Goal: Task Accomplishment & Management: Complete application form

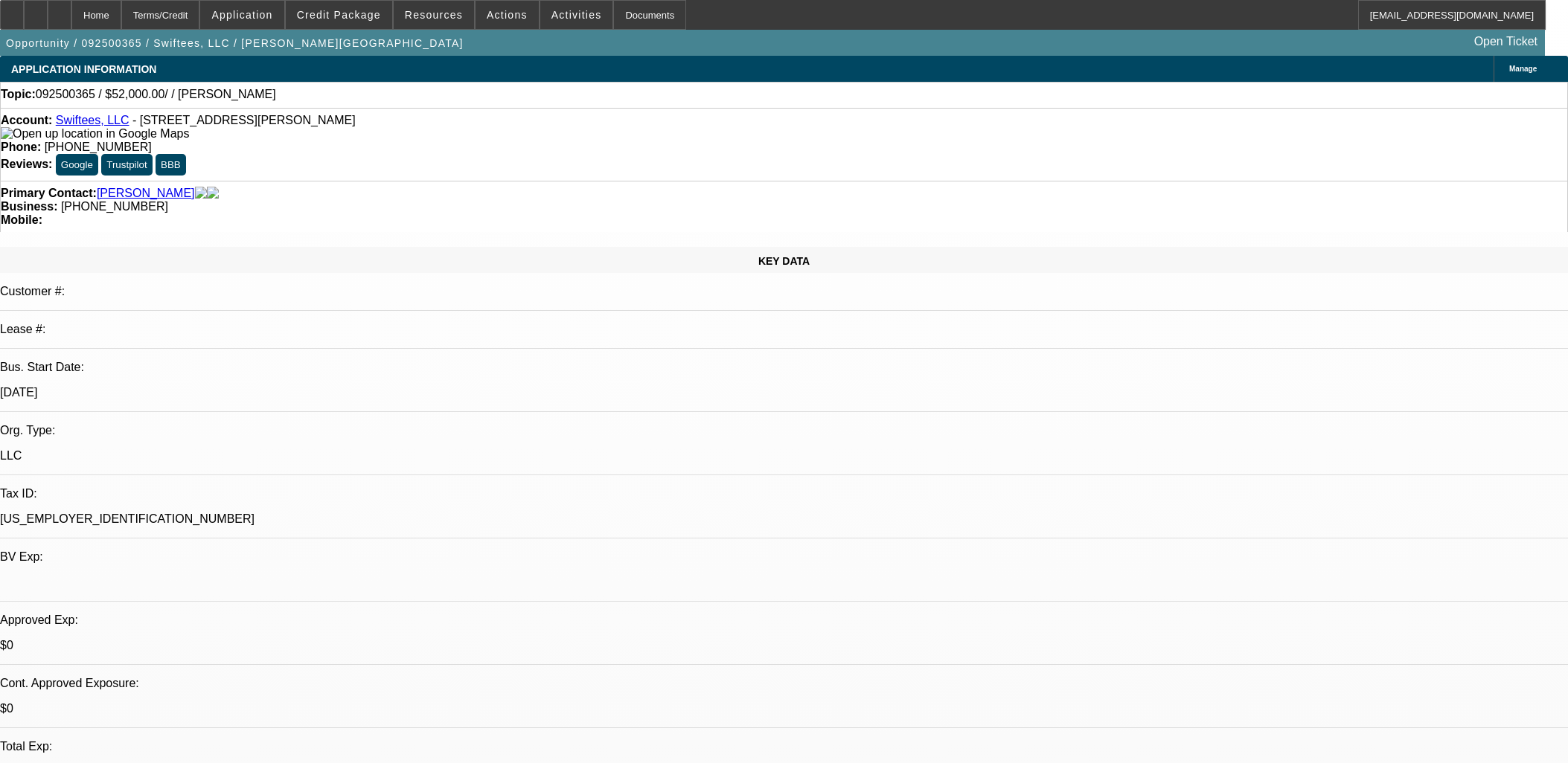
select select "0"
select select "2"
select select "0.1"
select select "4"
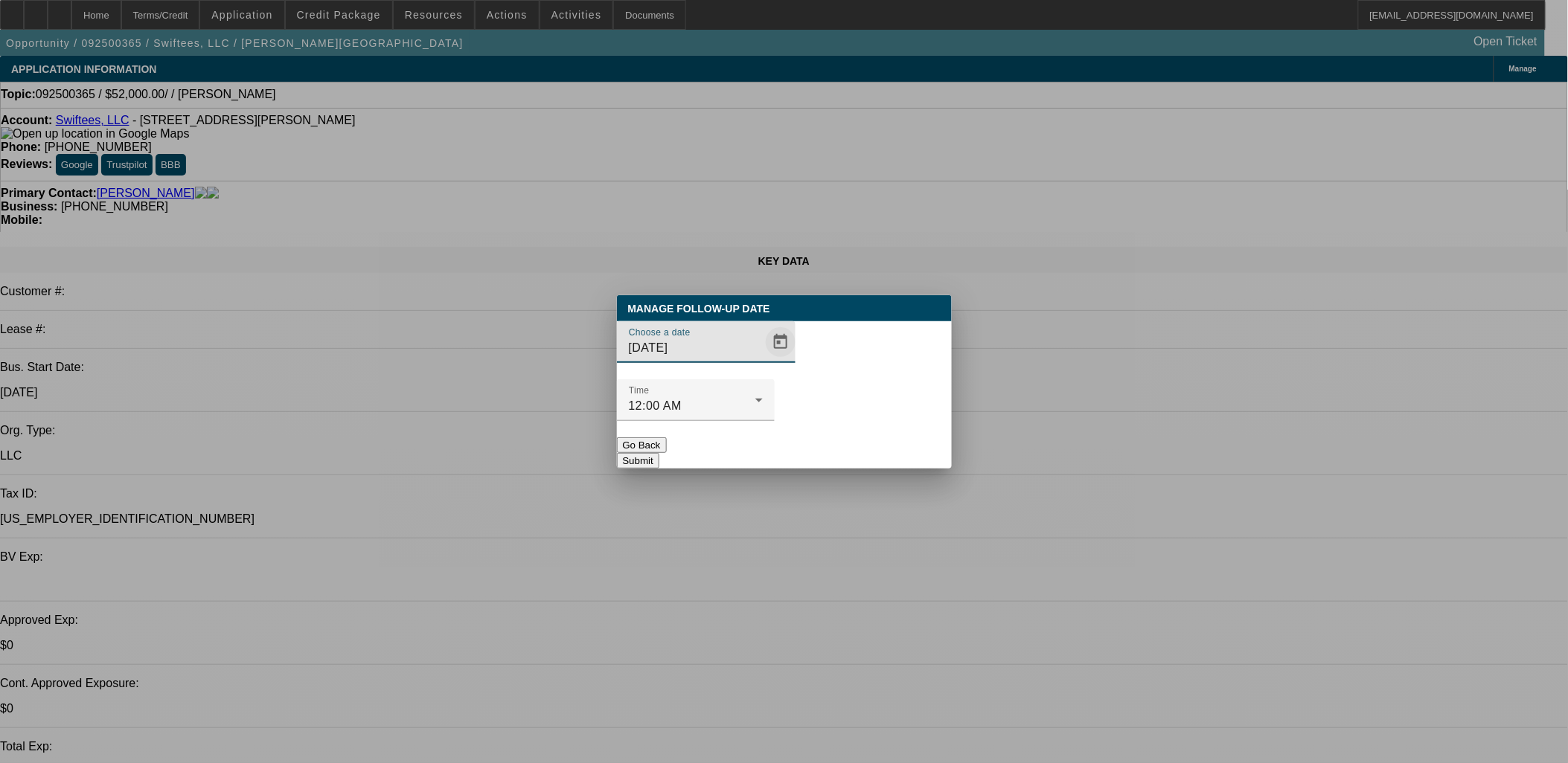
click at [763, 360] on span "Open calendar" at bounding box center [781, 342] width 36 height 36
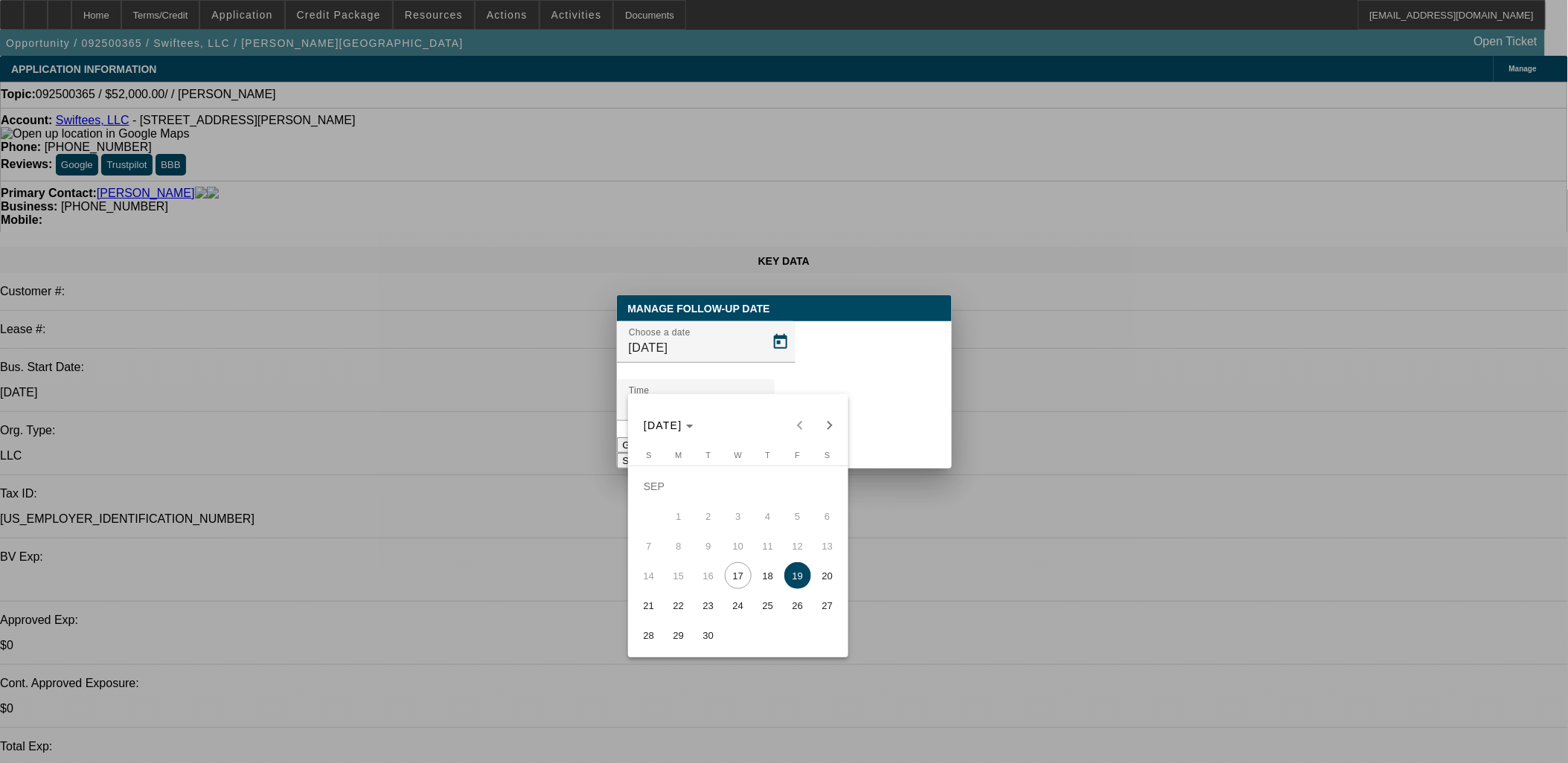
click at [755, 577] on span "18" at bounding box center [768, 576] width 27 height 27
type input "[DATE]"
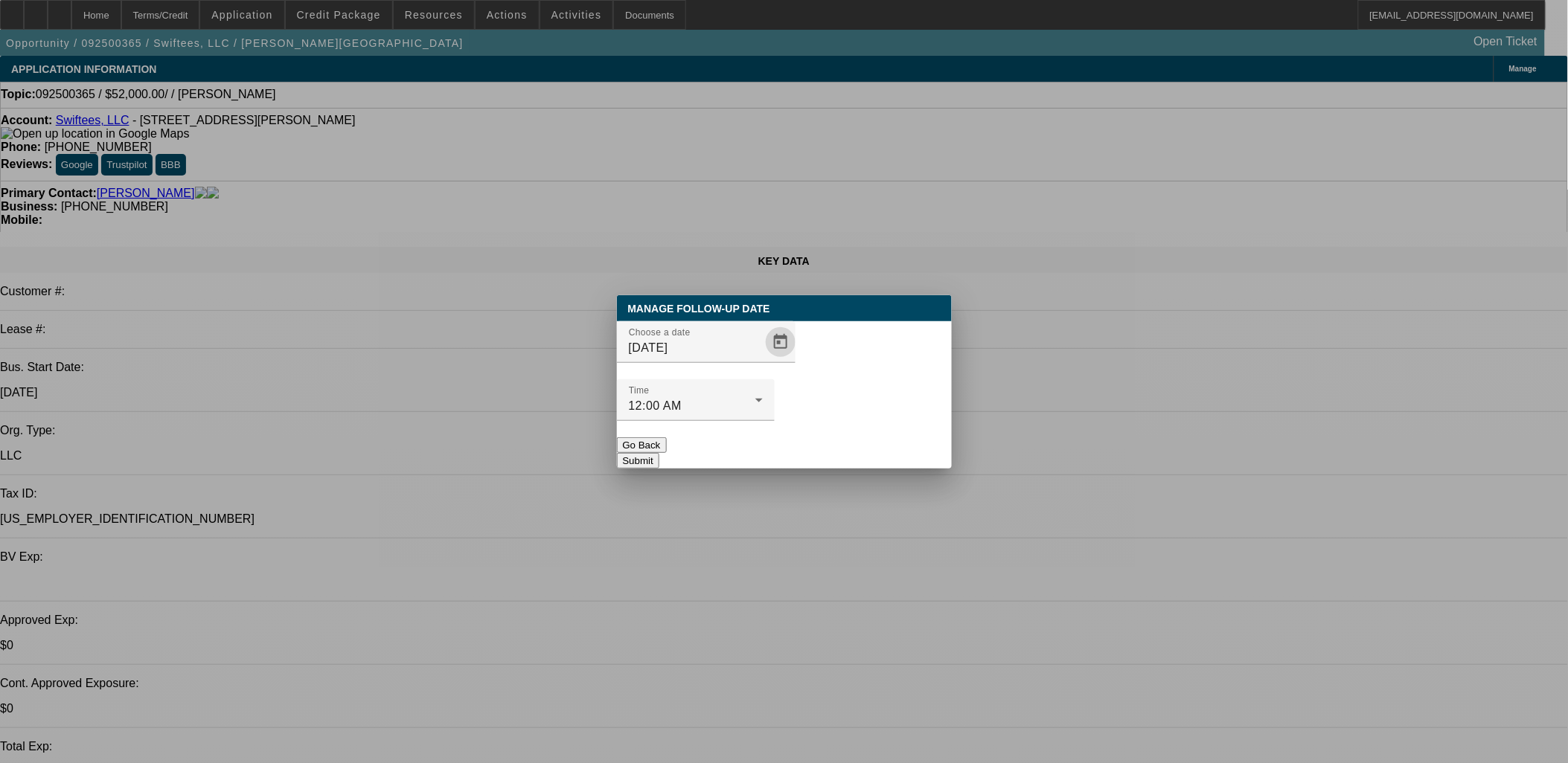
click at [659, 453] on button "Submit" at bounding box center [637, 460] width 43 height 15
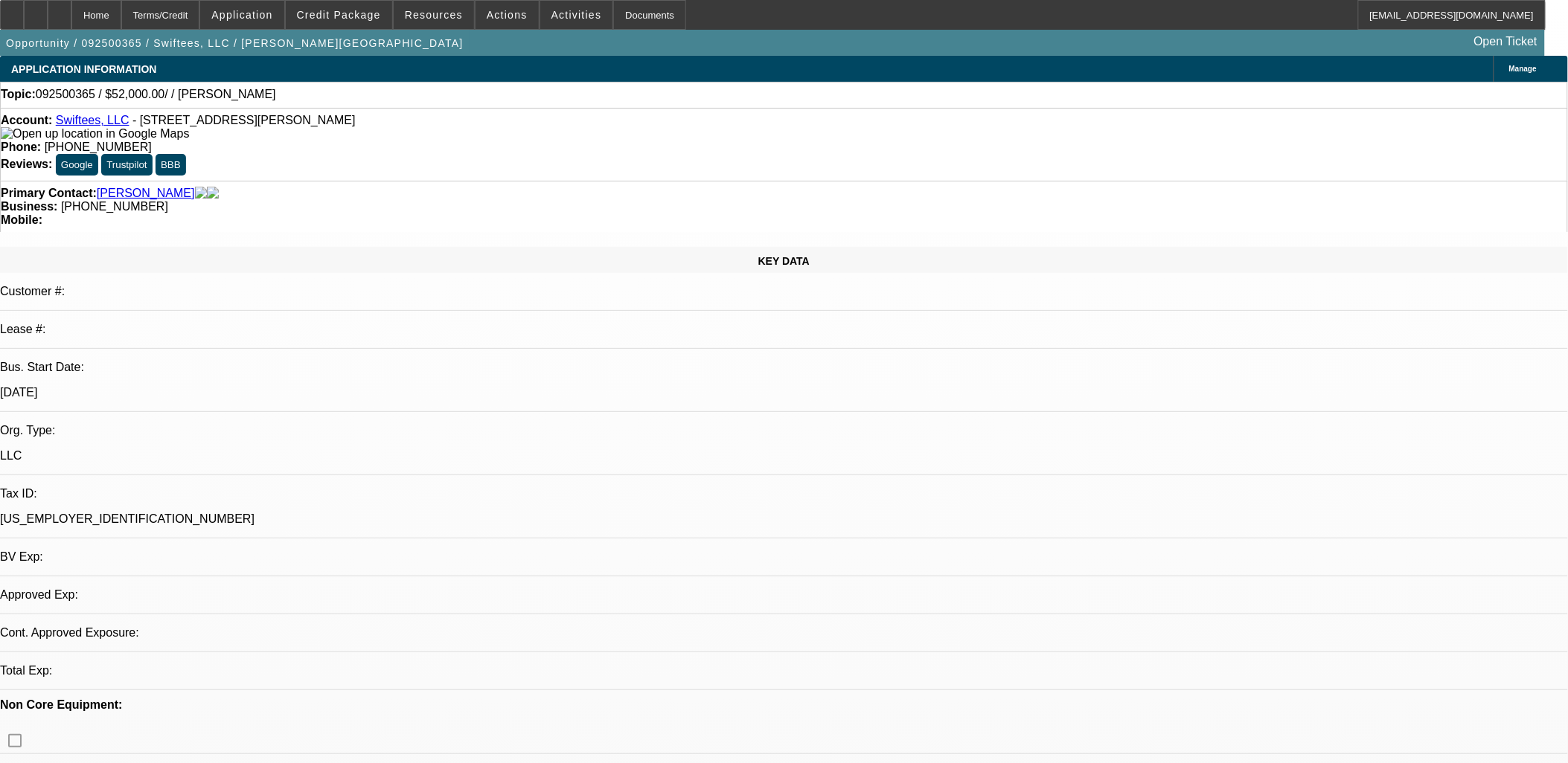
select select "0"
select select "2"
select select "0.1"
select select "4"
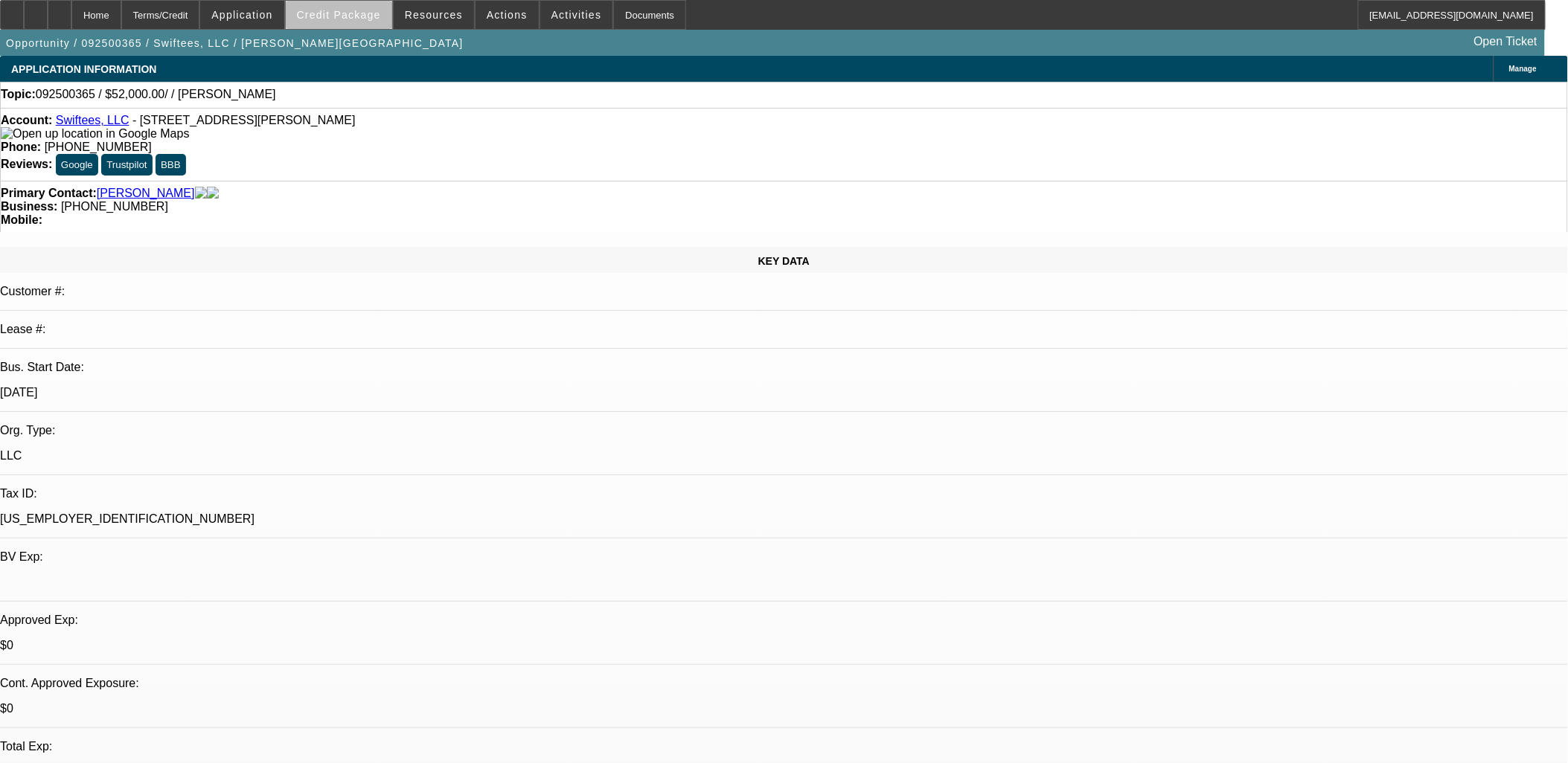
click at [370, 18] on span "Credit Package" at bounding box center [339, 14] width 84 height 12
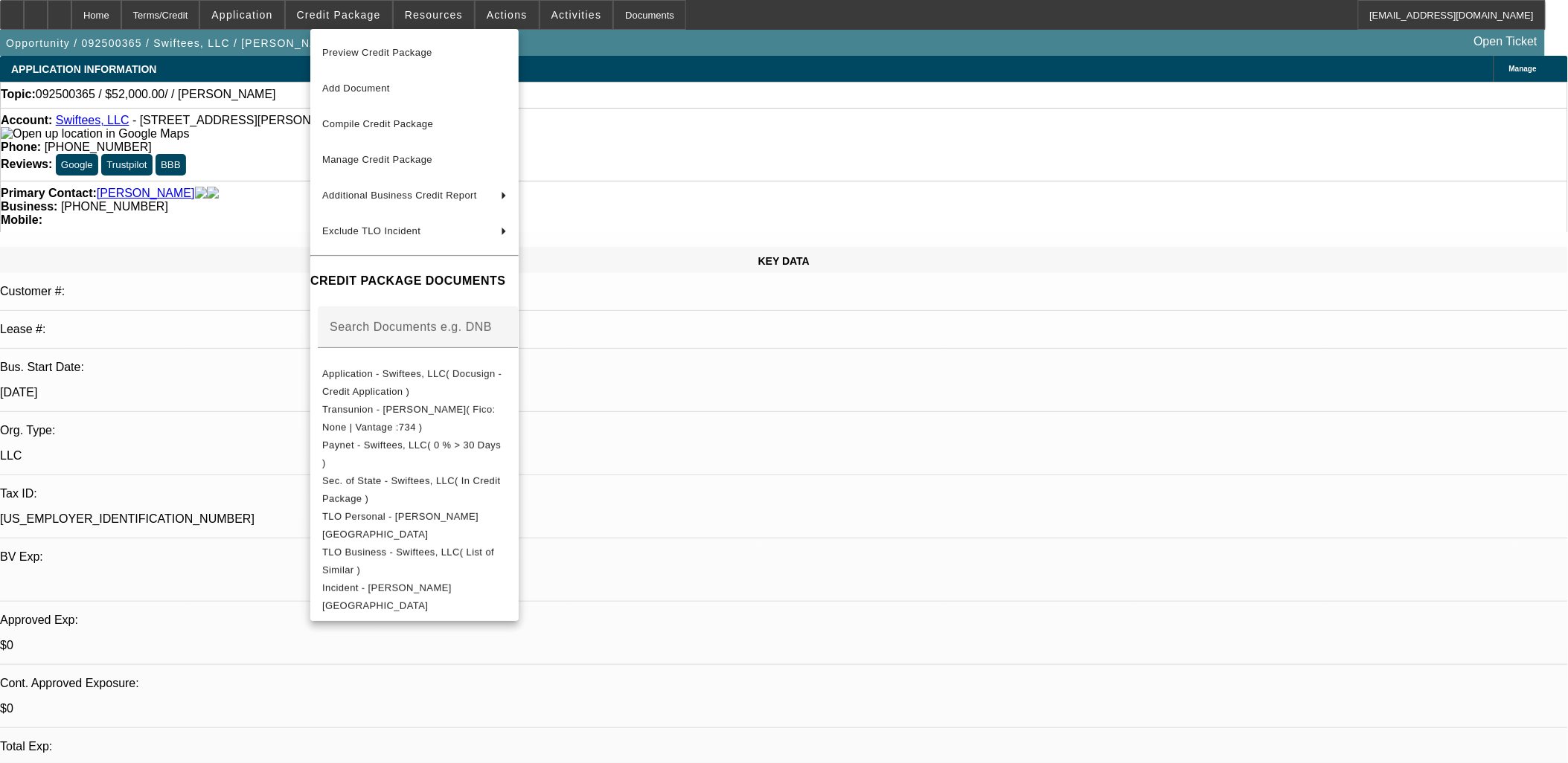
click at [1005, 241] on div at bounding box center [784, 382] width 1568 height 763
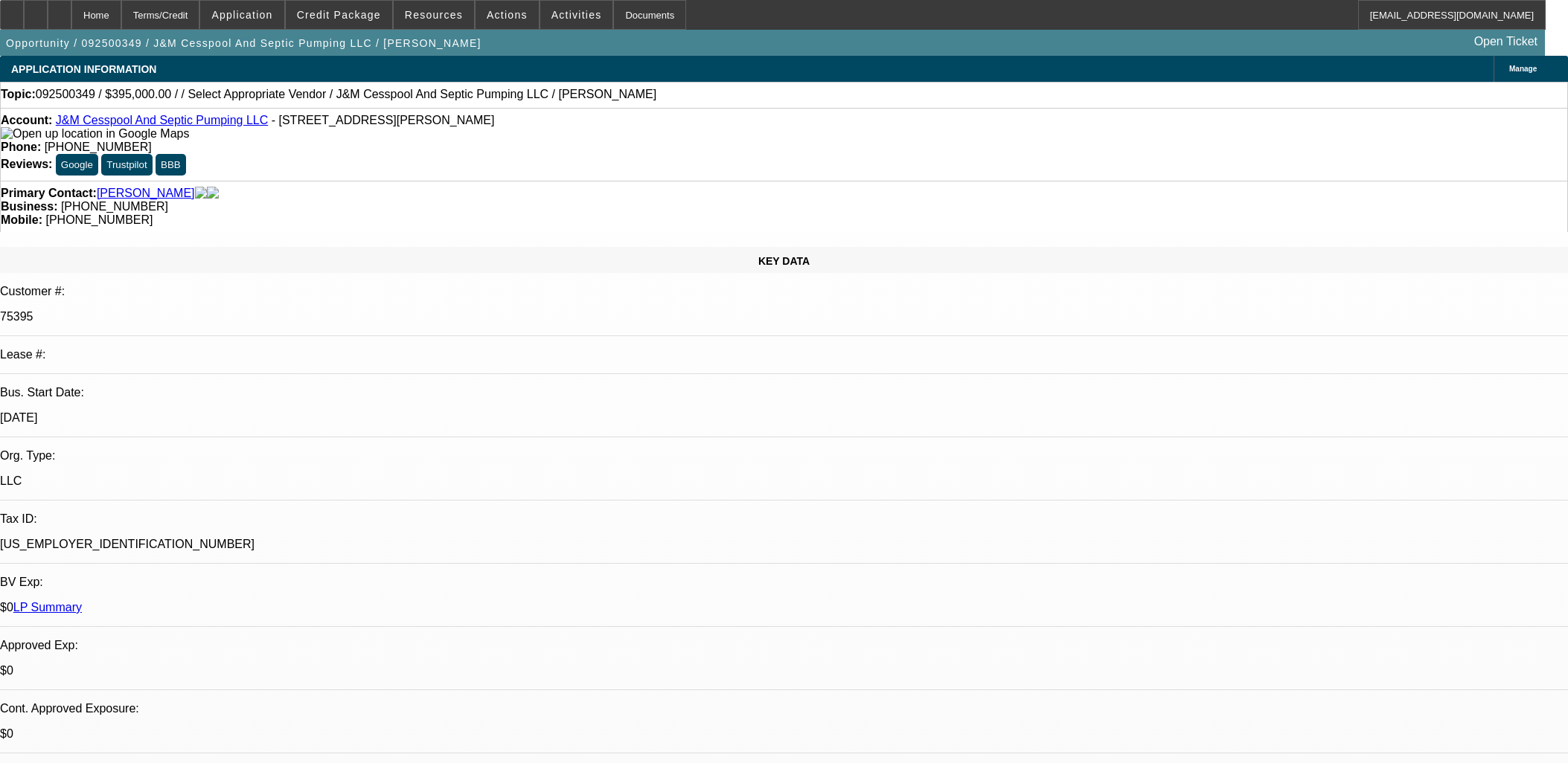
select select "0"
select select "2"
select select "0.1"
select select "4"
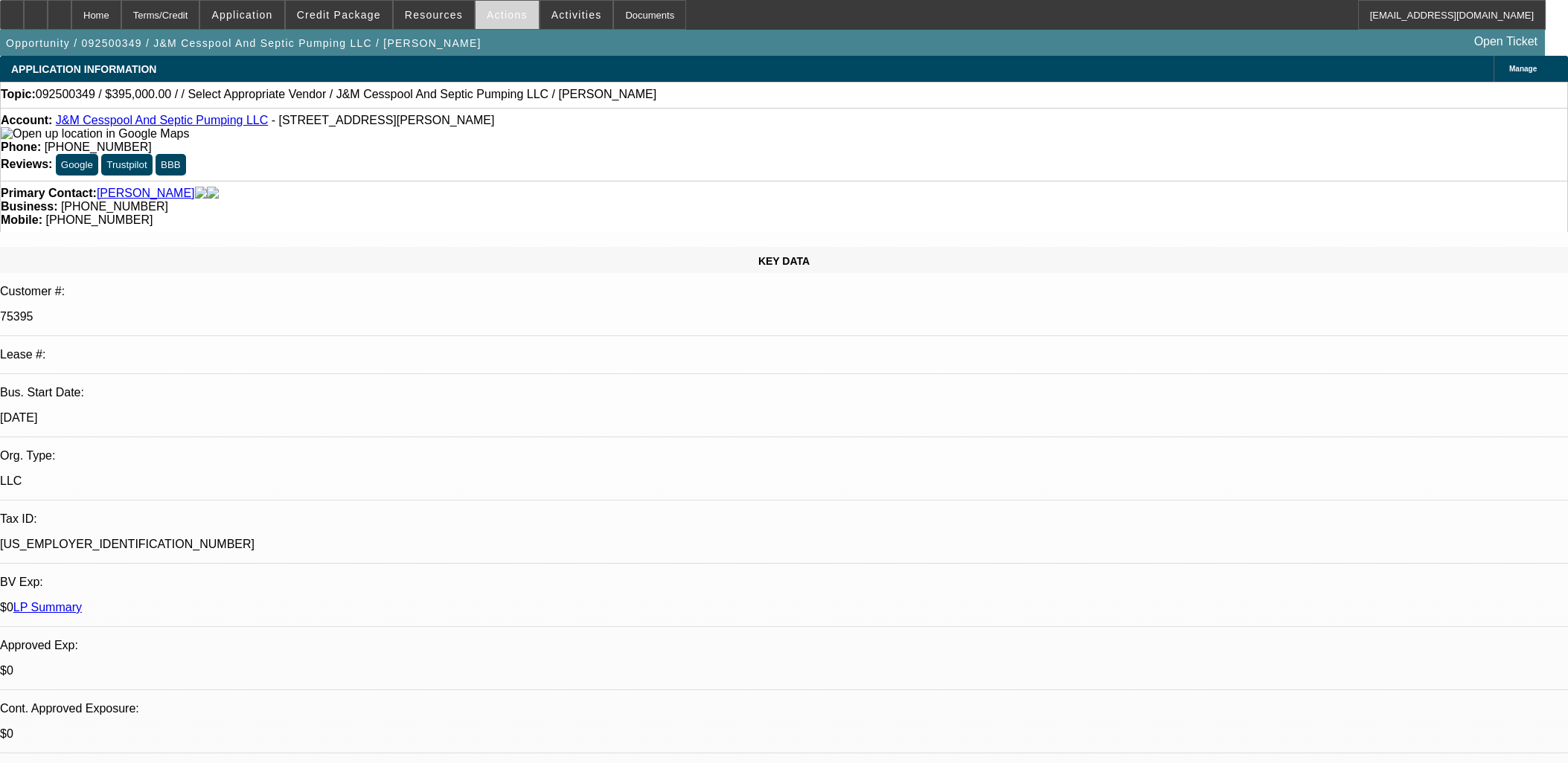
scroll to position [413, 0]
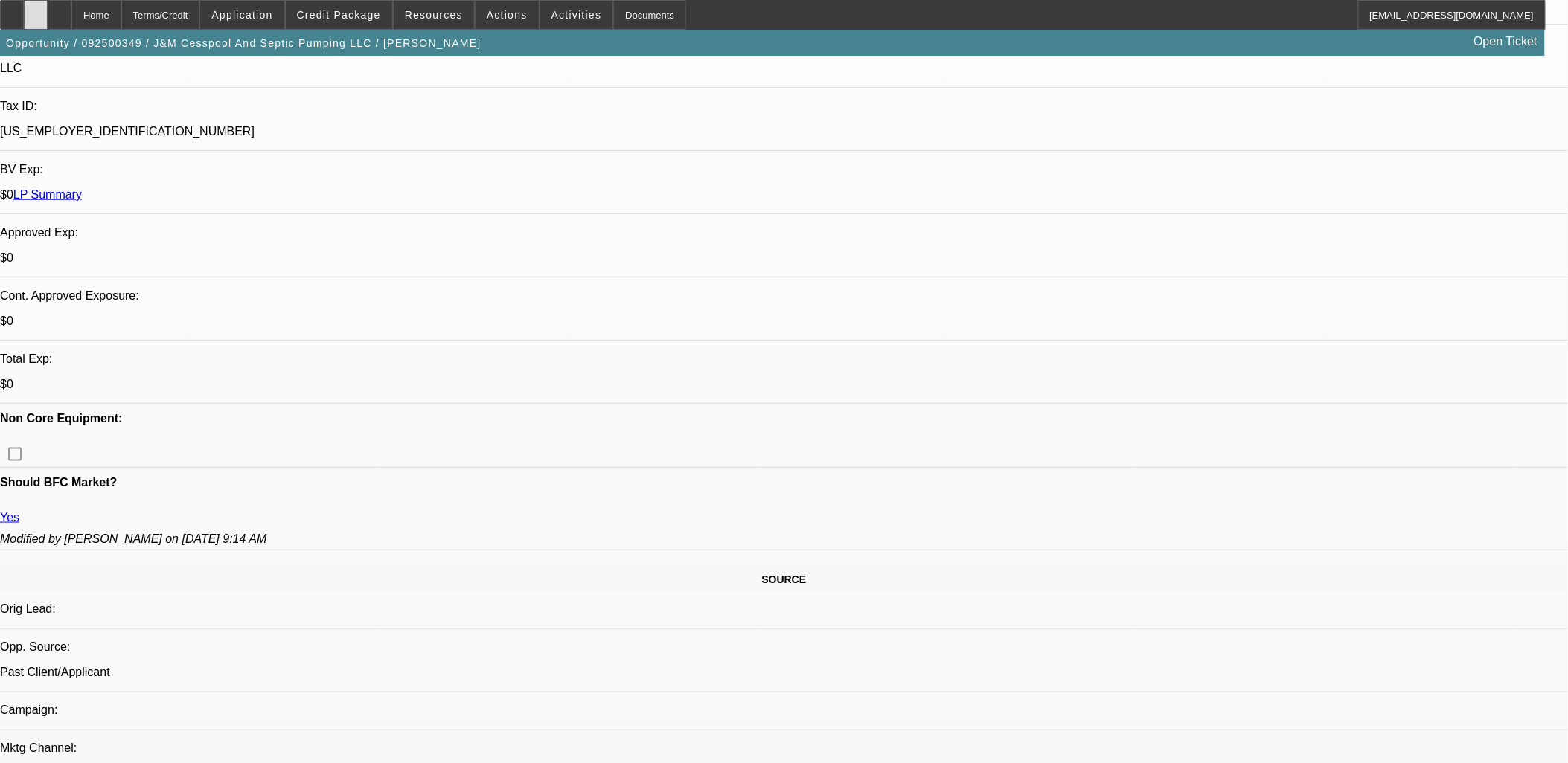
click at [36, 10] on icon at bounding box center [36, 10] width 0 height 0
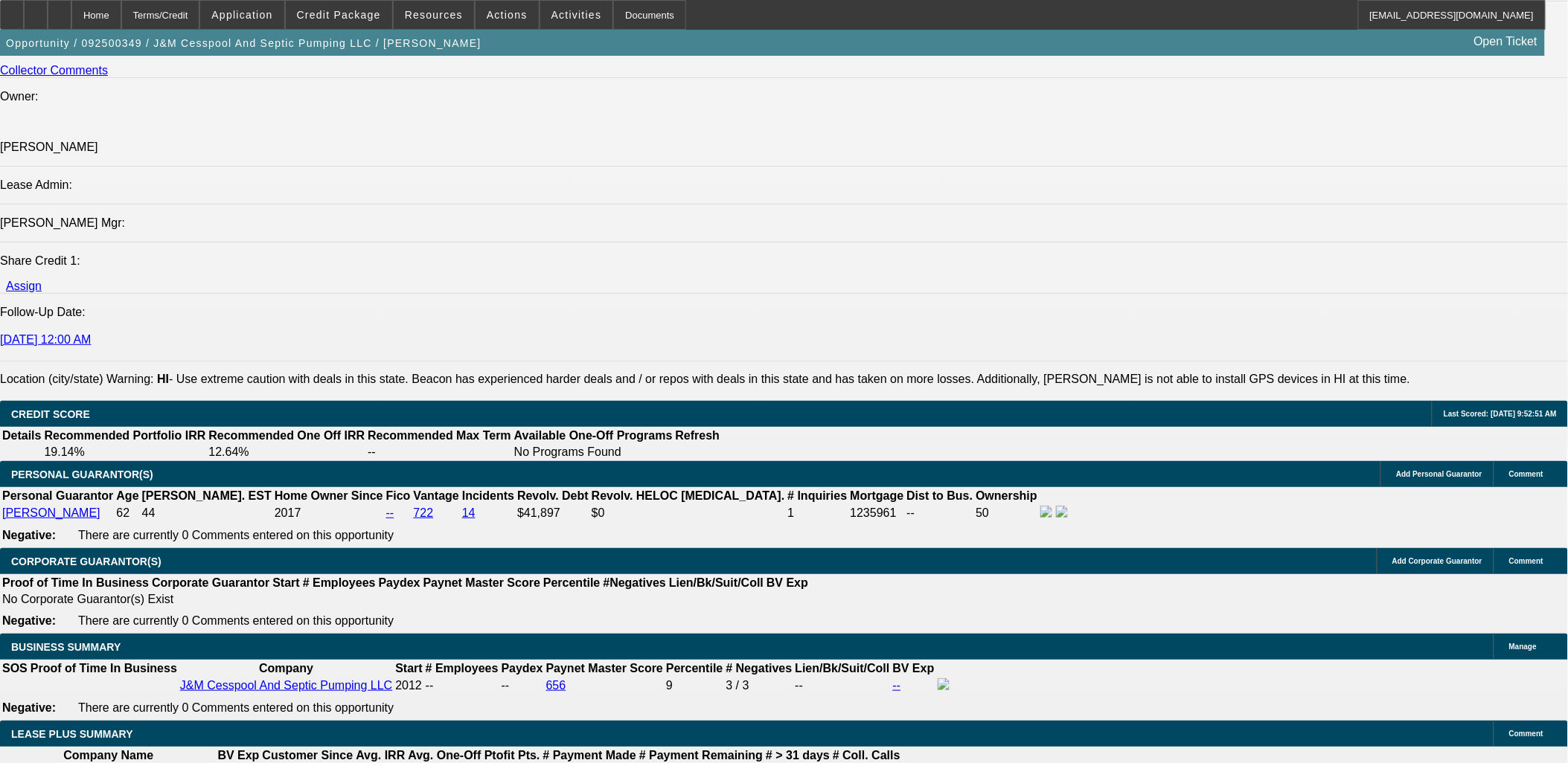
scroll to position [1984, 0]
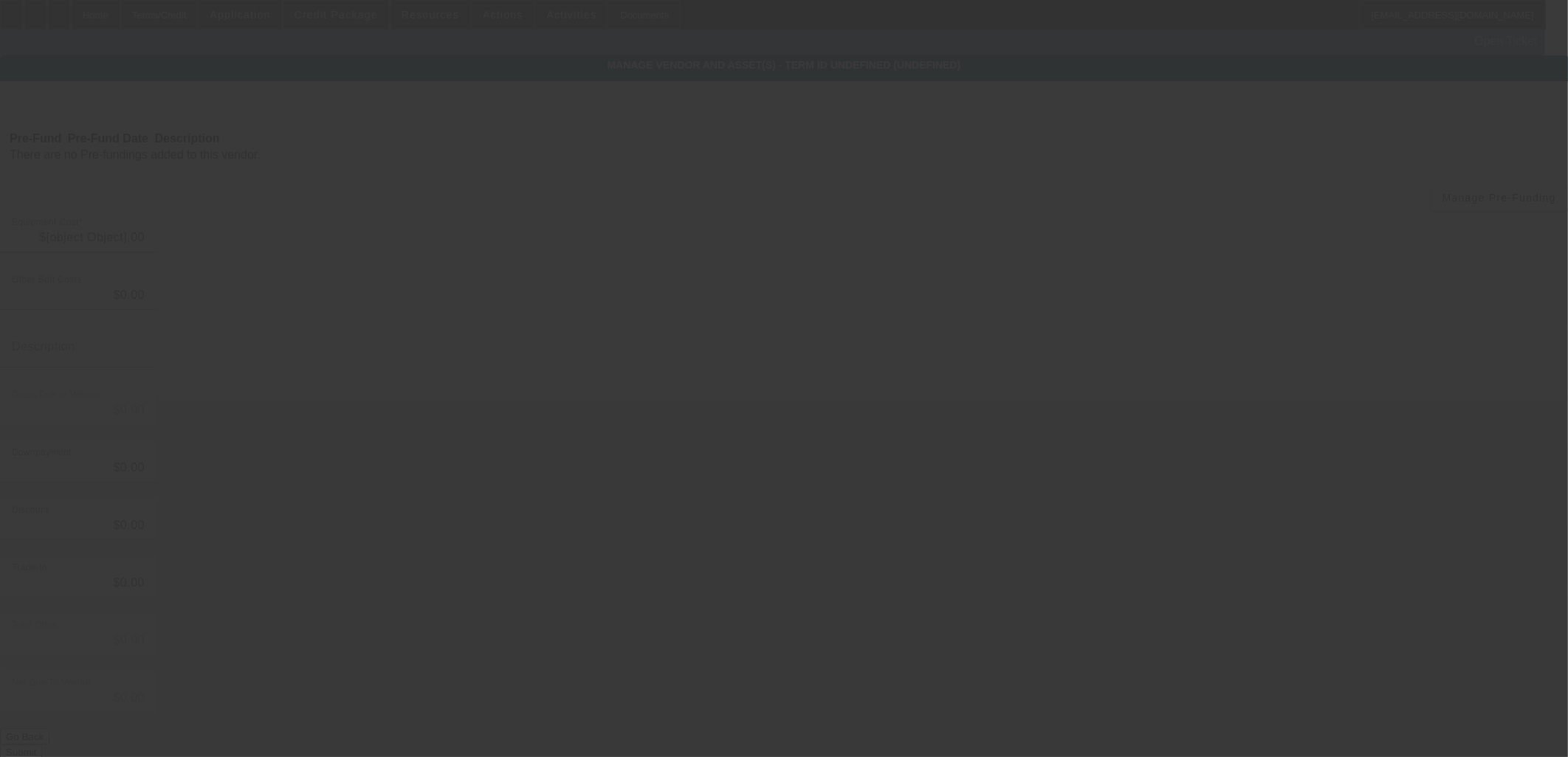
type input "$395,000.00"
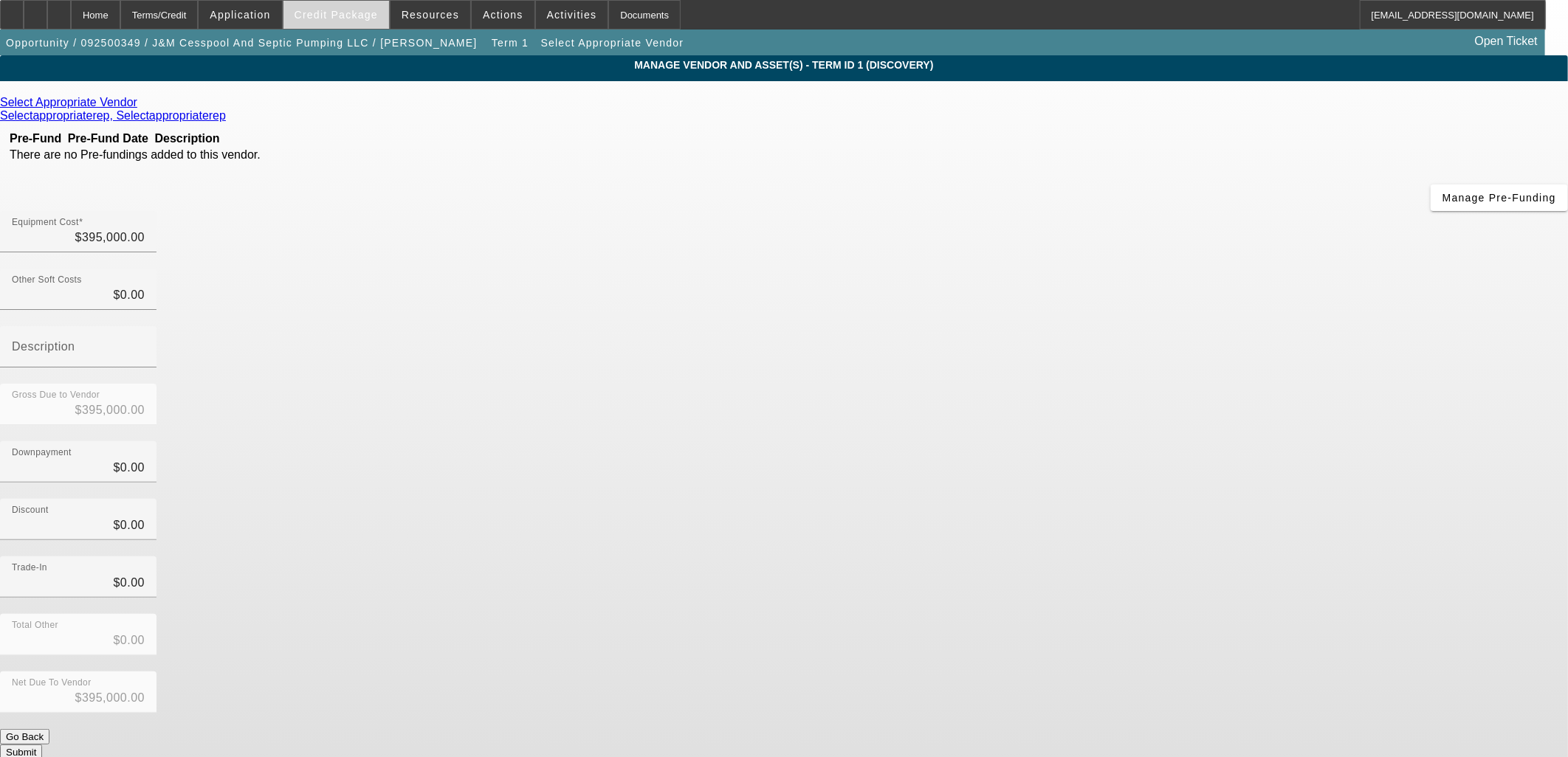
click at [326, 13] on span "Credit Package" at bounding box center [336, 14] width 83 height 12
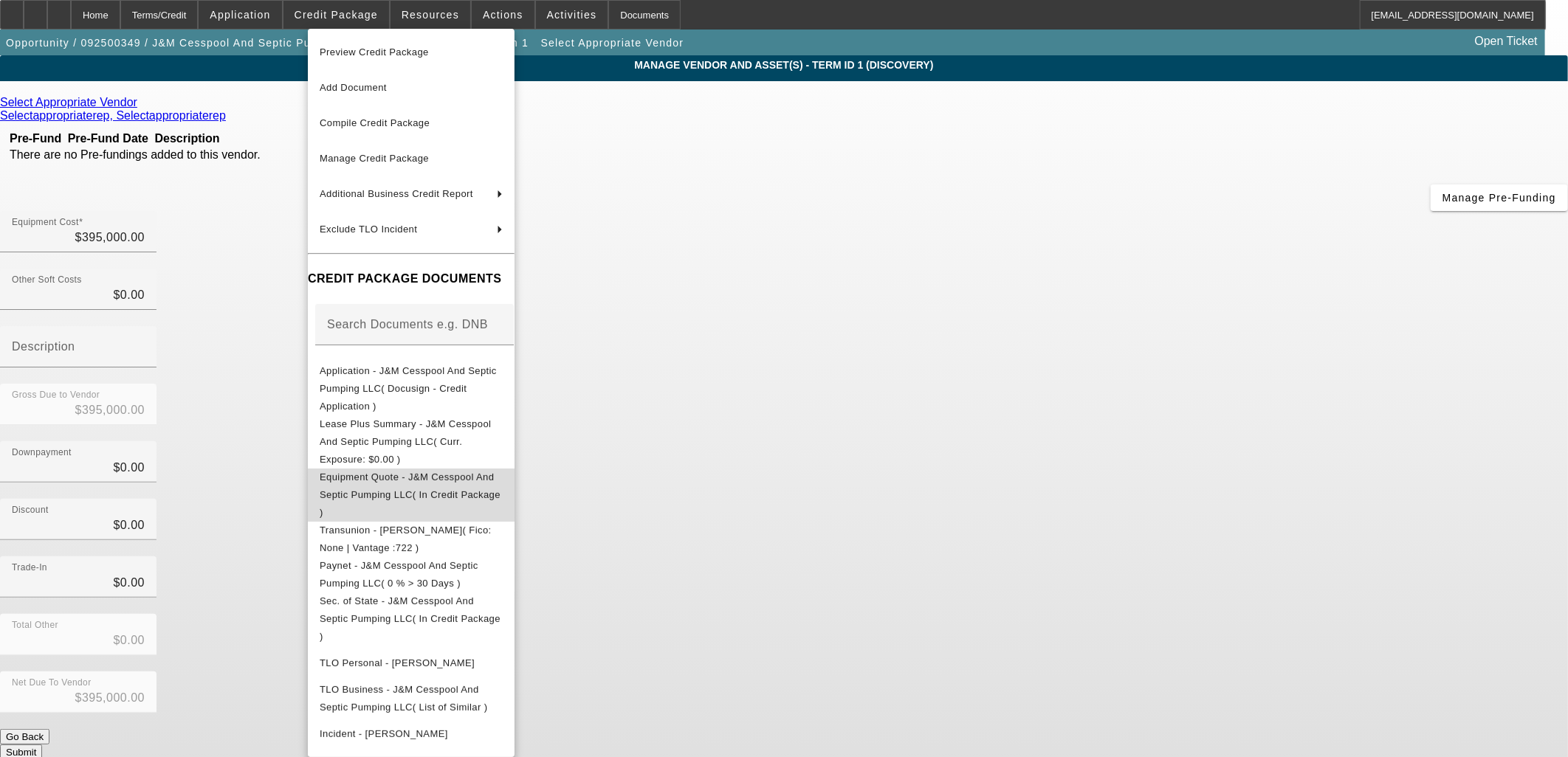
click at [400, 471] on span "Equipment Quote - J&M Cesspool And Septic Pumping LLC( In Credit Package )" at bounding box center [411, 494] width 181 height 46
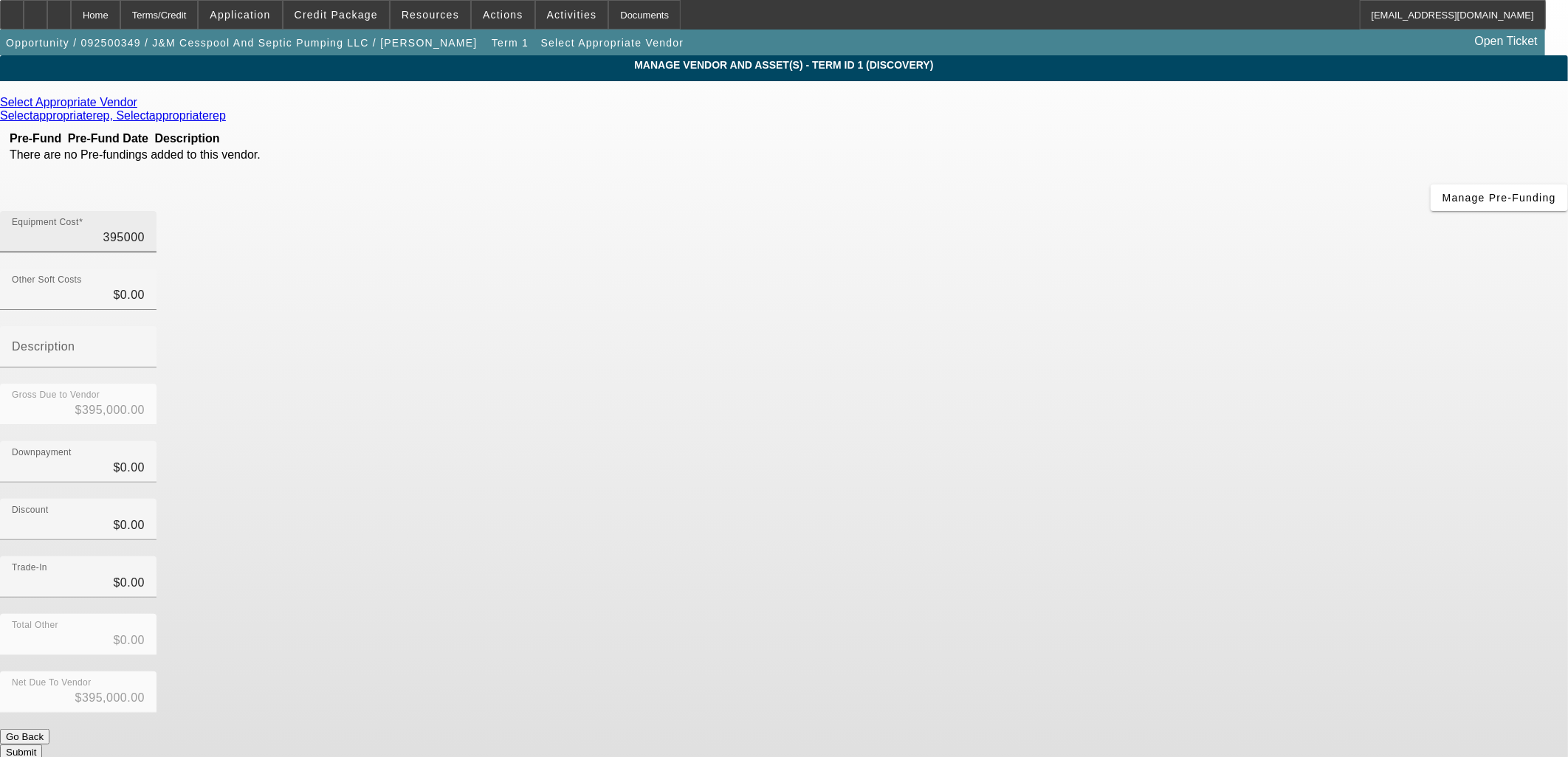
click at [144, 228] on input "395000" at bounding box center [78, 237] width 133 height 18
type input "2"
type input "$2.00"
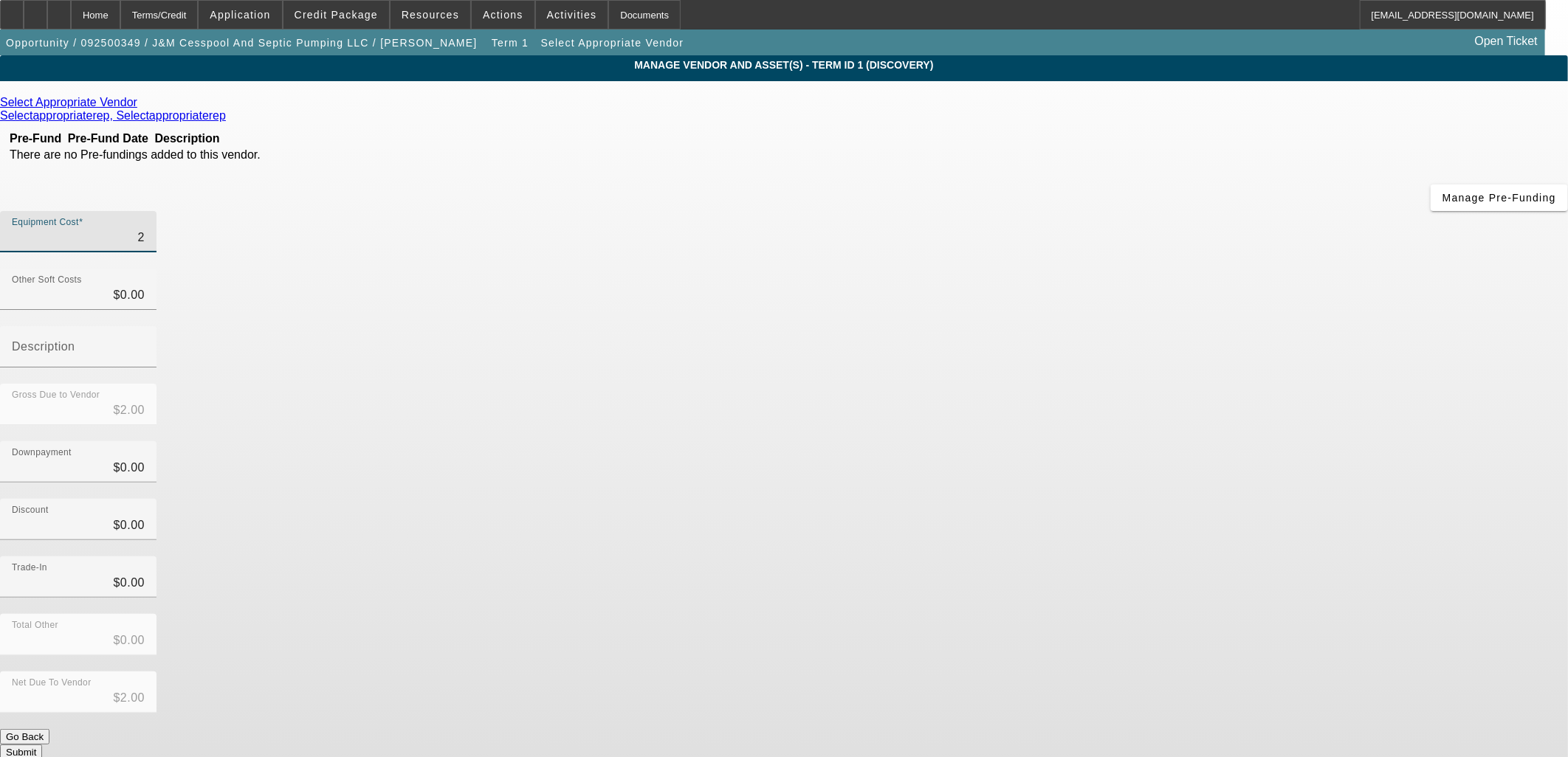
type input "29"
type input "$29.00"
type input "295"
type input "$295.00"
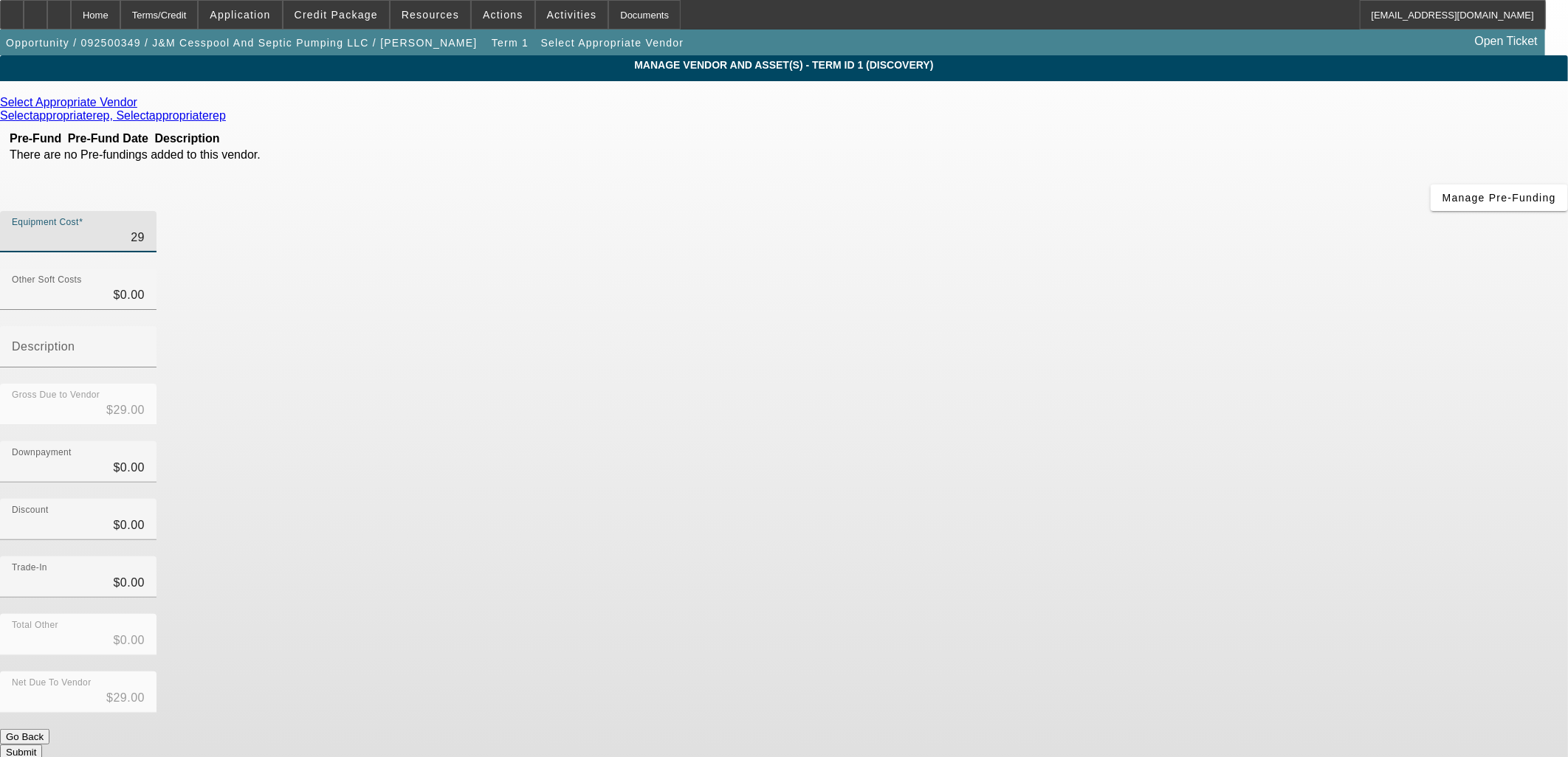
type input "$295.00"
type input "2950"
type input "$2,950.00"
type input "29500"
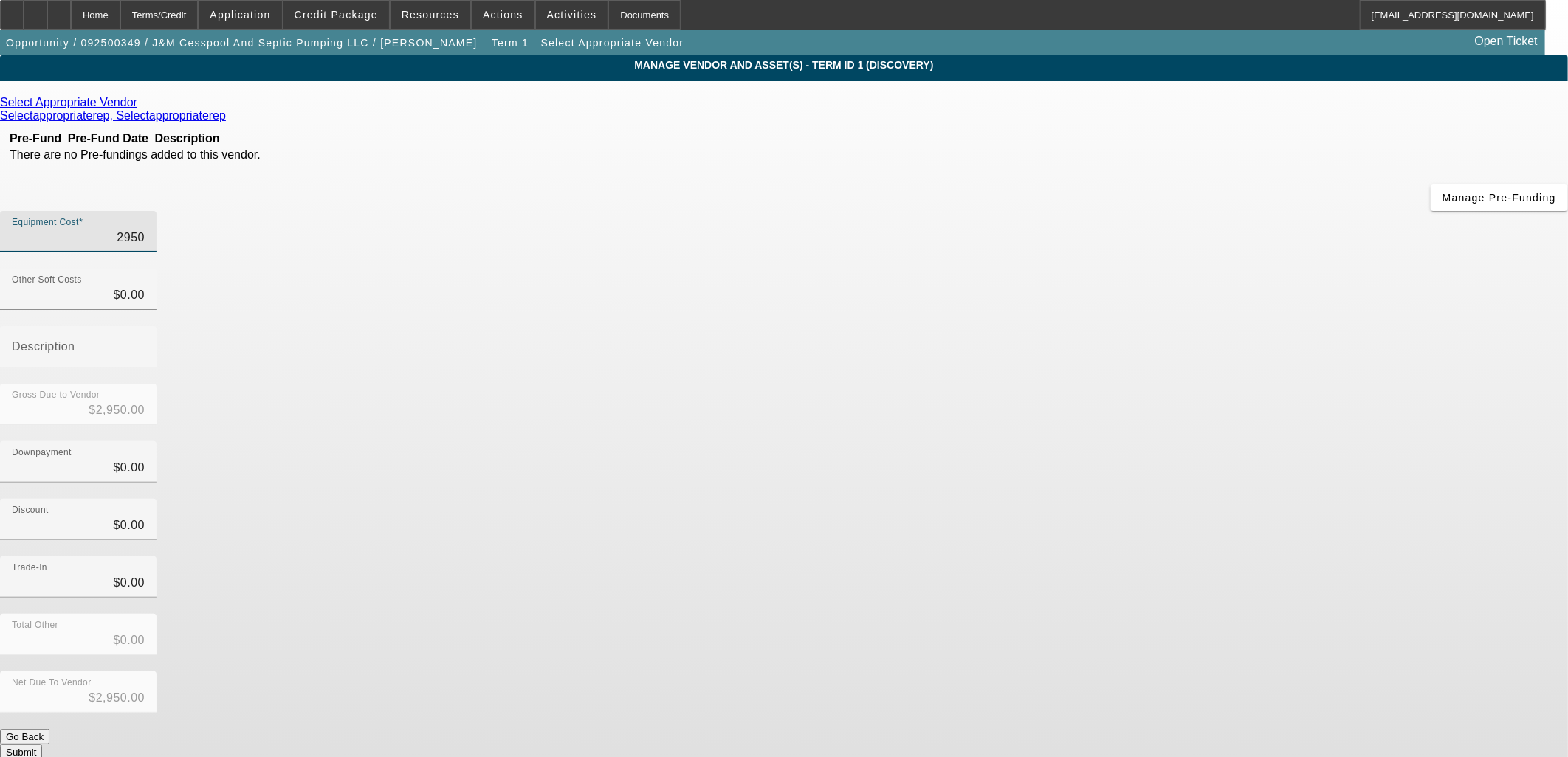
type input "$29,500.00"
type input "295000"
type input "$295,000.00"
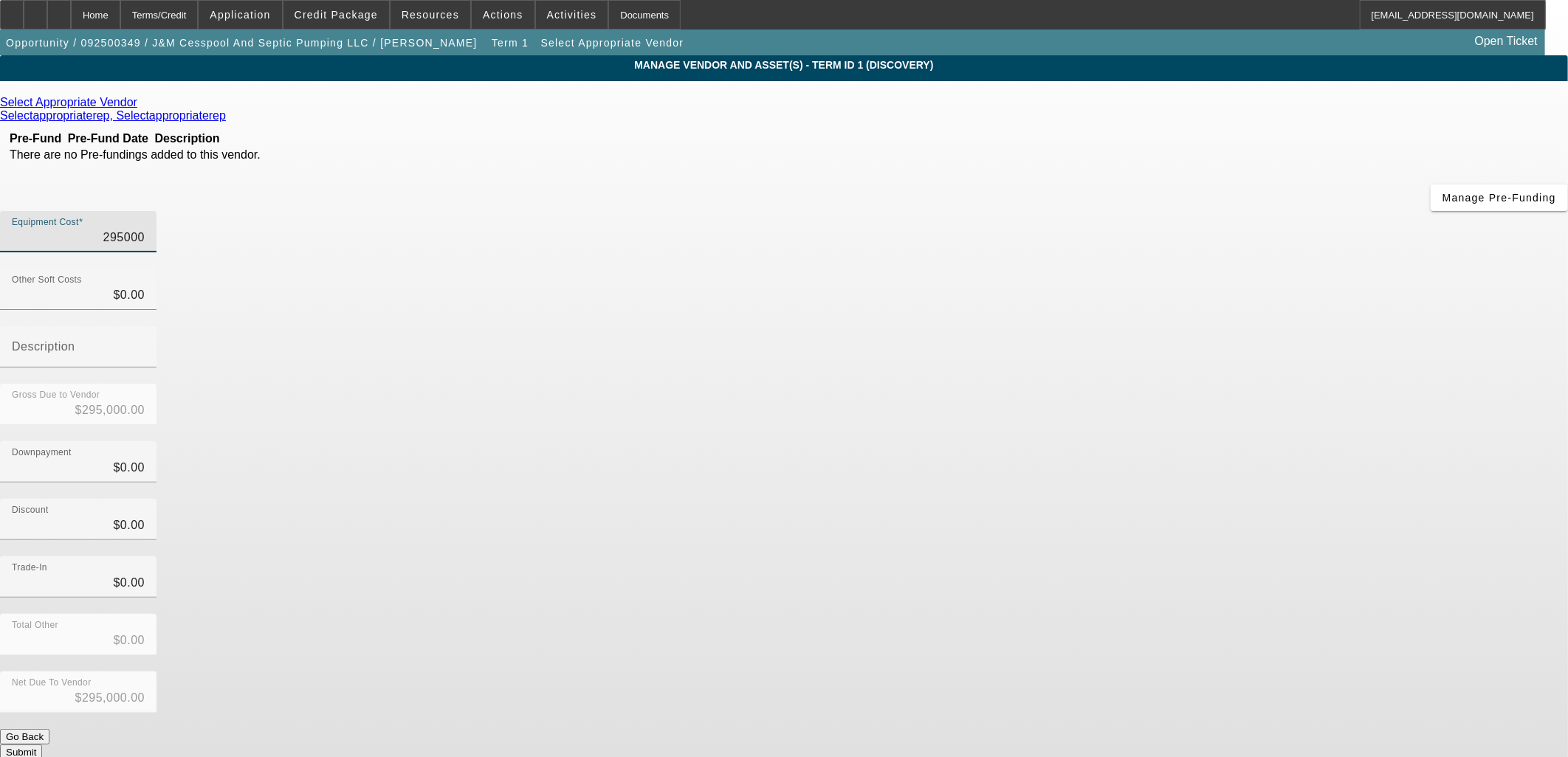
type input "$295,000.00"
click at [141, 104] on icon at bounding box center [141, 102] width 0 height 12
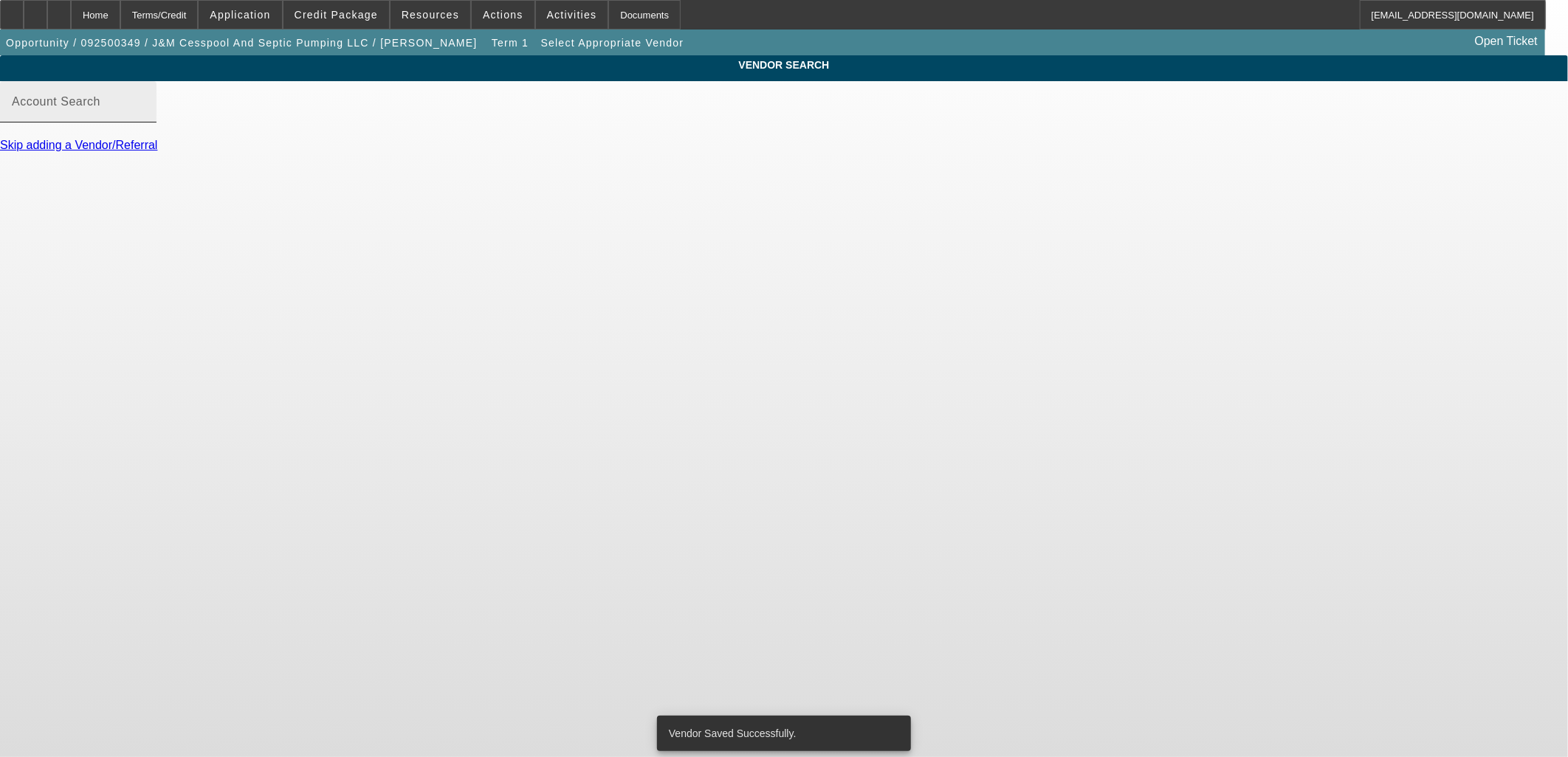
click at [144, 112] on div "Account Search" at bounding box center [78, 102] width 133 height 42
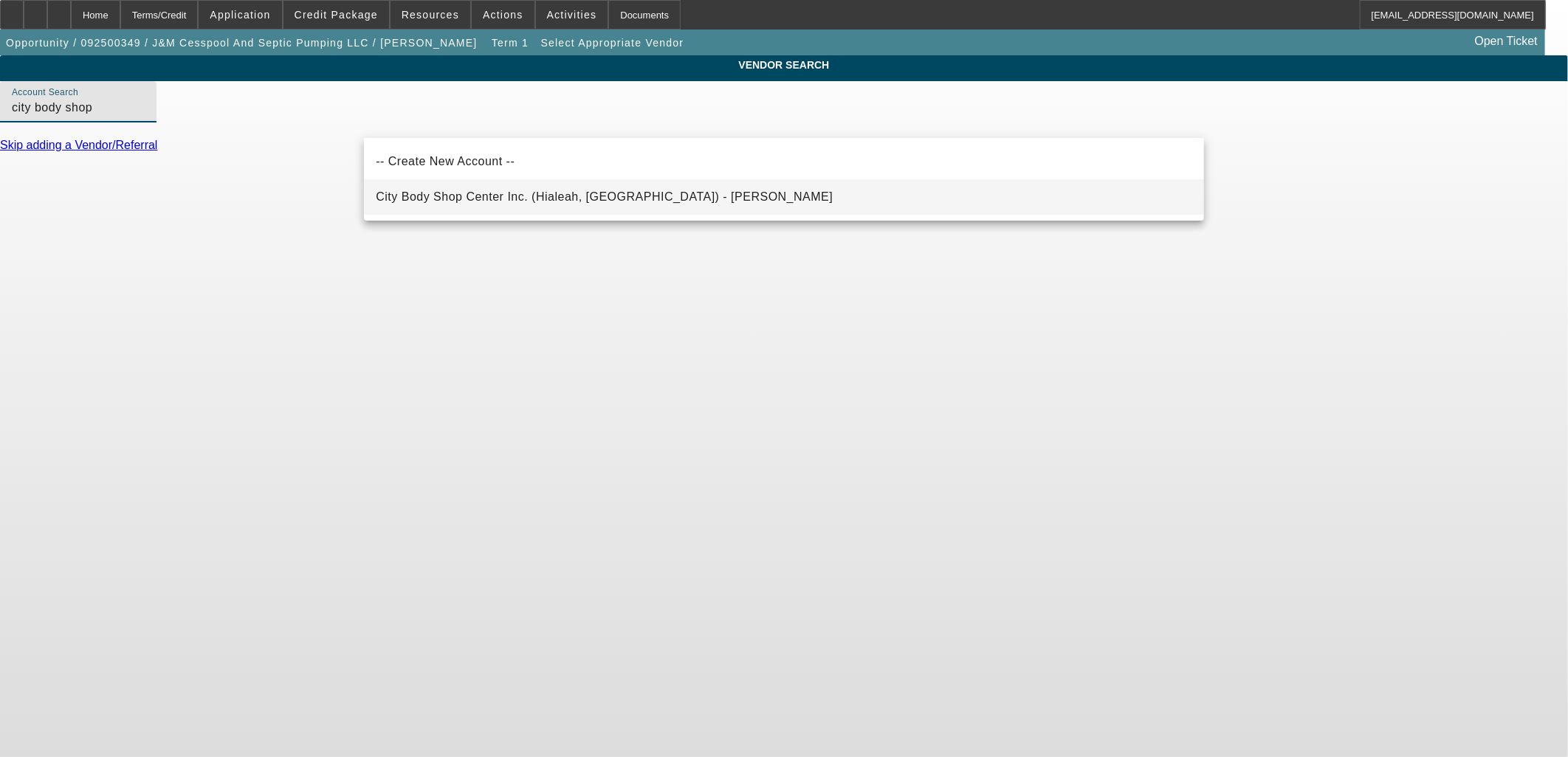
click at [618, 201] on span "City Body Shop Center Inc. (Hialeah, FL) - De Castro, Jorge" at bounding box center [604, 196] width 457 height 12
type input "City Body Shop Center Inc. (Hialeah, FL) - De Castro, Jorge"
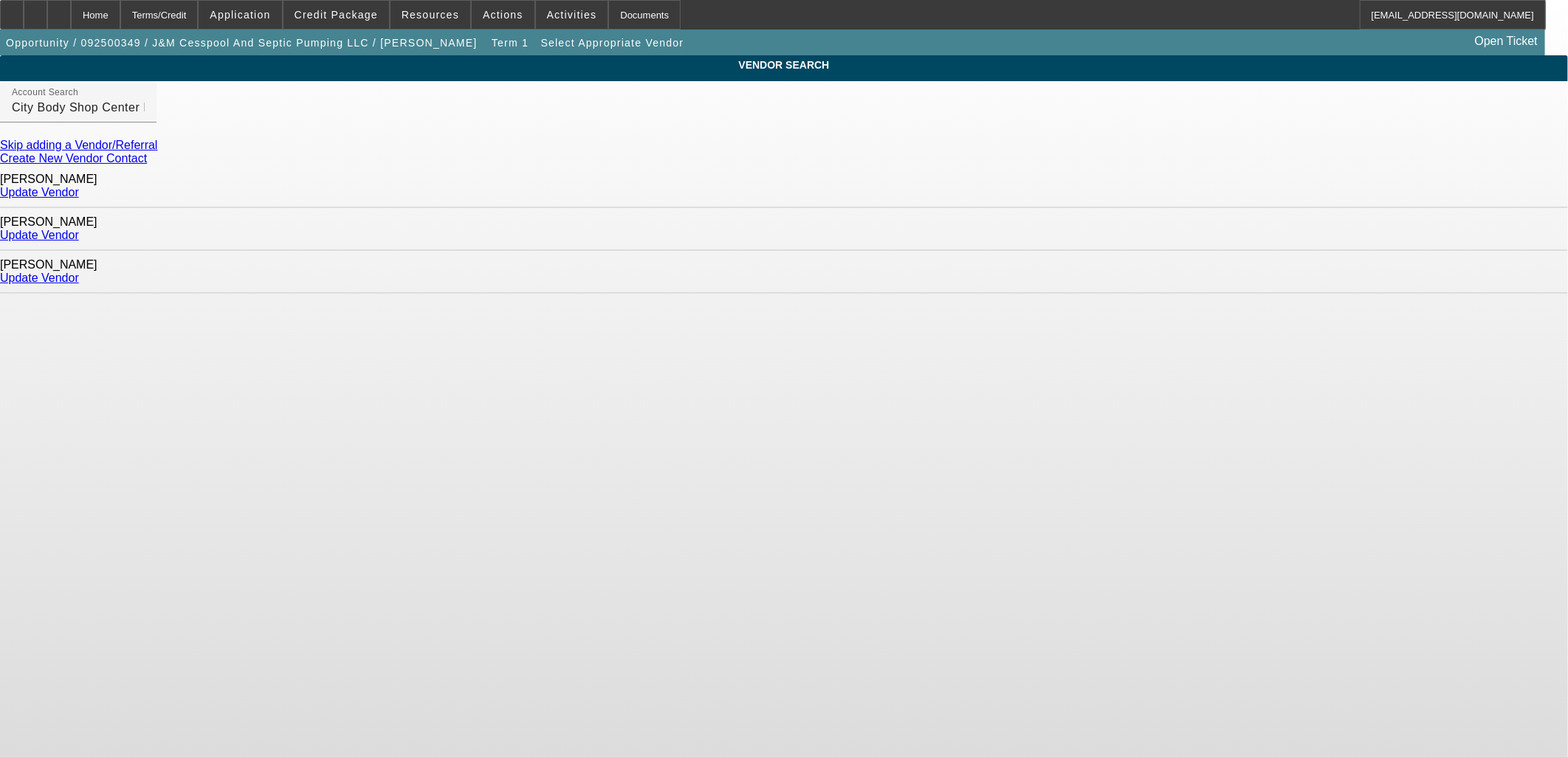
click at [79, 272] on link "Update Vendor" at bounding box center [40, 278] width 79 height 12
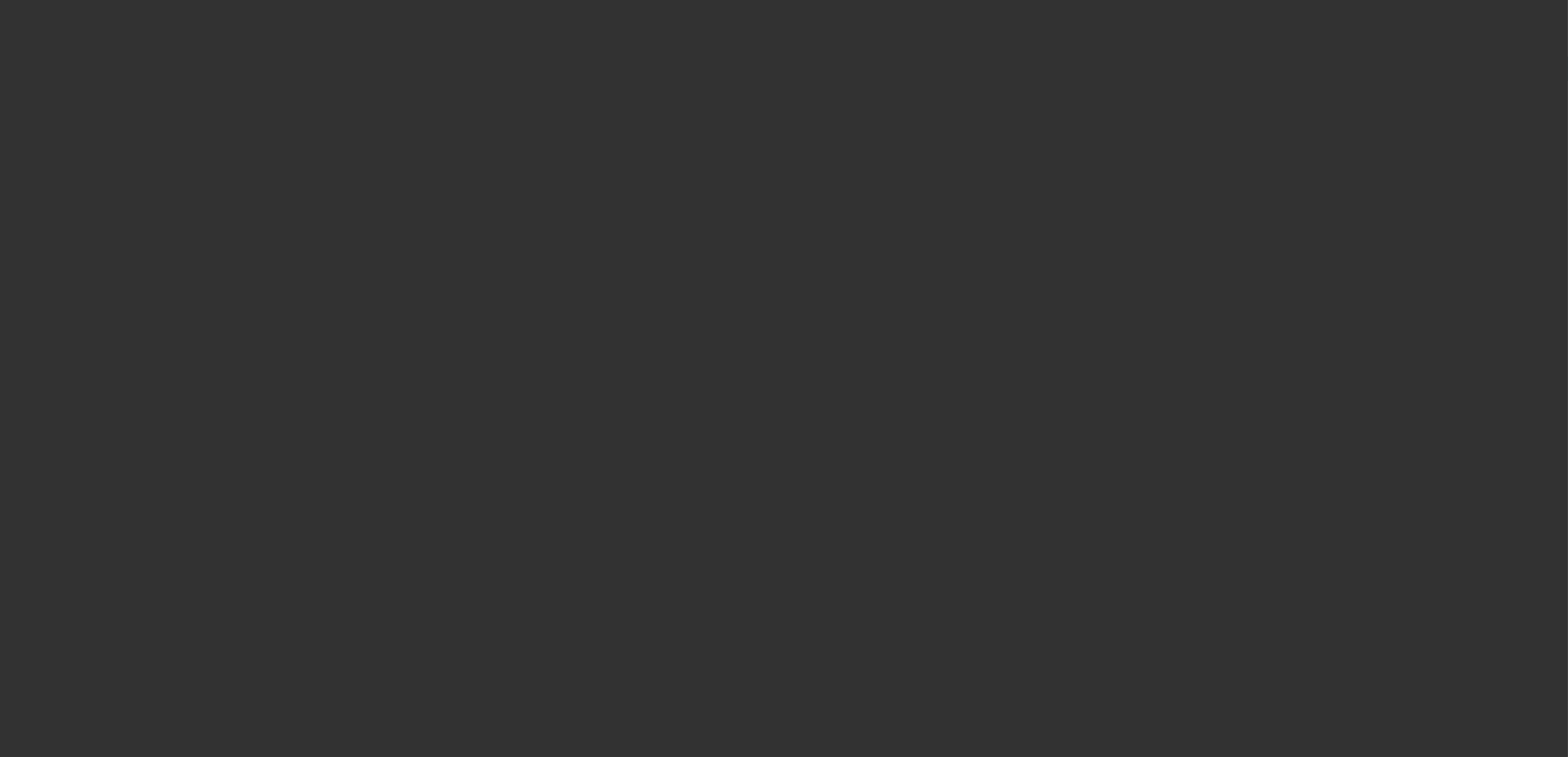
type input "$295,000.00"
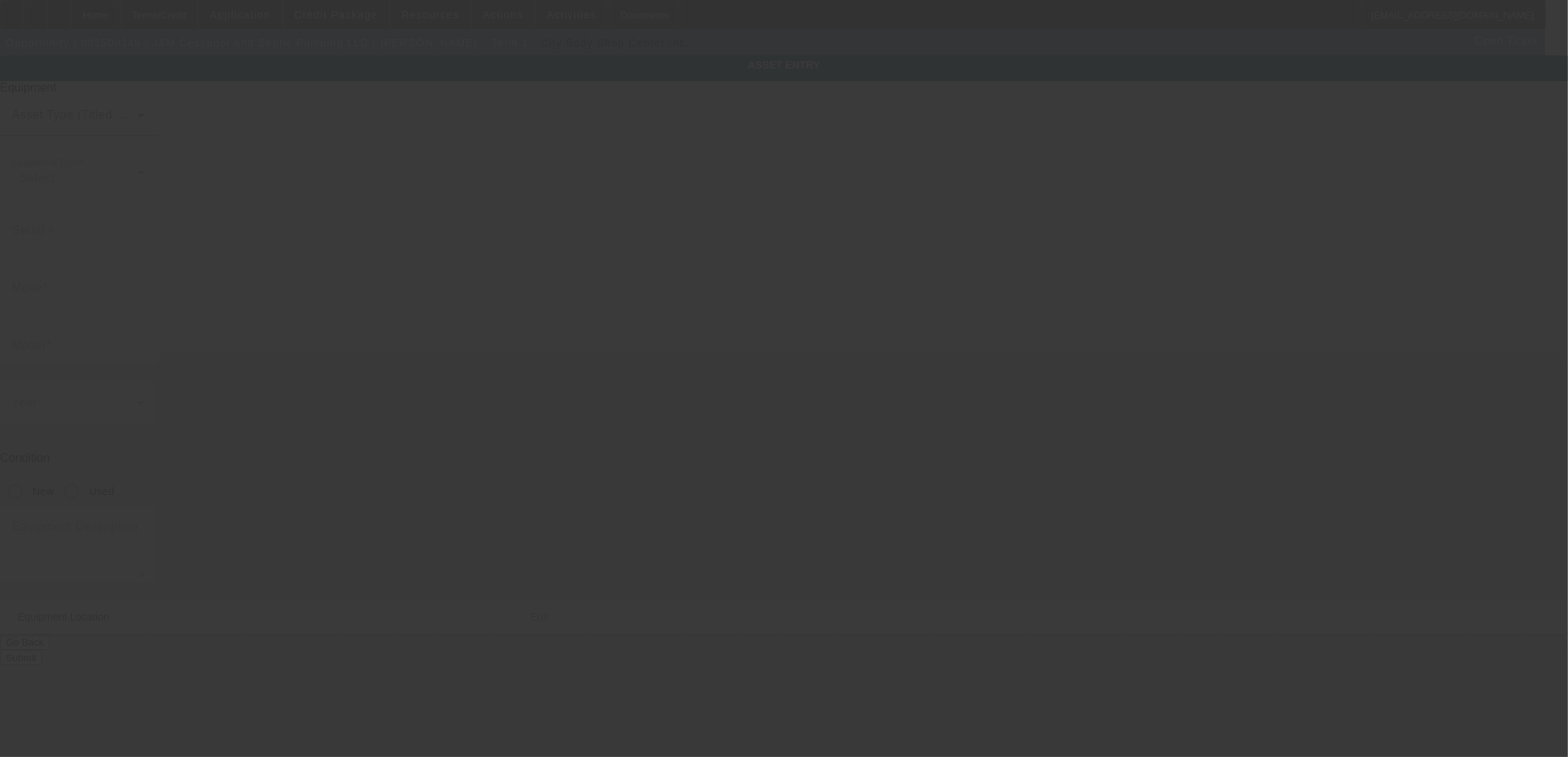
type textarea "Other"
type input "47-698 Wailehua Pl"
type input "Kaneohe"
type input "96744"
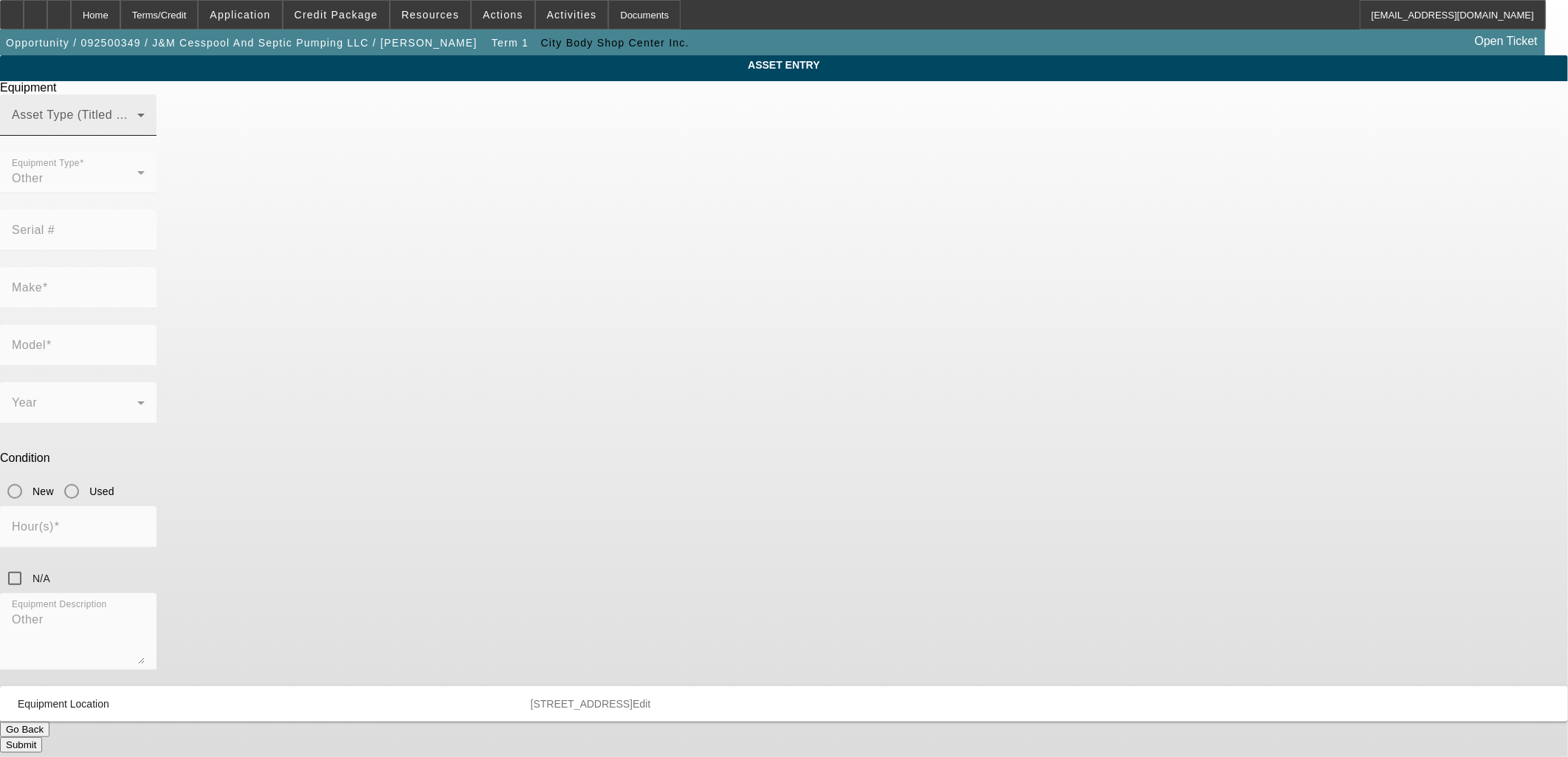
click at [137, 130] on span at bounding box center [75, 121] width 126 height 18
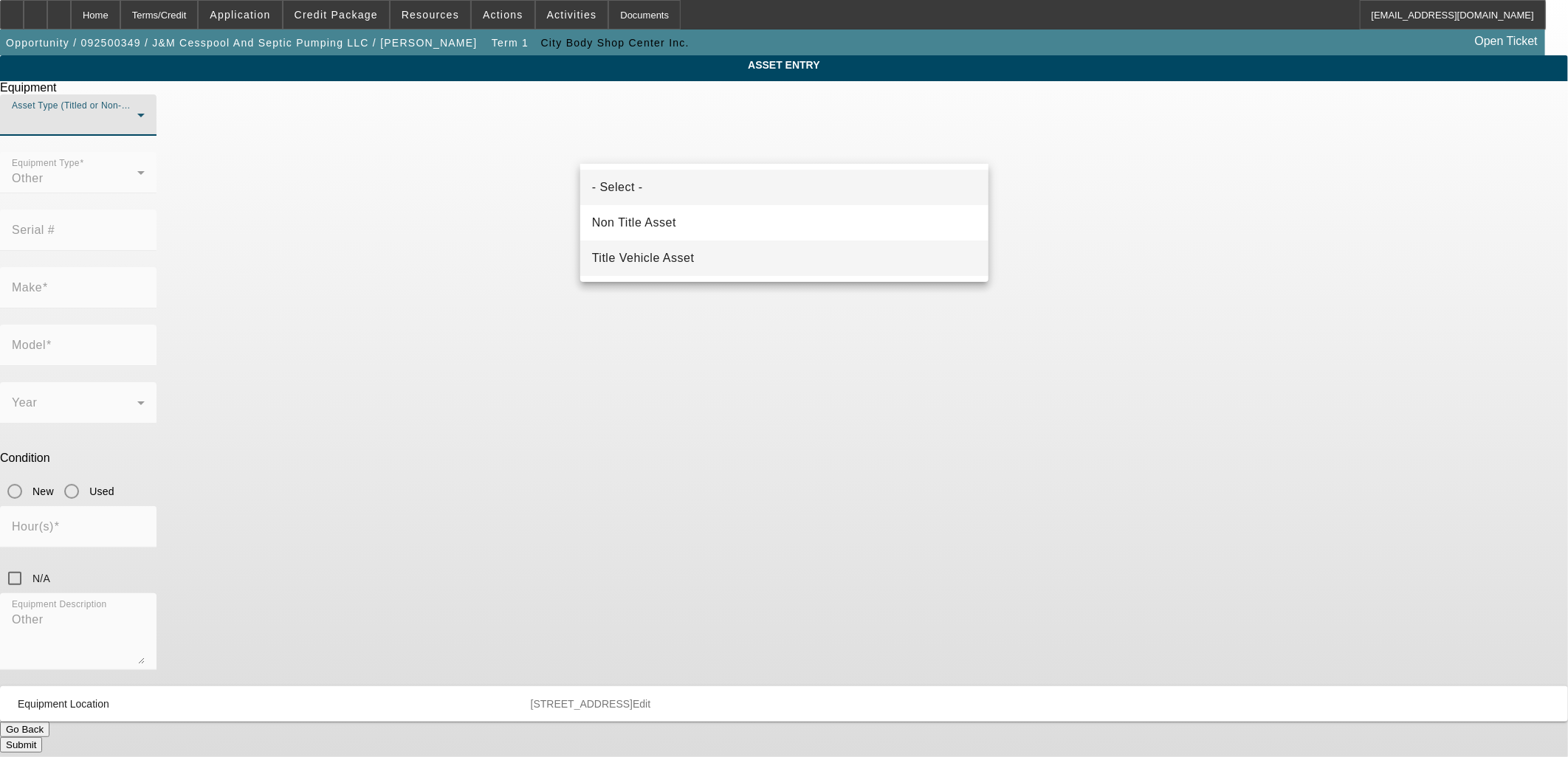
click at [659, 248] on mat-option "Title Vehicle Asset" at bounding box center [784, 259] width 408 height 36
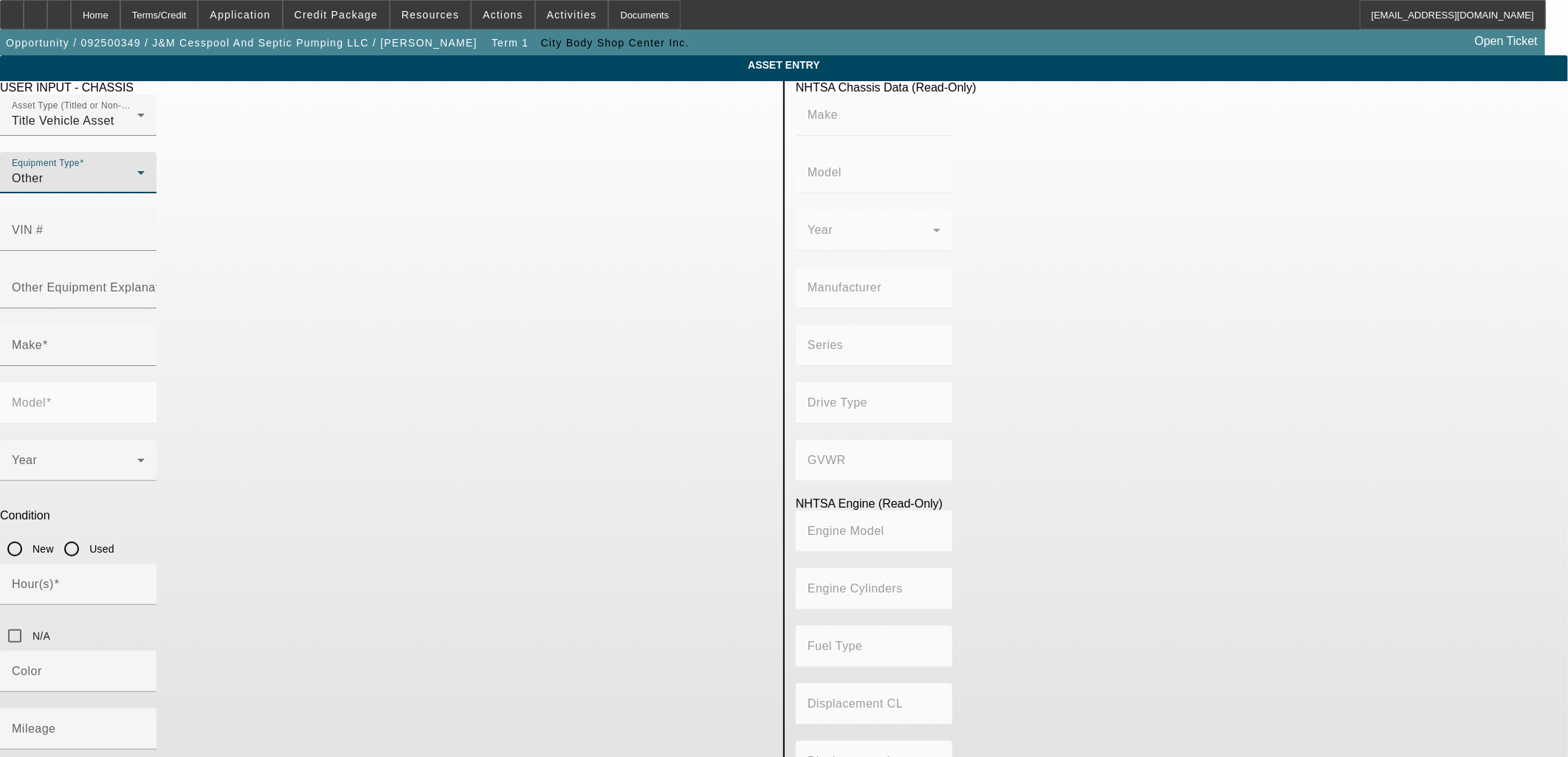
click at [137, 188] on div "Other" at bounding box center [75, 178] width 126 height 18
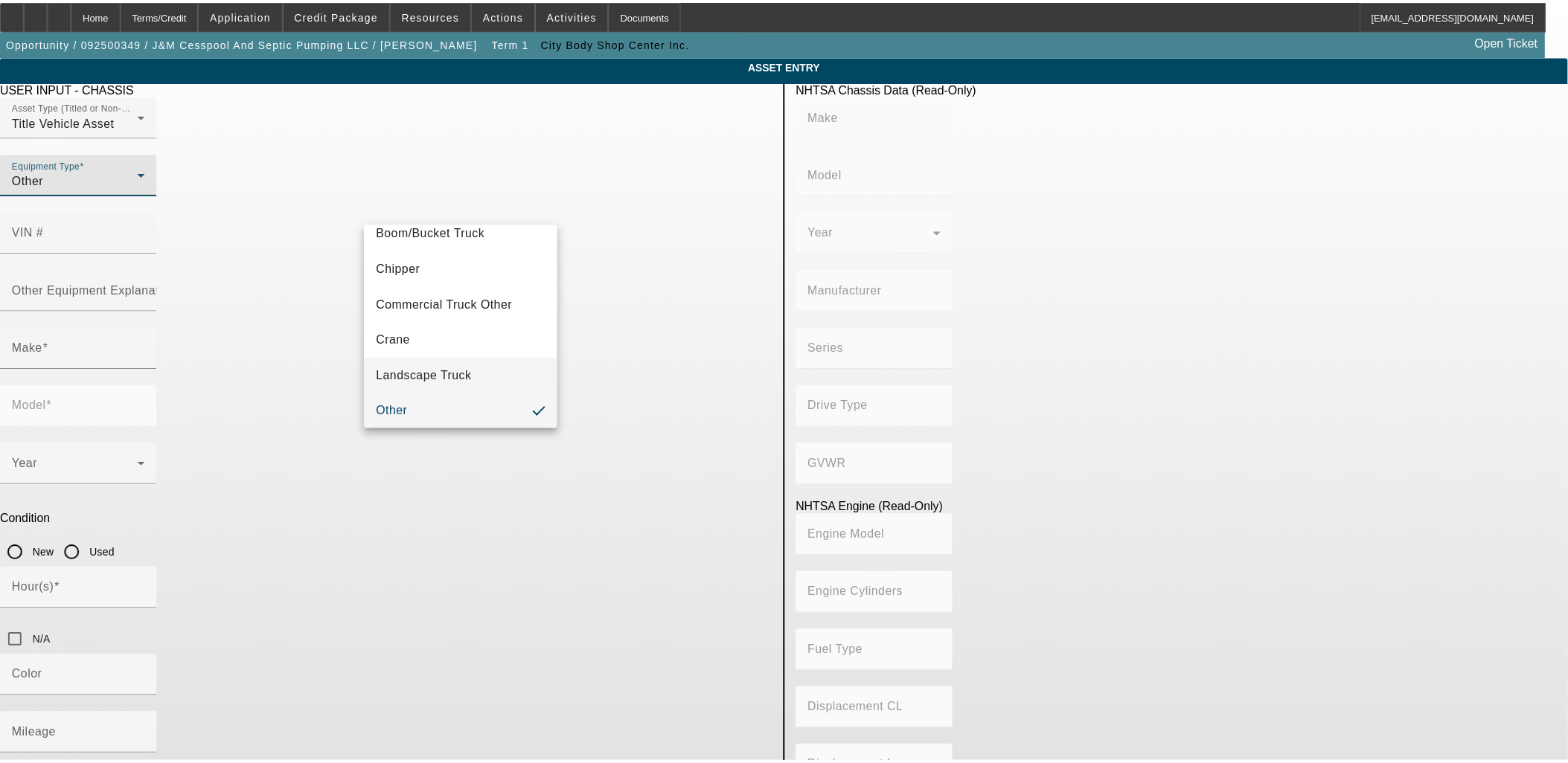
scroll to position [164, 0]
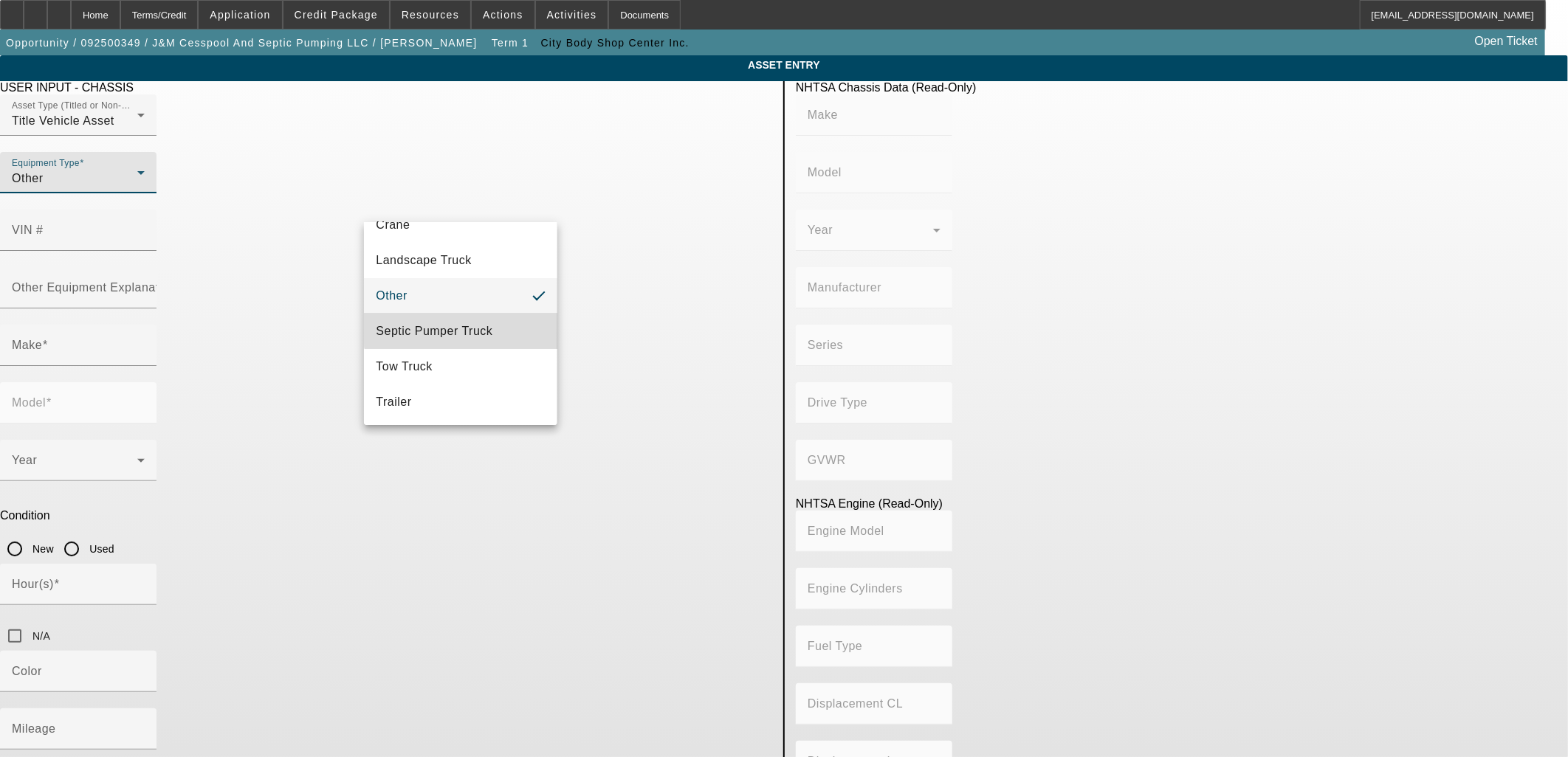
click at [463, 323] on span "Septic Pumper Truck" at bounding box center [434, 331] width 117 height 18
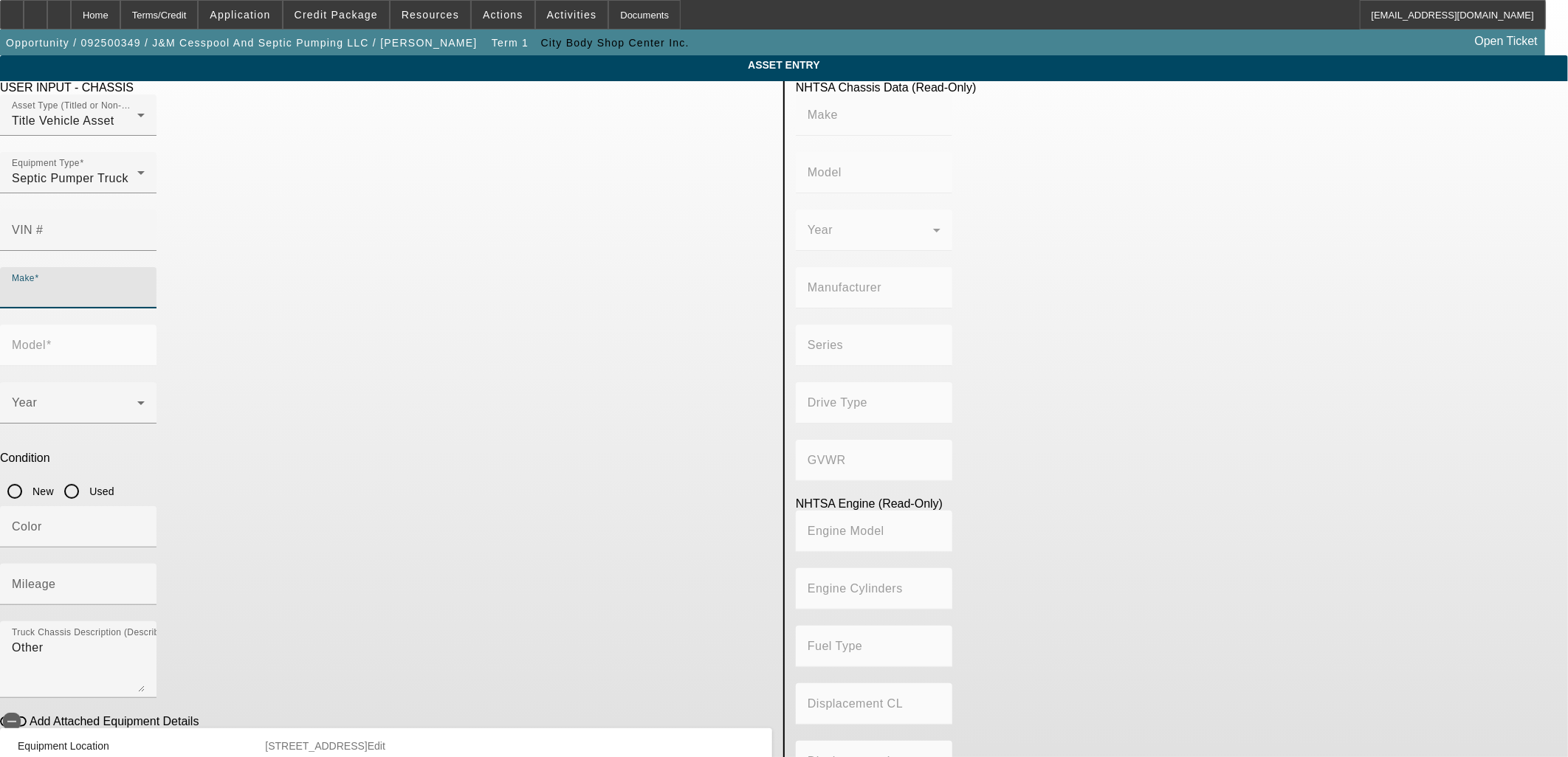
click at [144, 285] on input "Make" at bounding box center [78, 294] width 133 height 18
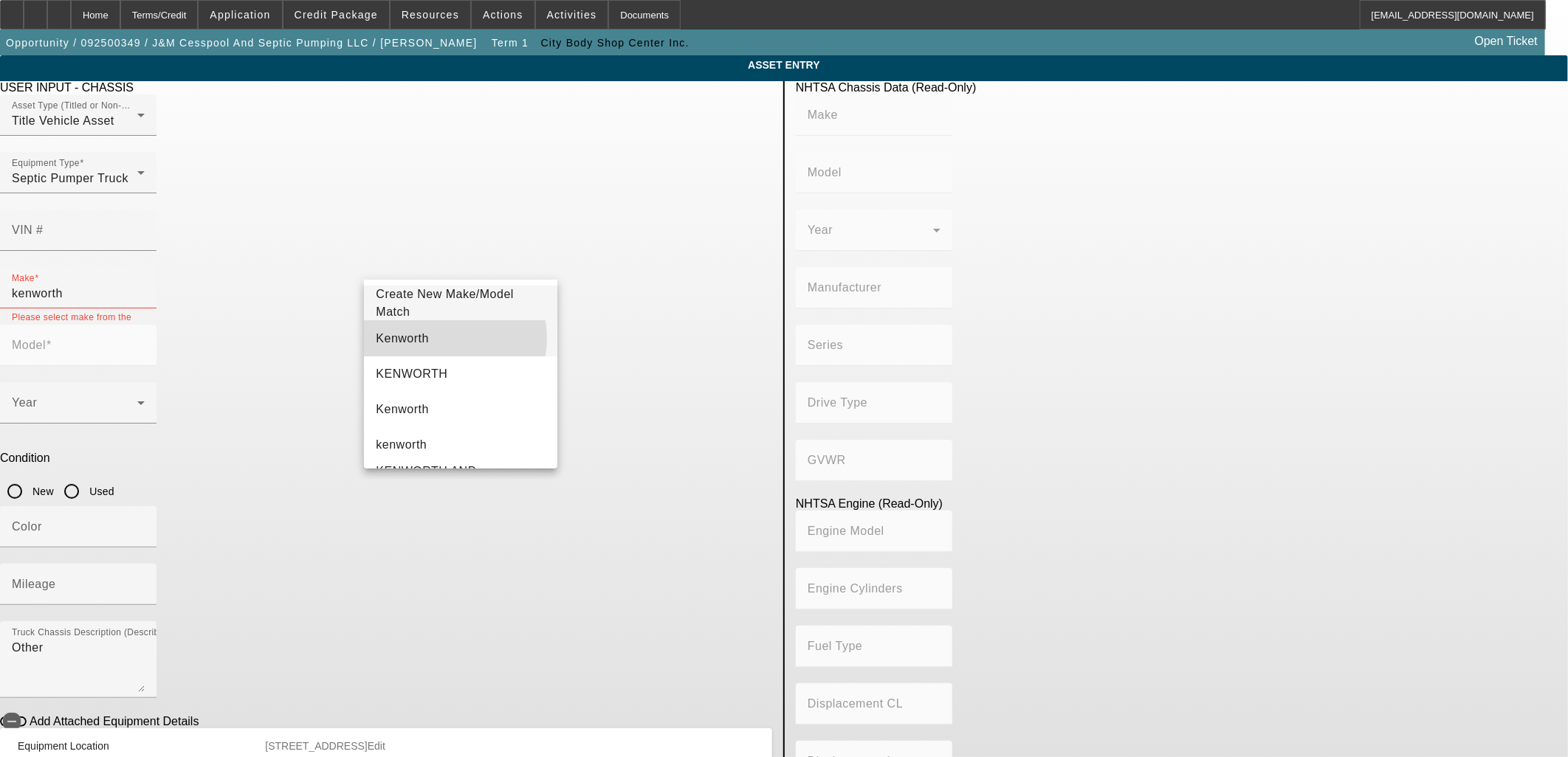
click at [447, 337] on mat-option "Kenworth" at bounding box center [461, 339] width 193 height 36
type input "Kenworth"
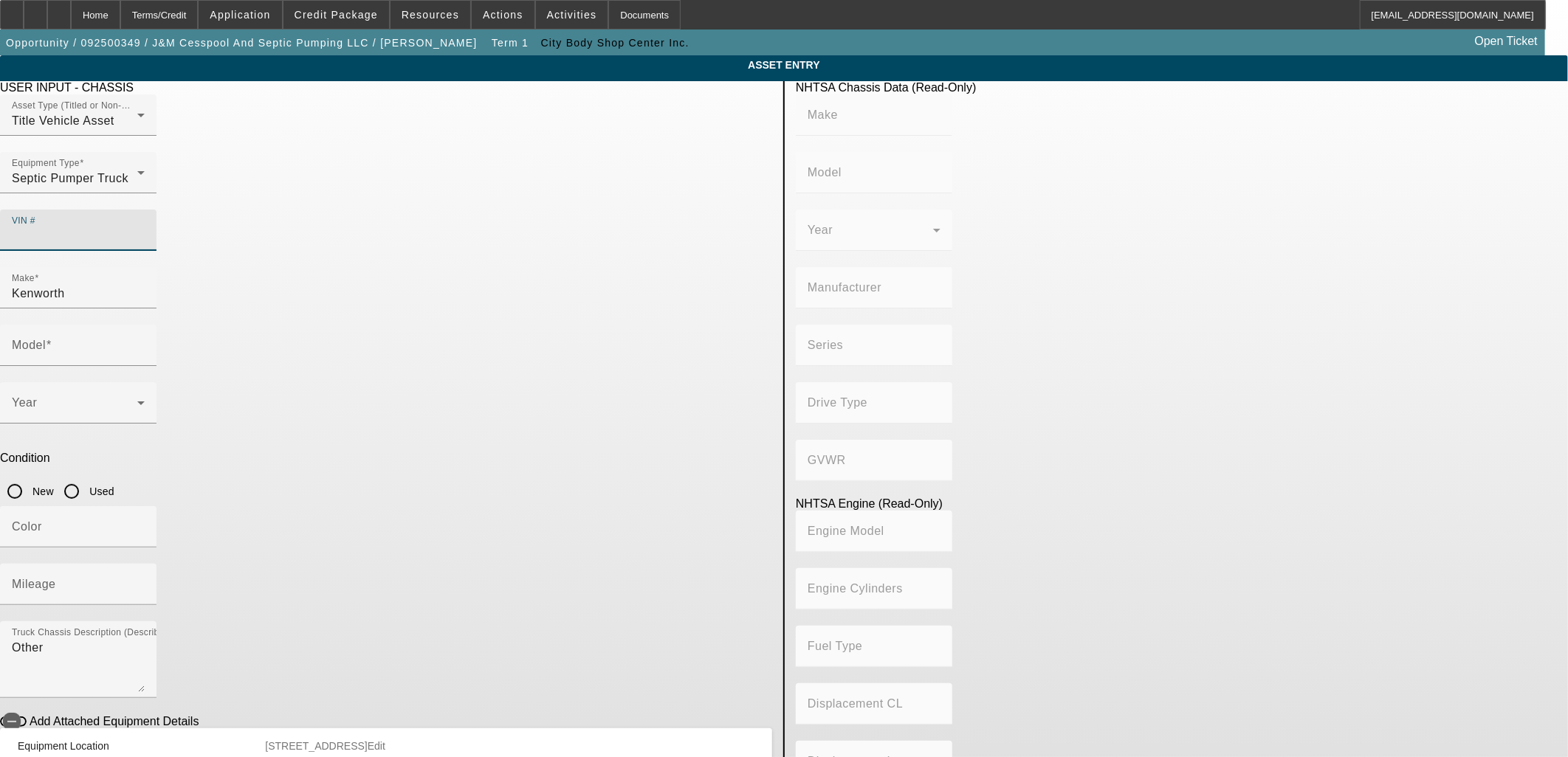
click at [144, 227] on input "VIN #" at bounding box center [78, 236] width 133 height 18
paste input "1XKWD40X7SR181944"
type input "1XKWD40X7SR181944"
type input "KENWORTH"
type input "W9 Series"
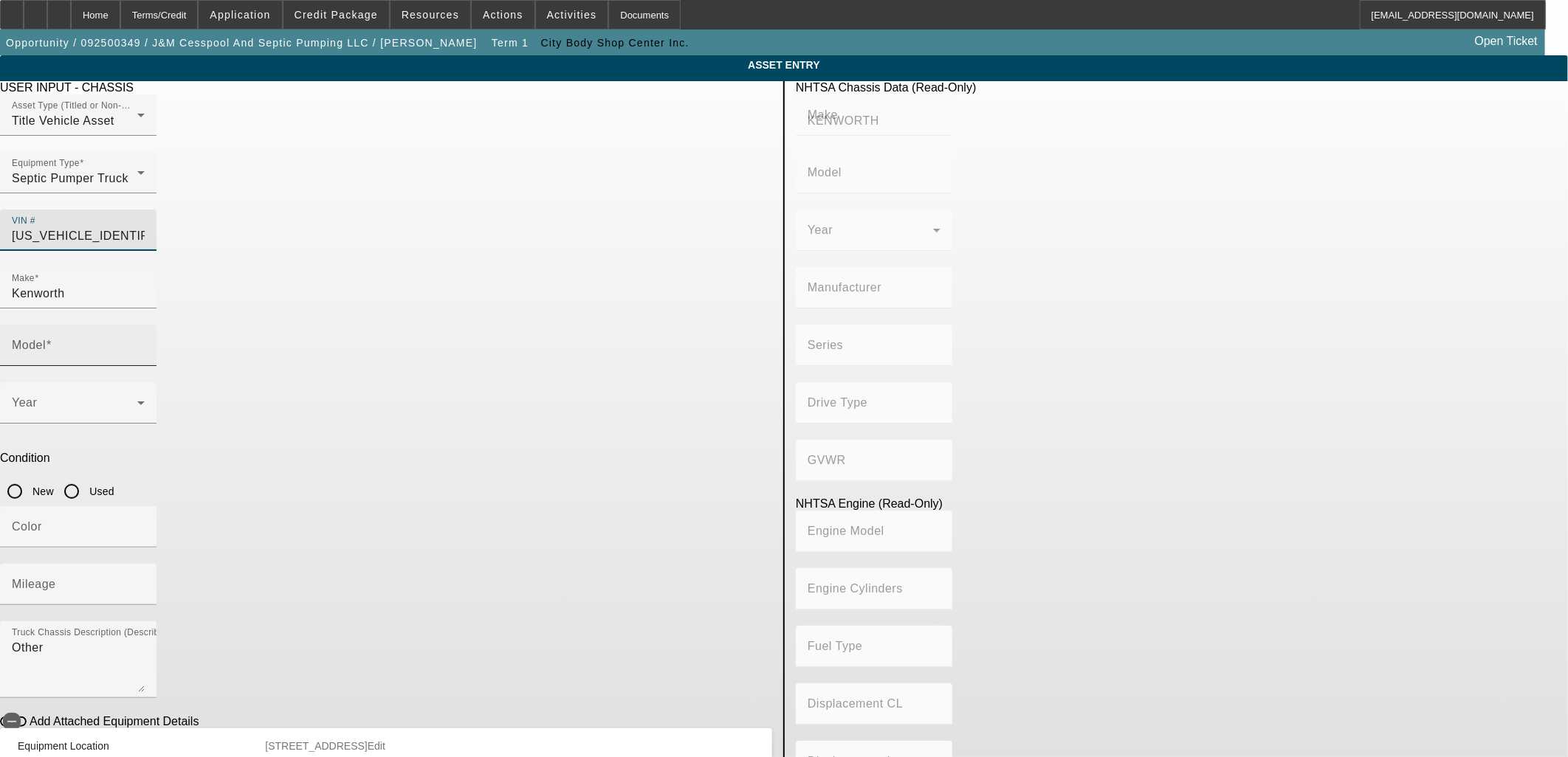
type input "KENWORTH TRUCK COMPANY"
type input "6x4"
type input "Class 8: 33,001 lb and above (14,969 kg and above)"
type input "GX"
type input "6"
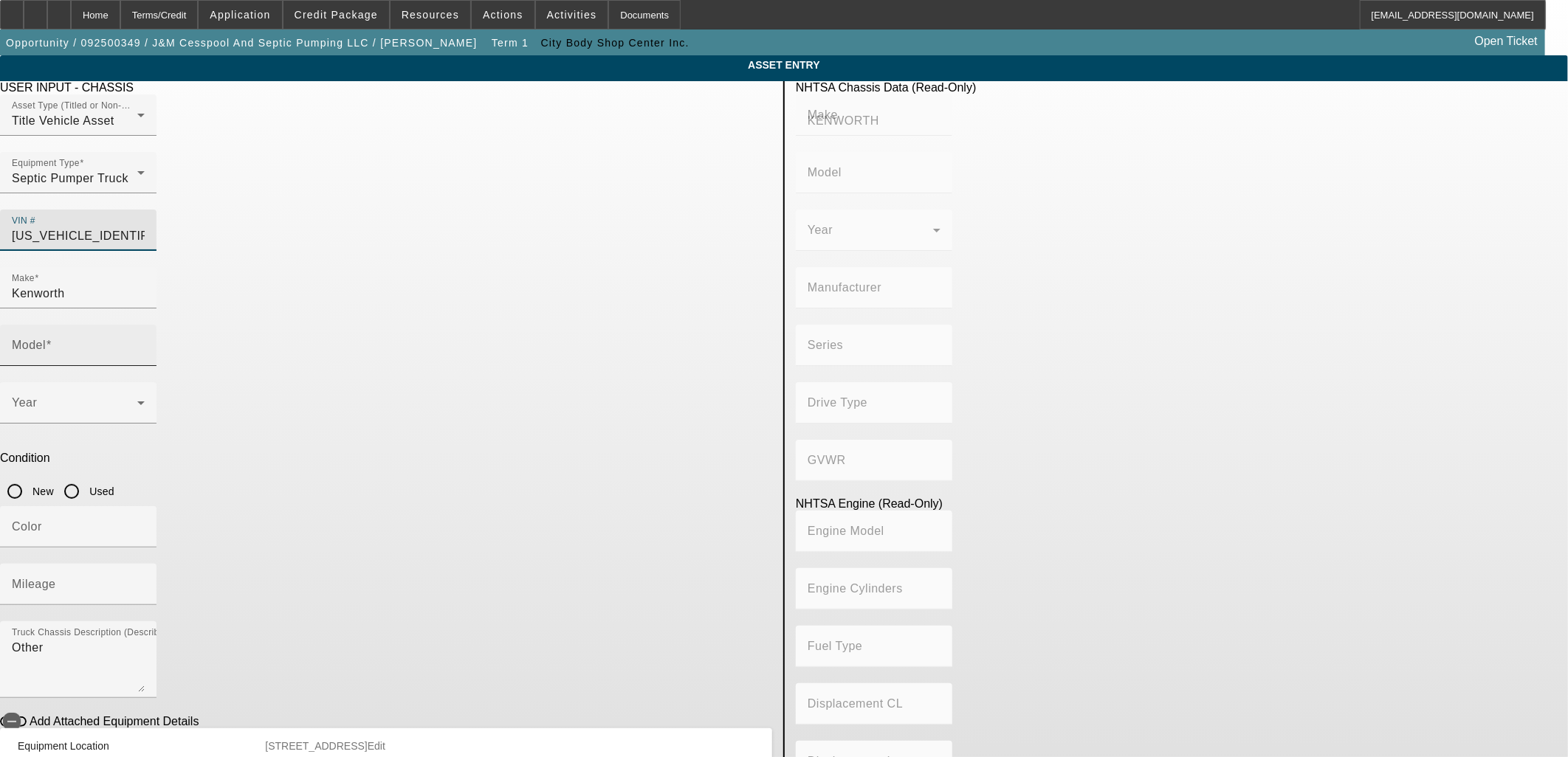
type input "Diesel"
type input "915.3561614209"
type input "15"
type input "1XKWD40X7SR181944"
click at [144, 343] on input "Model" at bounding box center [78, 351] width 133 height 18
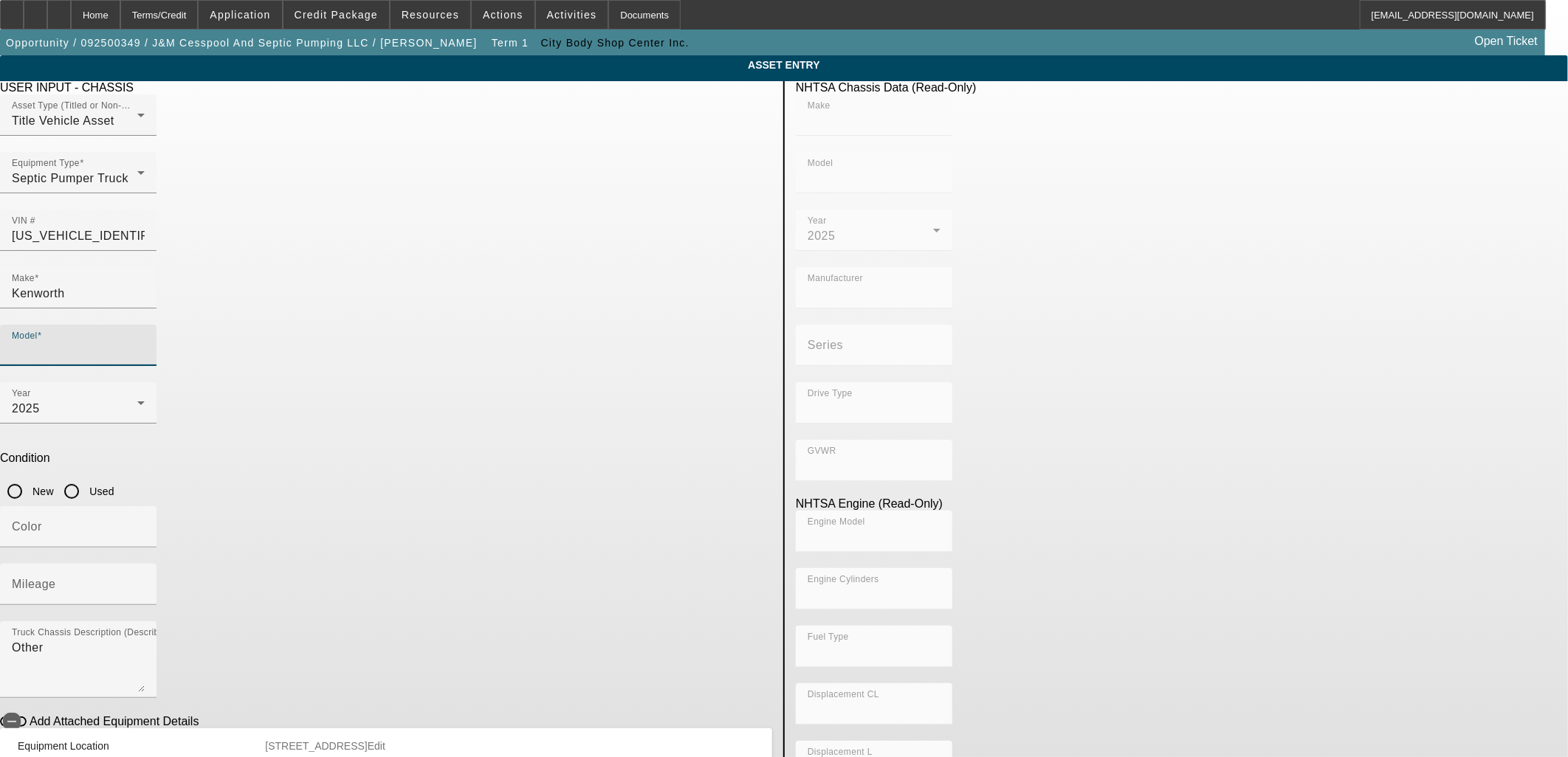
type input "KENWORTH"
type input "W9 Series"
type input "KENWORTH TRUCK COMPANY"
type input "6x4"
type input "Class 8: 33,001 lb and above (14,969 kg and above)"
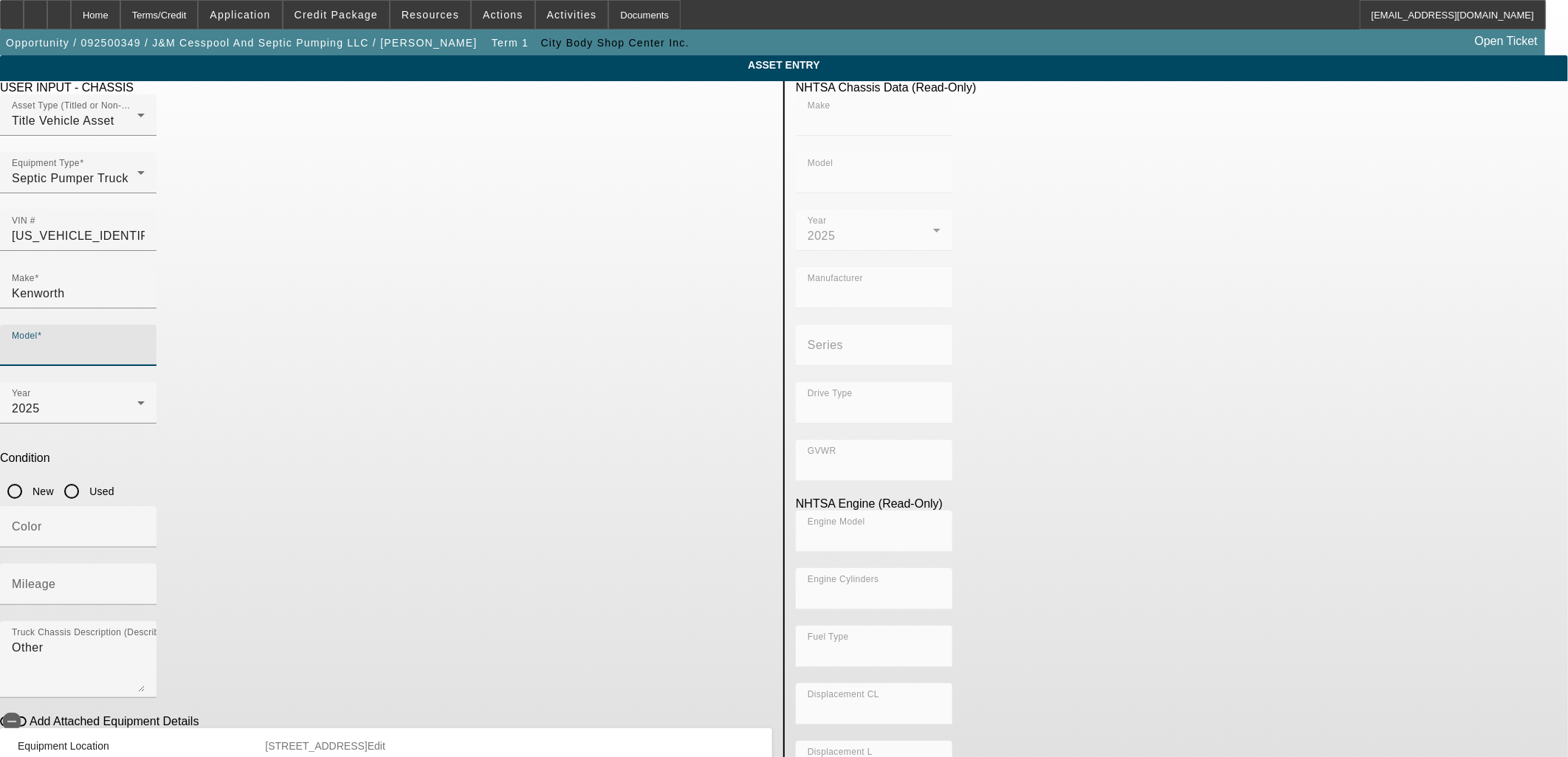
type input "GX"
type input "6"
type input "Diesel"
type input "915.3561614209"
type input "15"
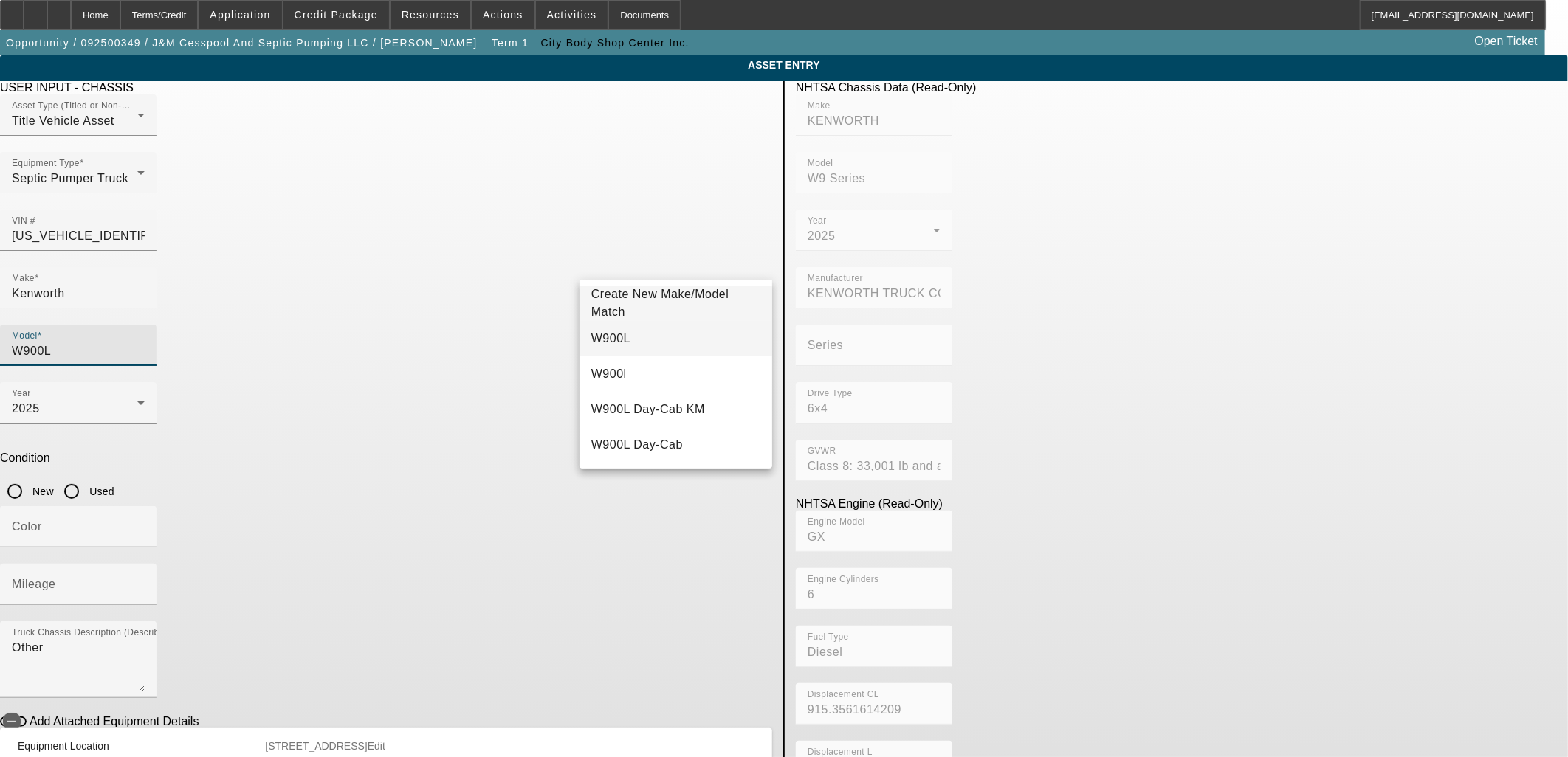
type input "W900L"
click at [629, 347] on mat-option "W900L" at bounding box center [676, 339] width 193 height 36
click at [29, 477] on input "New" at bounding box center [14, 491] width 29 height 29
radio input "true"
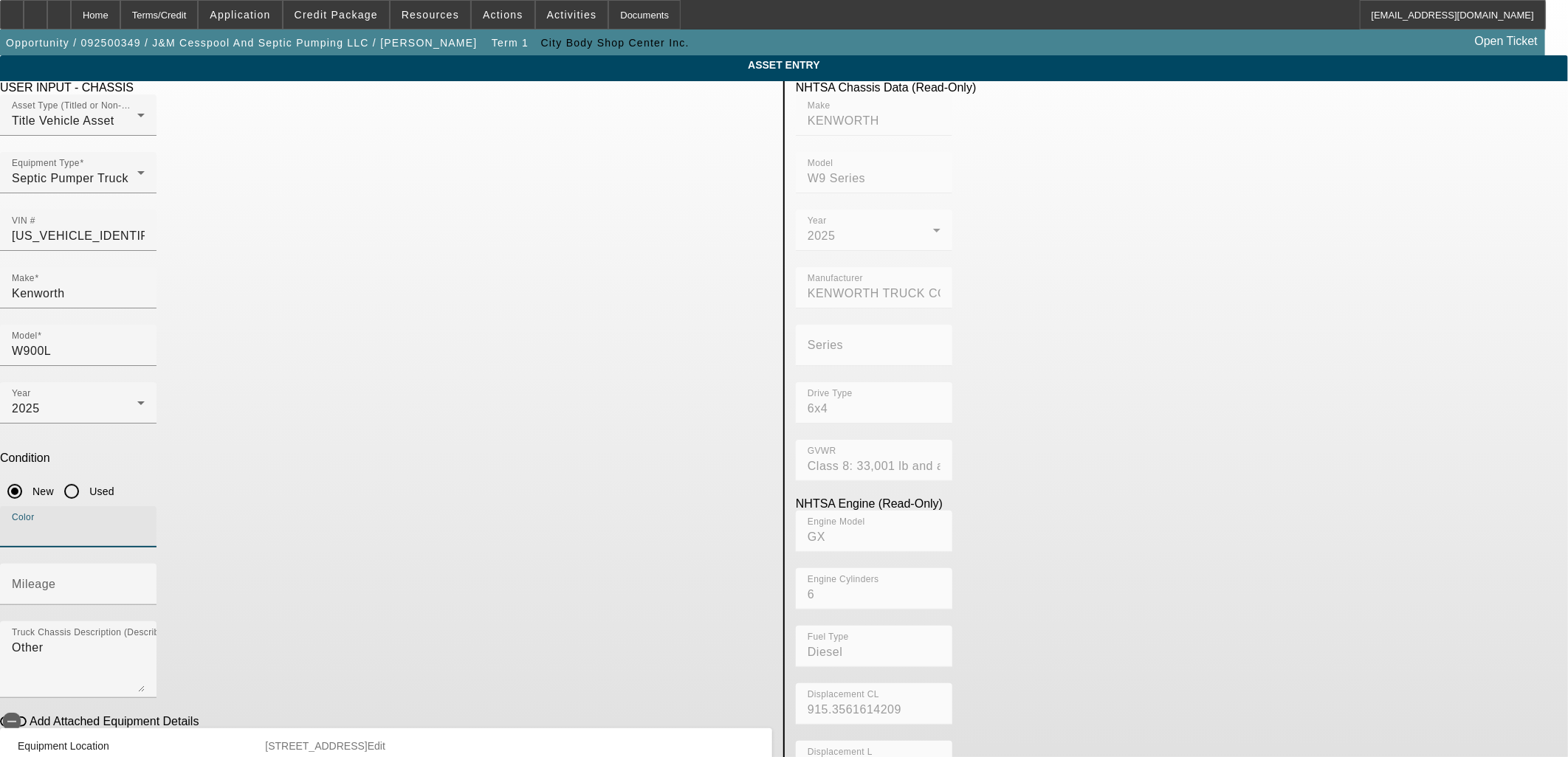
click at [144, 524] on input "Color" at bounding box center [78, 532] width 133 height 18
type input "Red"
click at [56, 578] on mat-label "Mileage" at bounding box center [34, 583] width 44 height 12
click at [144, 581] on input "Mileage" at bounding box center [78, 590] width 133 height 18
type input "1"
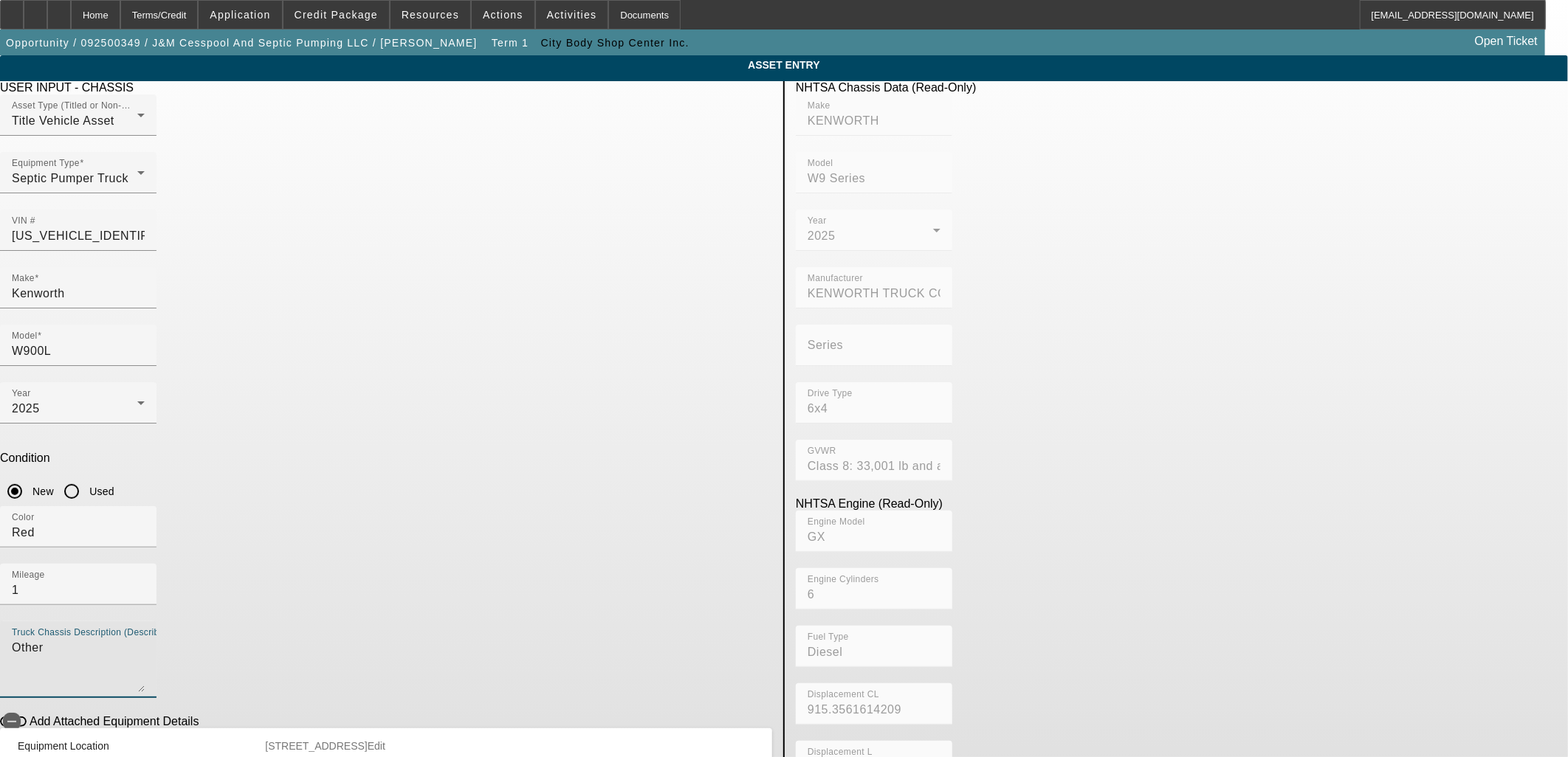
drag, startPoint x: 215, startPoint y: 430, endPoint x: 147, endPoint y: 369, distance: 91.4
click at [142, 402] on app-asset-collateral-manage "ASSET ENTRY Delete asset USER INPUT - CHASSIS Asset Type (Titled or Non-Titled)…" at bounding box center [784, 464] width 1568 height 818
type textarea "Pumper Truck"
click at [21, 713] on span "button" at bounding box center [11, 721] width 18 height 18
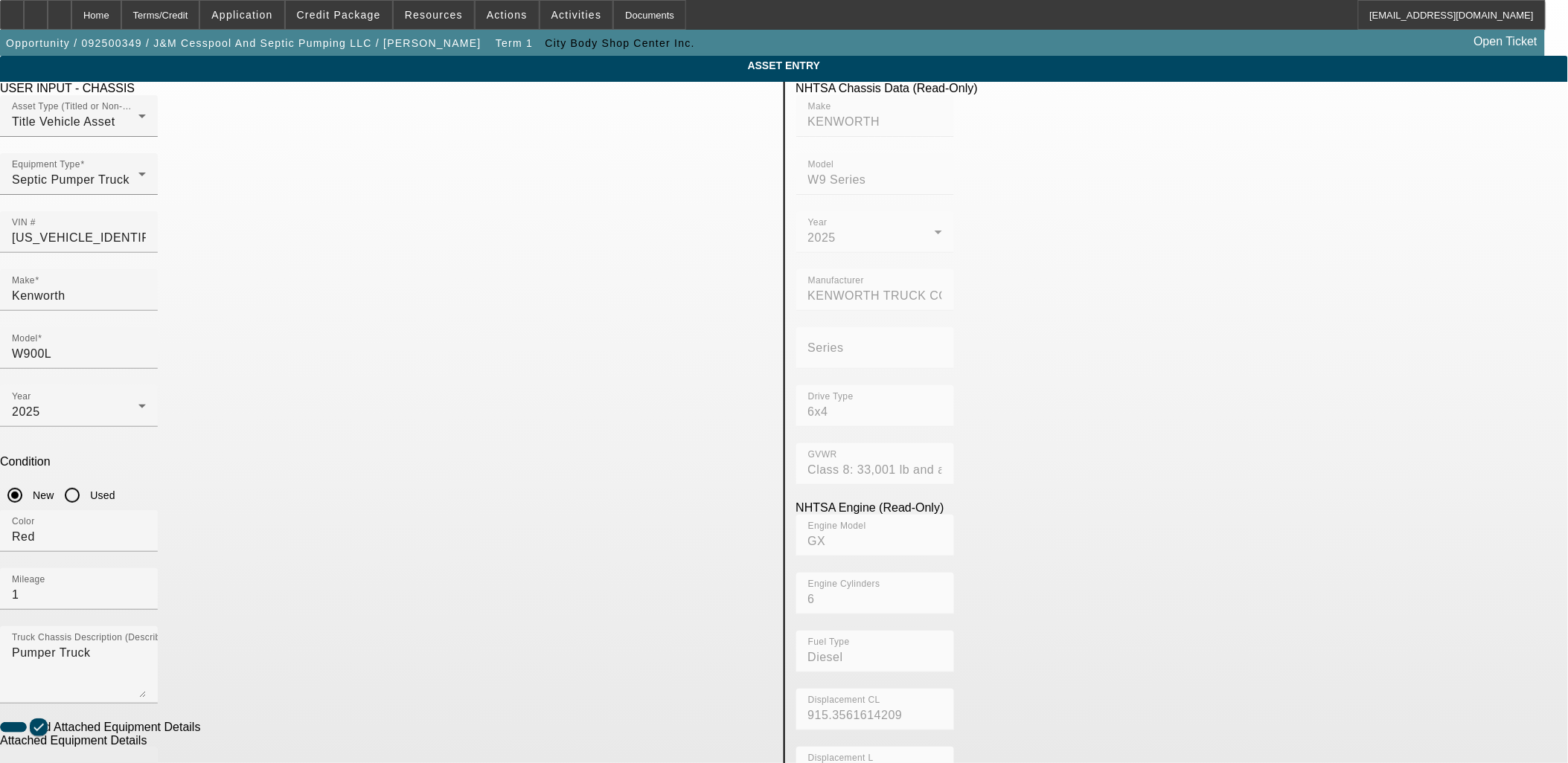
click at [49, 762] on label "Make" at bounding box center [30, 769] width 36 height 13
click at [146, 763] on input "Make" at bounding box center [79, 774] width 134 height 18
click at [432, 672] on mat-option "4000 Gallon" at bounding box center [458, 678] width 194 height 36
type input "4000 Gallon"
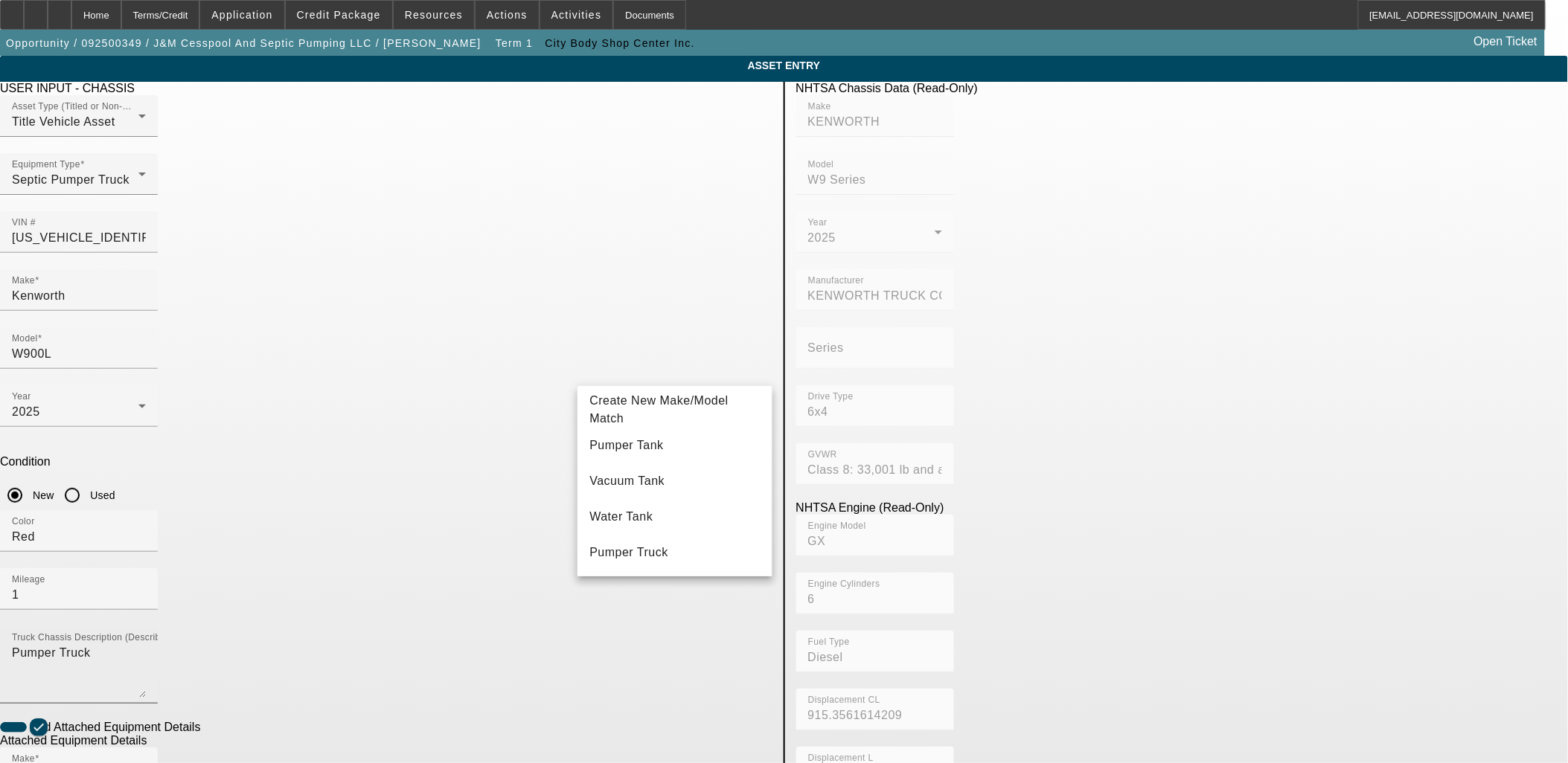
click at [635, 452] on span "Pumper Tank" at bounding box center [625, 445] width 73 height 18
type input "Pumper Tank"
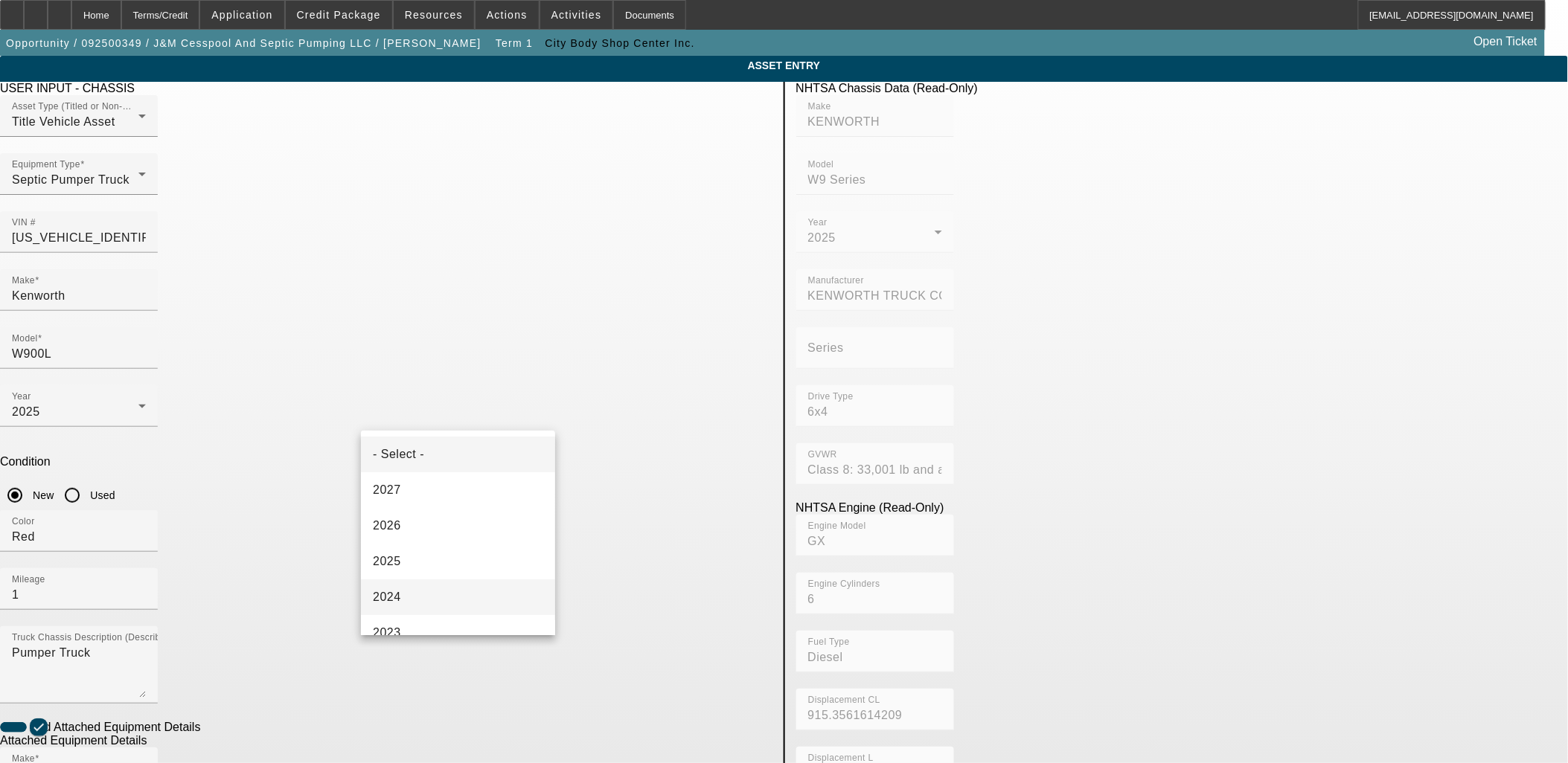
drag, startPoint x: 402, startPoint y: 569, endPoint x: 435, endPoint y: 578, distance: 34.2
click at [402, 568] on mat-option "2025" at bounding box center [458, 562] width 194 height 36
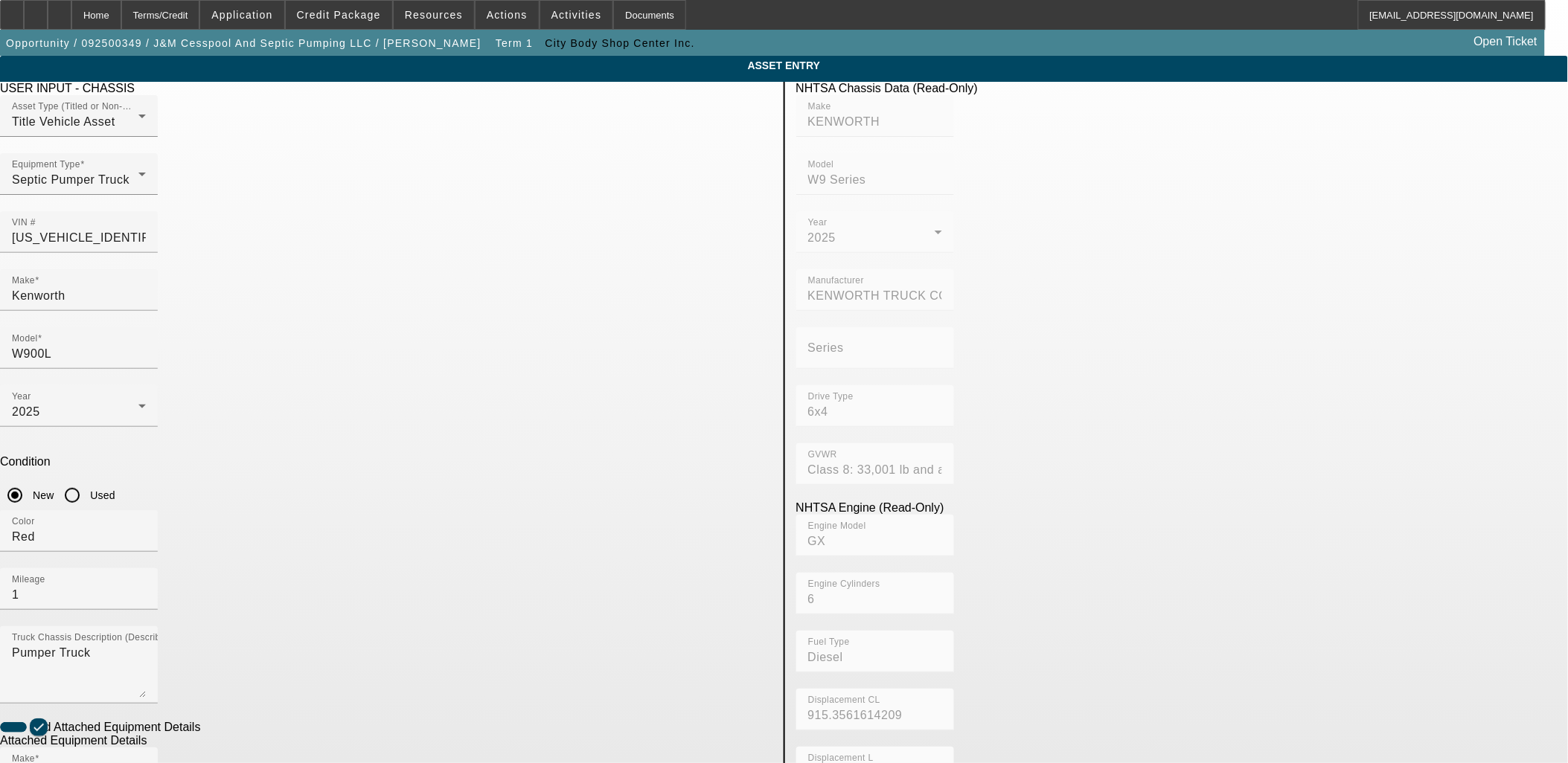
radio input "true"
checkbox input "true"
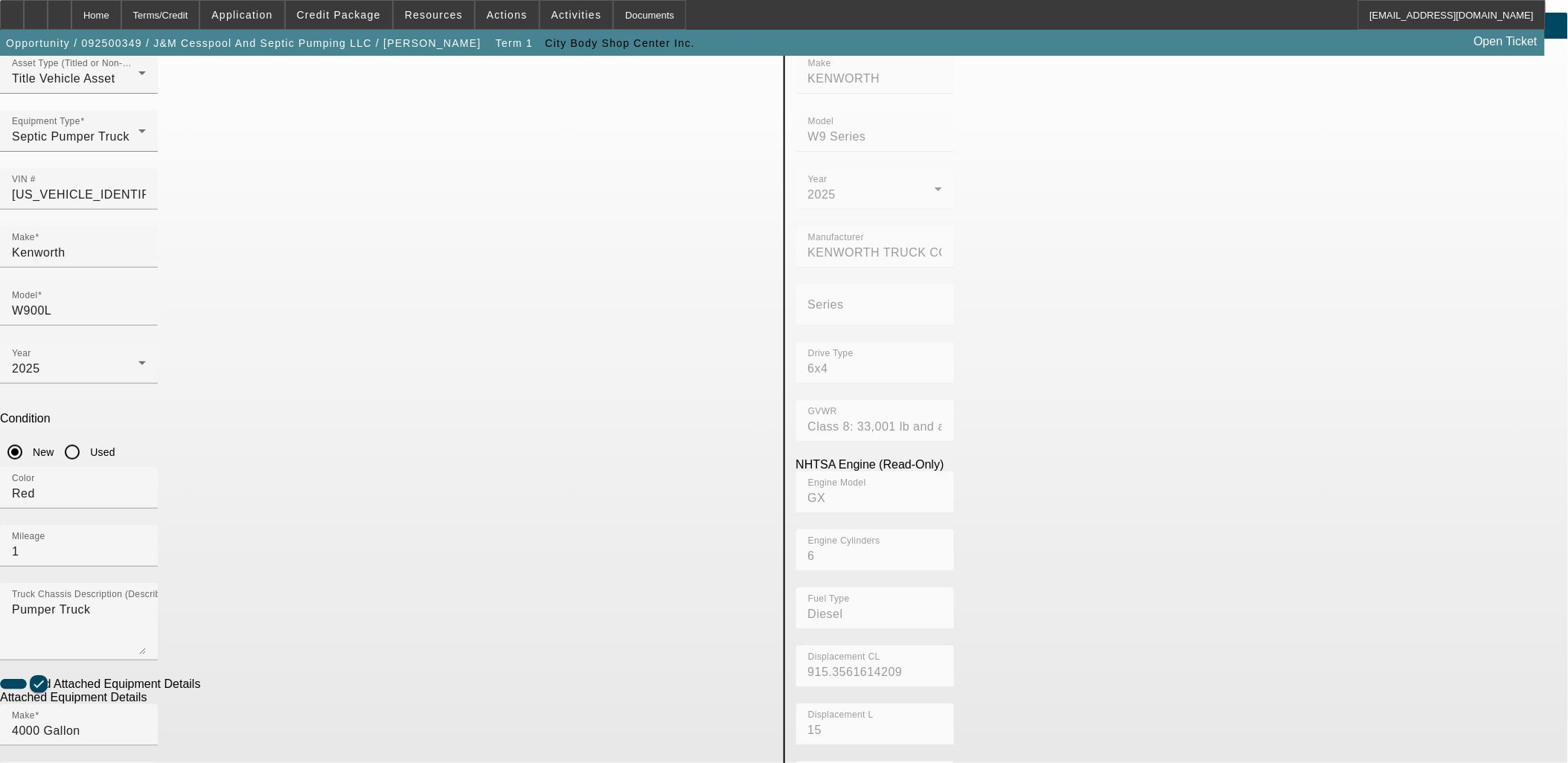
scroll to position [193, 0]
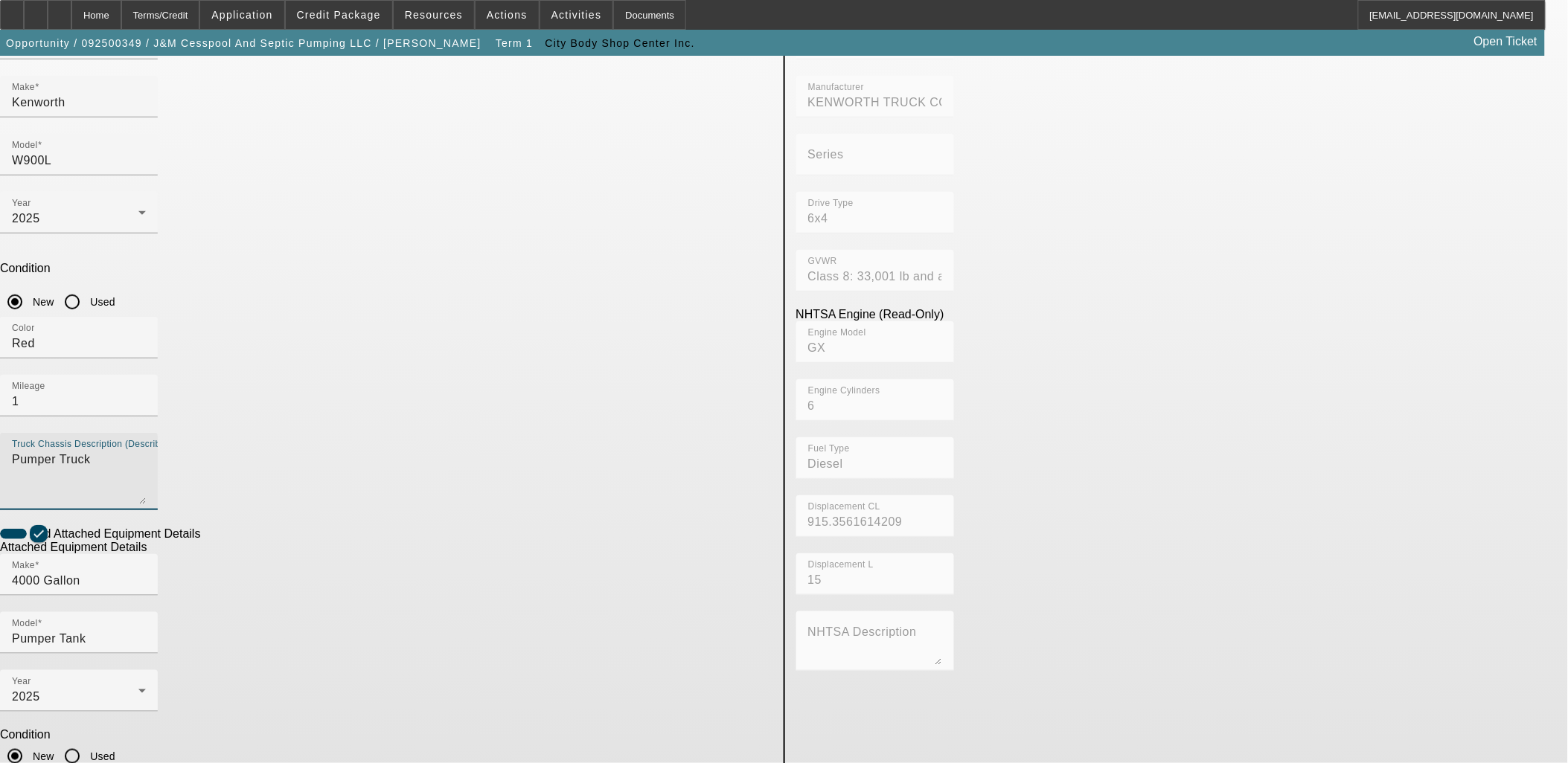
drag, startPoint x: 481, startPoint y: 274, endPoint x: 265, endPoint y: 247, distance: 217.7
click at [283, 248] on app-asset-collateral-manage "ASSET ENTRY Delete asset USER INPUT - CHASSIS Asset Type (Titled or Non-Titled)…" at bounding box center [784, 440] width 1568 height 1158
paste textarea "Pumper Truck"
type textarea "Pumper Truck"
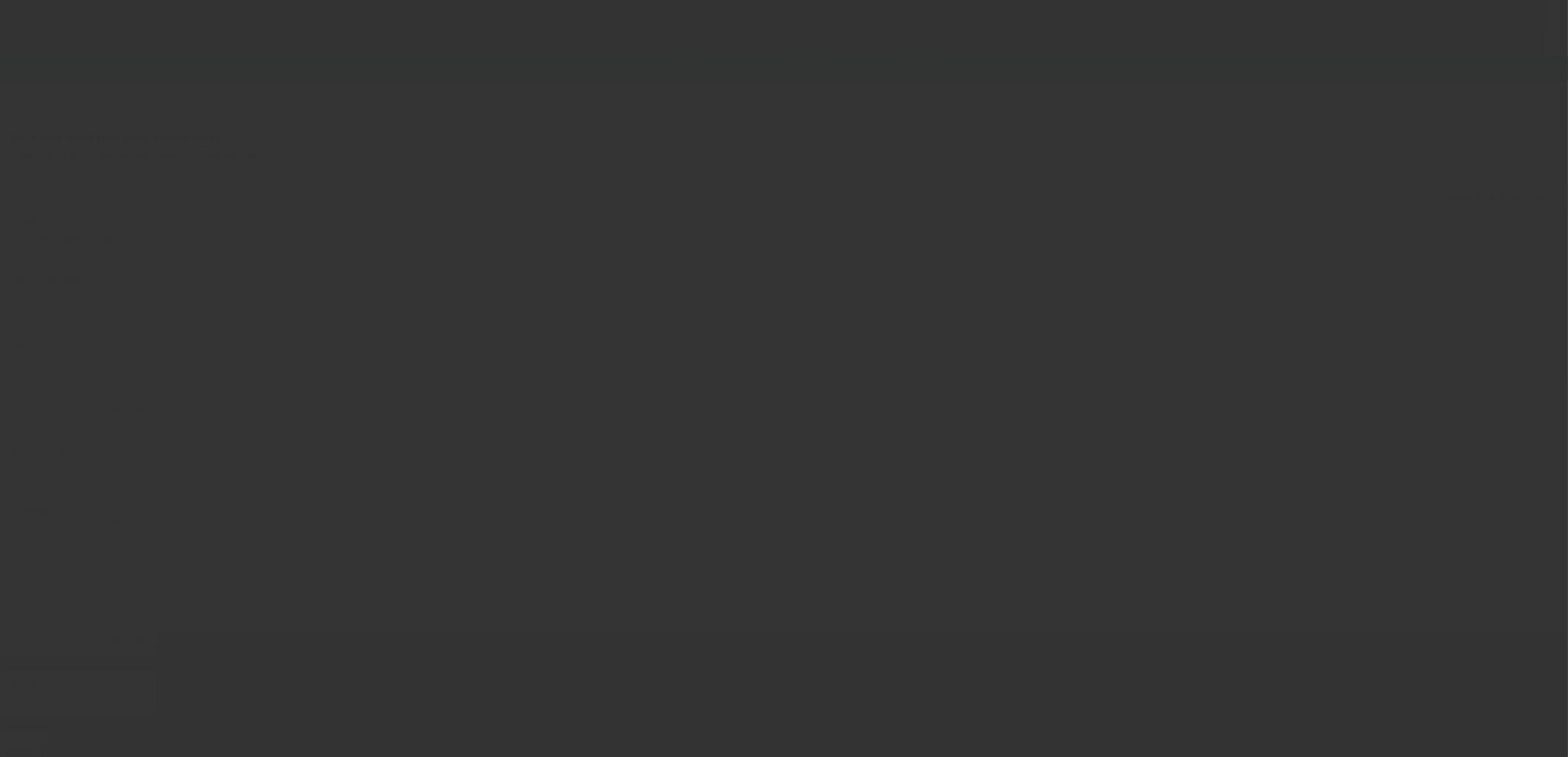
type input "$295,000.00"
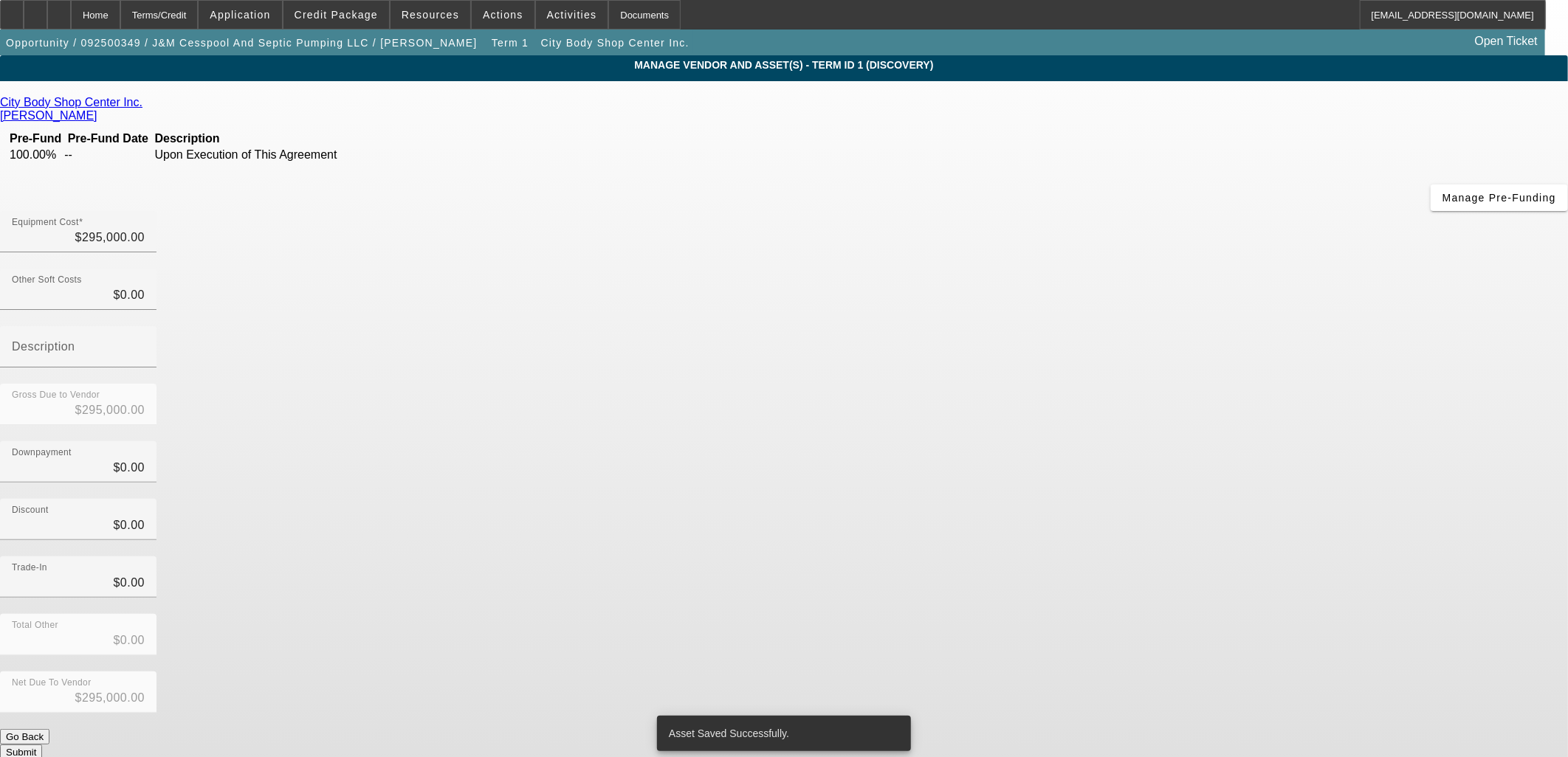
click at [42, 745] on button "Submit" at bounding box center [21, 752] width 42 height 15
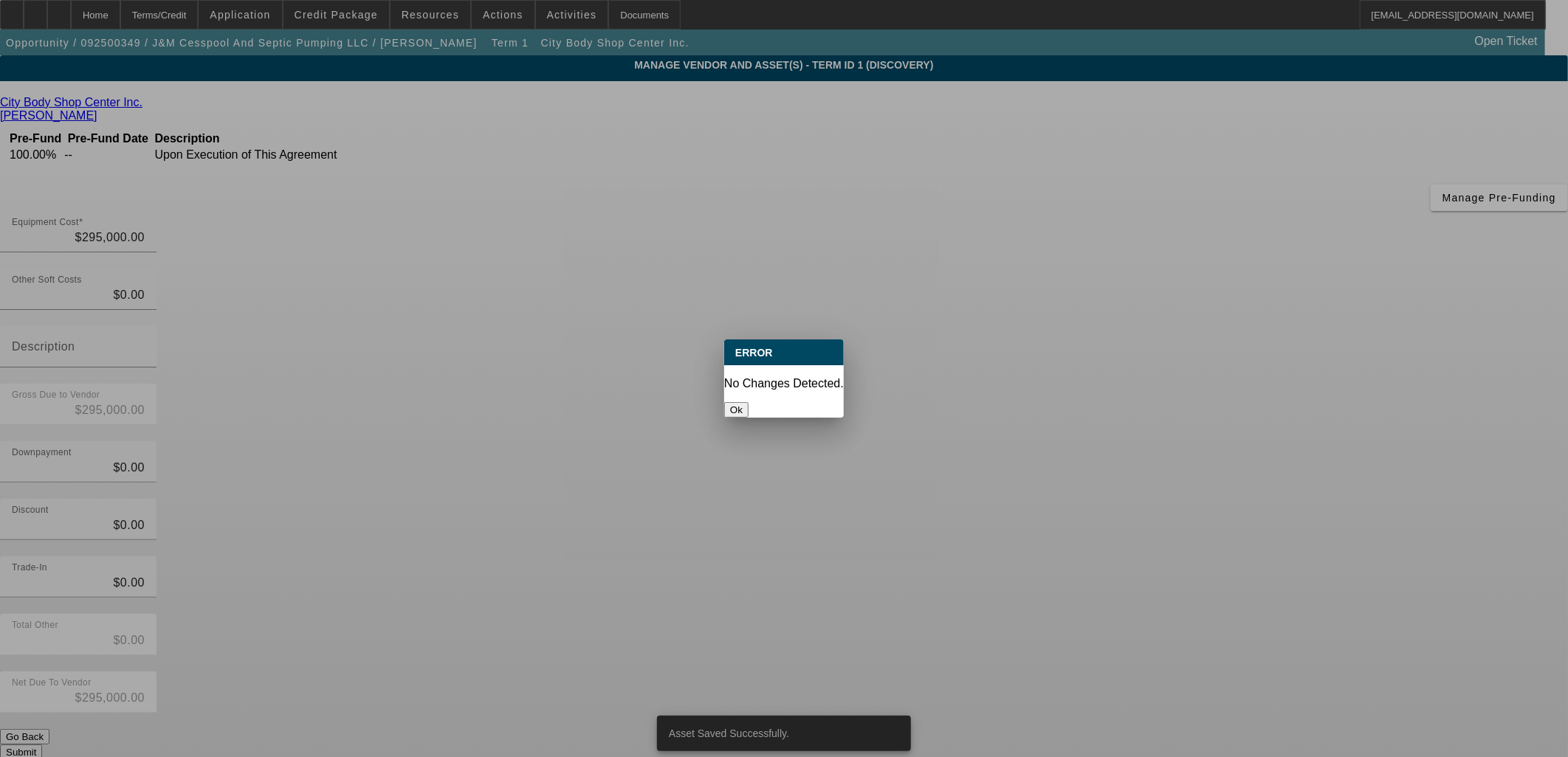
click at [749, 402] on button "Ok" at bounding box center [736, 410] width 25 height 15
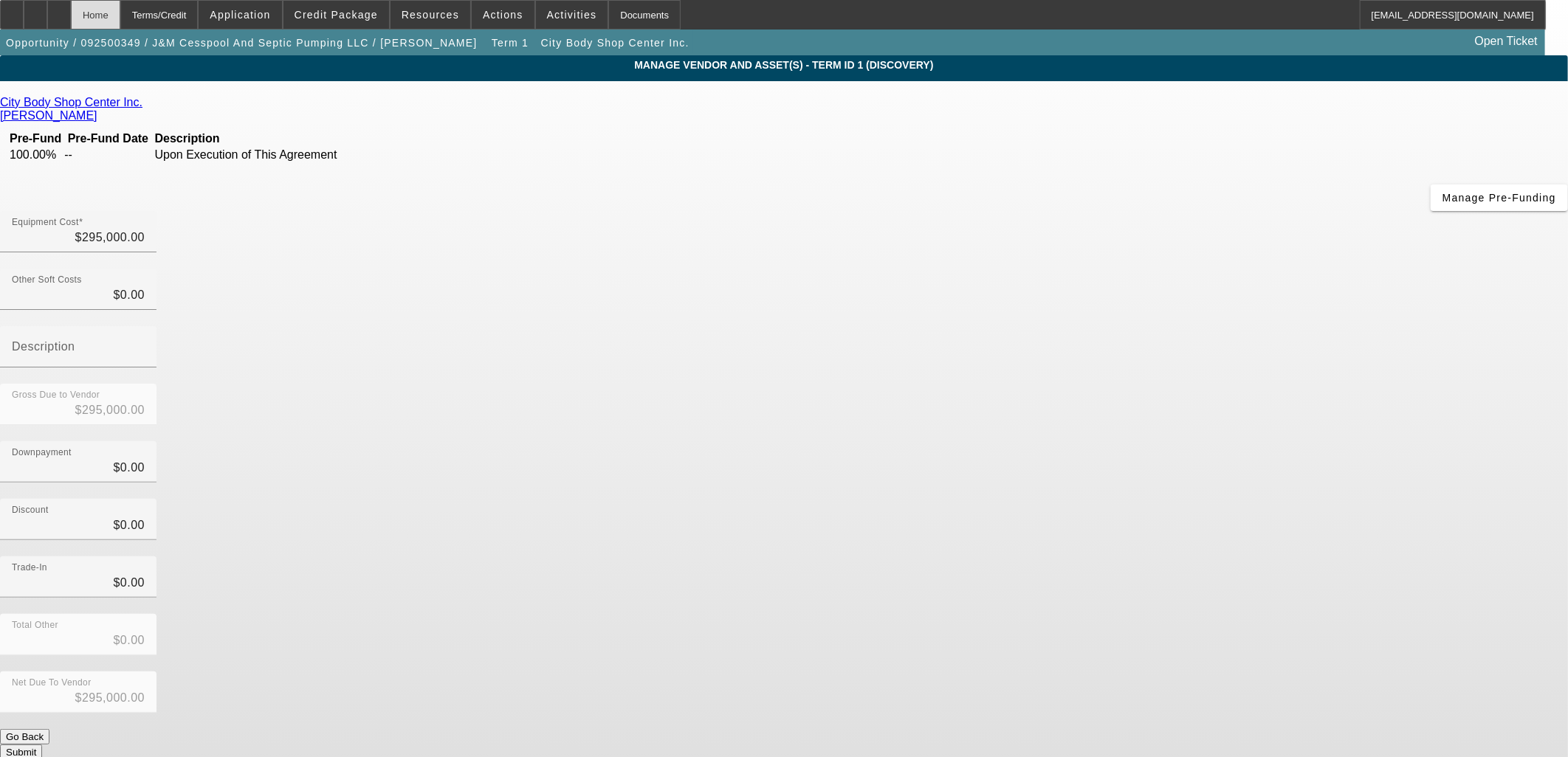
click at [112, 8] on div "Home" at bounding box center [95, 14] width 49 height 29
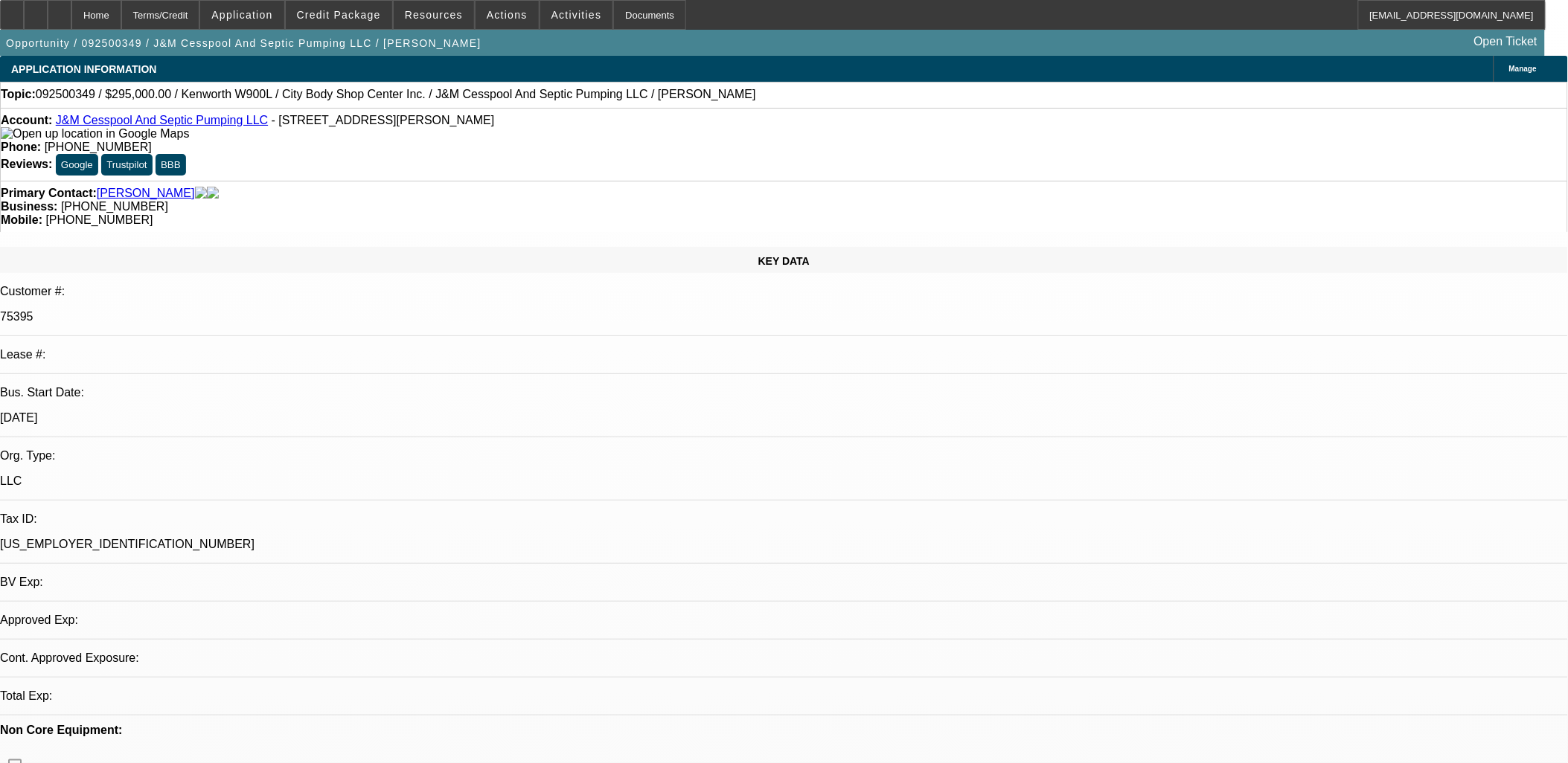
select select "0"
select select "2"
select select "0.1"
select select "4"
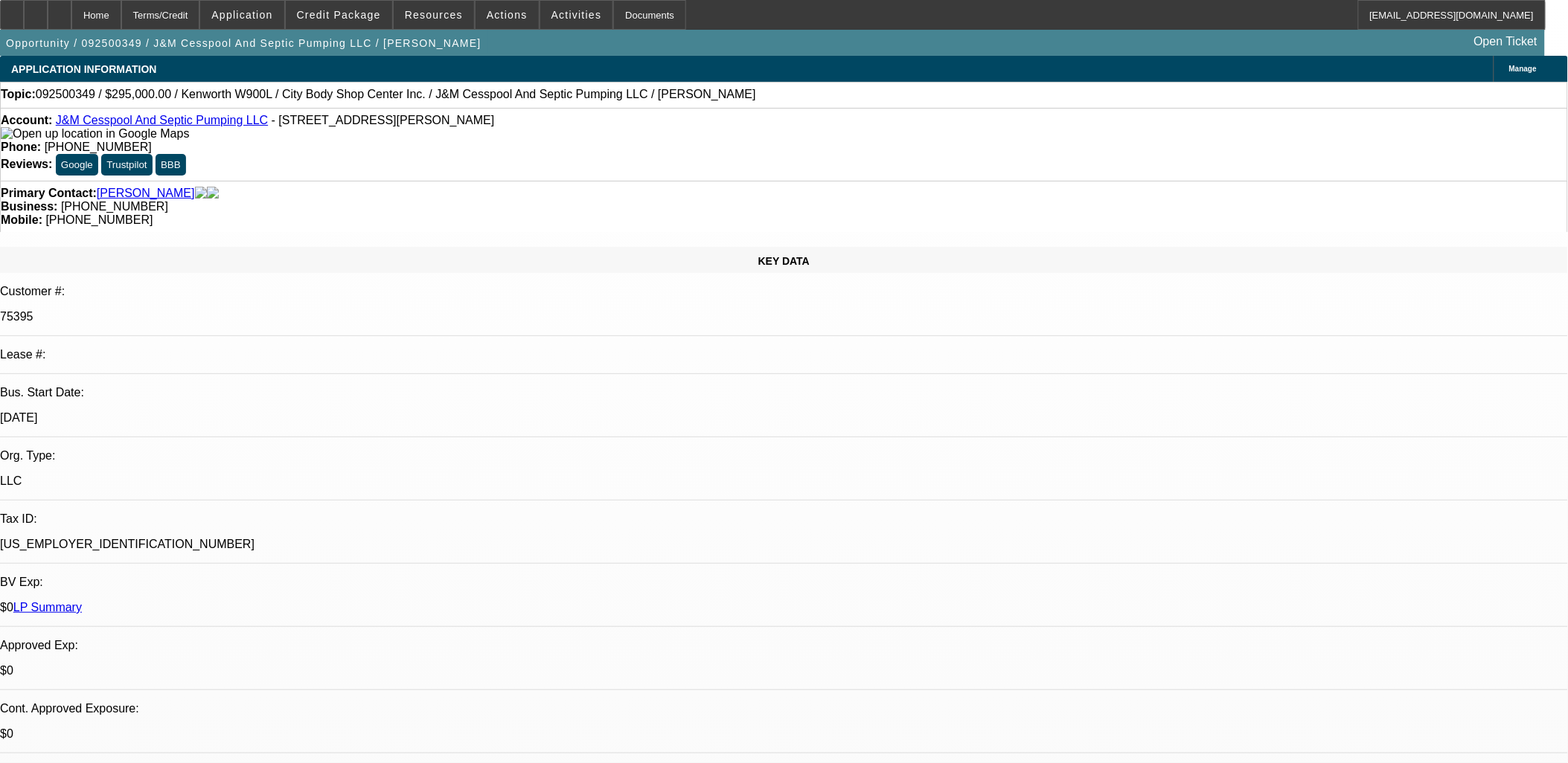
radio input "true"
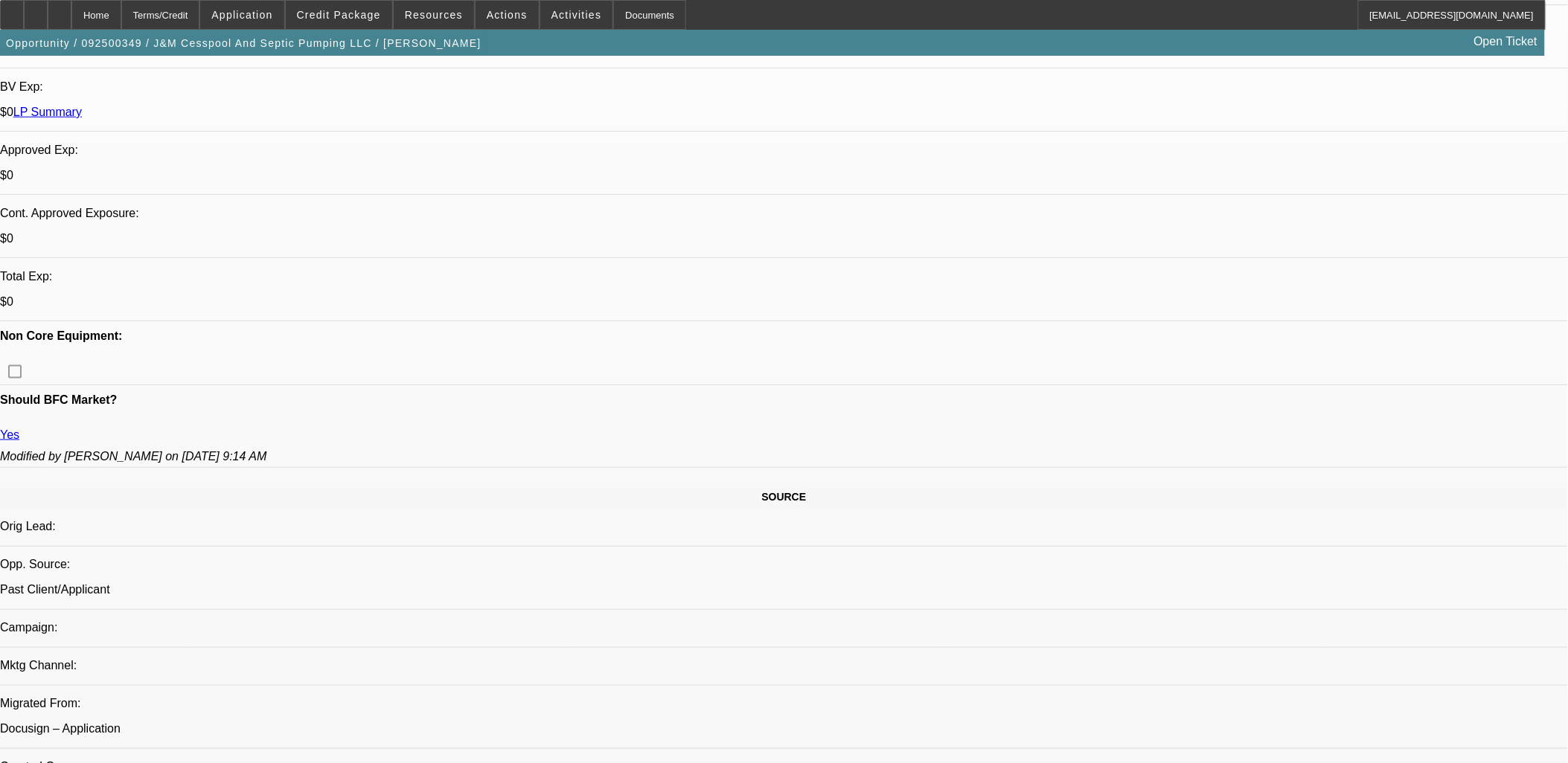
scroll to position [910, 0]
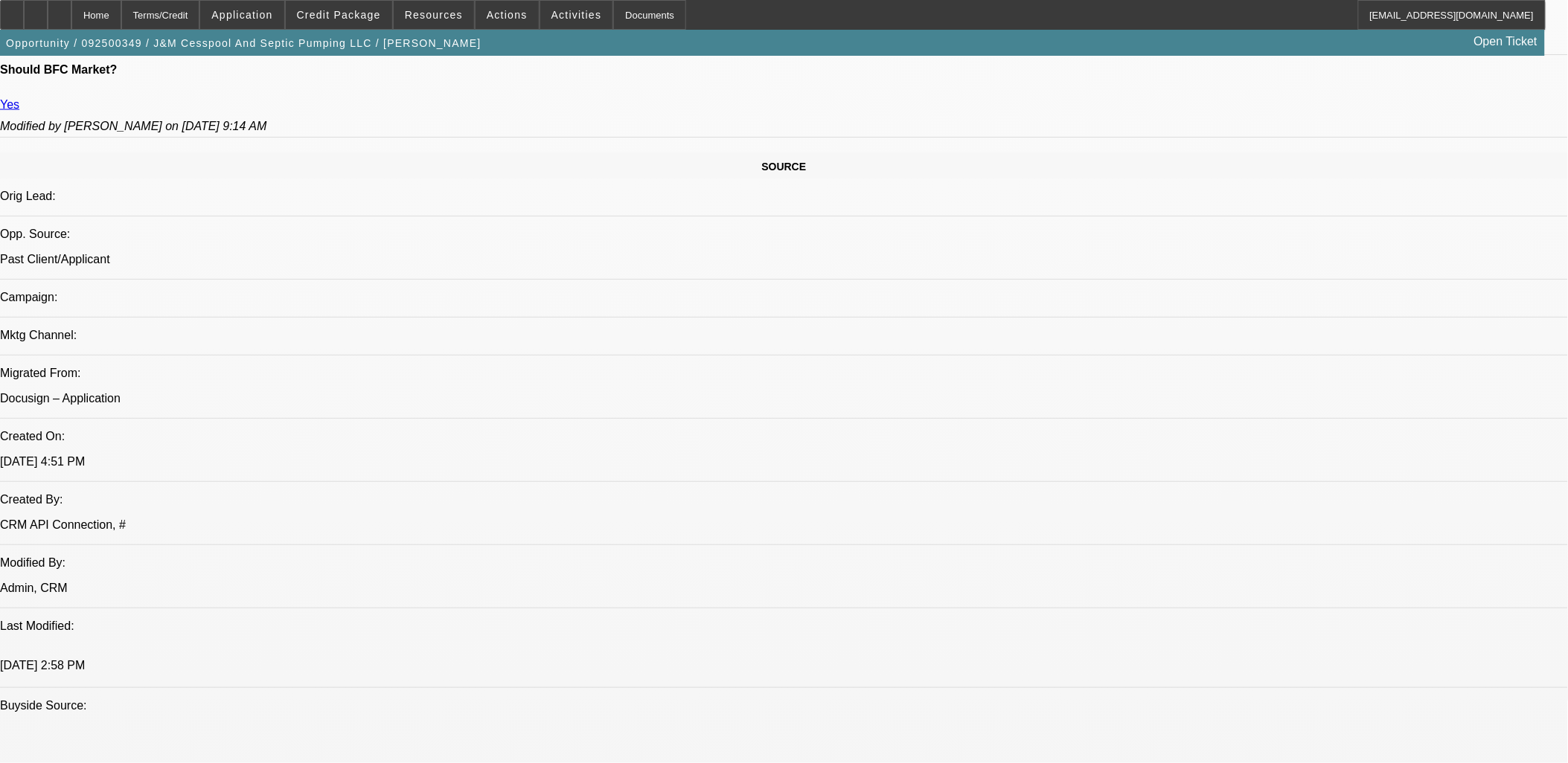
scroll to position [660, 0]
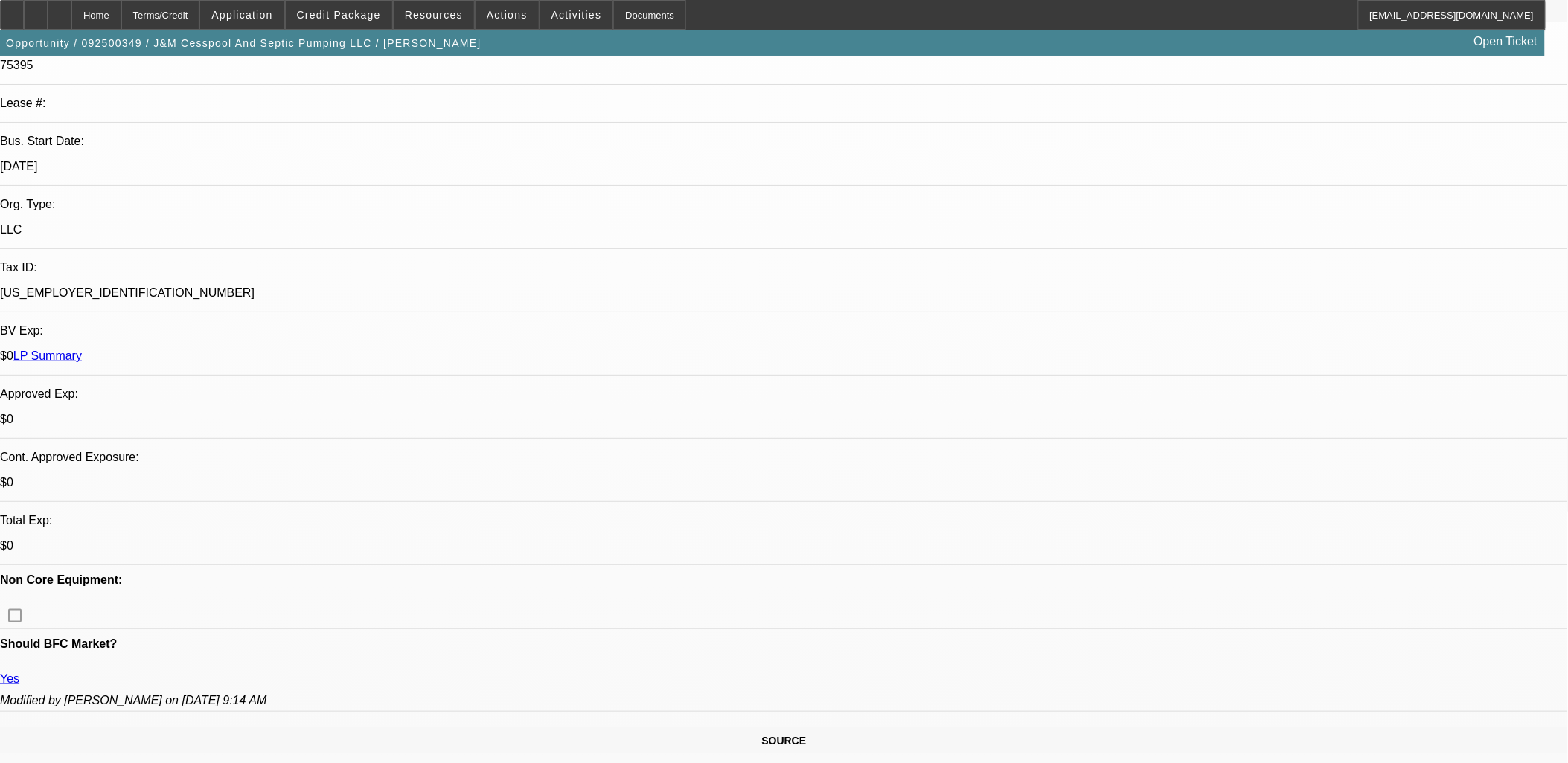
scroll to position [247, 0]
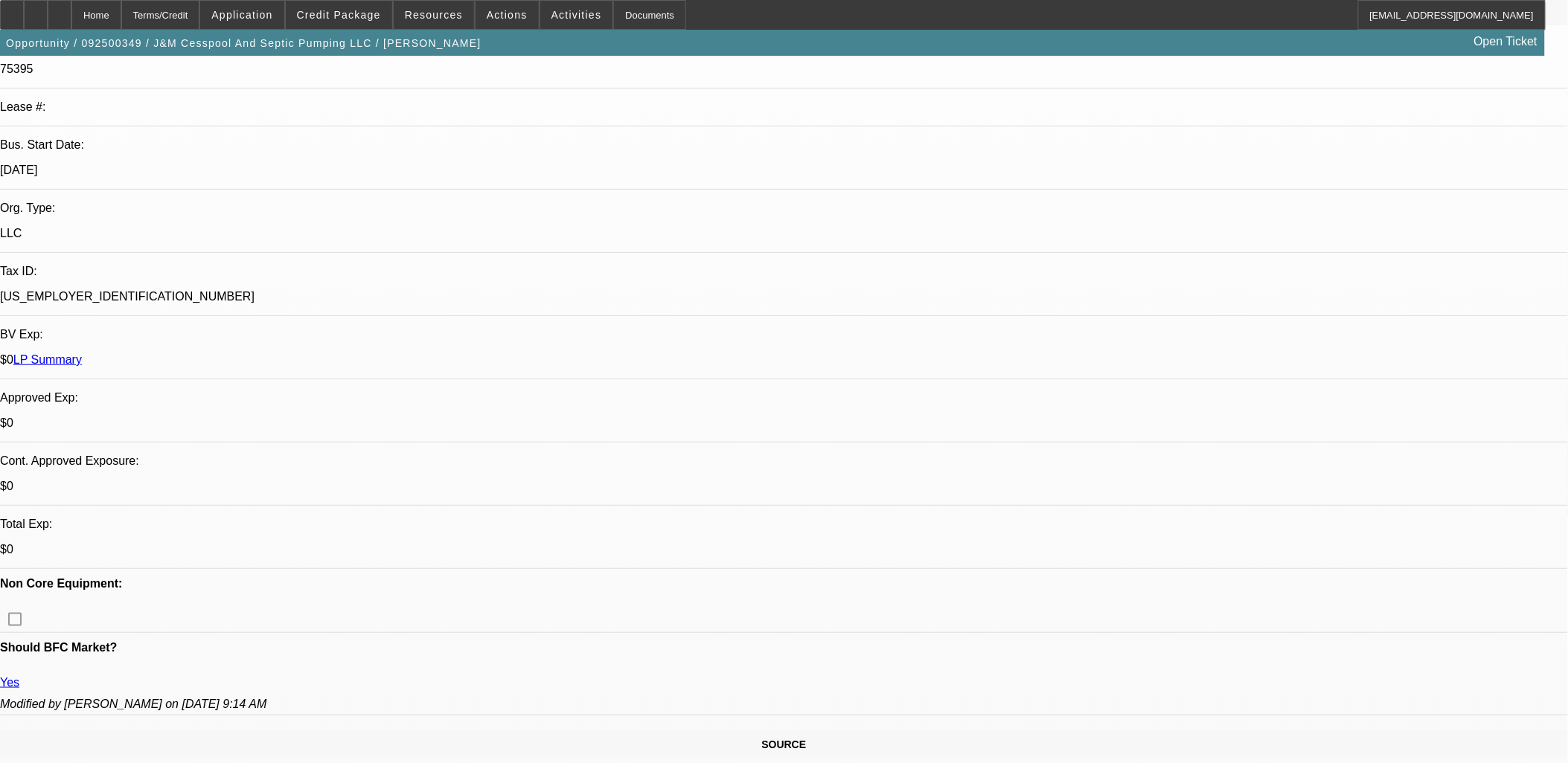
type textarea "6x good paying repeat customer wants to add a new Kenworth 4000 Gallon Pumper T…"
radio input "true"
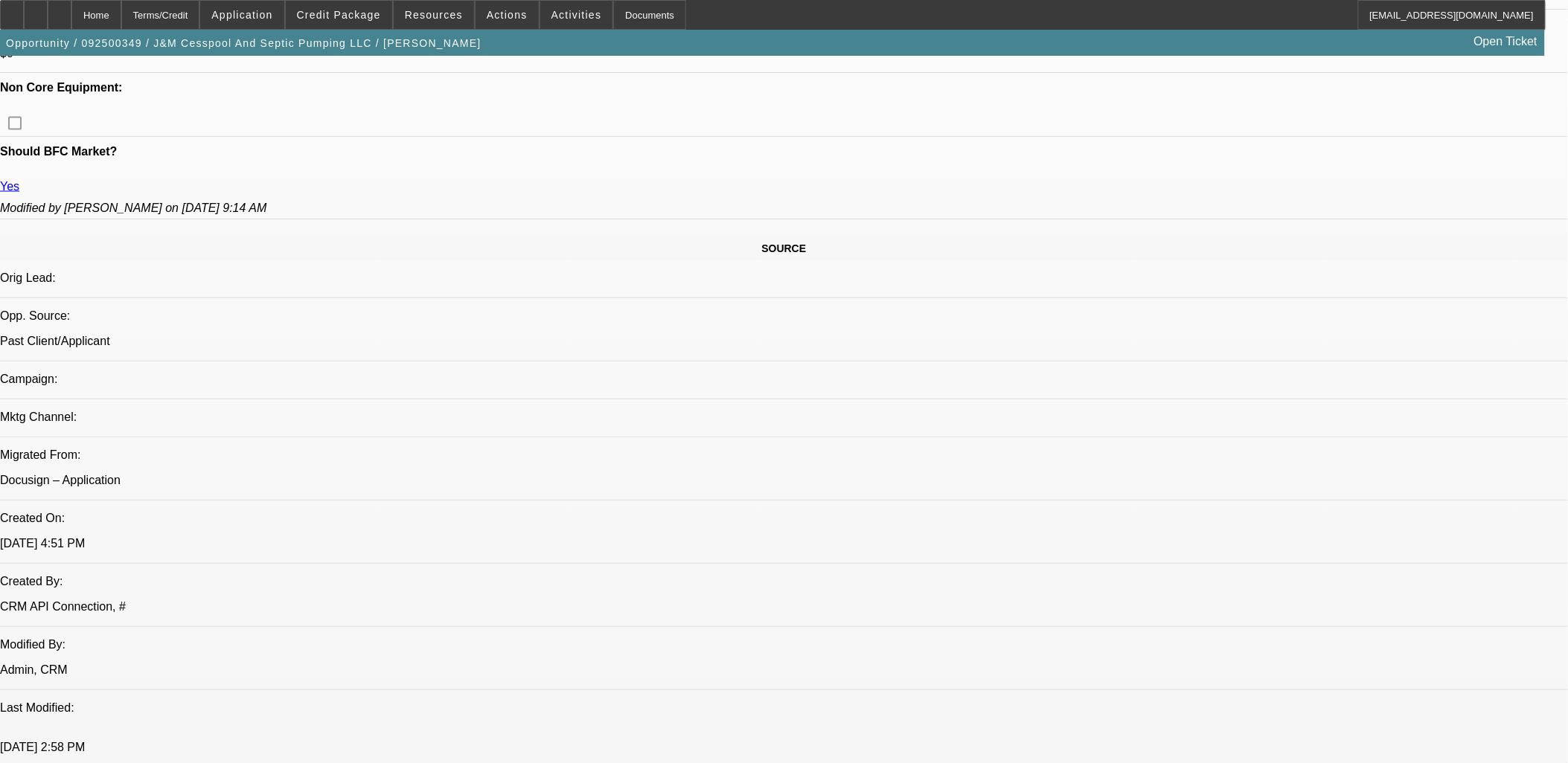
scroll to position [1074, 0]
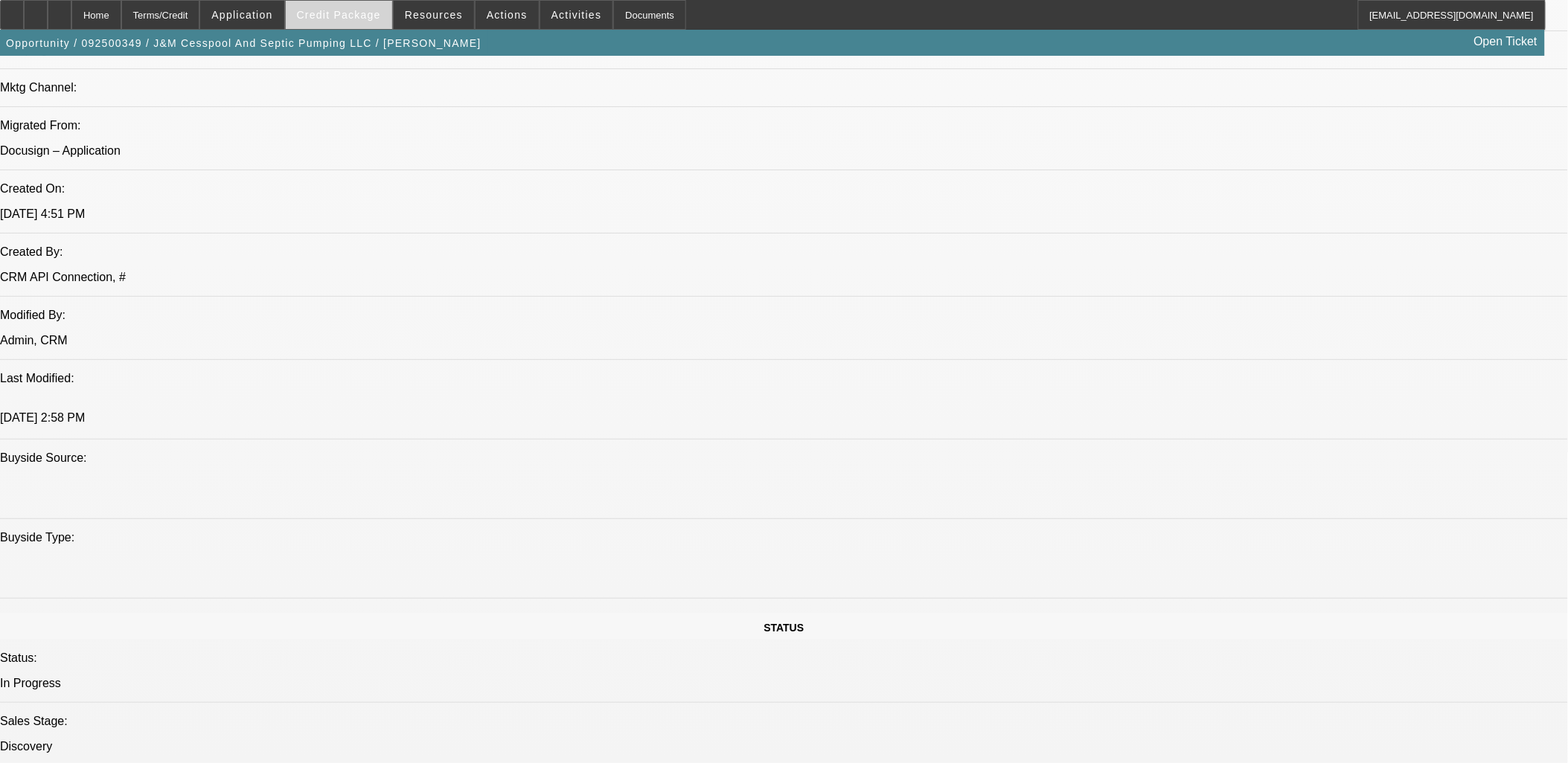
click at [360, 9] on span "Credit Package" at bounding box center [339, 14] width 84 height 12
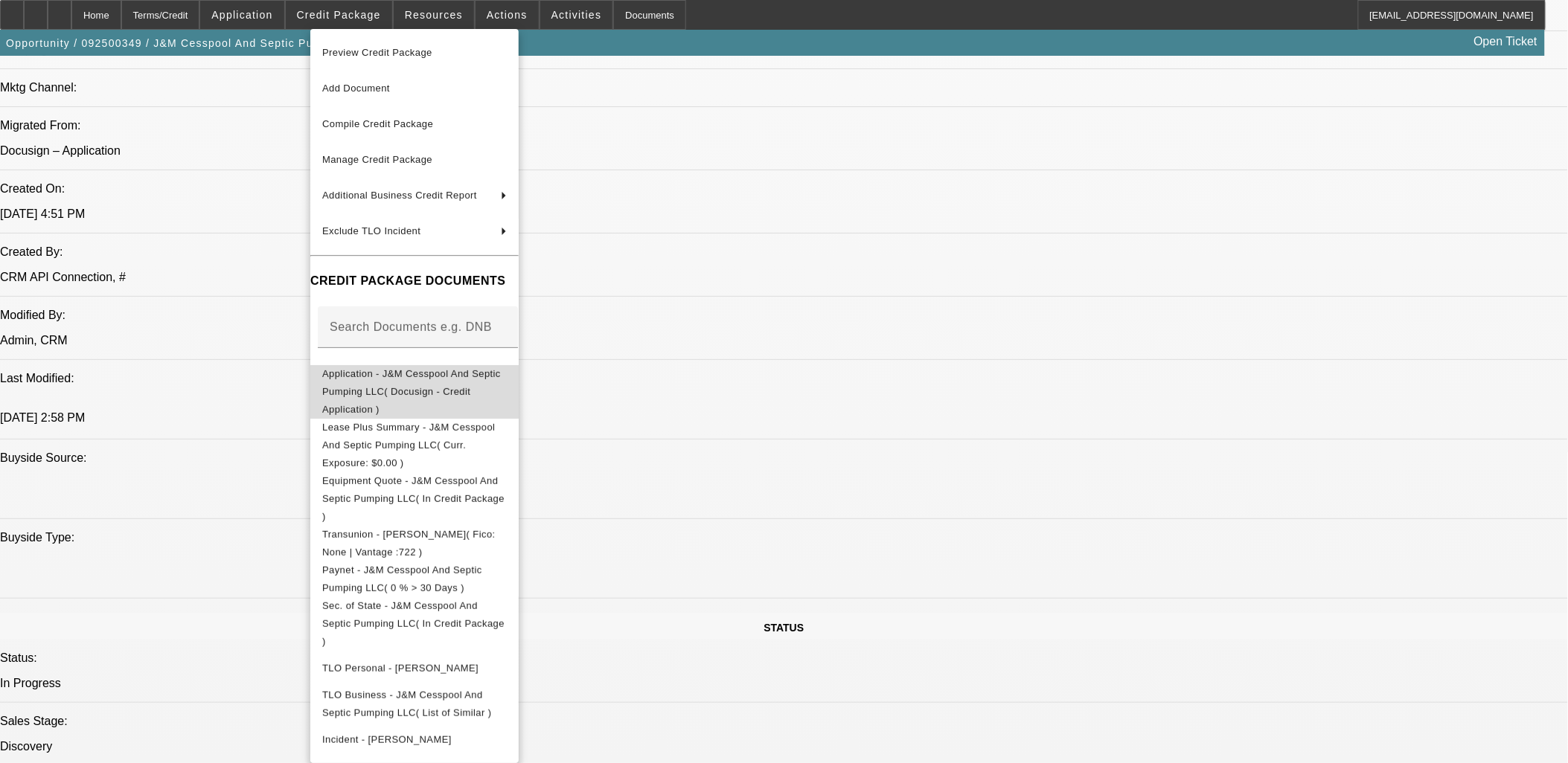
click at [388, 375] on span "Application - J&M Cesspool And Septic Pumping LLC( Docusign - Credit Applicatio…" at bounding box center [412, 390] width 179 height 47
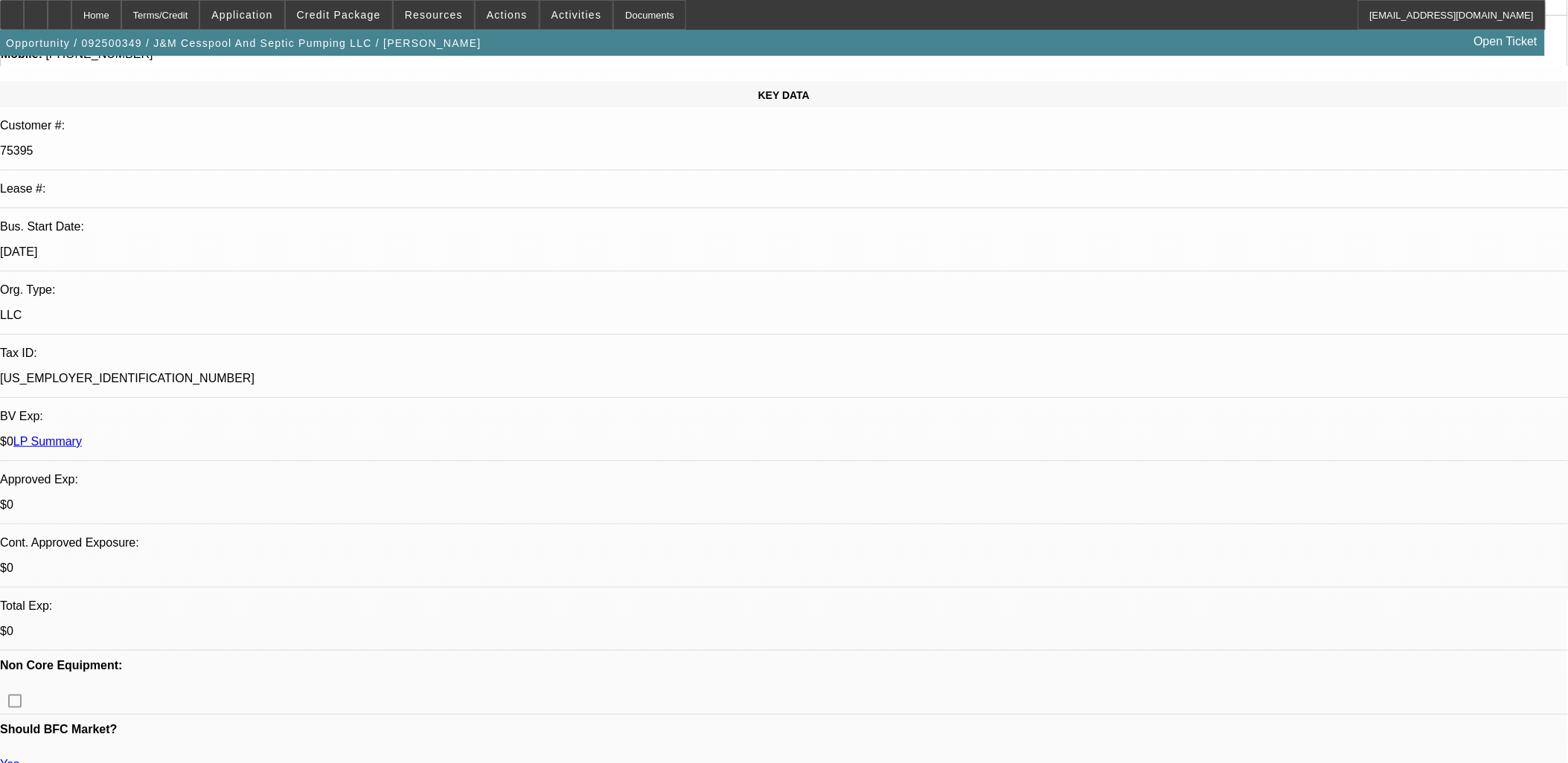
scroll to position [166, 0]
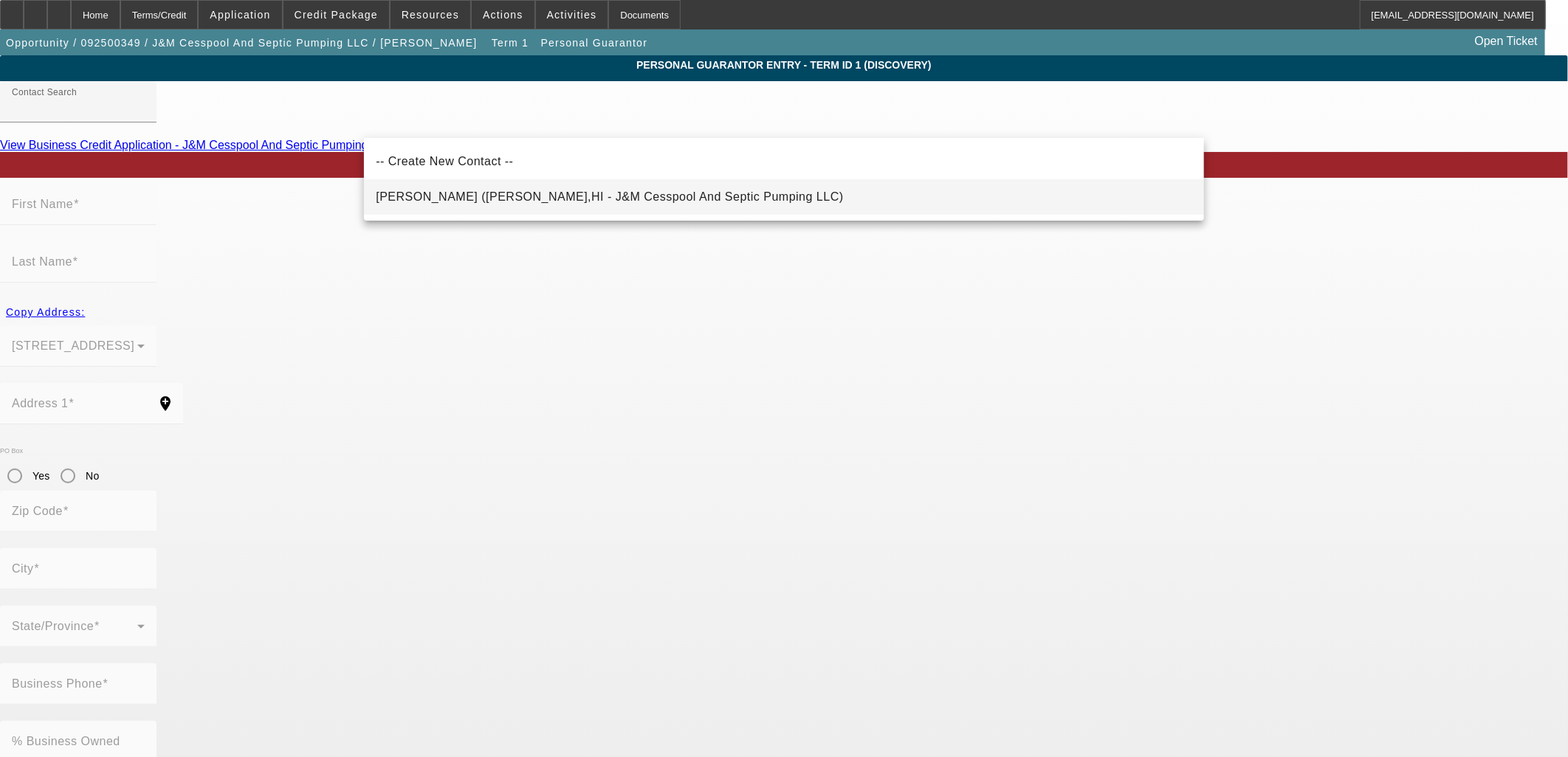
click at [550, 191] on span "Teves, Melinda (Kaneohe,HI - J&M Cesspool And Septic Pumping LLC)" at bounding box center [609, 196] width 467 height 18
type input "Teves, Melinda (Kaneohe,HI - J&M Cesspool And Septic Pumping LLC)"
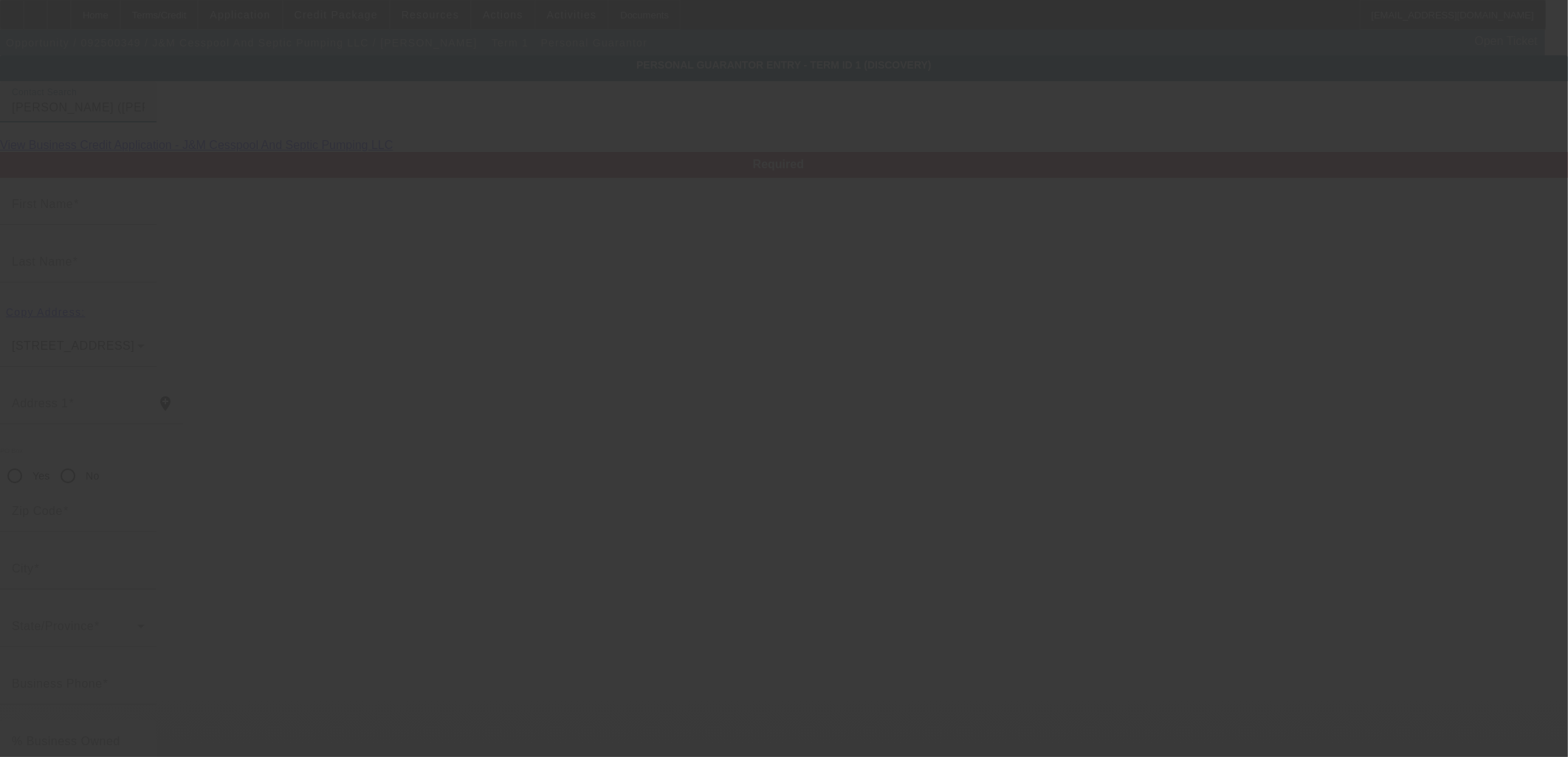
type input "Melinda"
type input "Teves"
type input "47-698 Wailehua Place"
radio input "true"
type input "96744"
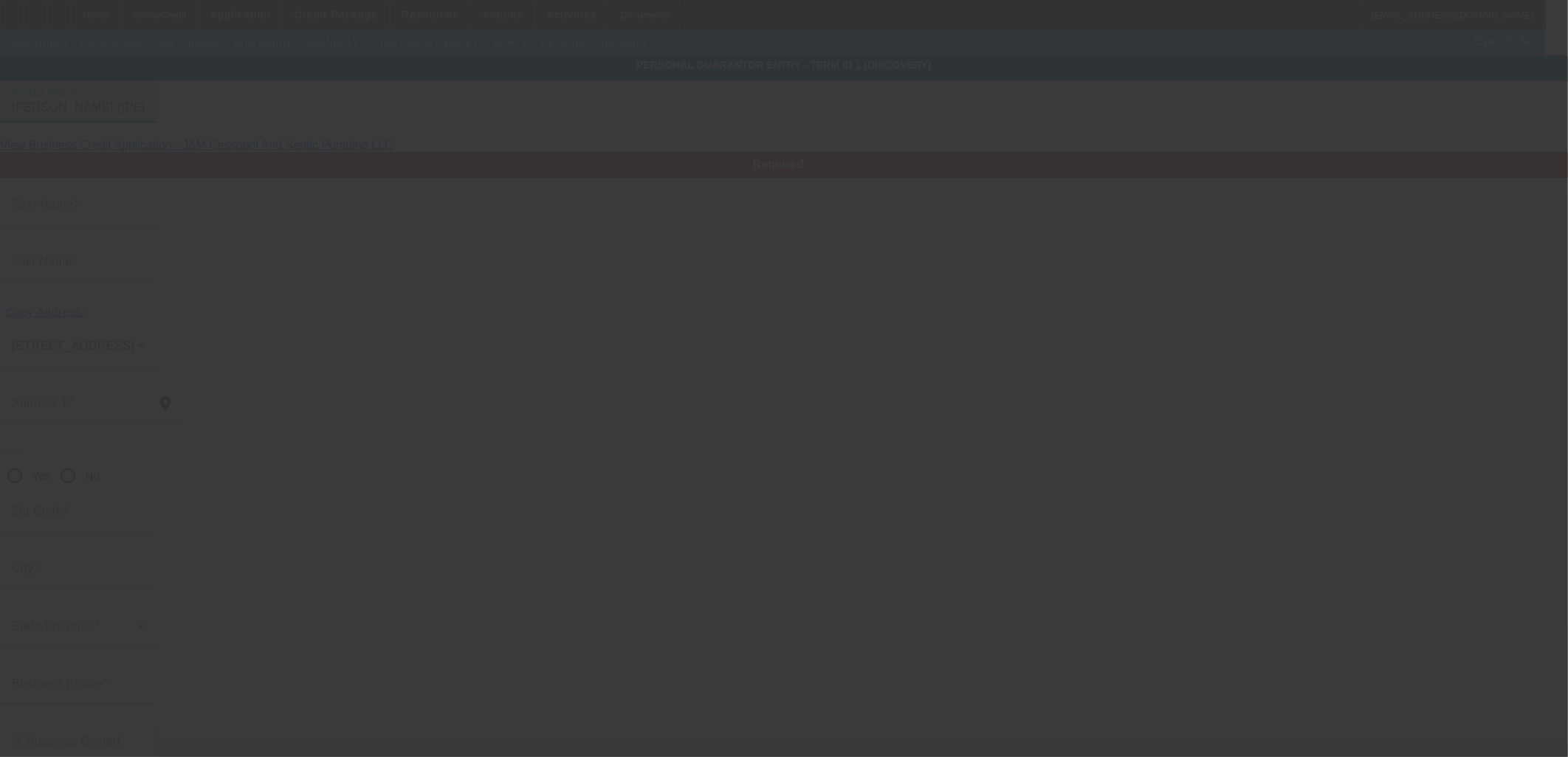
type input "Kaneohe"
type input "(808) 219-0275"
type input "50"
type input "575-84-9449"
type input "melindateves@gmail.com"
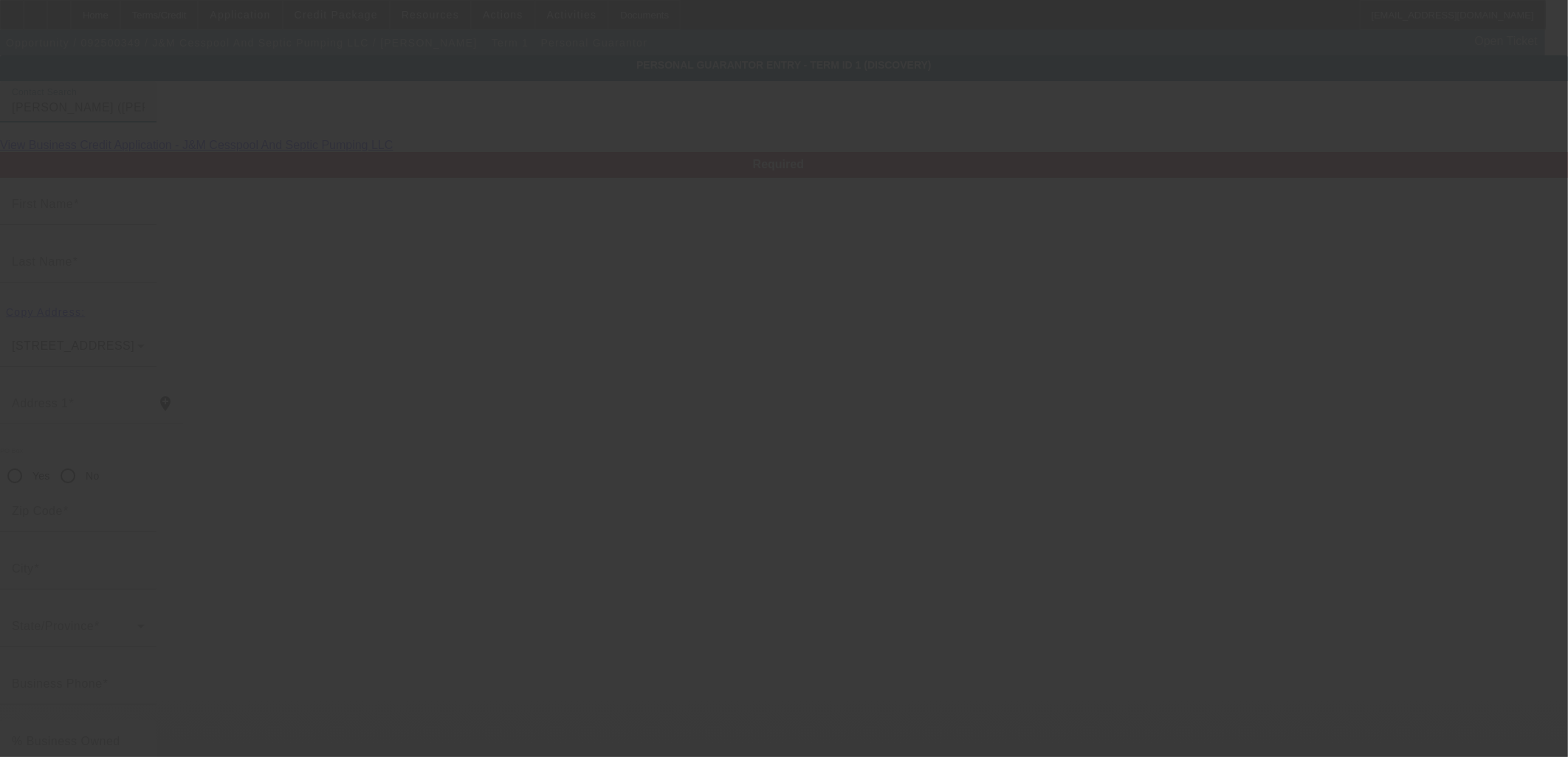
type input "N"
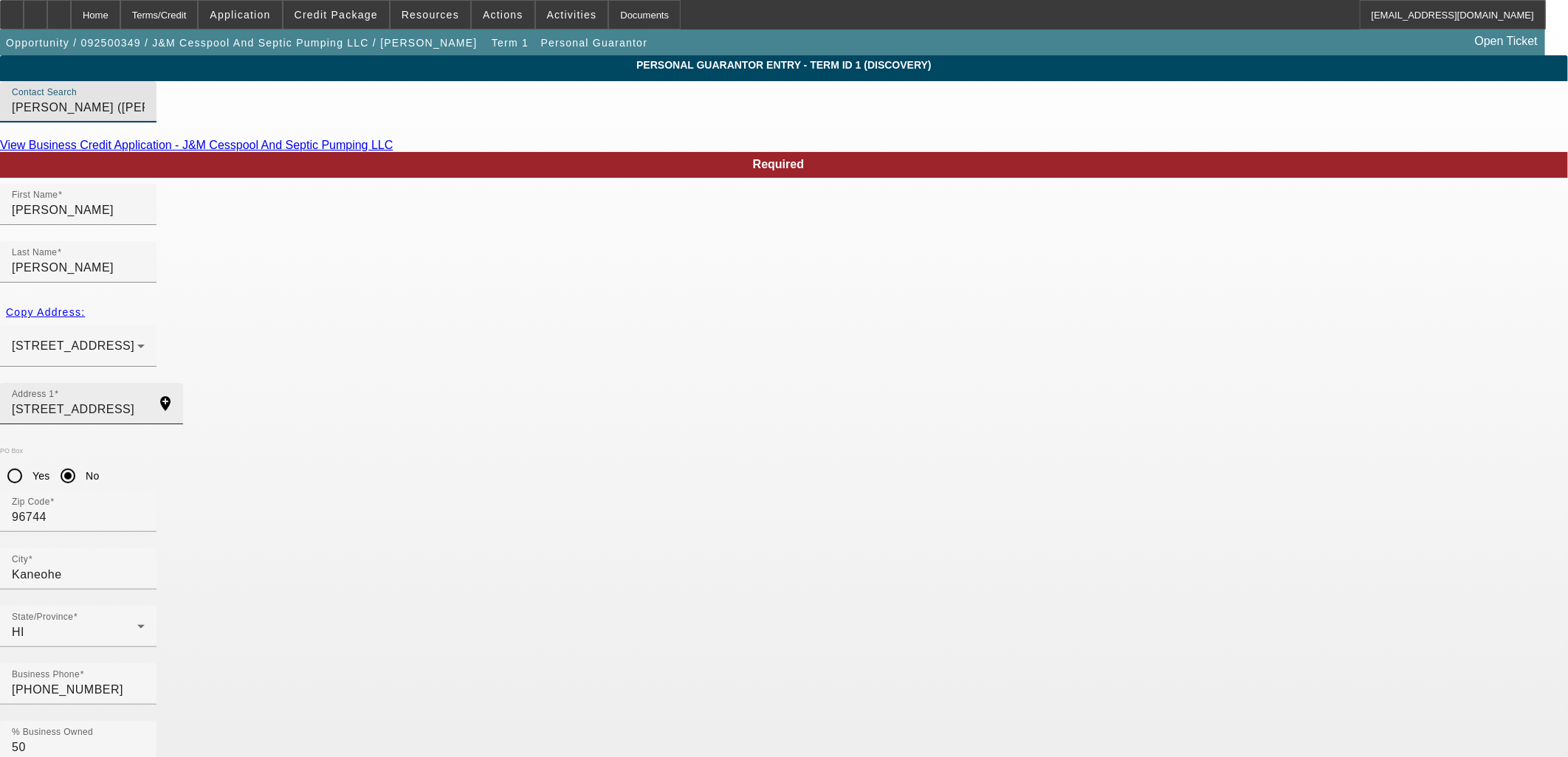
click at [144, 401] on input "47-698 Wailehua Place" at bounding box center [78, 410] width 133 height 18
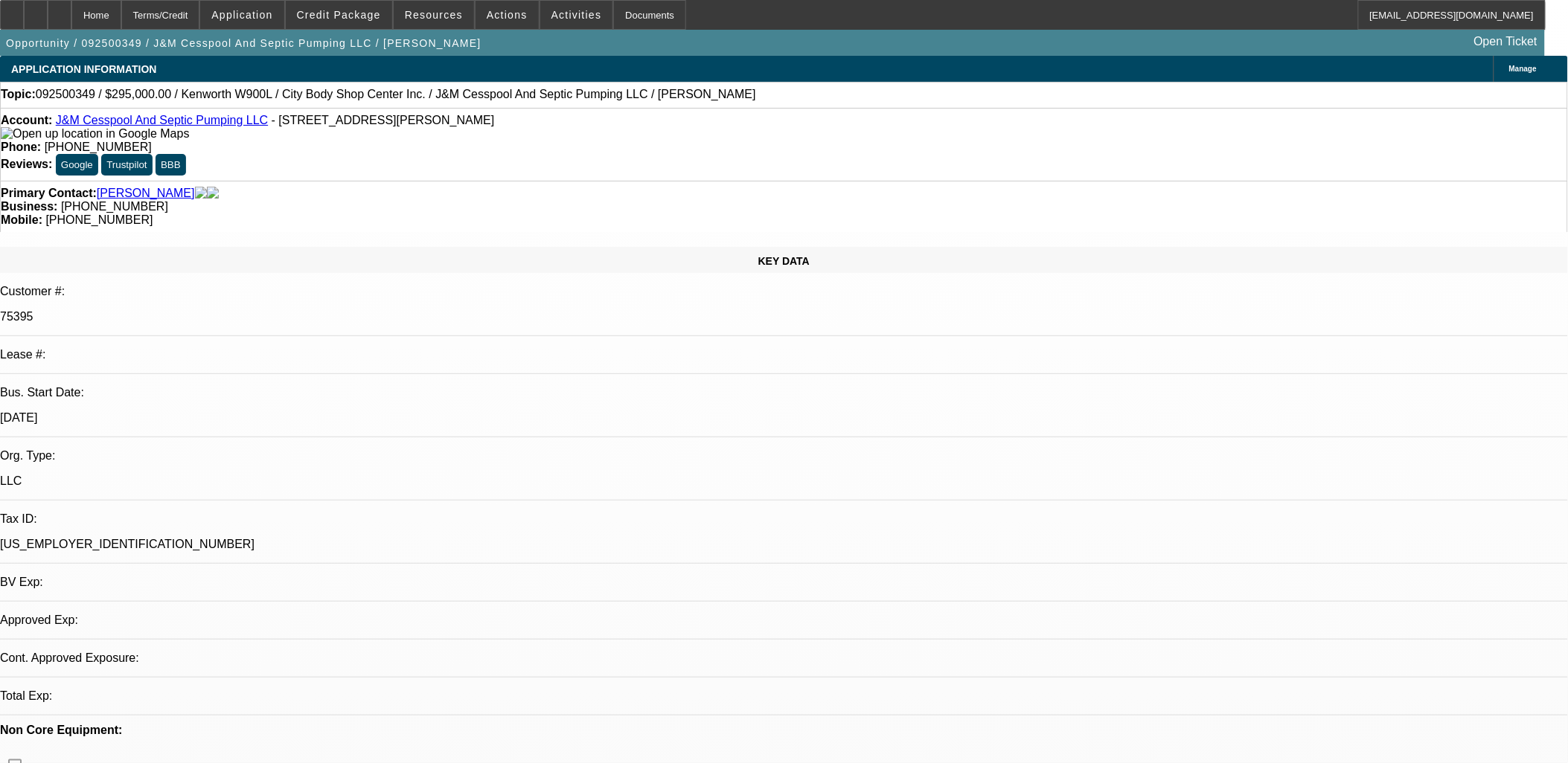
select select "0"
select select "2"
select select "0.1"
select select "4"
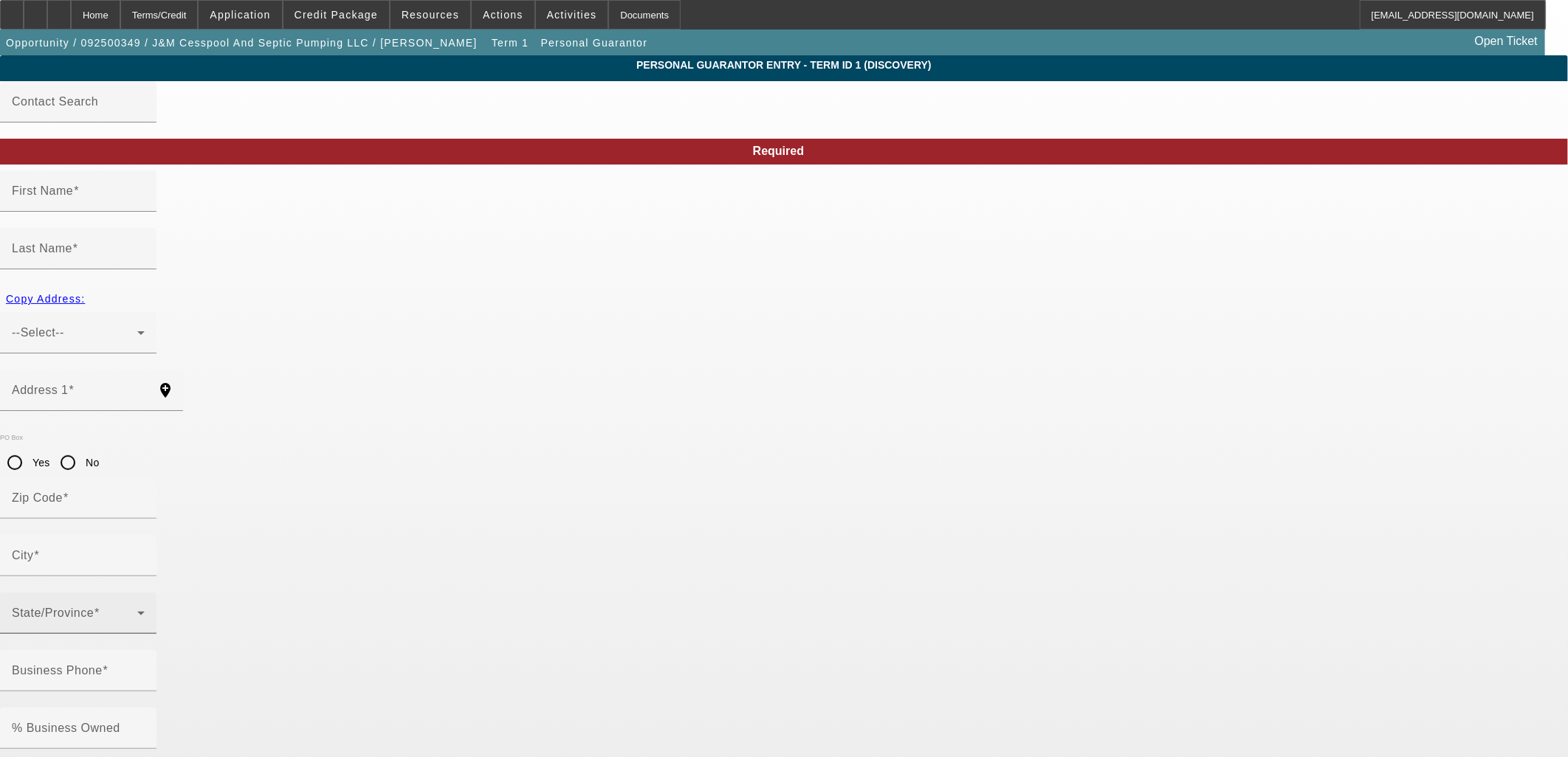
type input "Melinda"
type input "Teves"
type input "47-698 Wailehua Place"
radio input "true"
type input "96744"
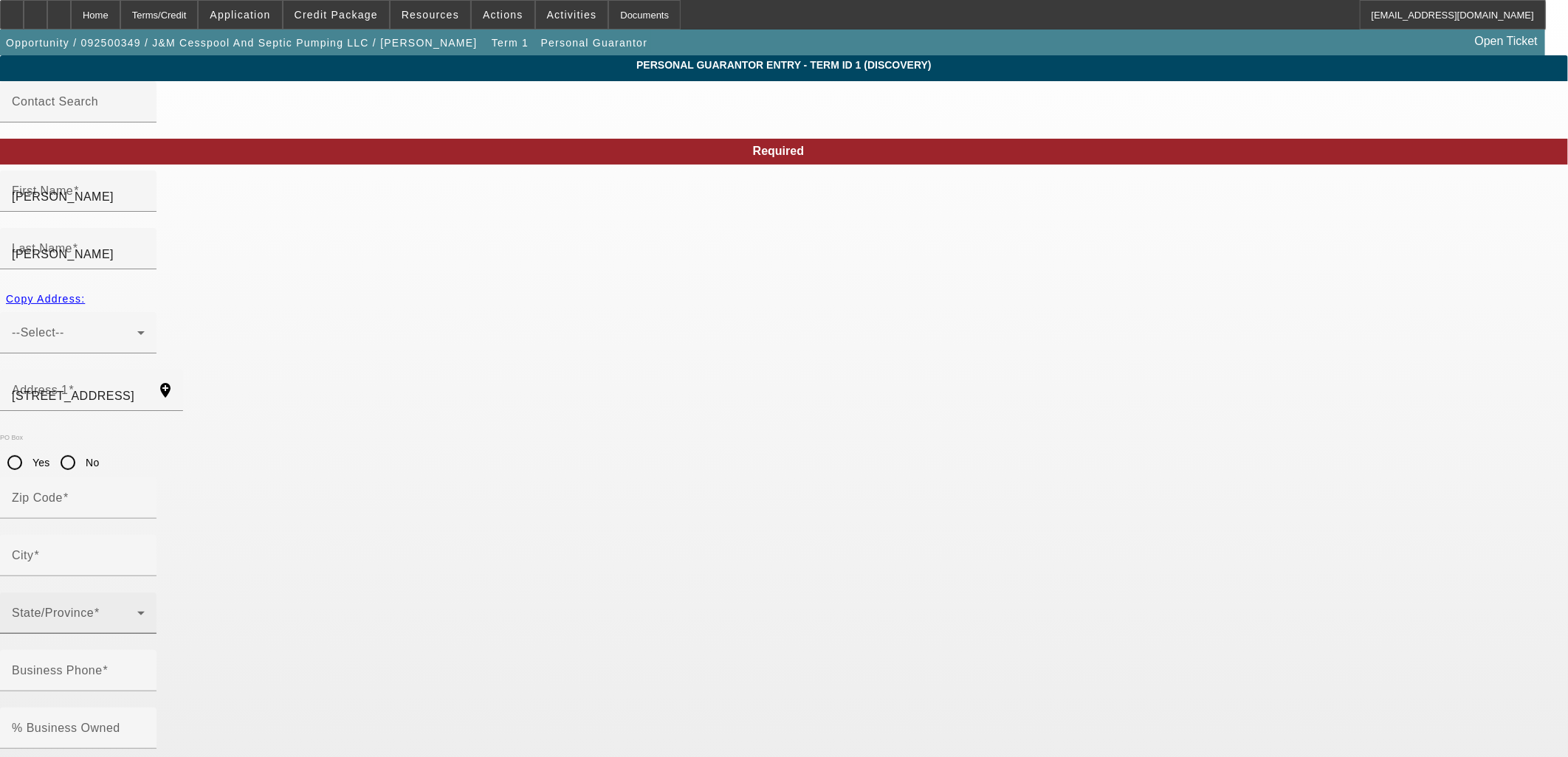
type input "Kaneohe"
type input "(808) 219-0275"
type input "50"
type input "575-84-9449"
type input "melindateves@gmail.com"
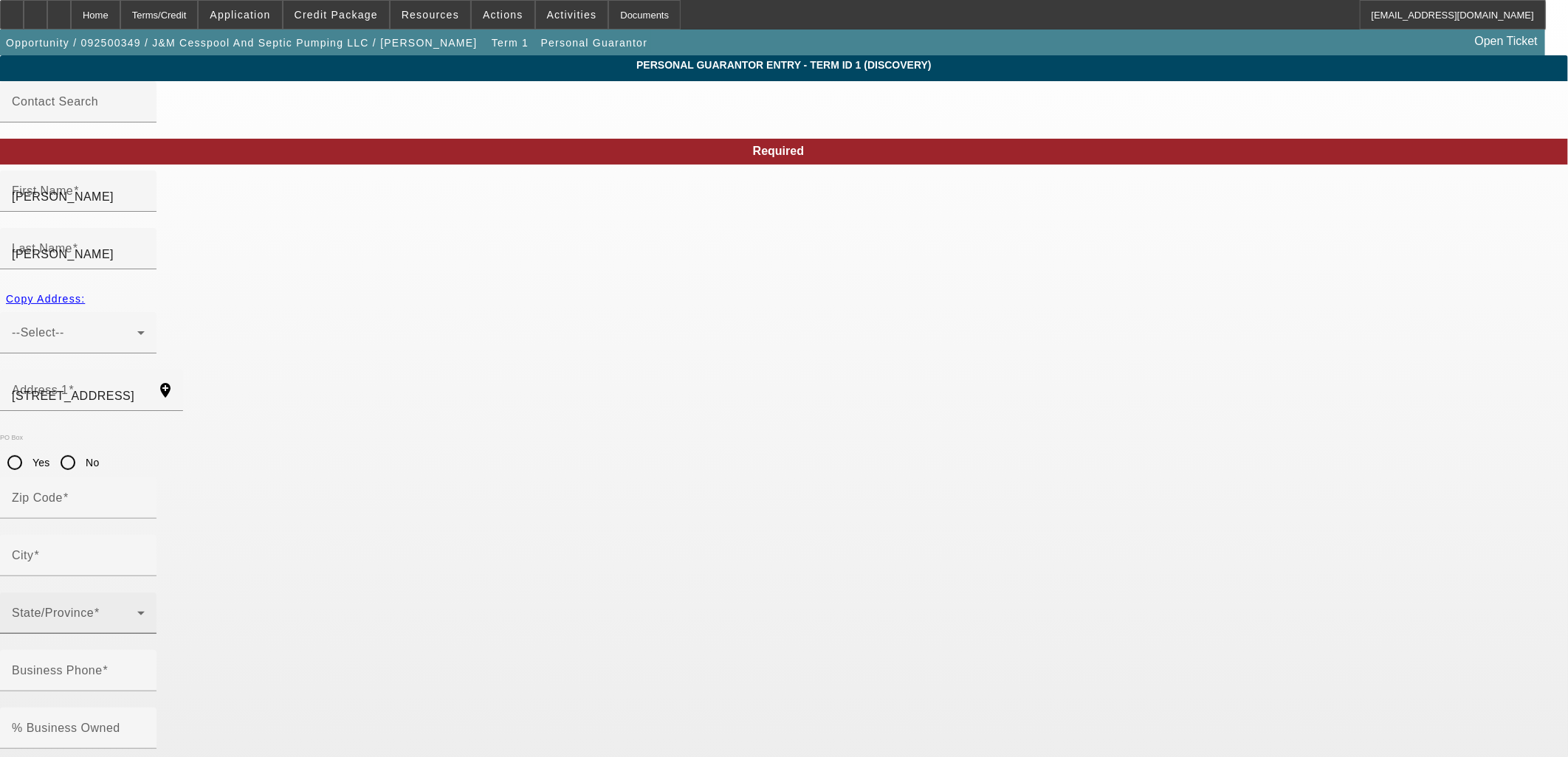
type input "N"
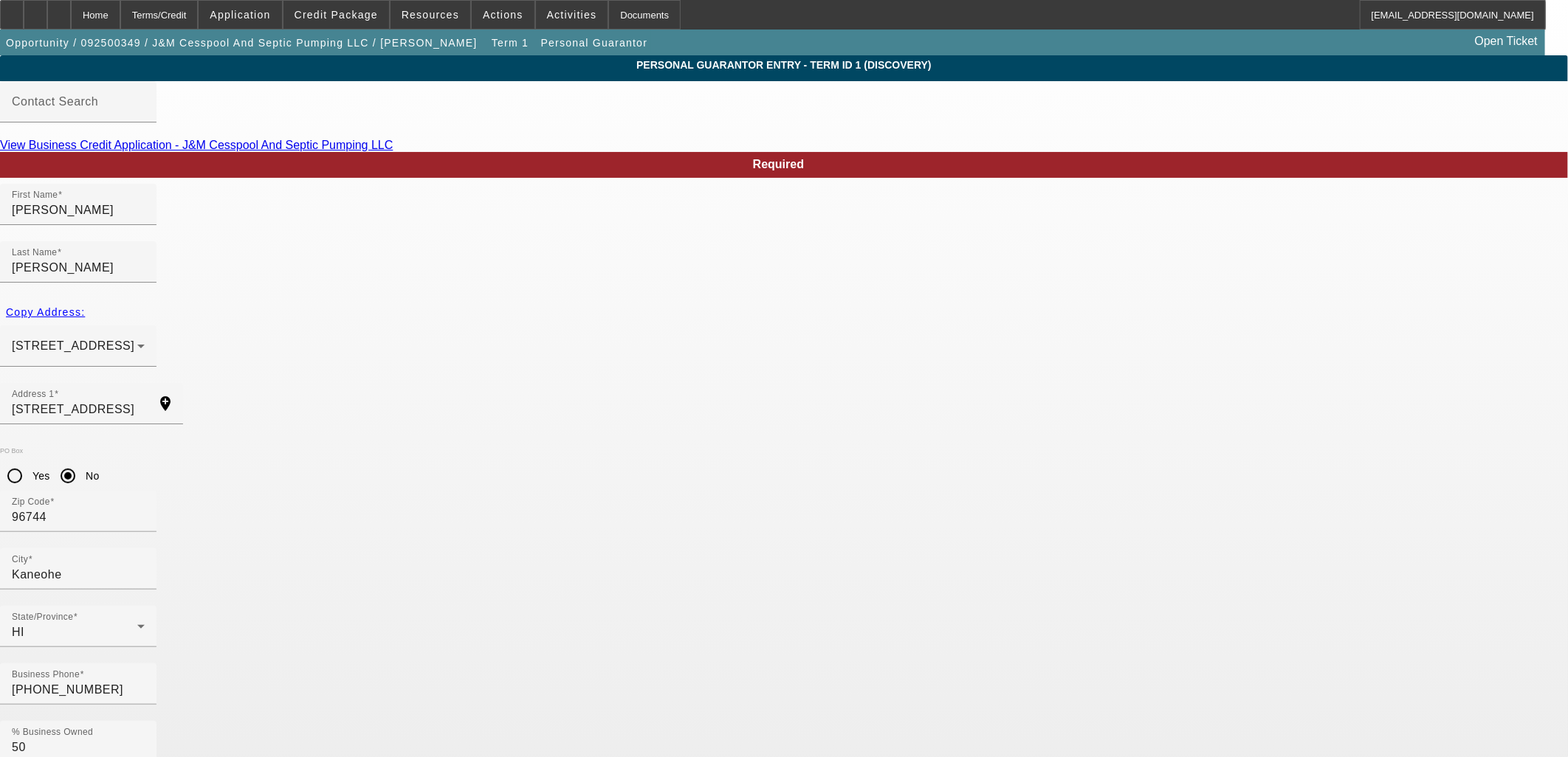
click at [120, 15] on div "Home" at bounding box center [95, 14] width 49 height 29
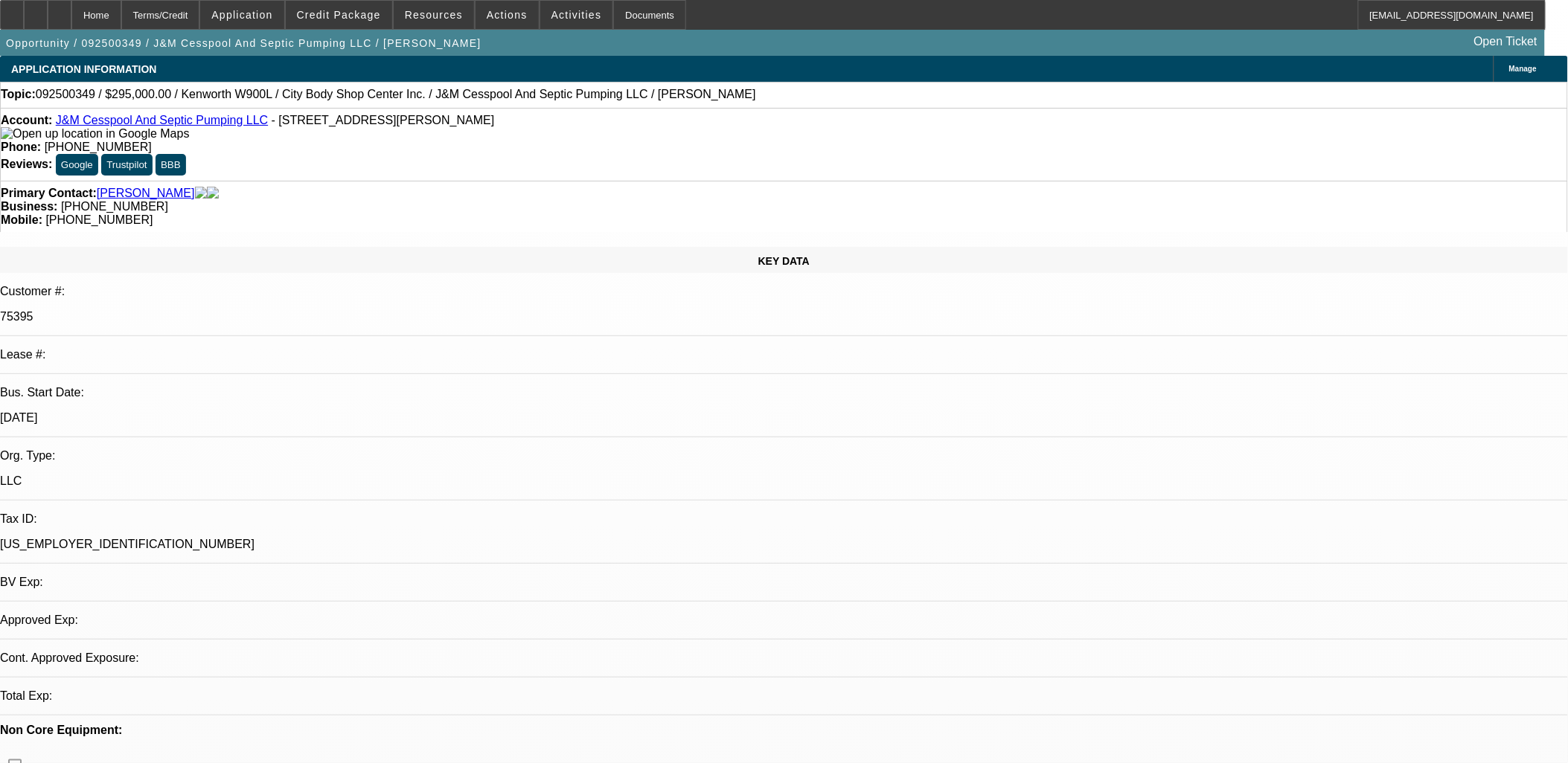
select select "0"
select select "2"
select select "0.1"
select select "4"
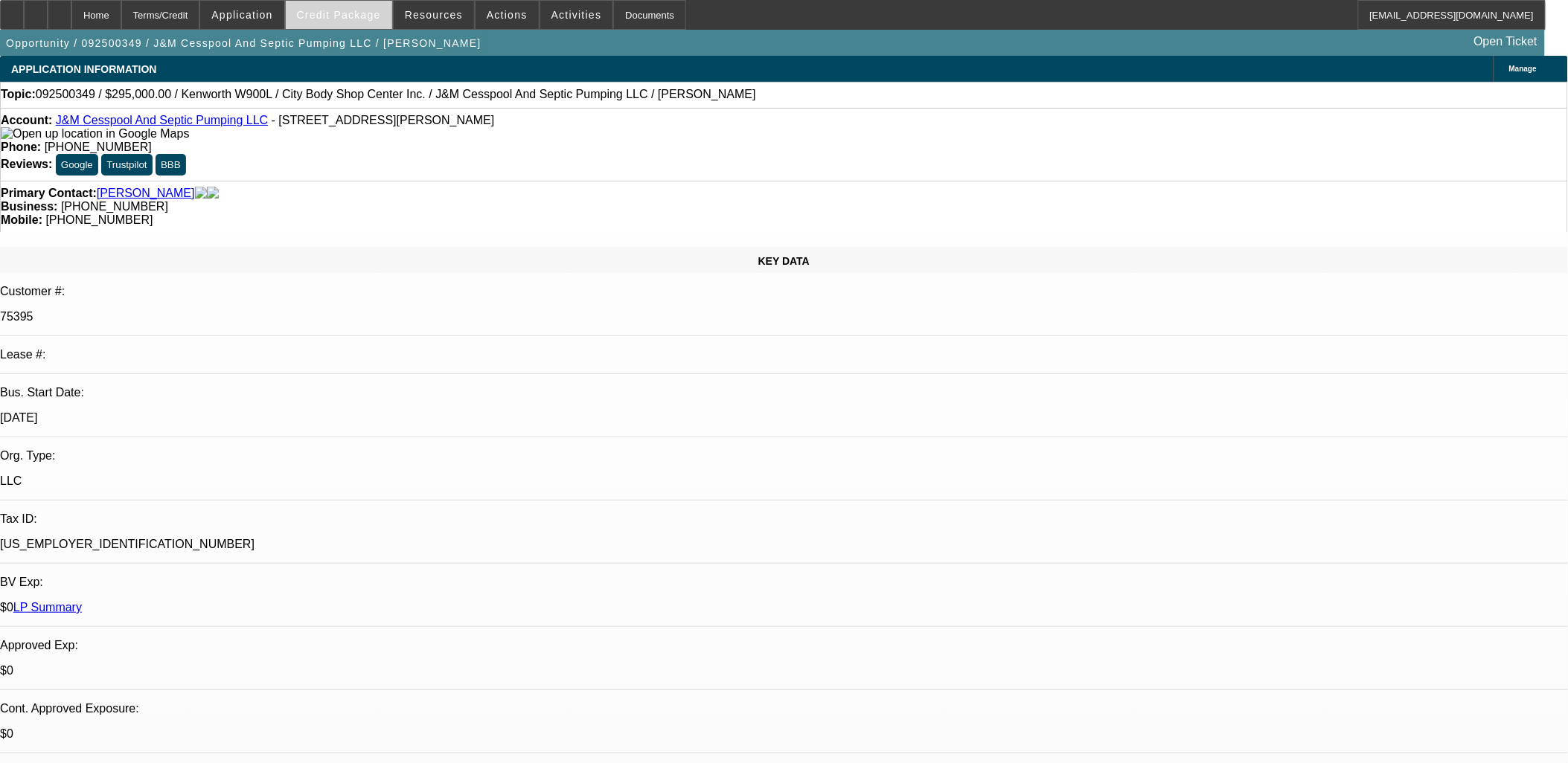
click at [365, 9] on span "Credit Package" at bounding box center [339, 14] width 84 height 12
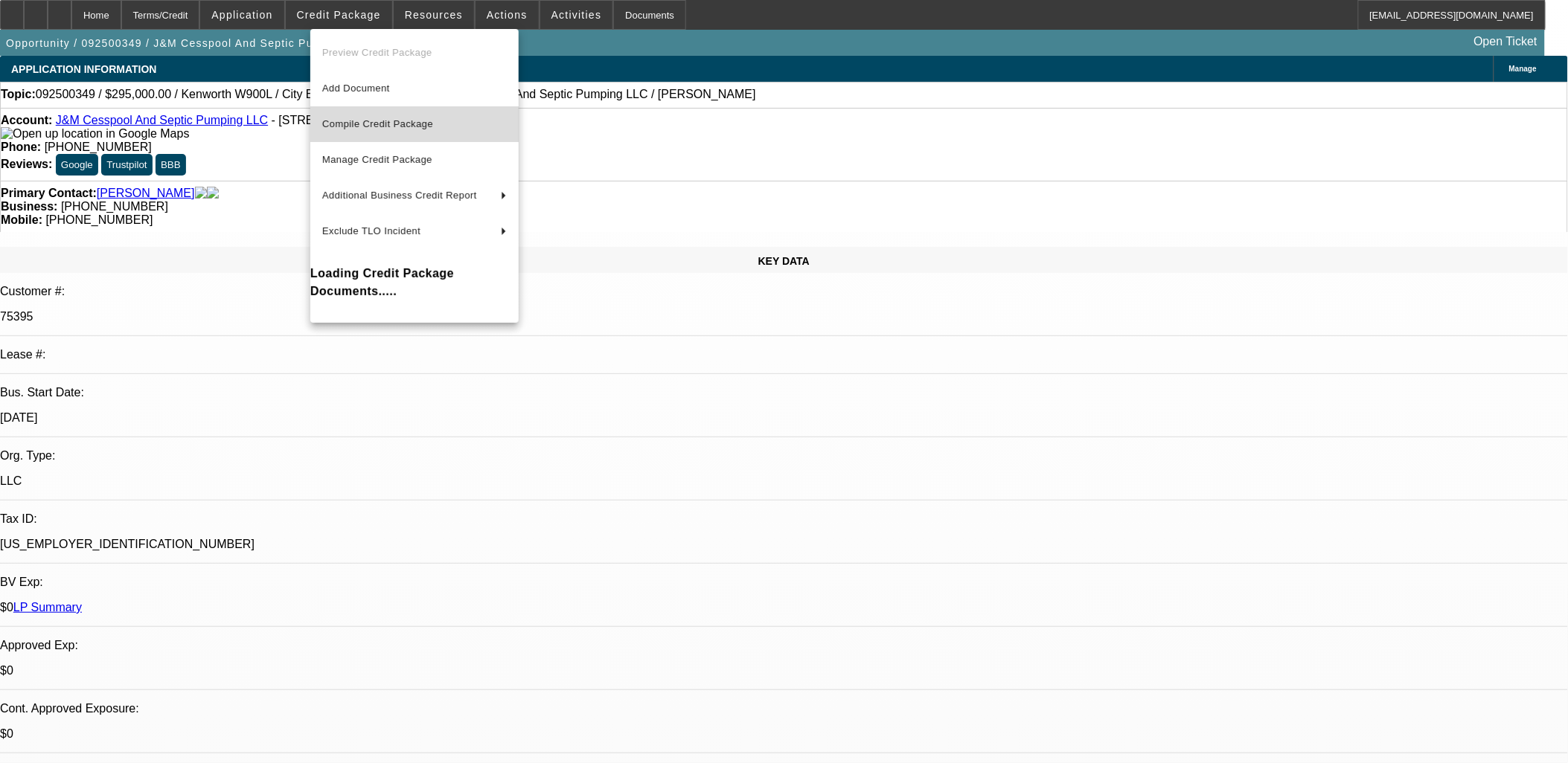
click at [385, 120] on span "Compile Credit Package" at bounding box center [378, 124] width 111 height 11
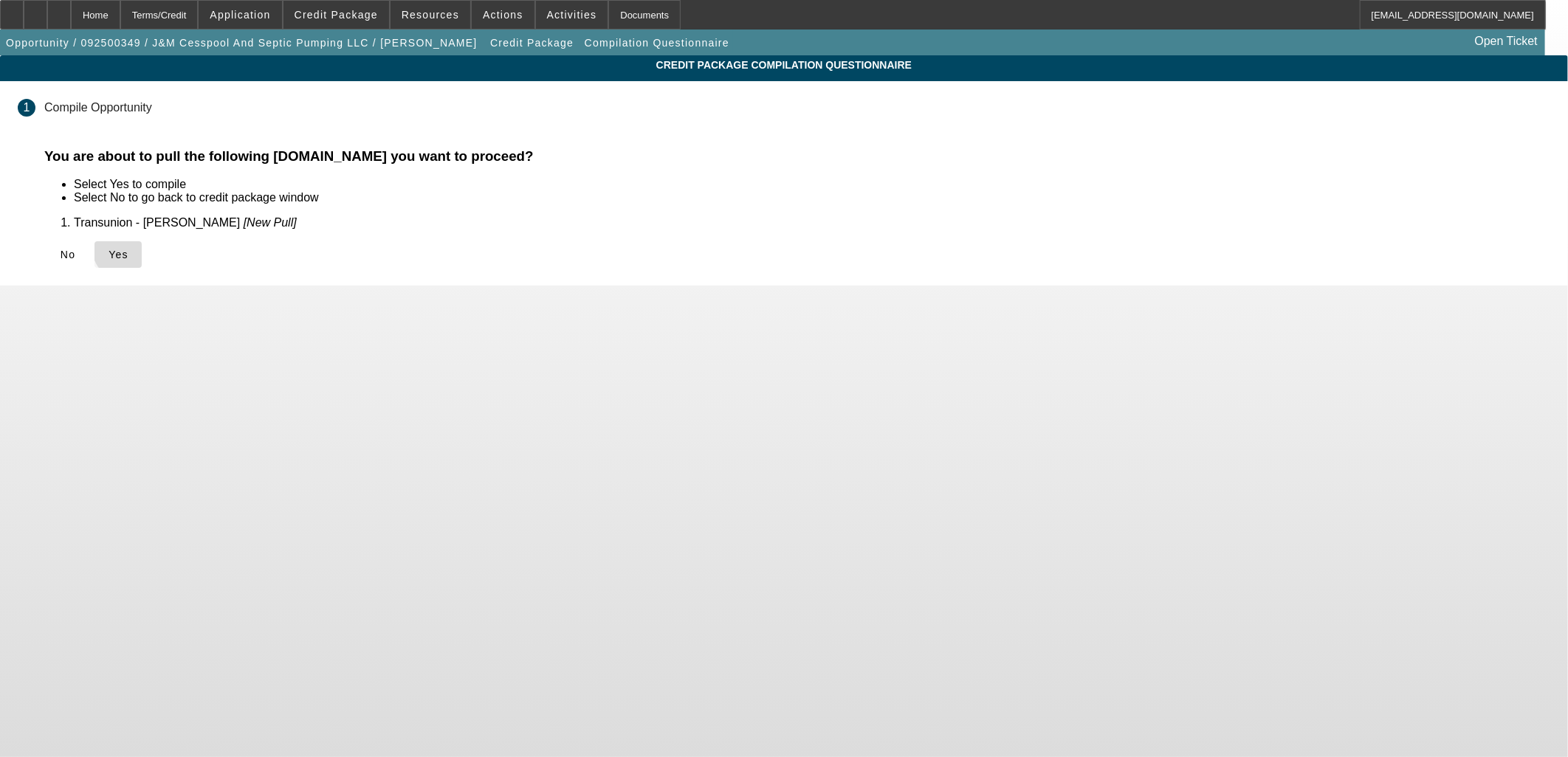
click at [128, 249] on span "Yes" at bounding box center [118, 255] width 20 height 12
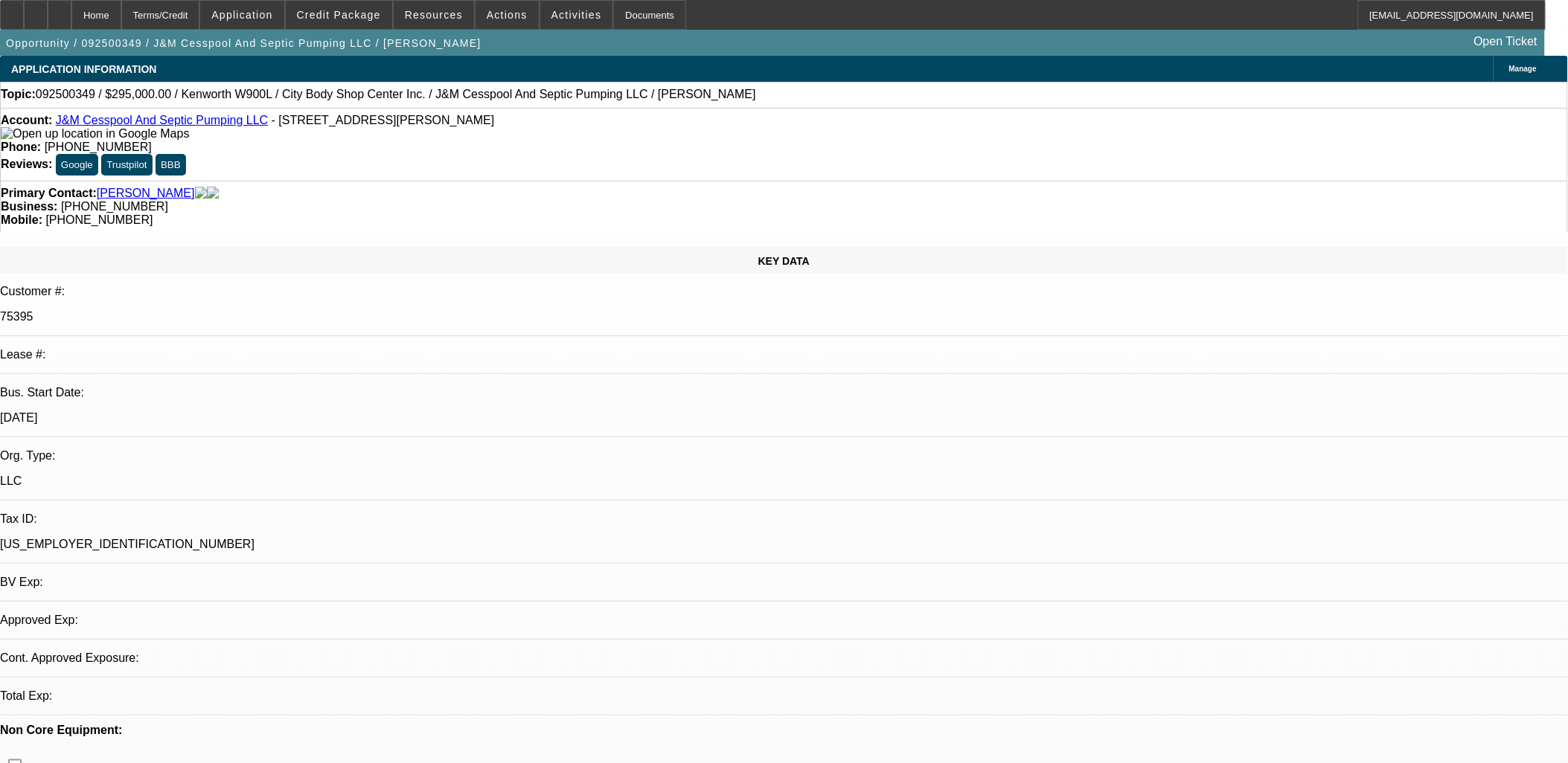
select select "0"
select select "2"
select select "0.1"
select select "4"
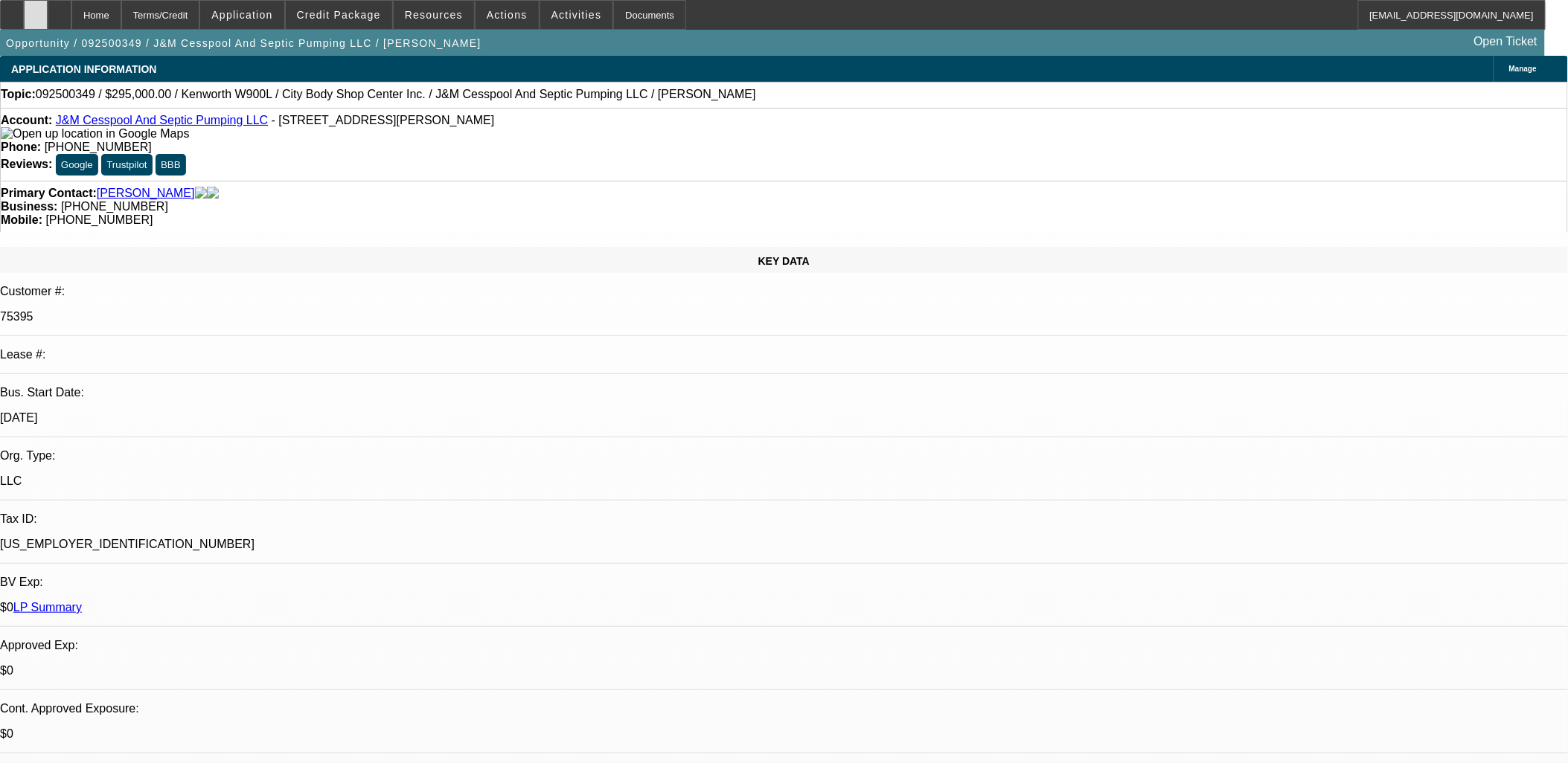
click at [36, 10] on icon at bounding box center [36, 10] width 0 height 0
click at [71, 8] on div at bounding box center [59, 14] width 24 height 29
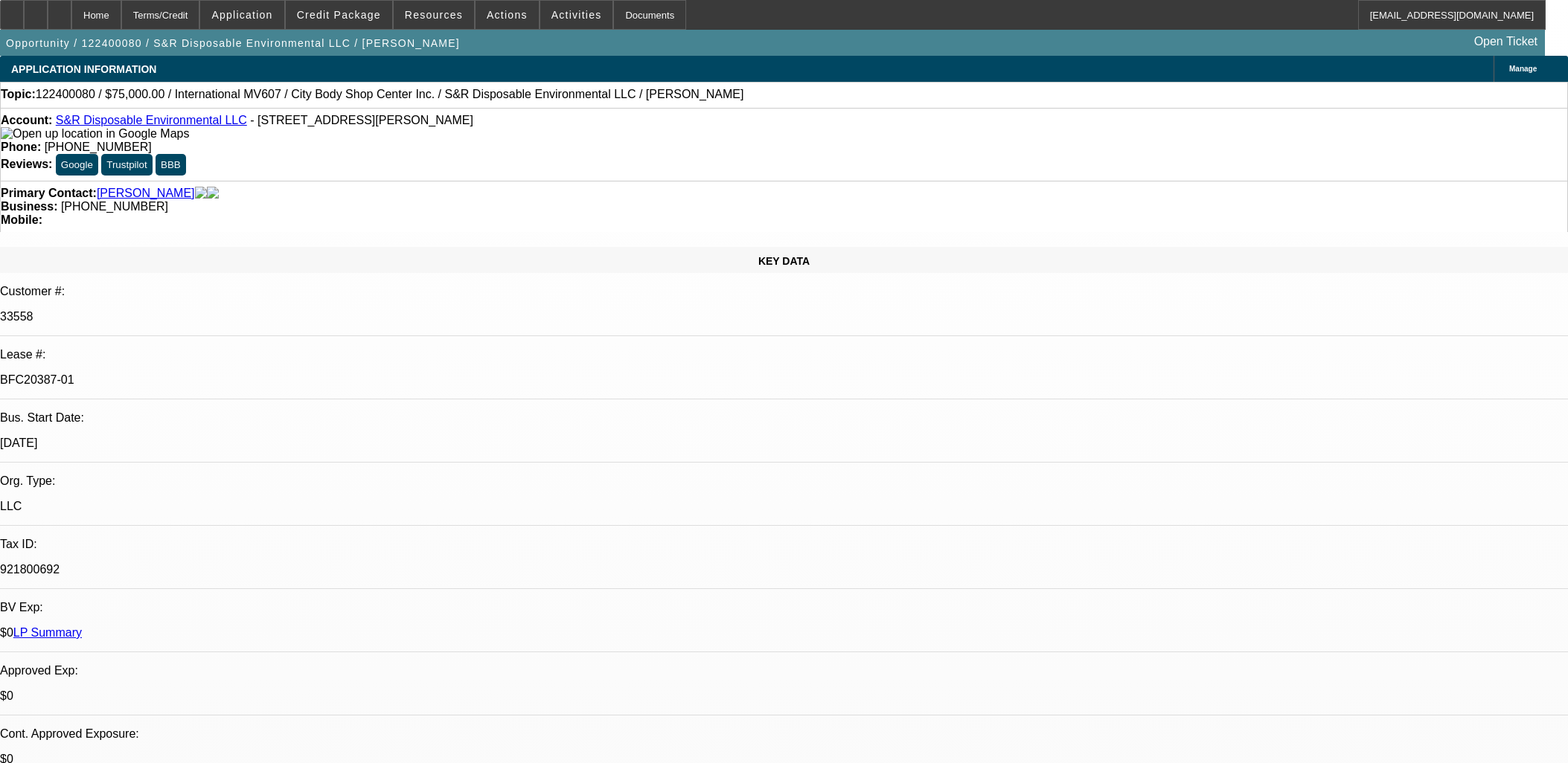
select select "0"
select select "2"
select select "0"
select select "6"
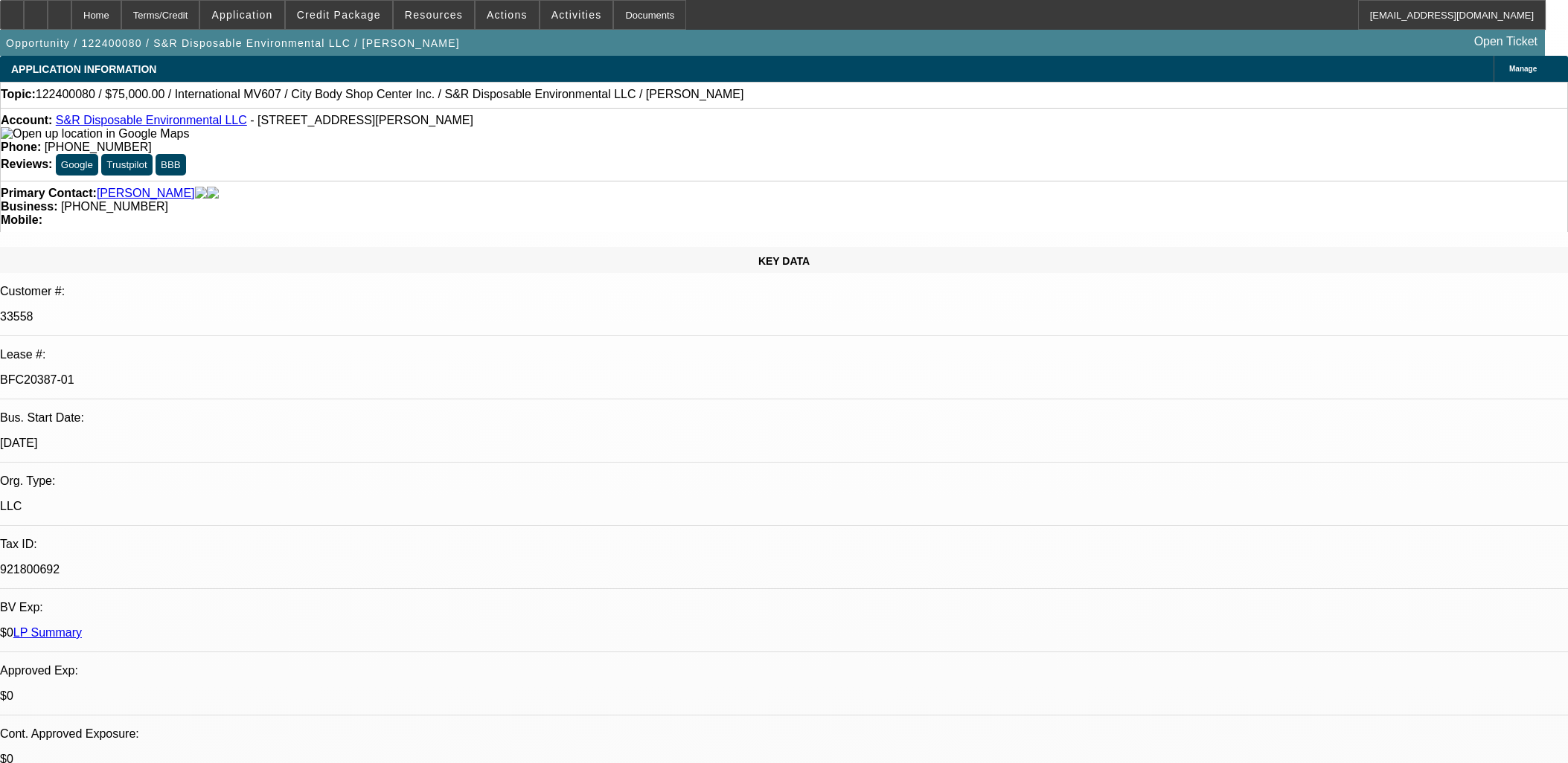
select select "0"
select select "2"
select select "0"
select select "6"
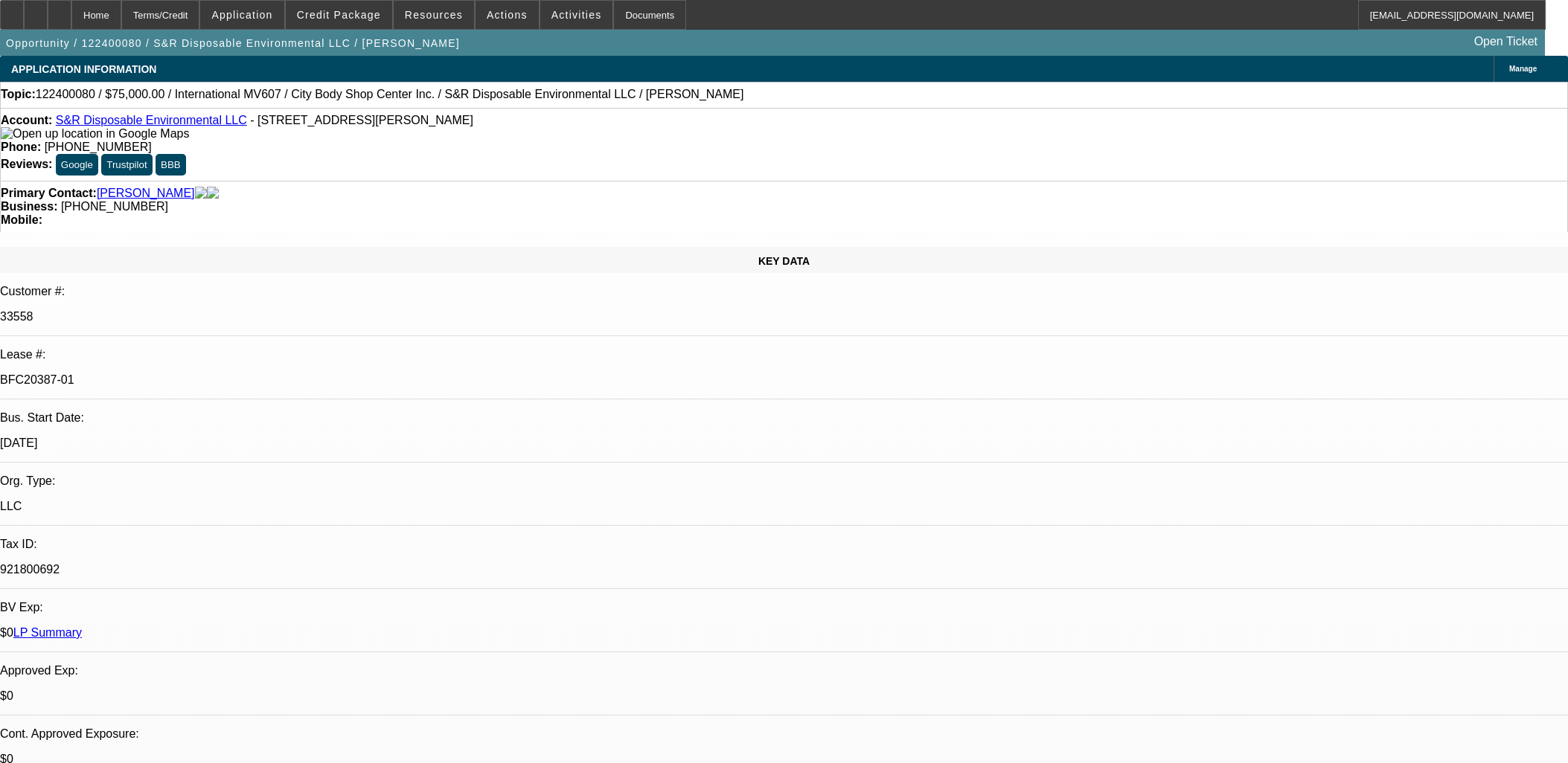
select select "0"
select select "2"
select select "0"
select select "6"
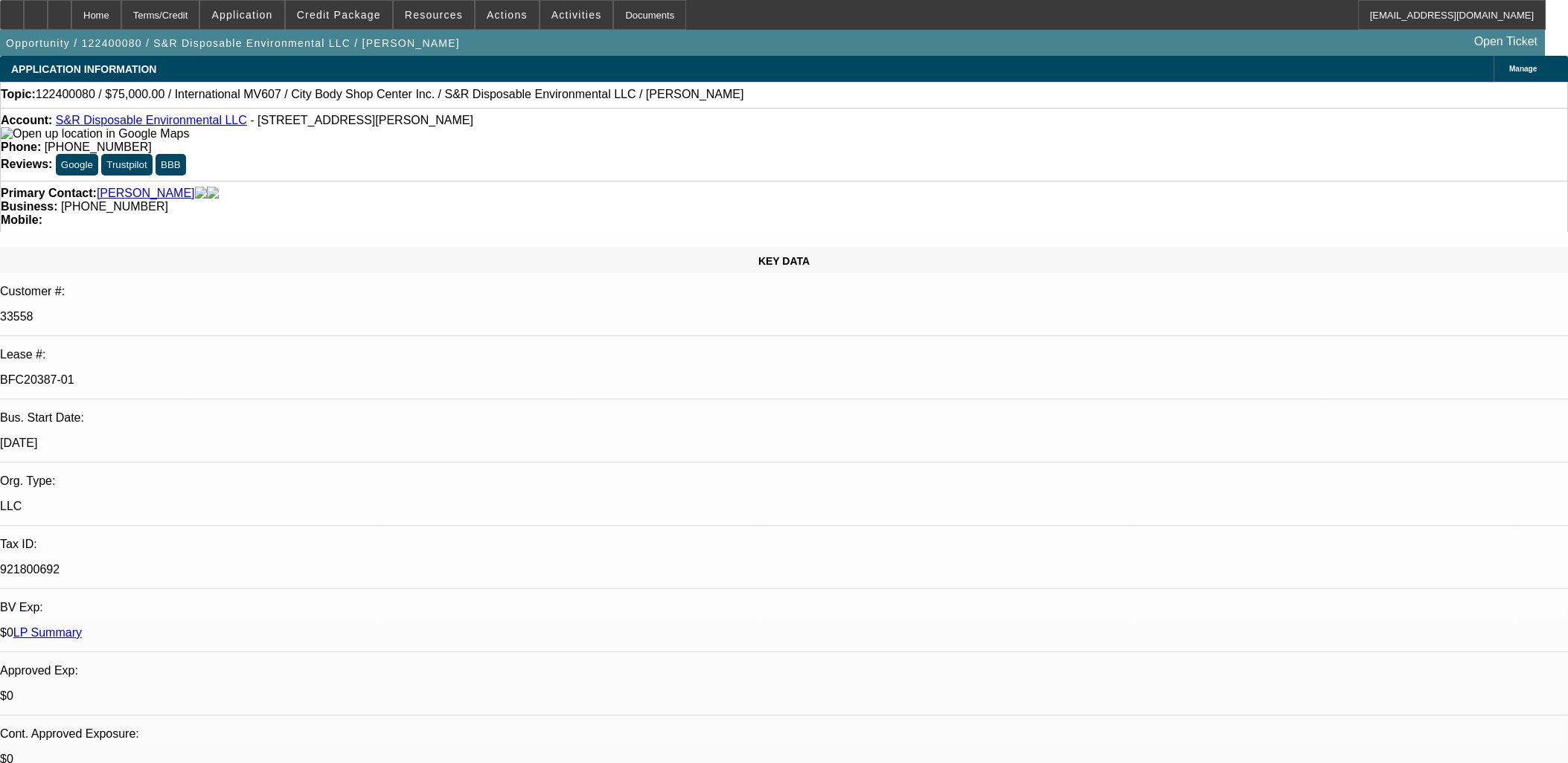
select select "0"
select select "2"
select select "0.1"
select select "4"
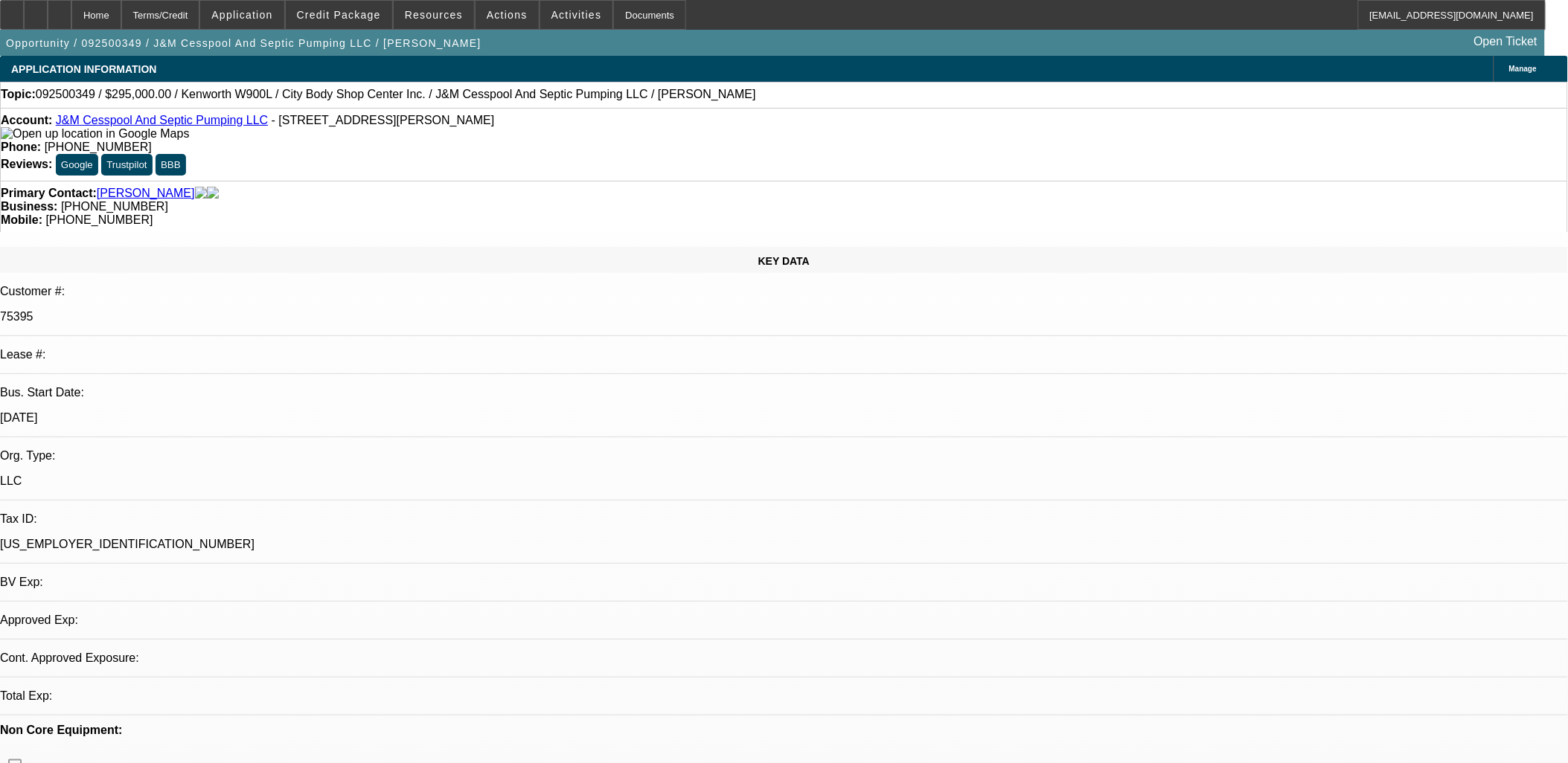
select select "0"
select select "2"
select select "0.1"
select select "4"
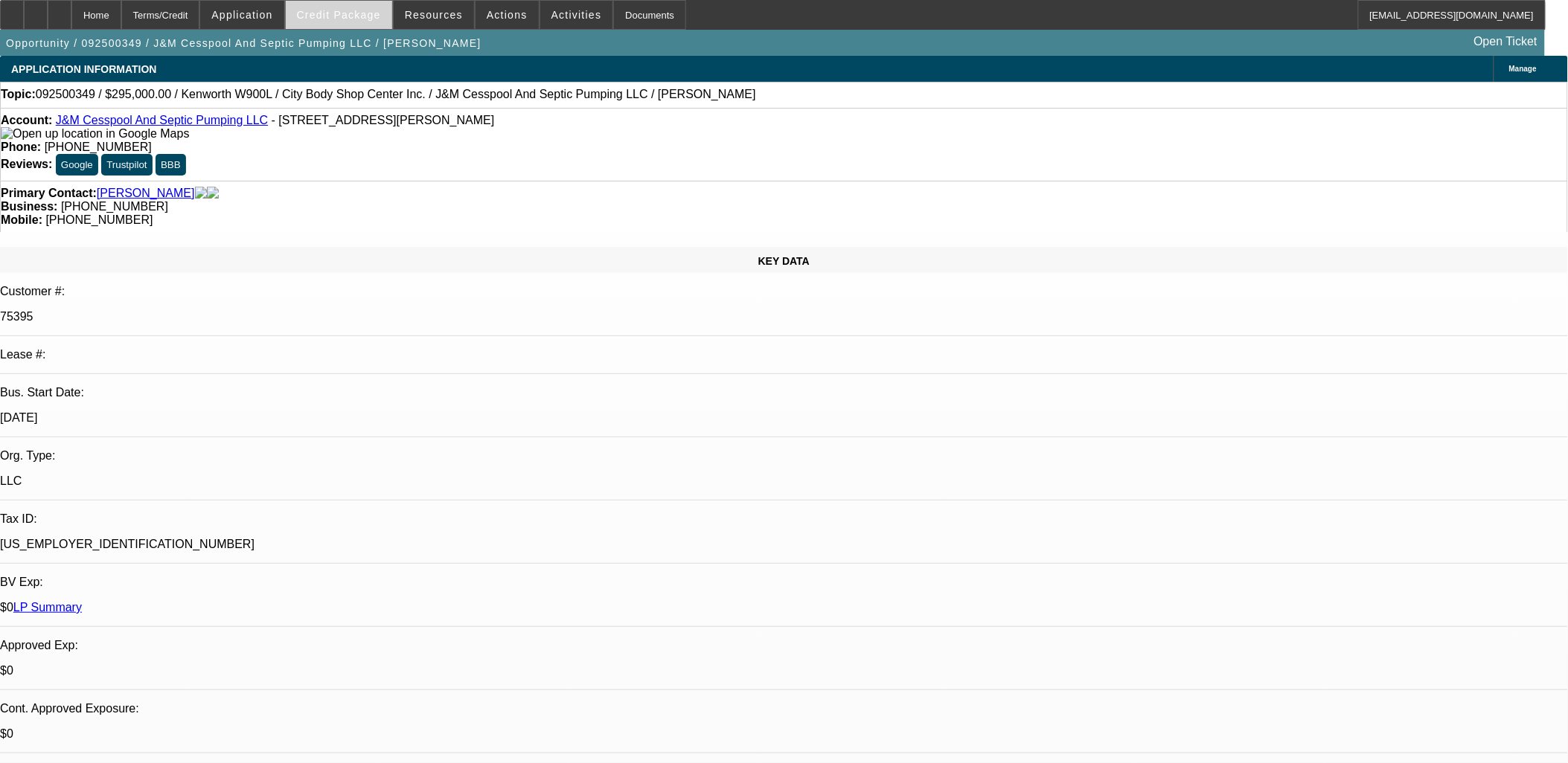
click at [359, 12] on span "Credit Package" at bounding box center [339, 14] width 84 height 12
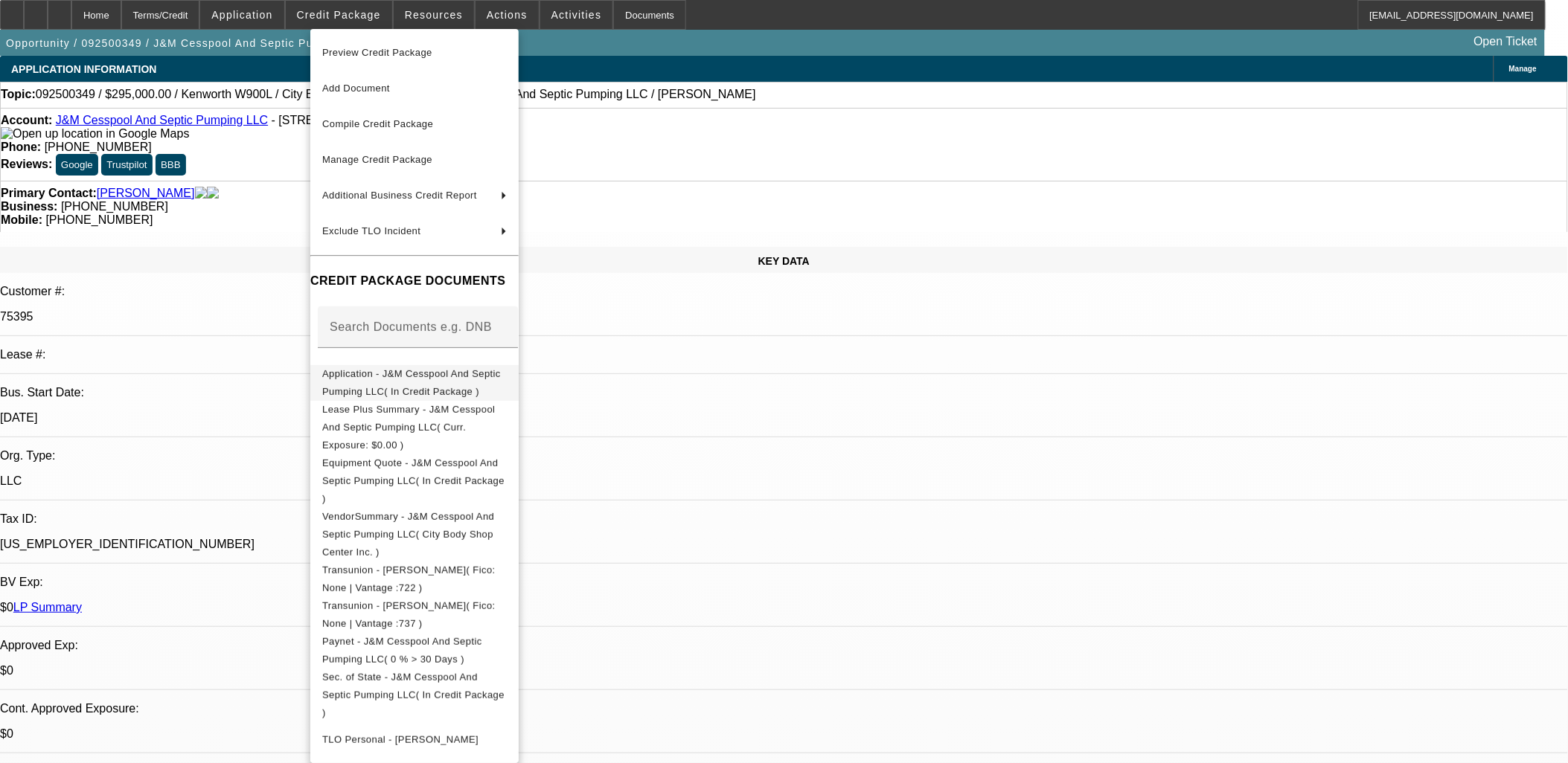
click at [403, 377] on span "Application - J&M Cesspool And Septic Pumping LLC( In Credit Package )" at bounding box center [412, 382] width 179 height 29
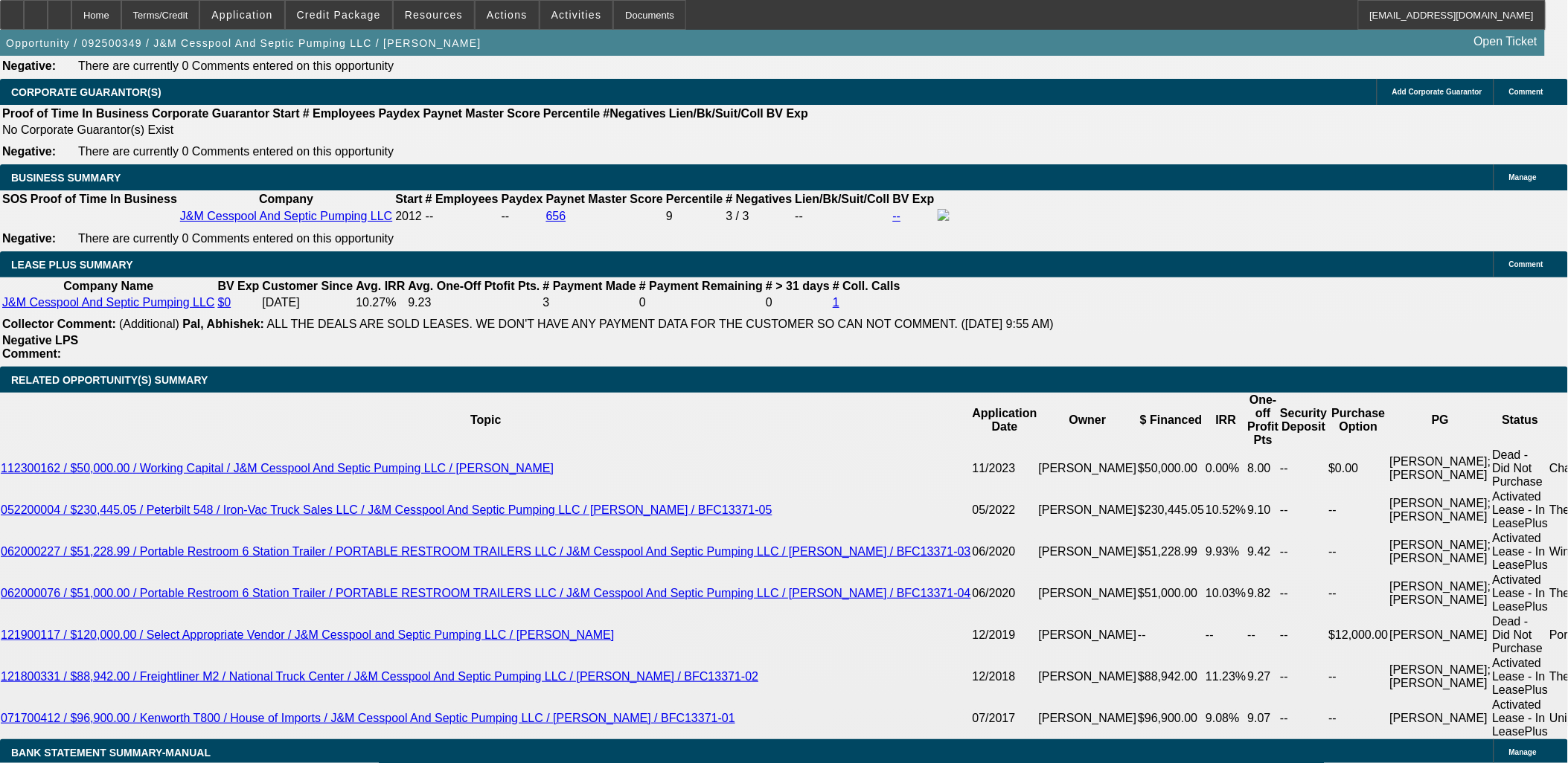
scroll to position [2479, 0]
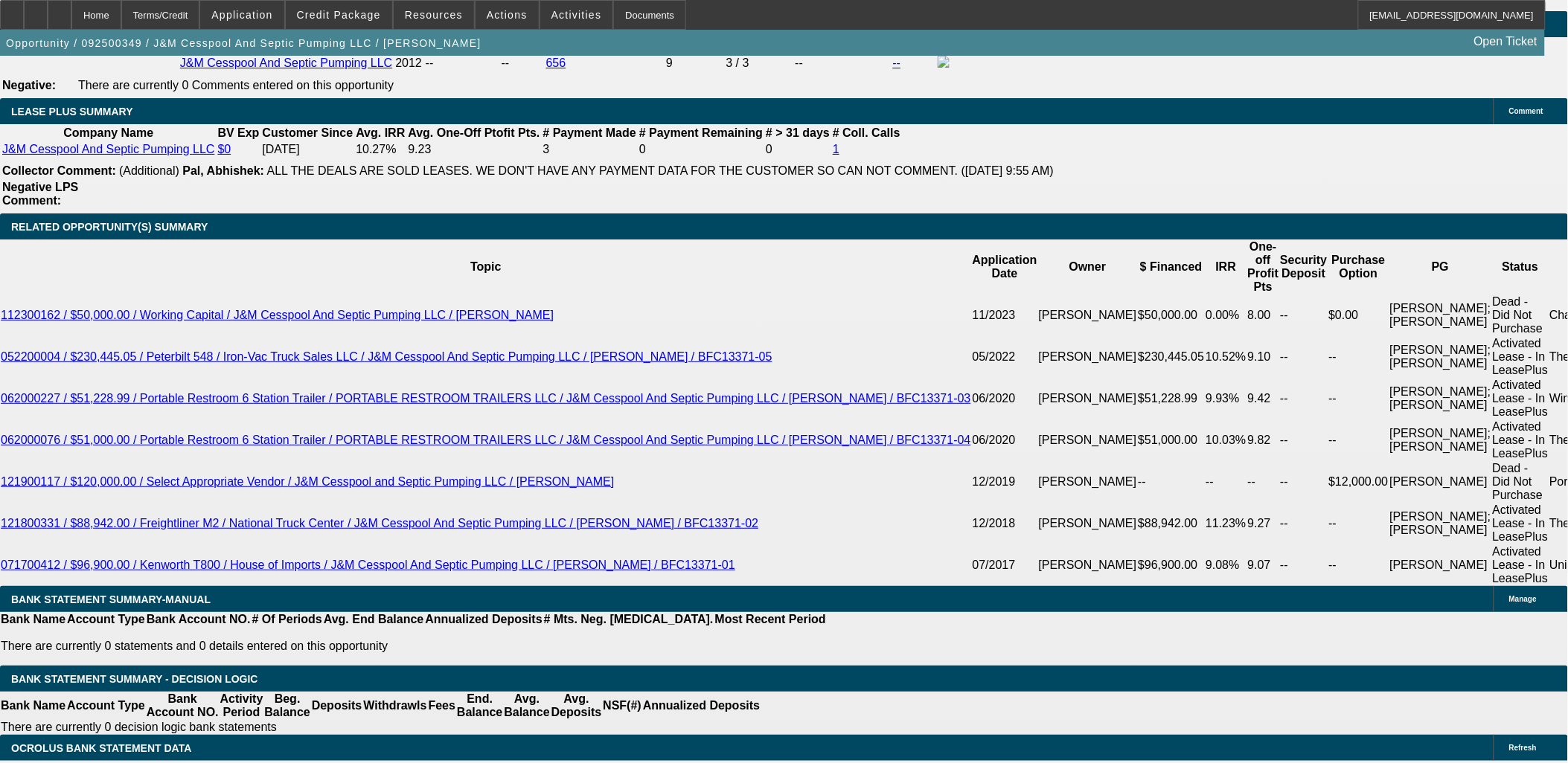
type input "$0.00"
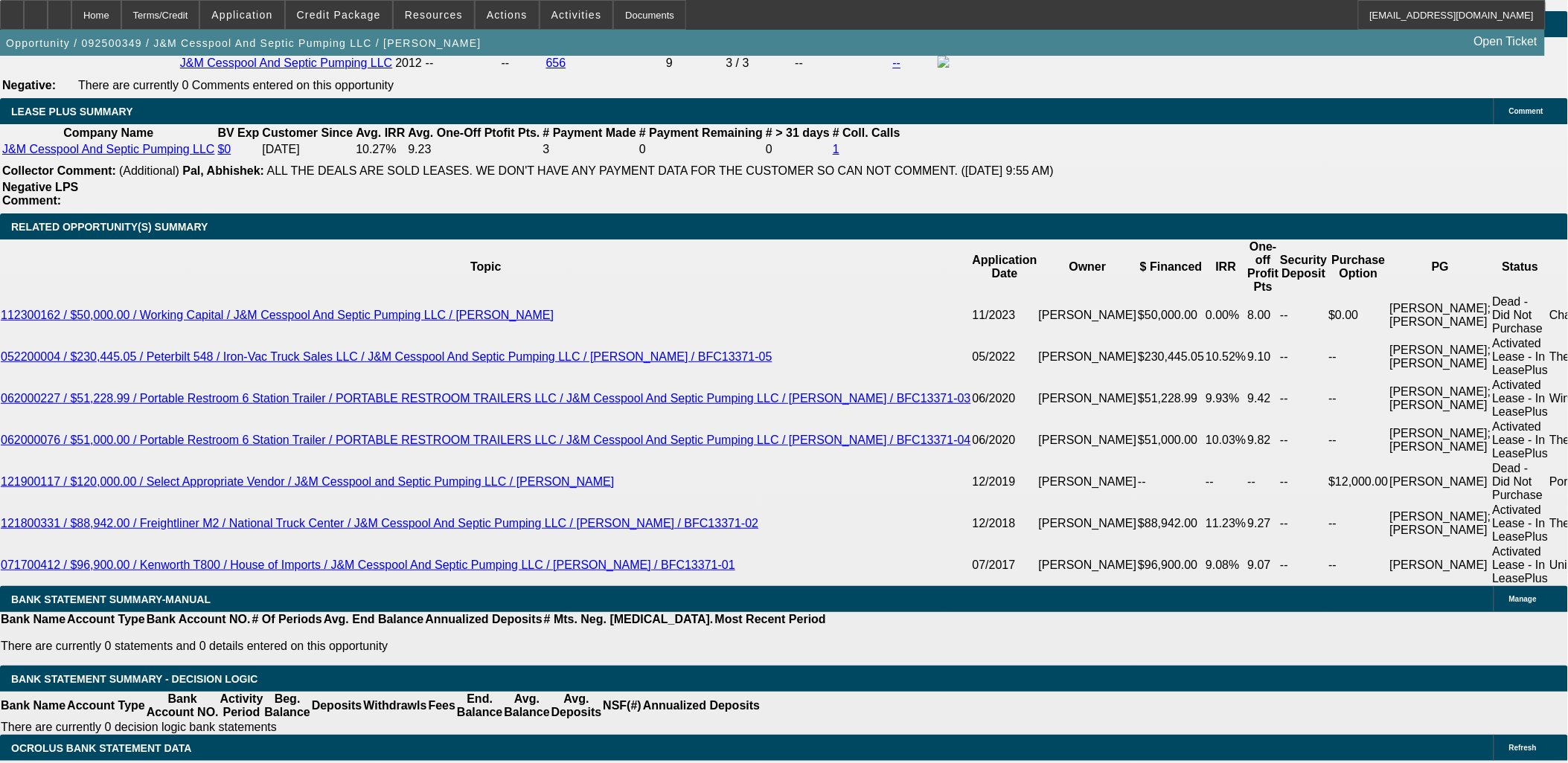
type input "UNKNOWN"
drag, startPoint x: 316, startPoint y: 612, endPoint x: 345, endPoint y: 611, distance: 29.0
type input "84"
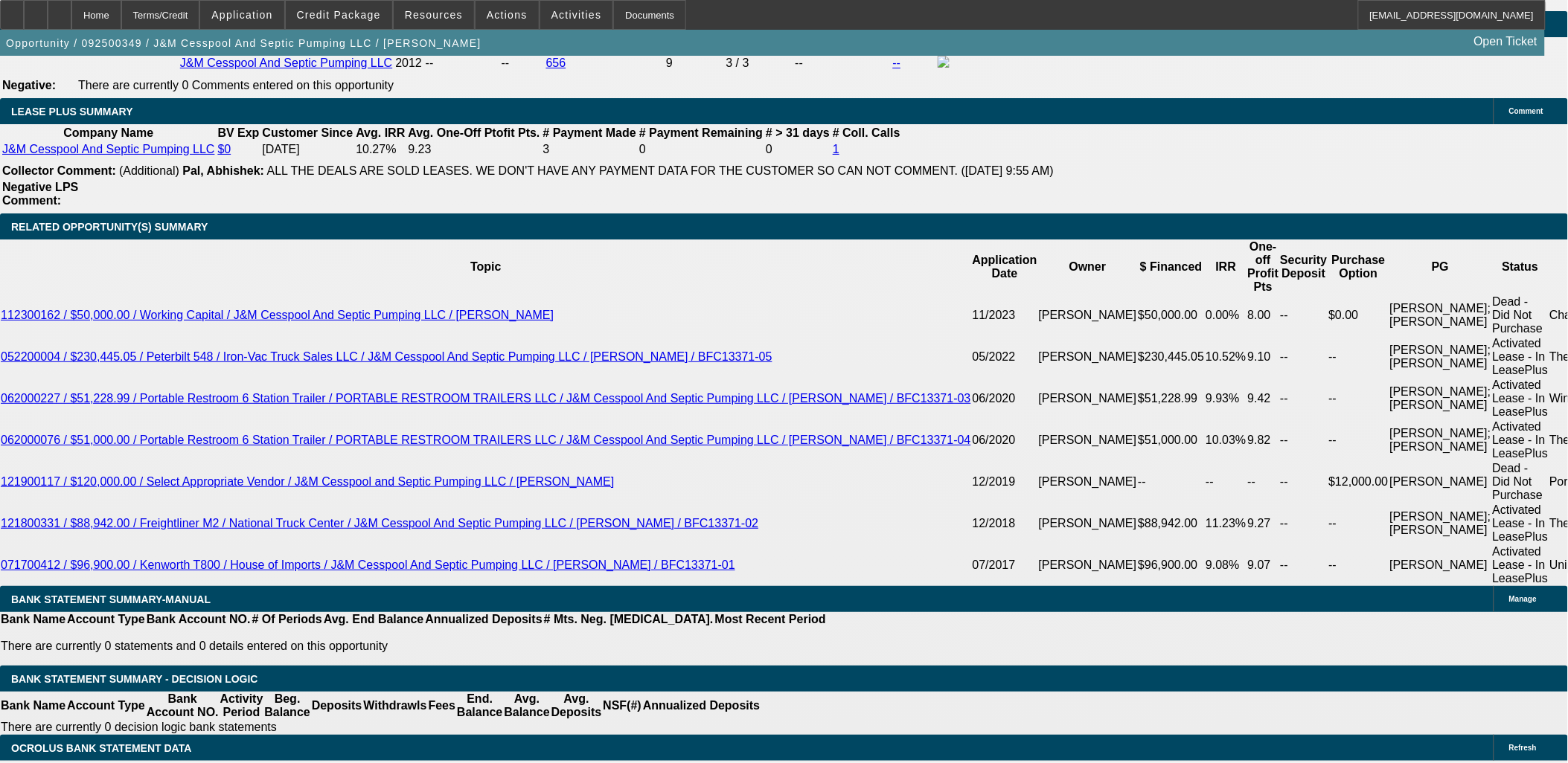
type input "9.9"
type input "$9,492.56"
type input "$4,746.28"
type input "$9,764.24"
type input "$4,882.12"
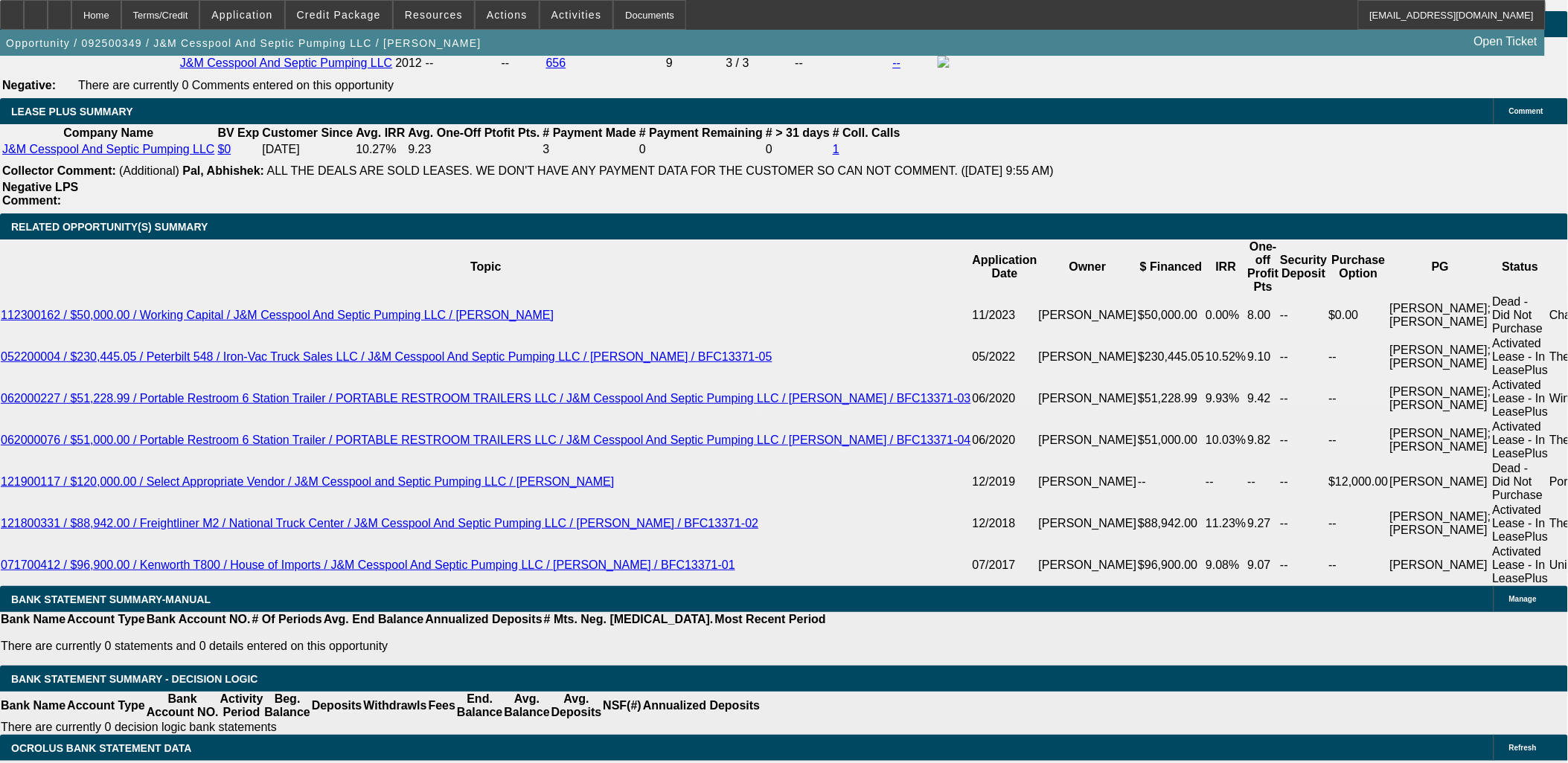
type input "9.9"
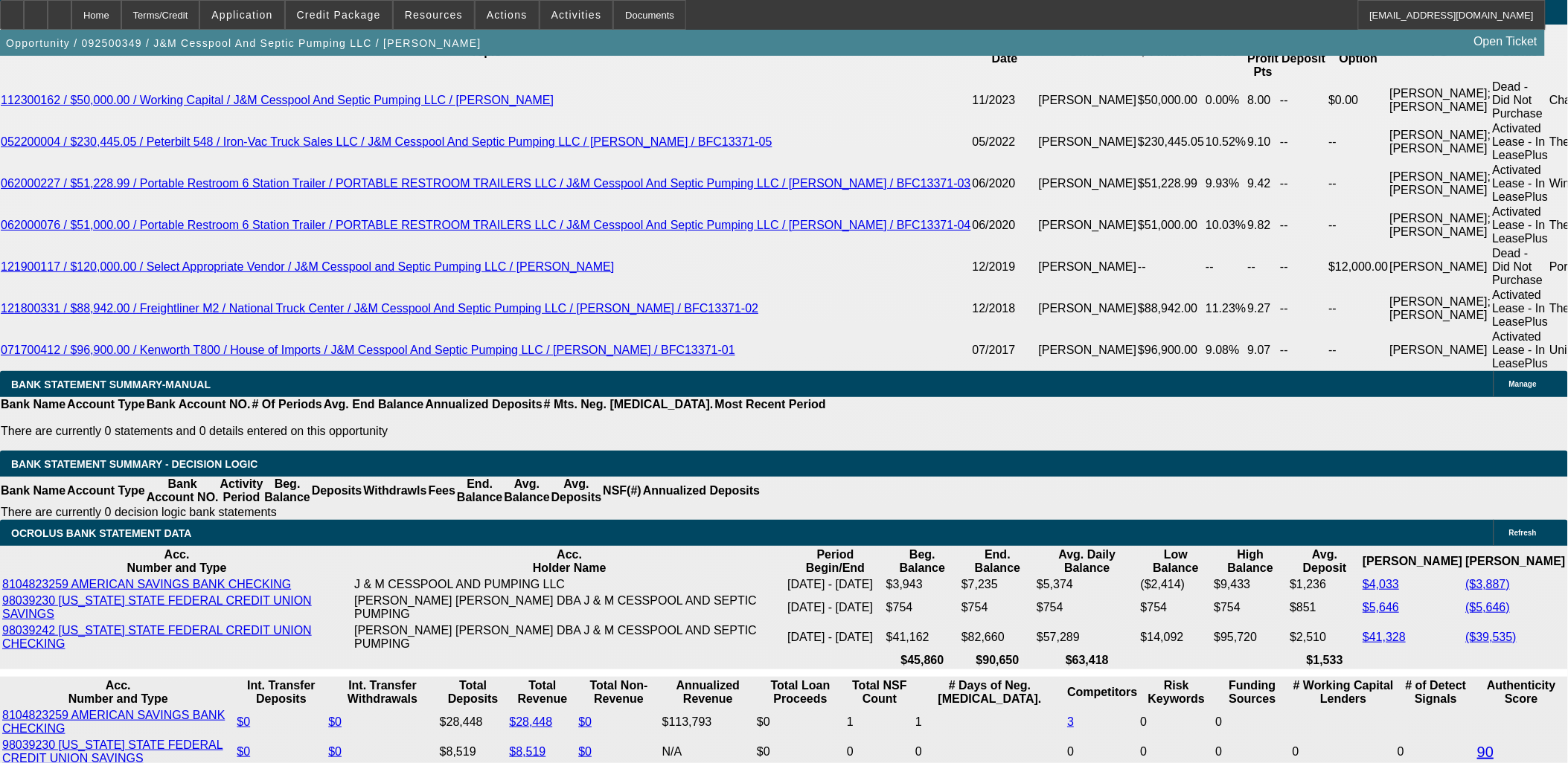
scroll to position [2809, 0]
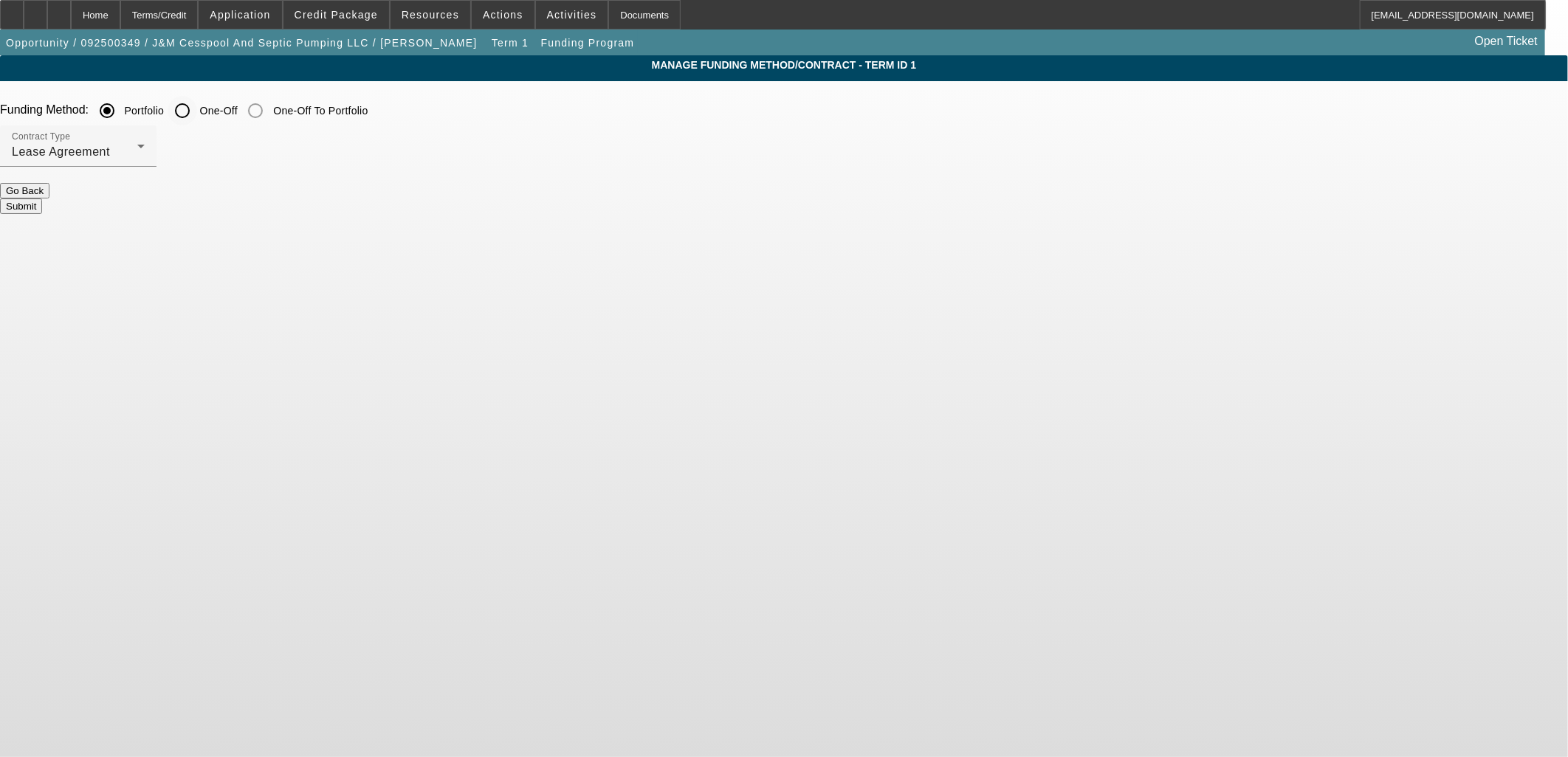
click at [197, 107] on input "One-Off" at bounding box center [182, 110] width 29 height 29
radio input "true"
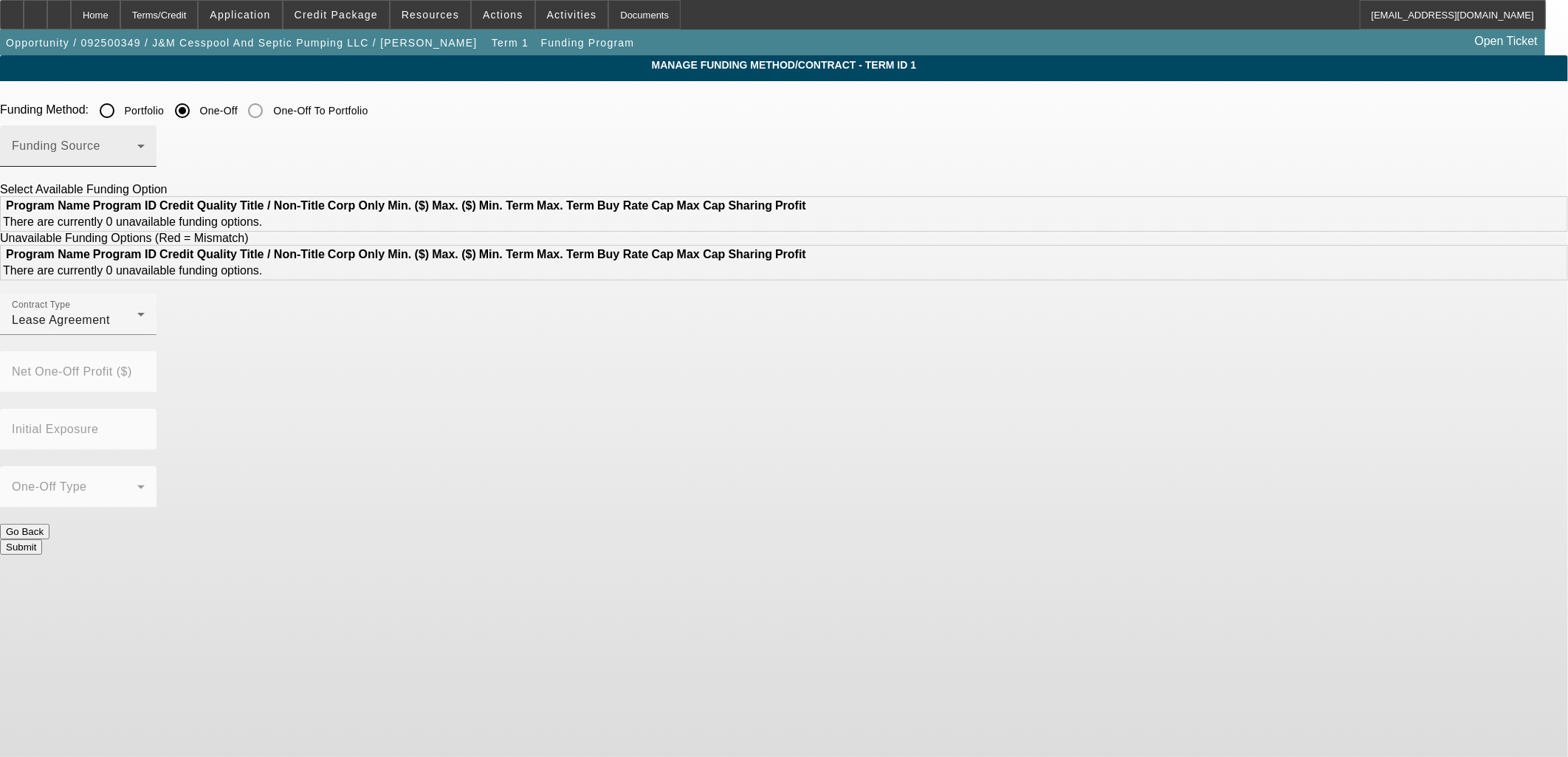
click at [144, 141] on div "Funding Source" at bounding box center [78, 146] width 133 height 42
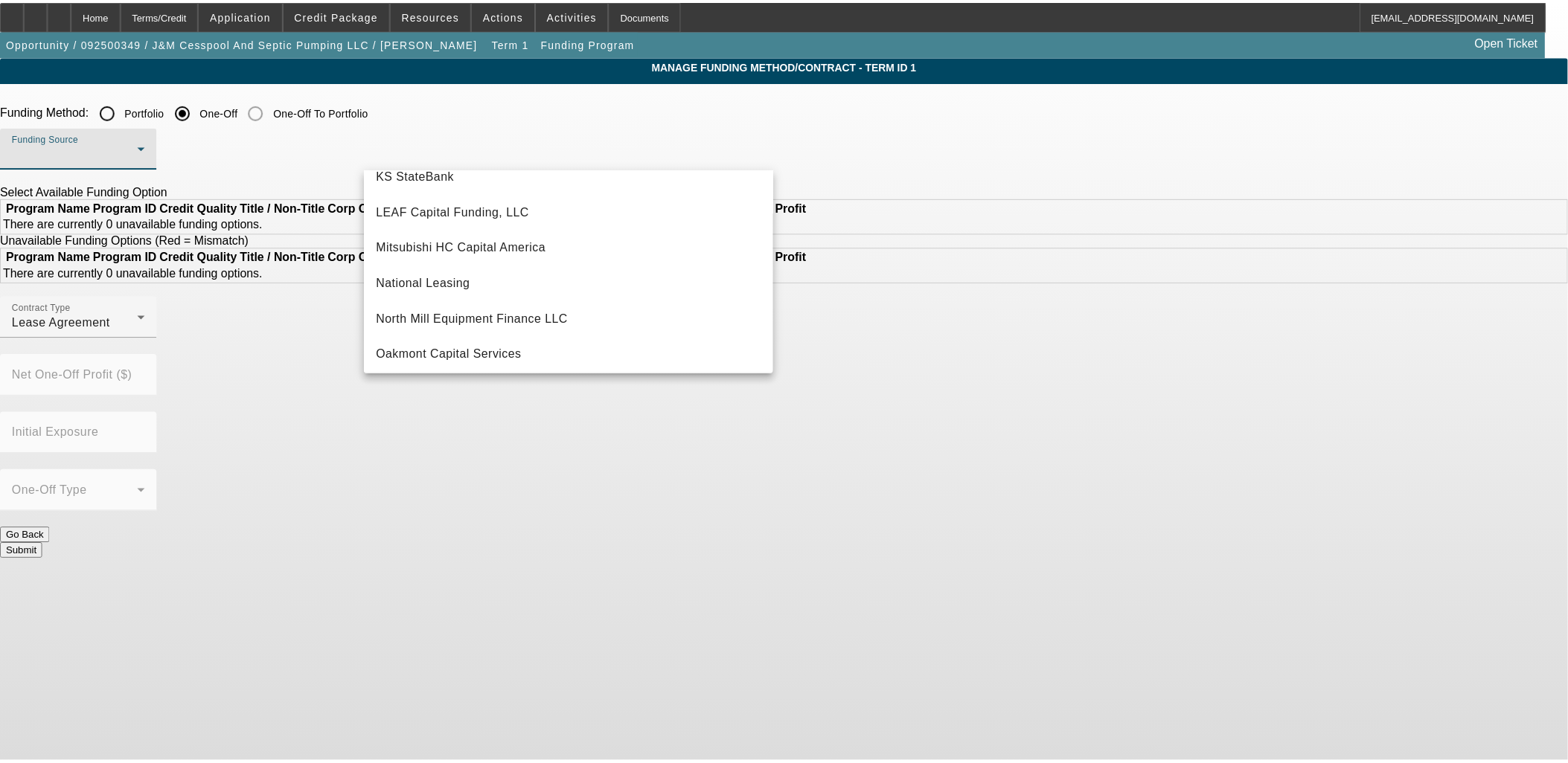
scroll to position [256, 0]
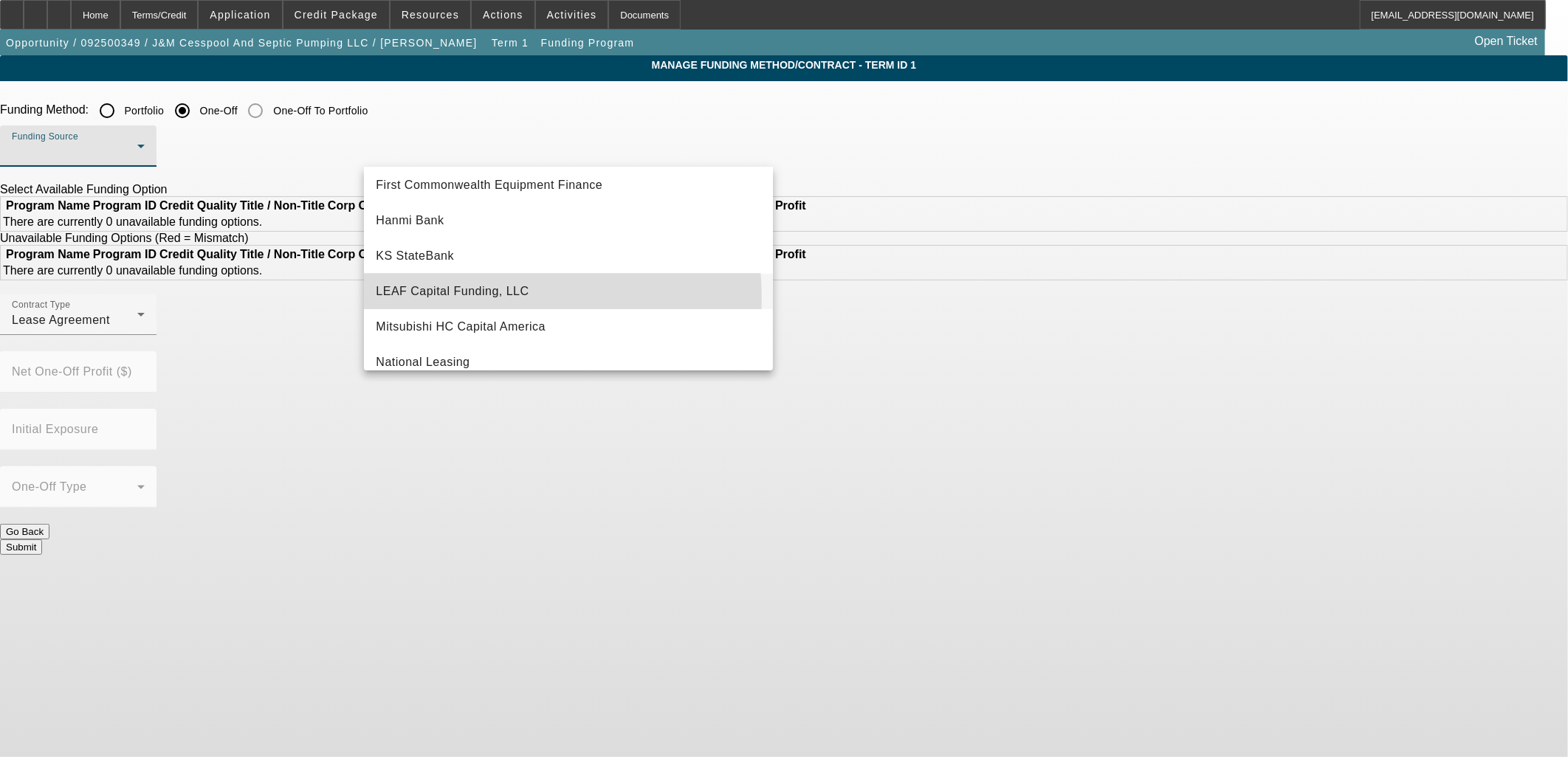
click at [474, 296] on span "LEAF Capital Funding, LLC" at bounding box center [452, 291] width 153 height 18
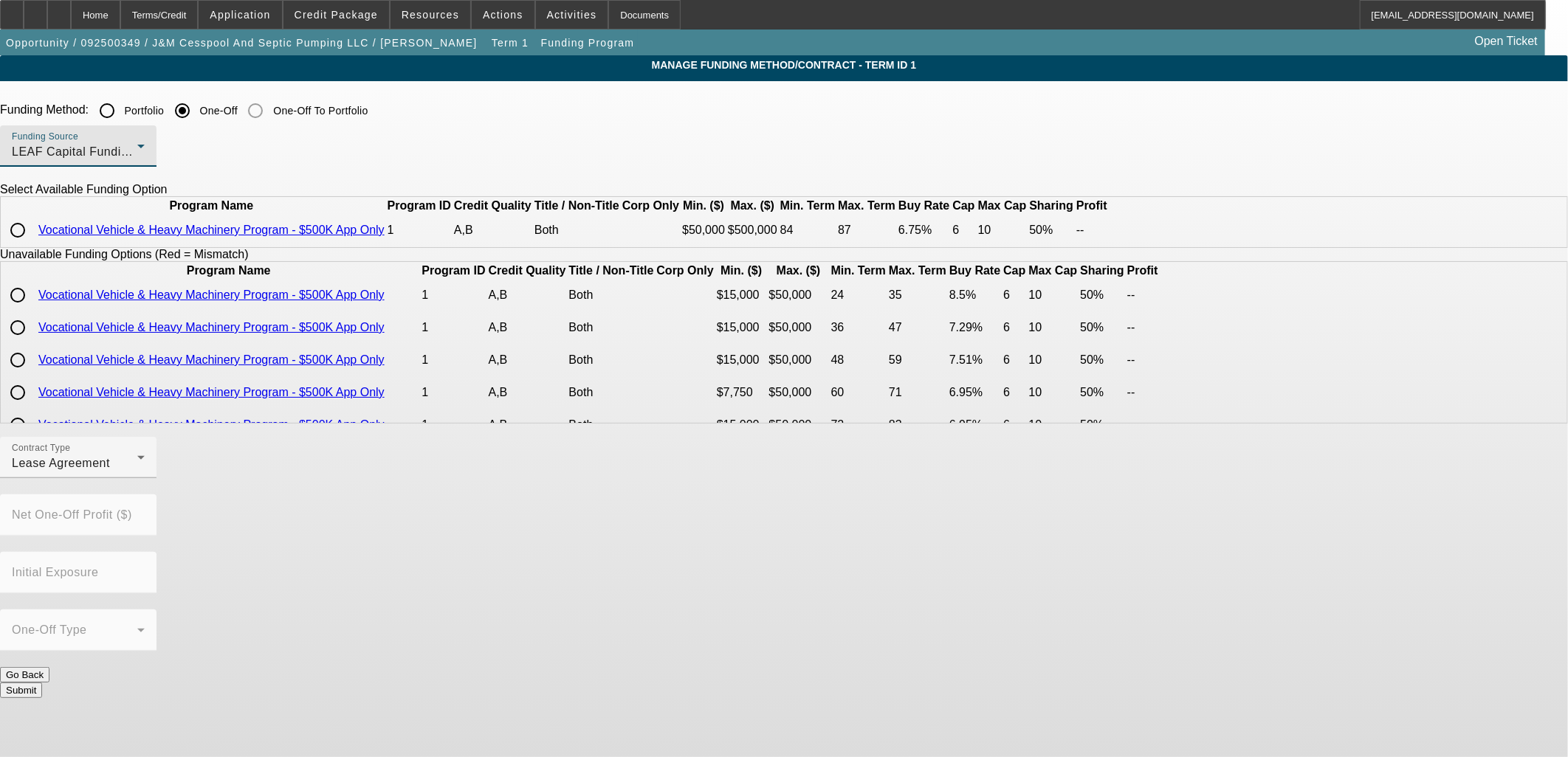
click at [32, 245] on input "radio" at bounding box center [17, 229] width 29 height 29
radio input "true"
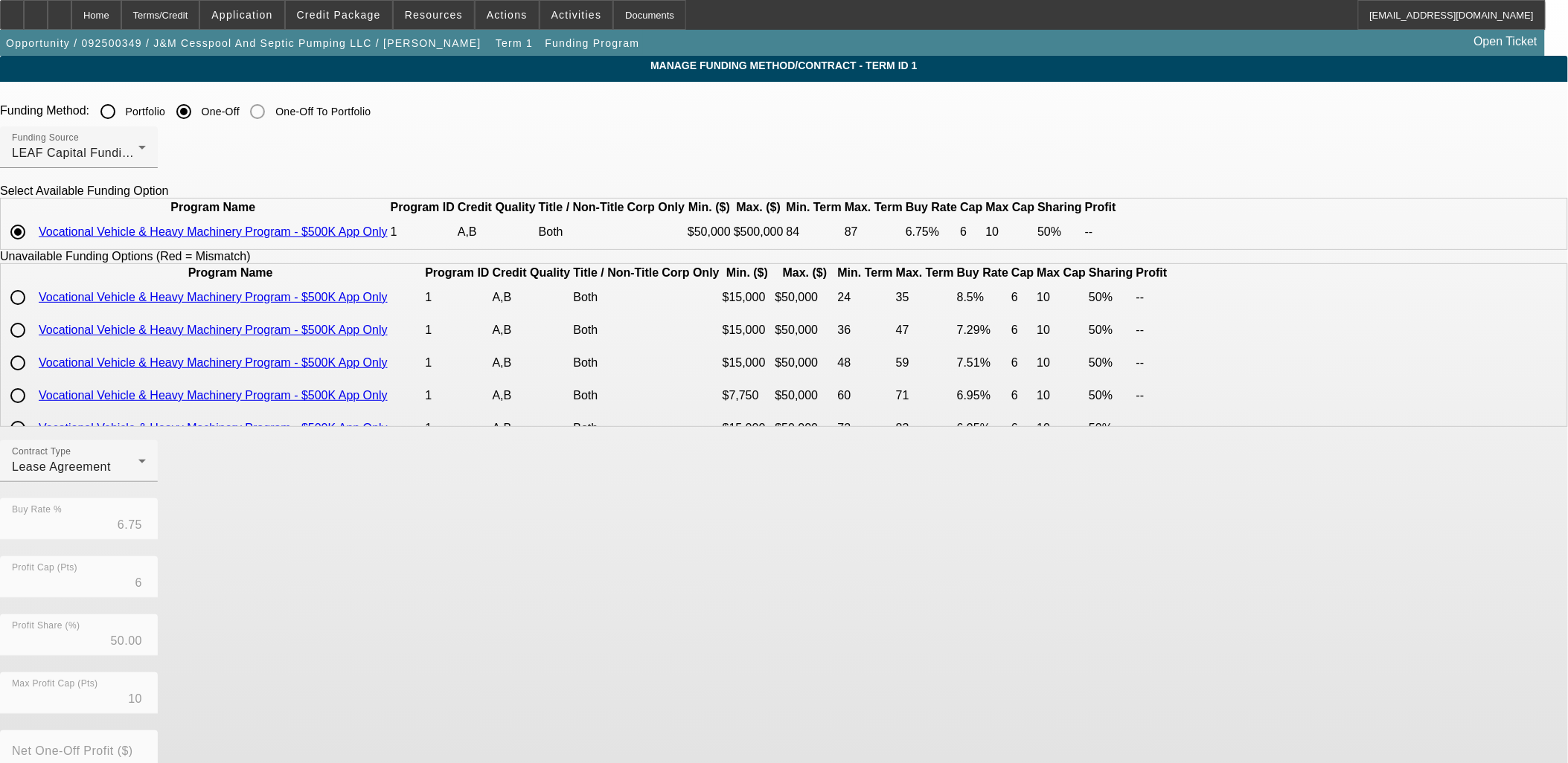
click at [158, 499] on div at bounding box center [79, 490] width 158 height 16
click at [138, 476] on div "Lease Agreement" at bounding box center [75, 467] width 127 height 18
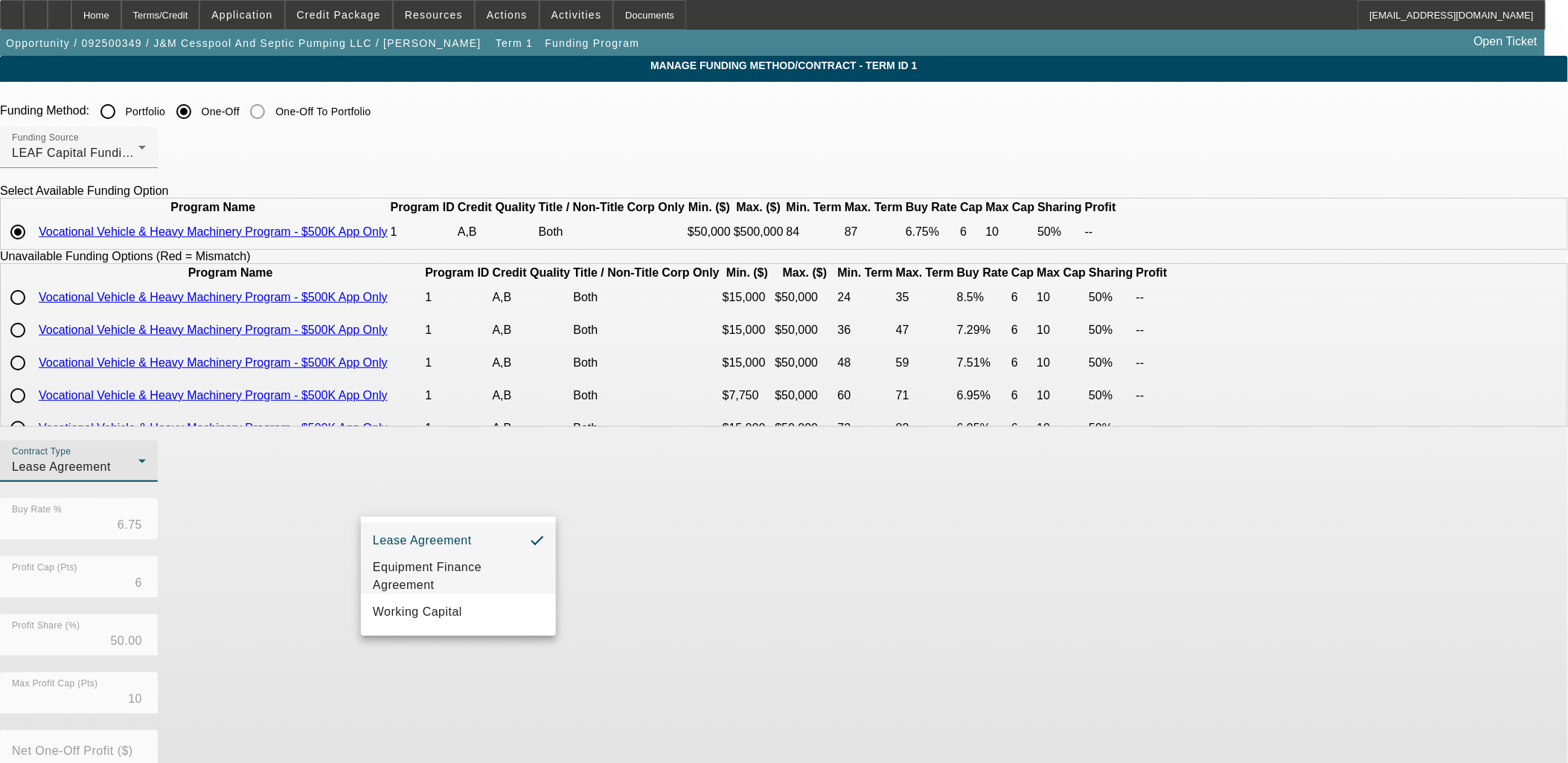
click at [466, 565] on span "Equipment Finance Agreement" at bounding box center [459, 577] width 171 height 36
click at [701, 591] on div "Contract Type Equipment Finance Agreement Buy Rate % 6.75 Profit Cap (Pts) 6 Pr…" at bounding box center [784, 673] width 1568 height 464
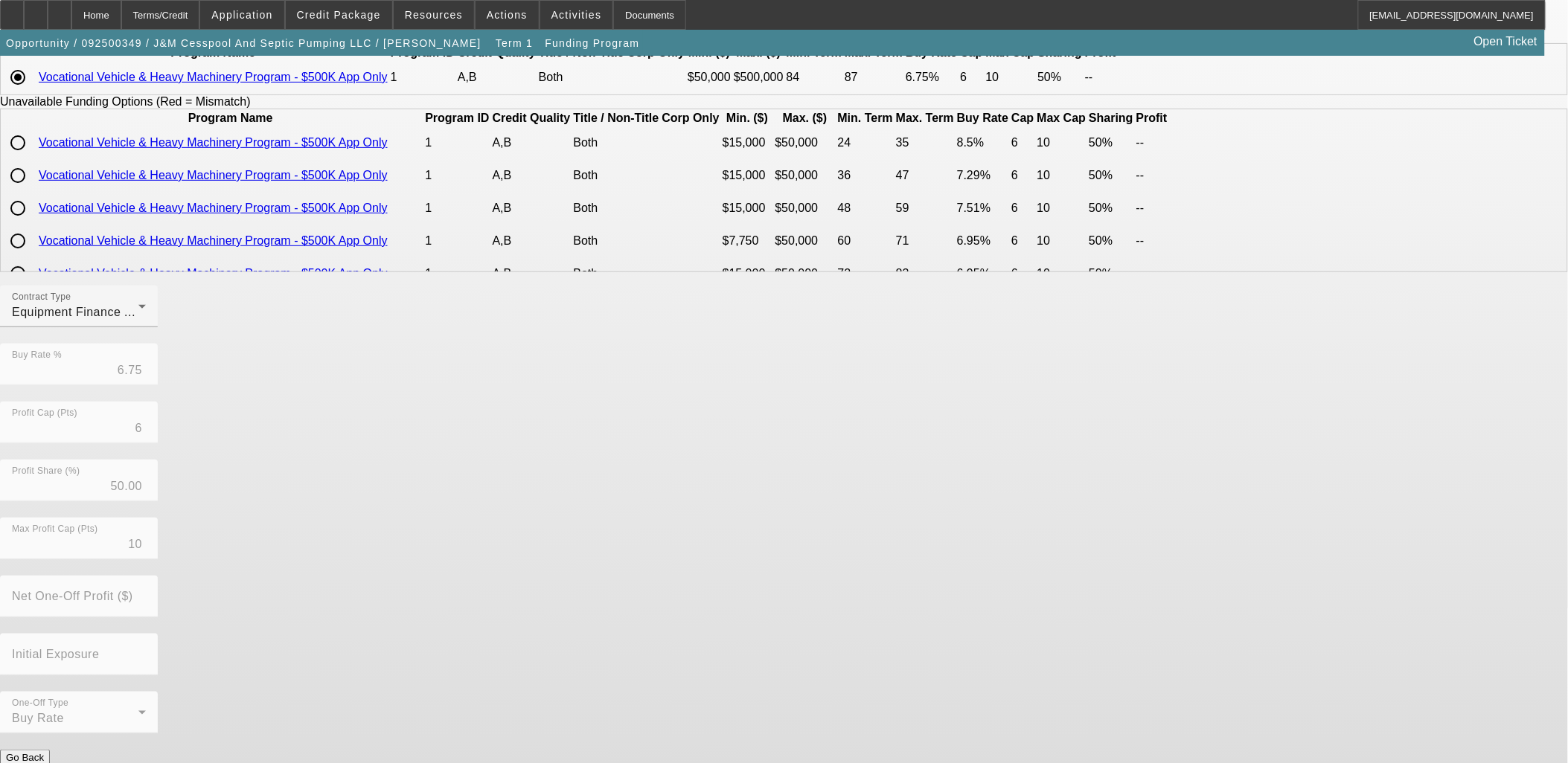
scroll to position [161, 0]
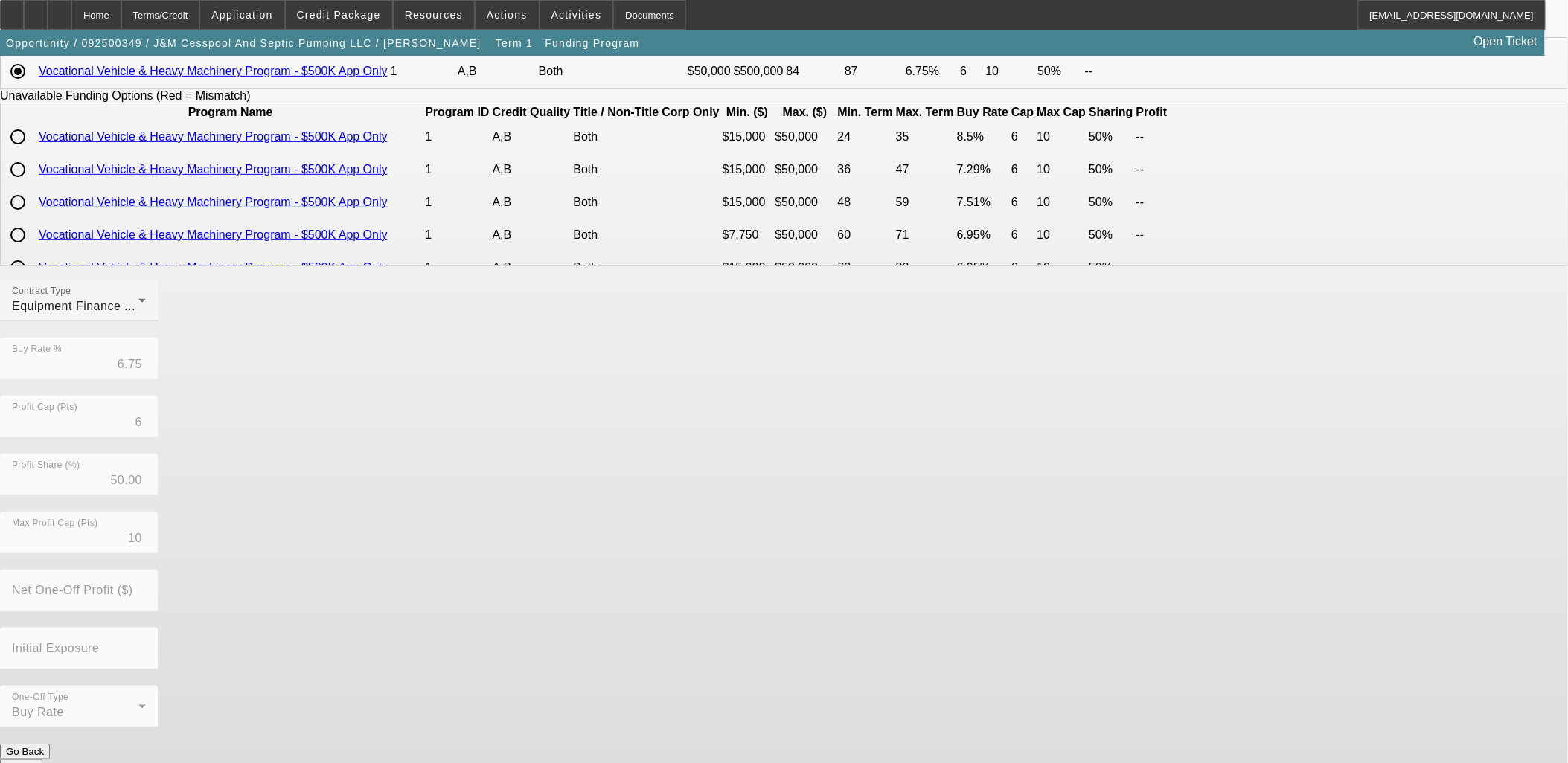
click at [43, 759] on button "Submit" at bounding box center [21, 767] width 43 height 15
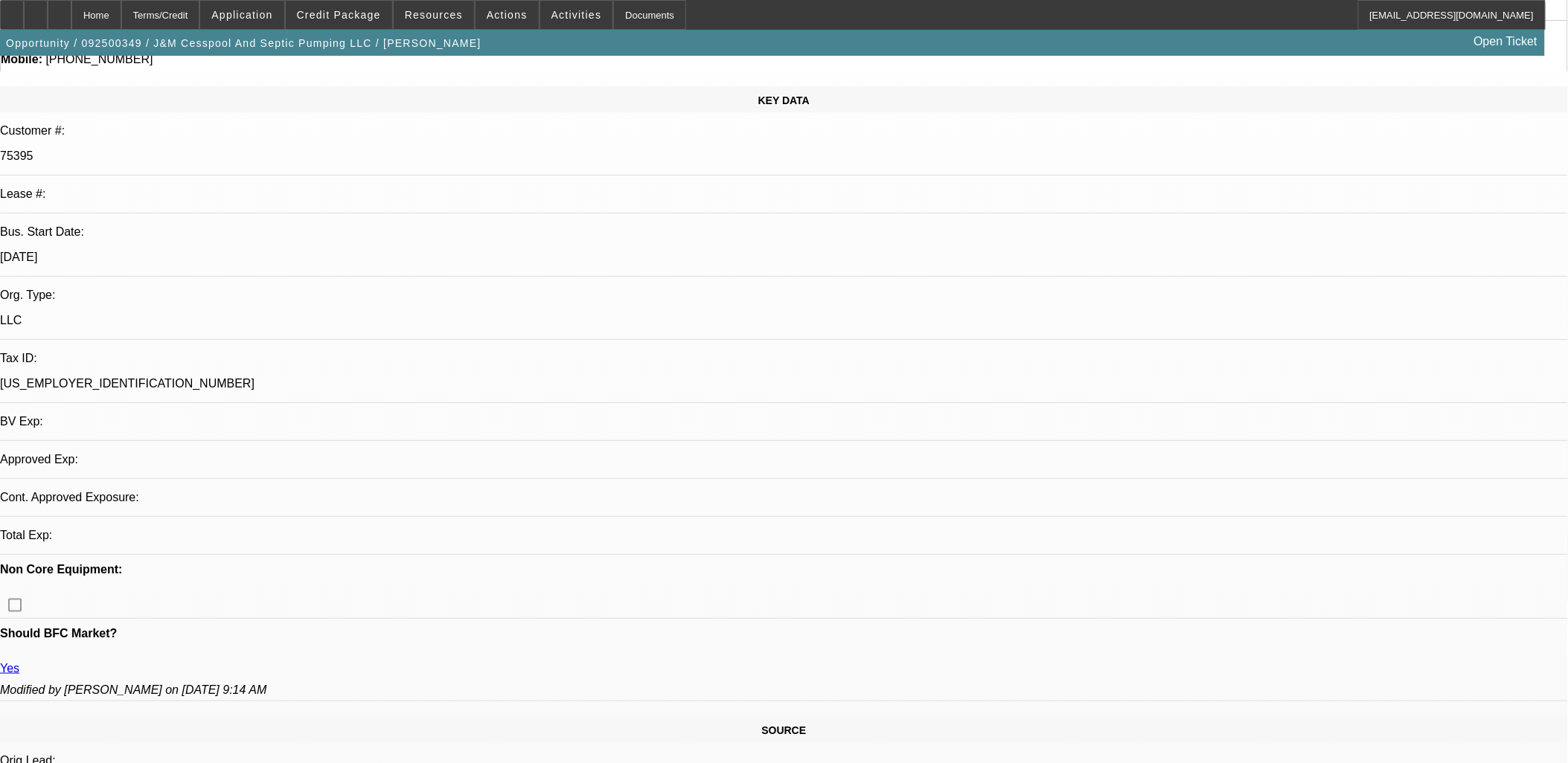
select select "0"
select select "2"
select select "0"
select select "6"
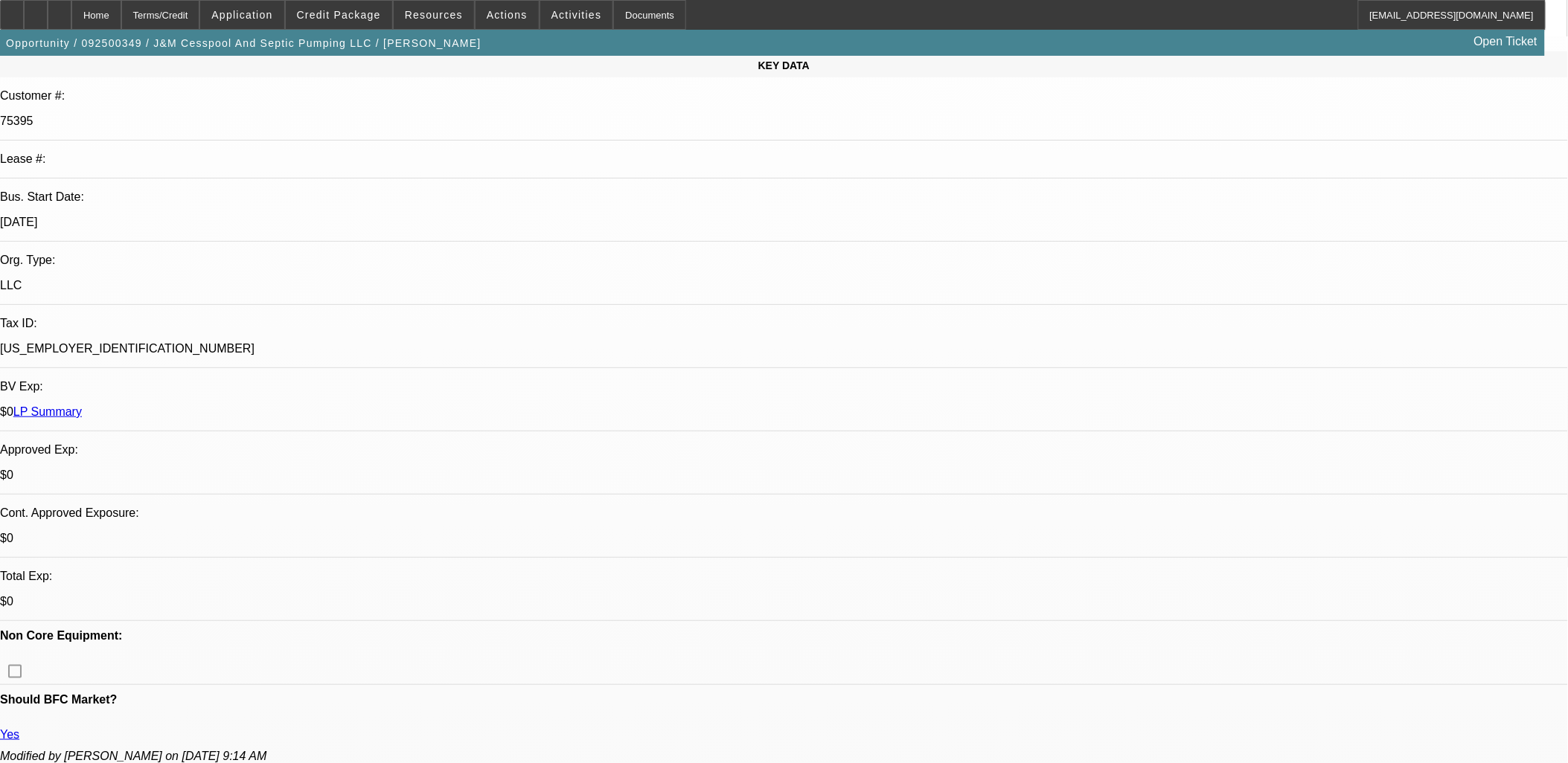
scroll to position [166, 0]
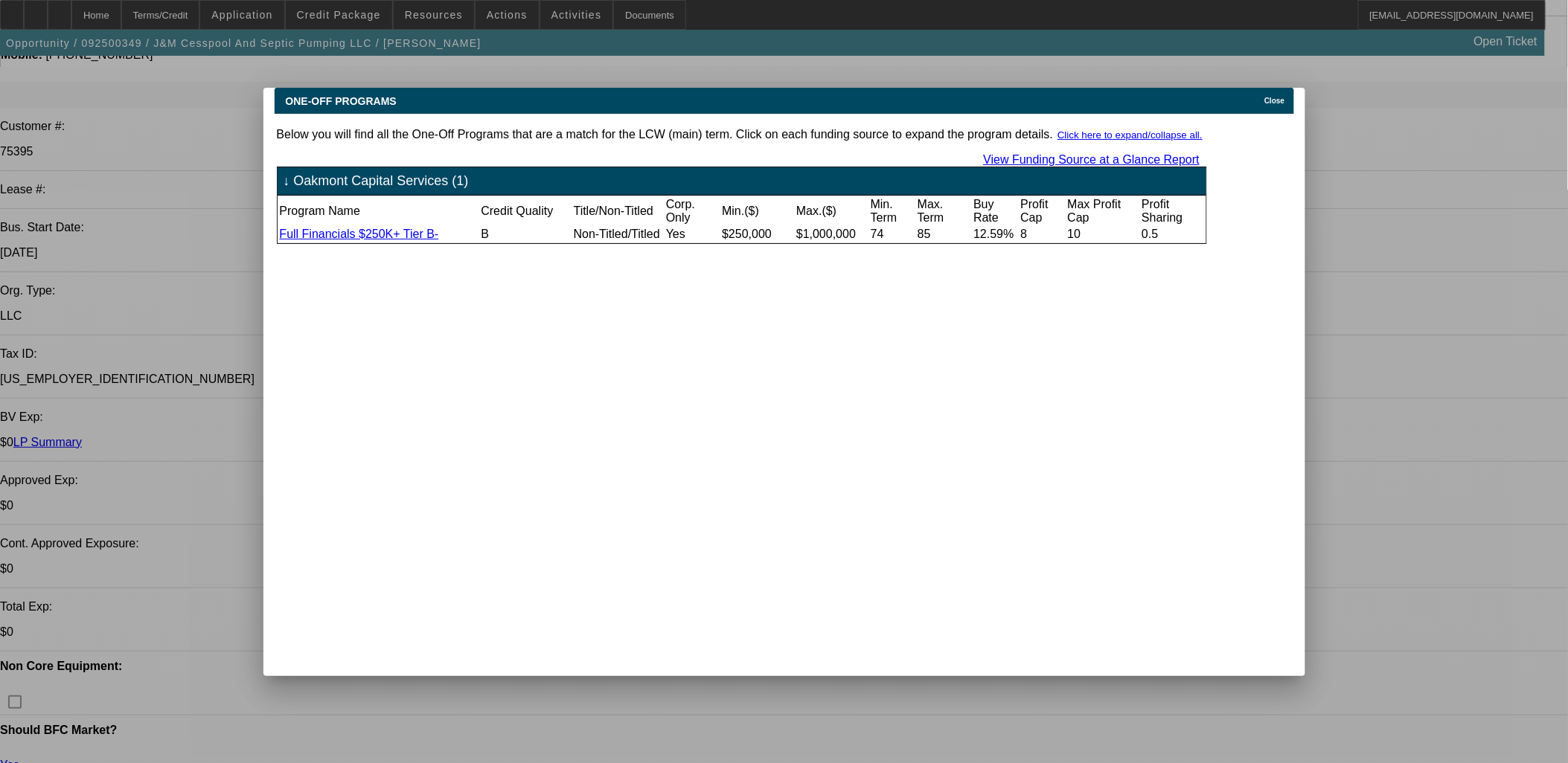
scroll to position [0, 0]
click at [1281, 97] on span "Close" at bounding box center [1274, 101] width 20 height 9
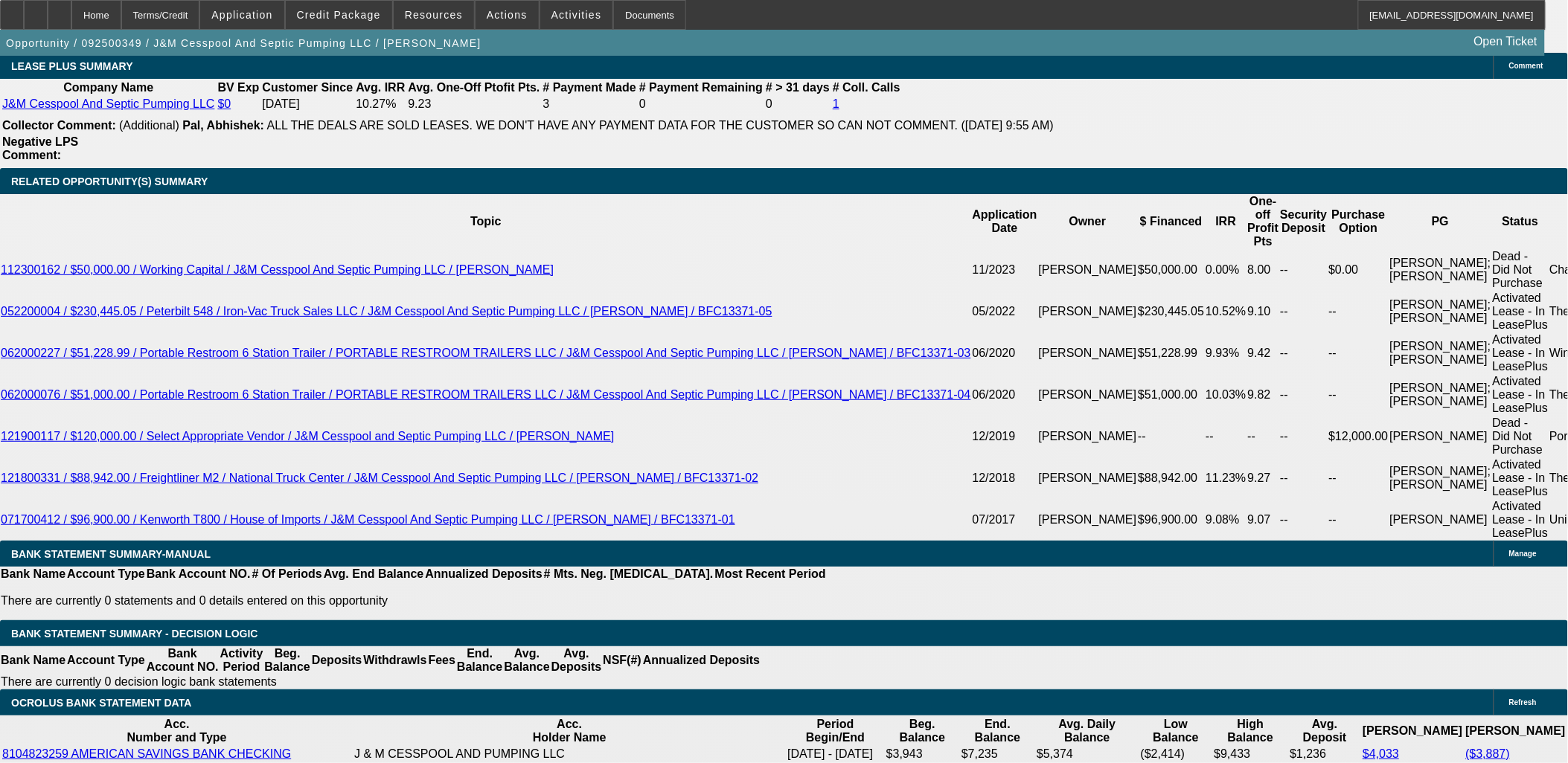
scroll to position [2645, 0]
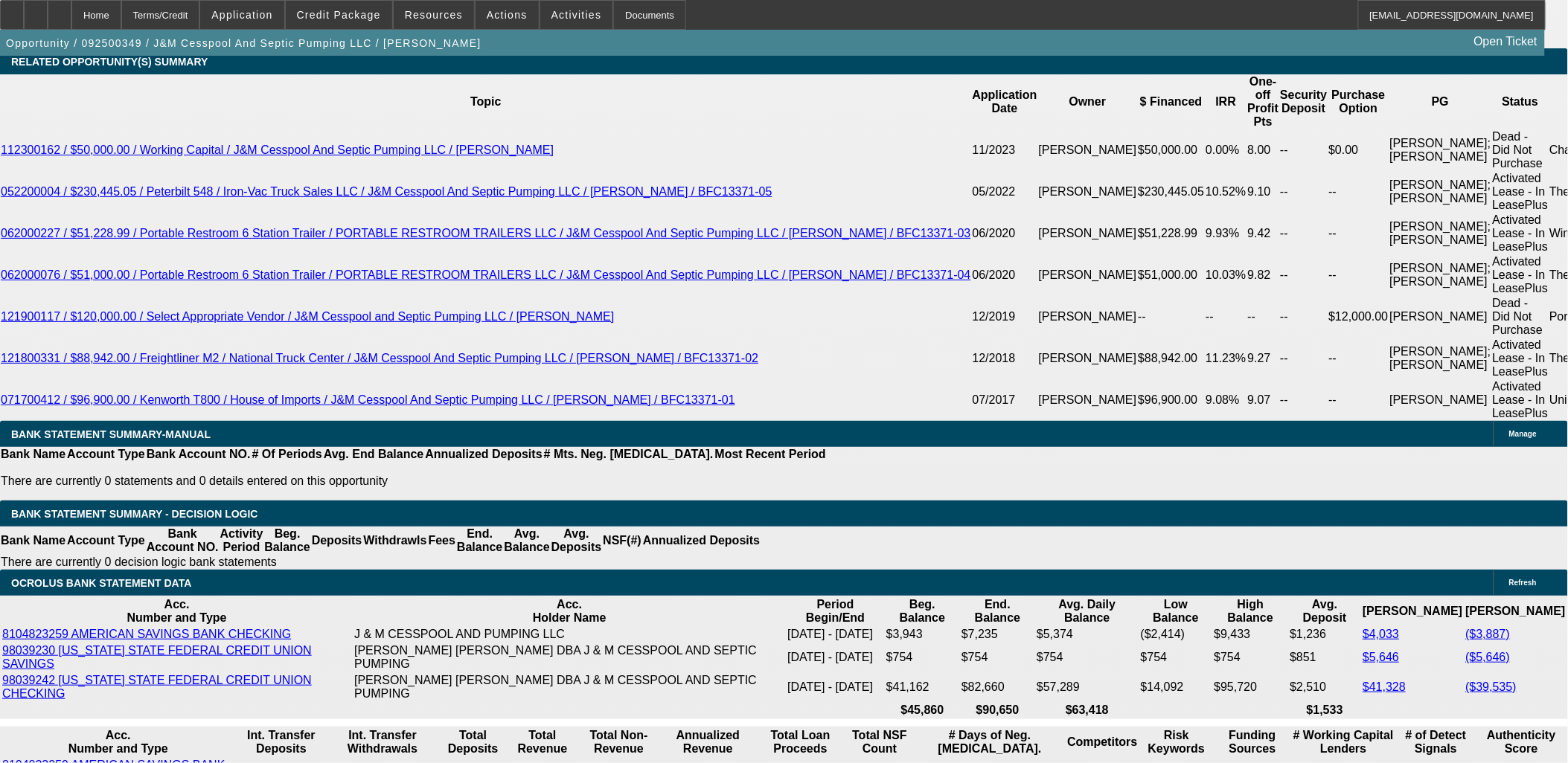
type input "$0.00"
click at [510, 474] on body "Home Terms/Credit Application Credit Package Resources Actions Activities Docum…" at bounding box center [784, 488] width 1568 height 6266
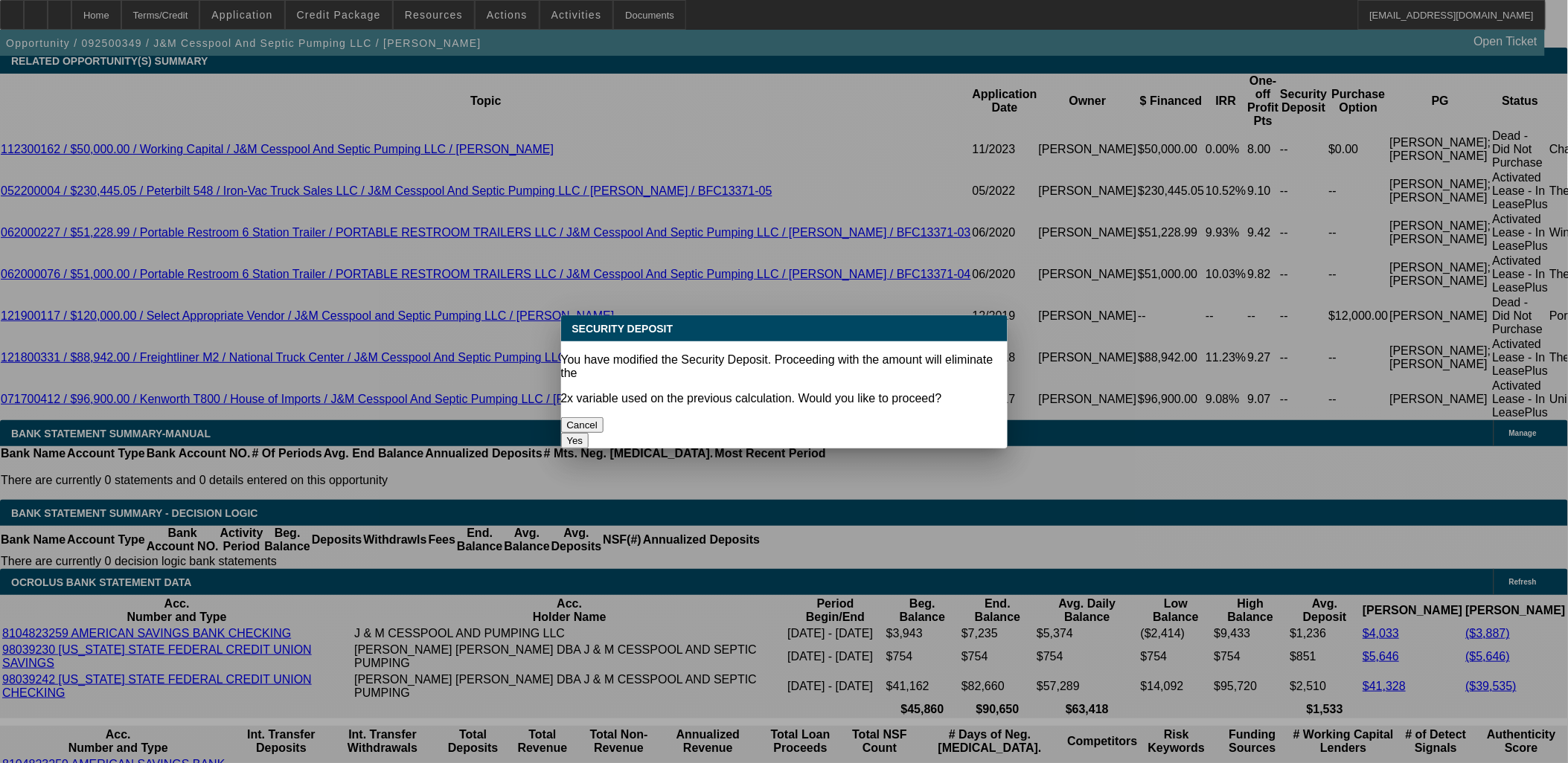
click at [589, 433] on button "Yes" at bounding box center [576, 440] width 29 height 15
select select "0"
type input "UNKNOWN"
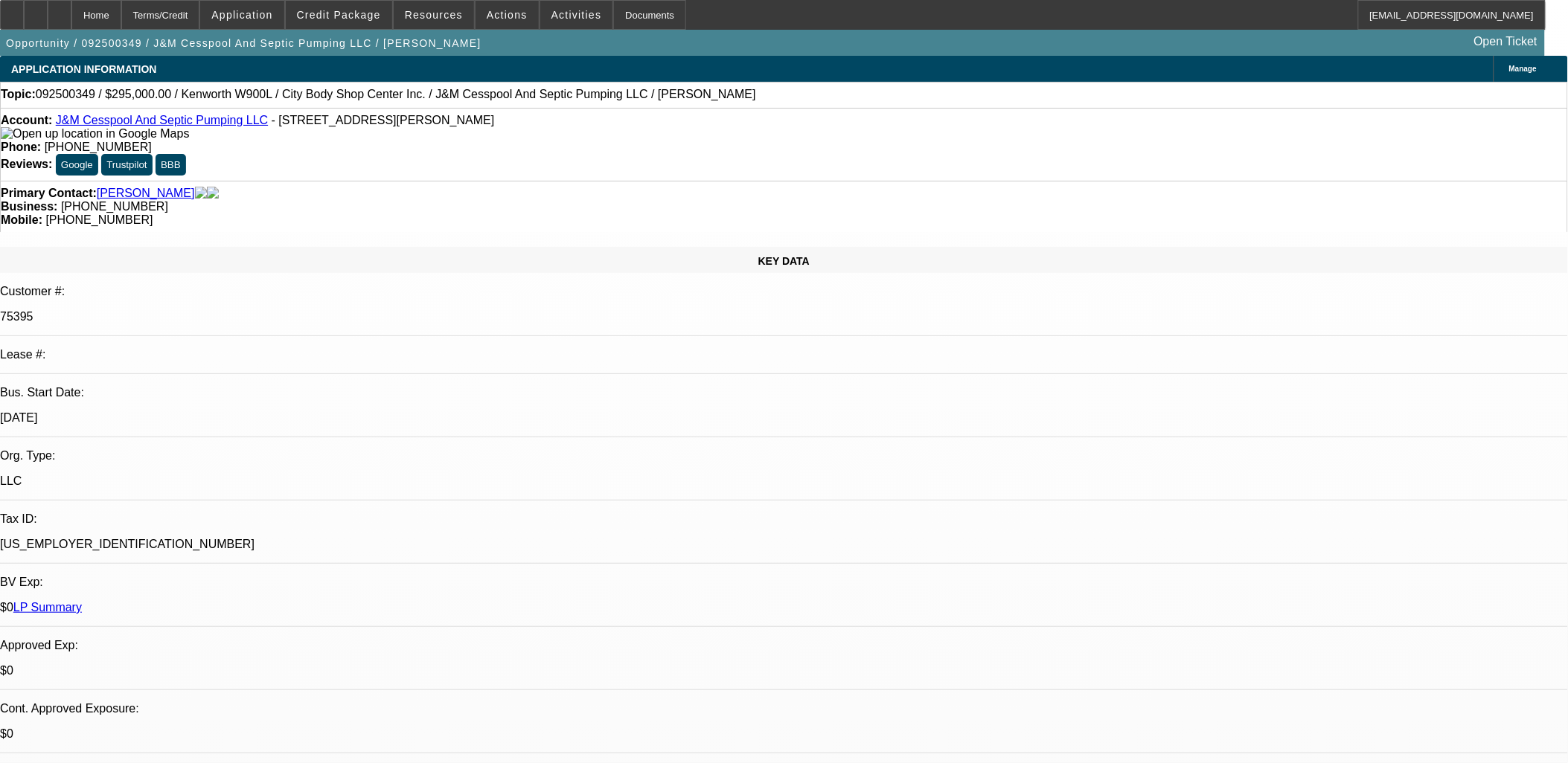
scroll to position [2645, 0]
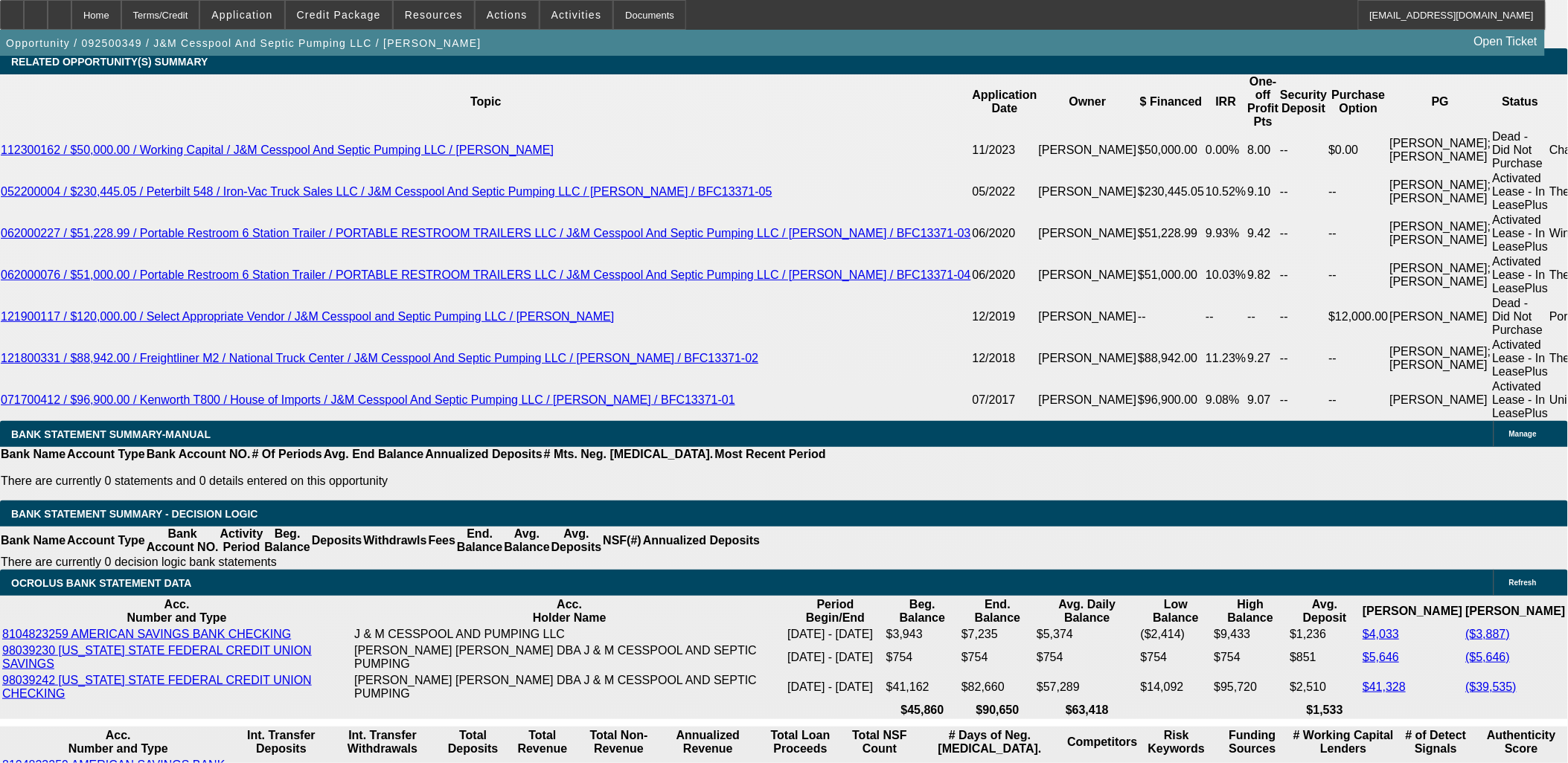
drag, startPoint x: 228, startPoint y: 469, endPoint x: 488, endPoint y: 466, distance: 260.0
type input "$29,500.00"
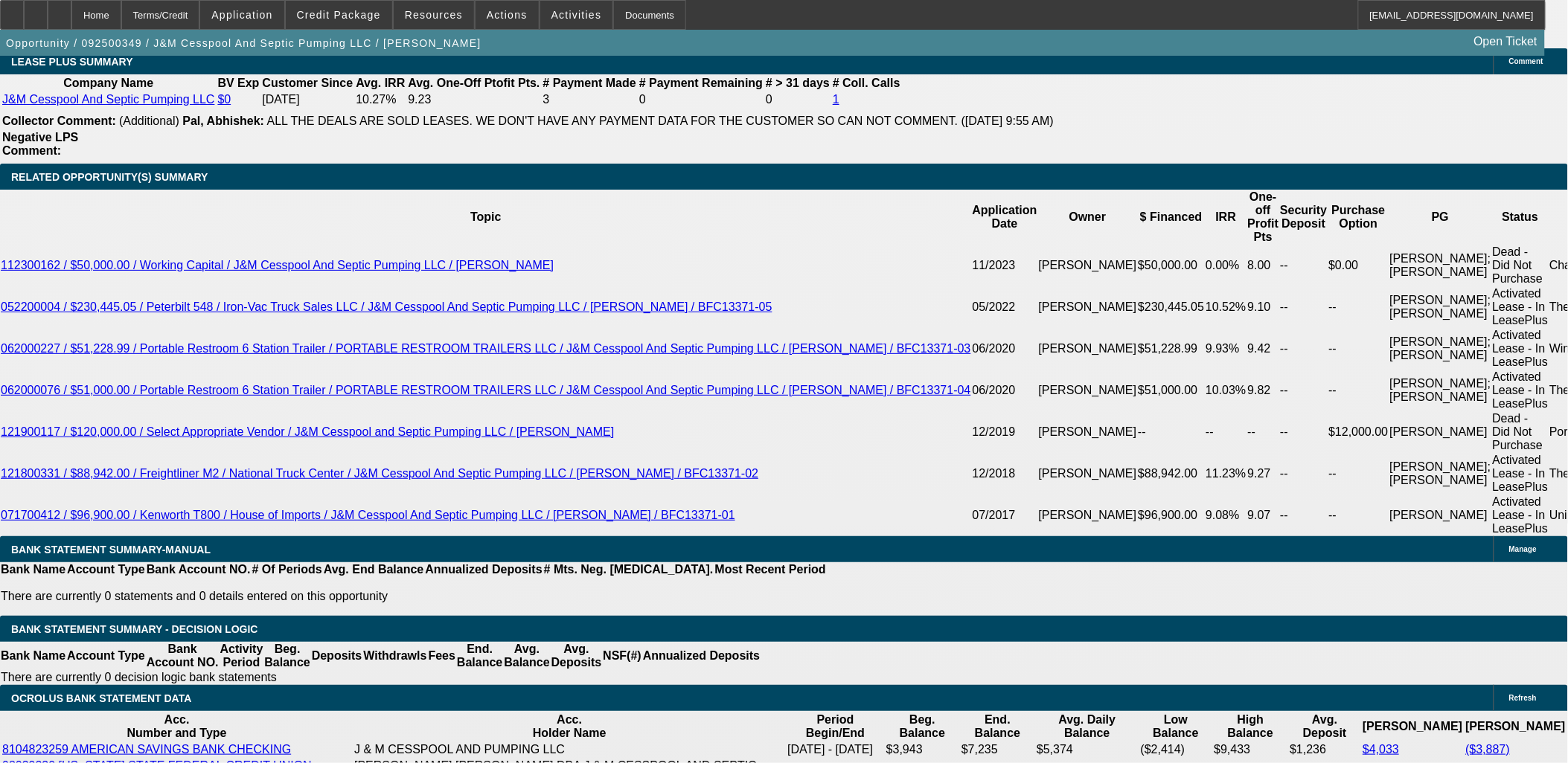
scroll to position [2397, 0]
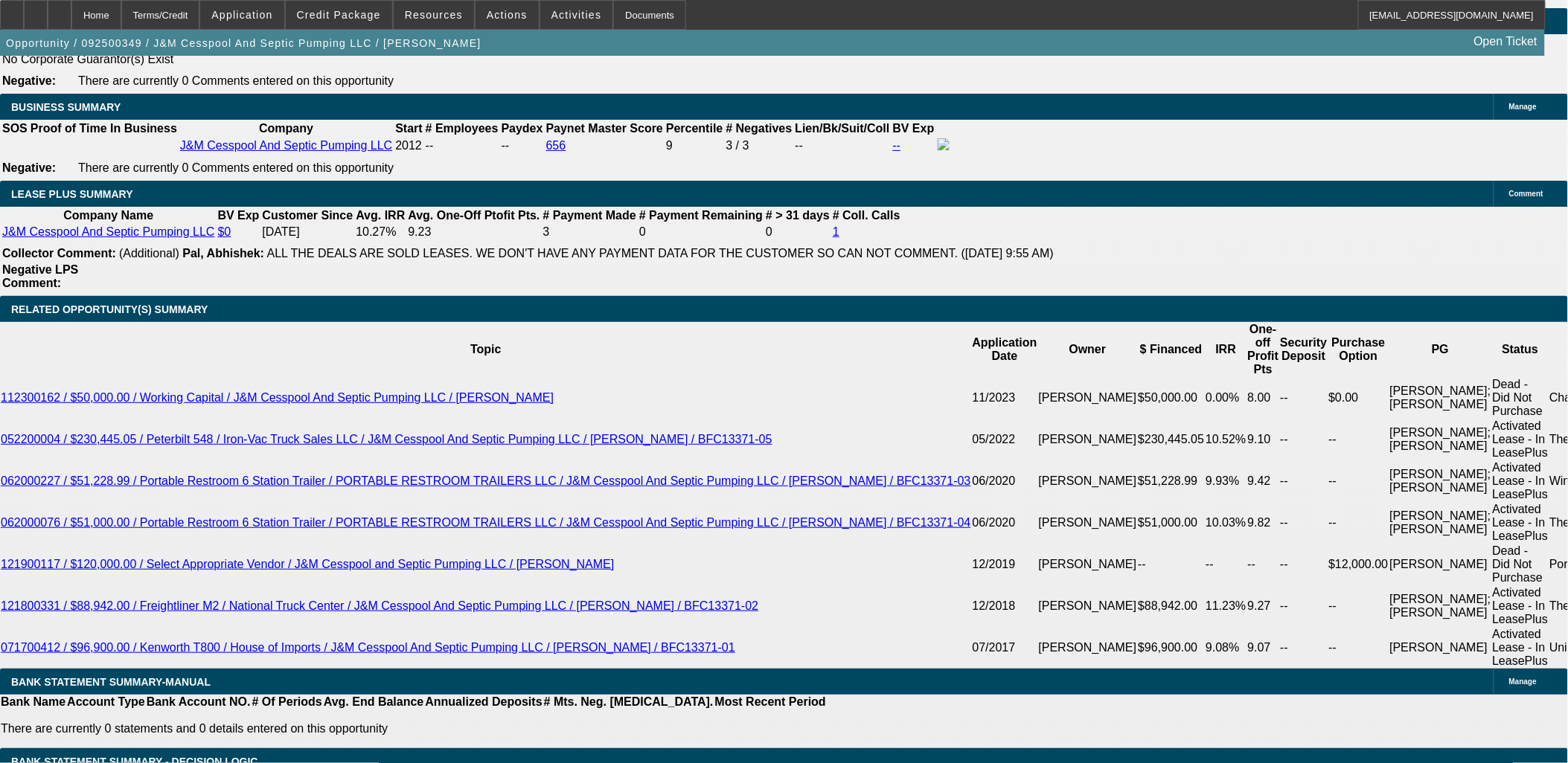
type input "9"
type input "$4,746.28"
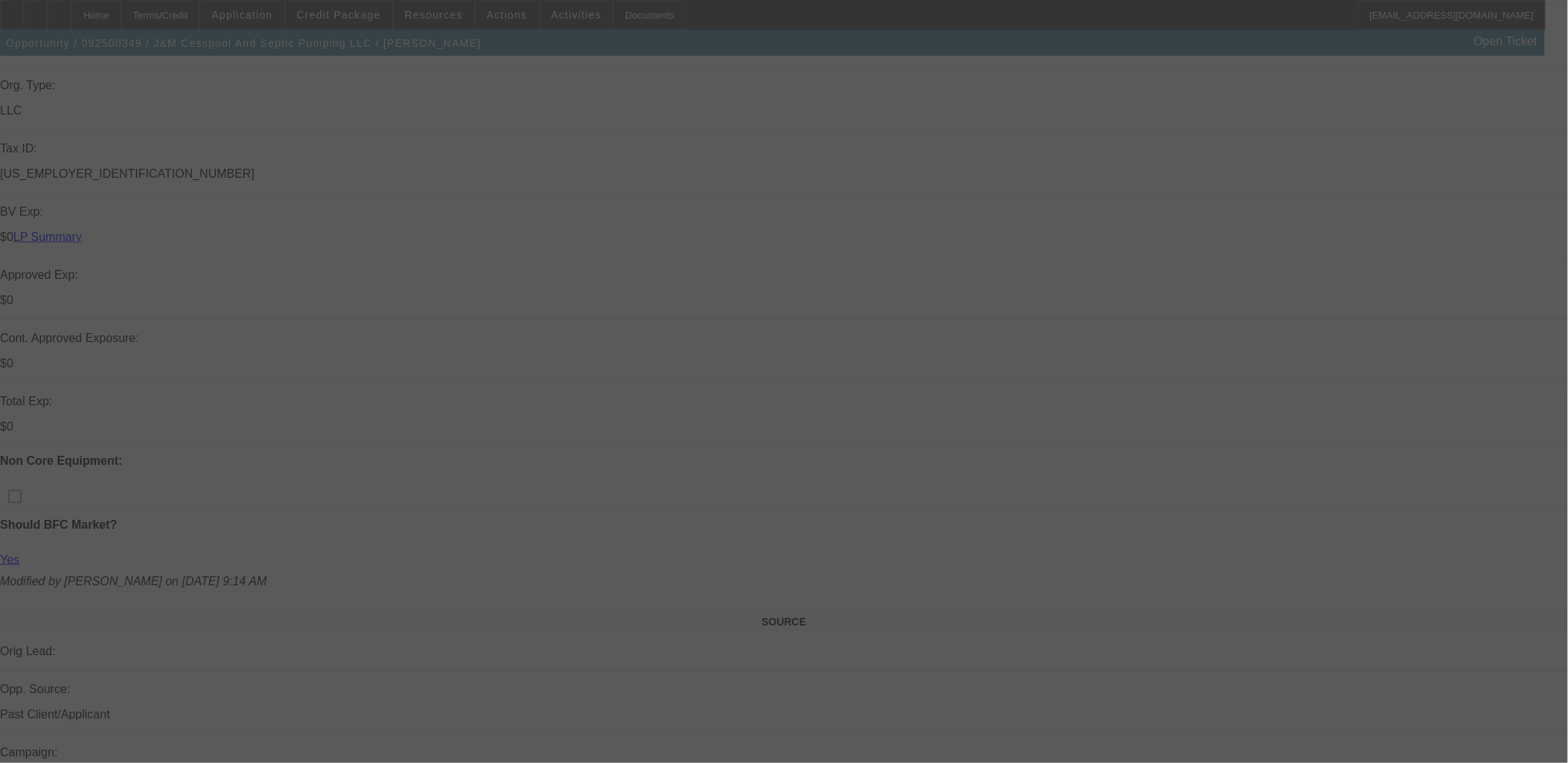
scroll to position [166, 0]
select select "0"
select select "2"
select select "0"
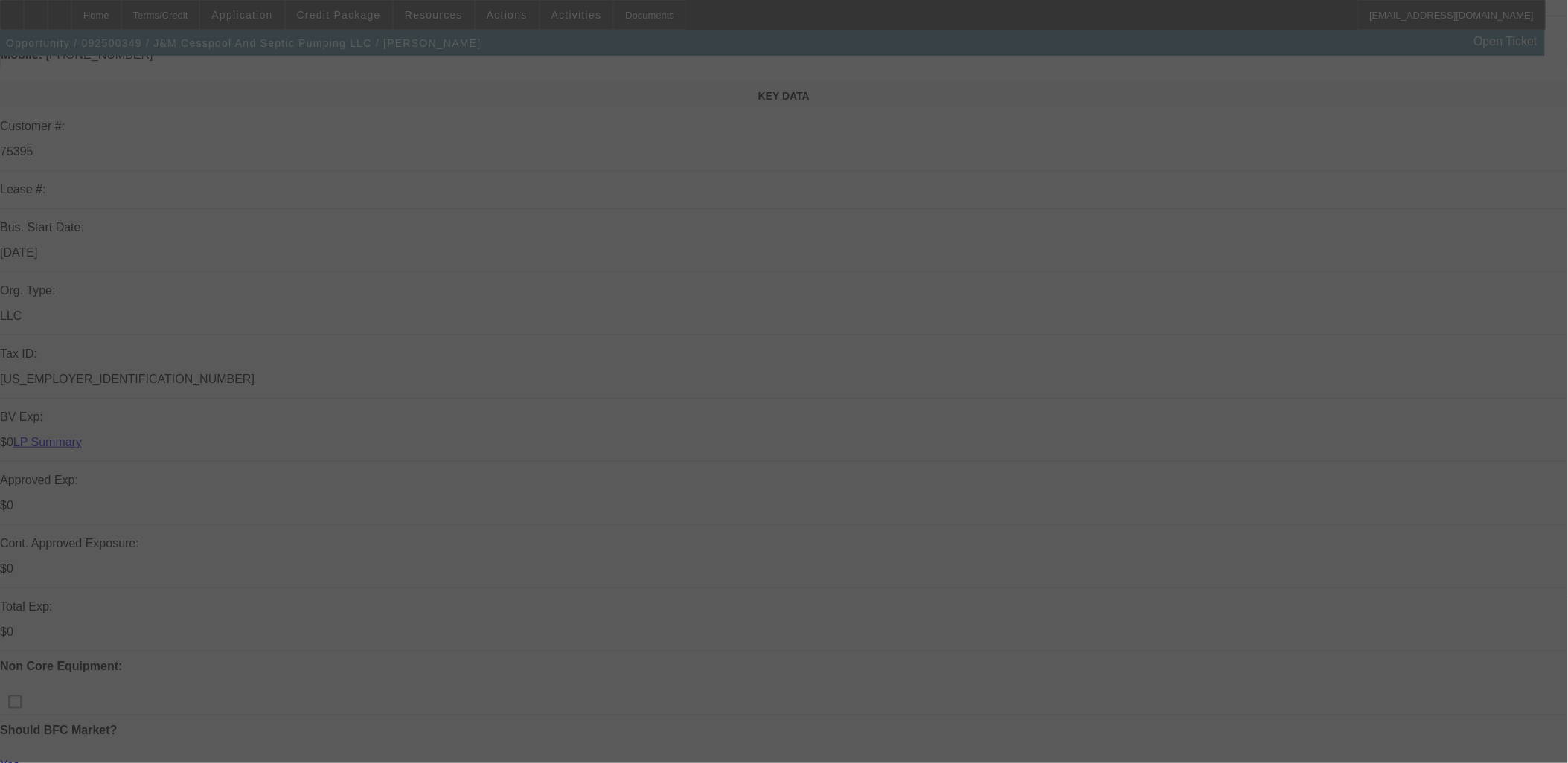
select select "6"
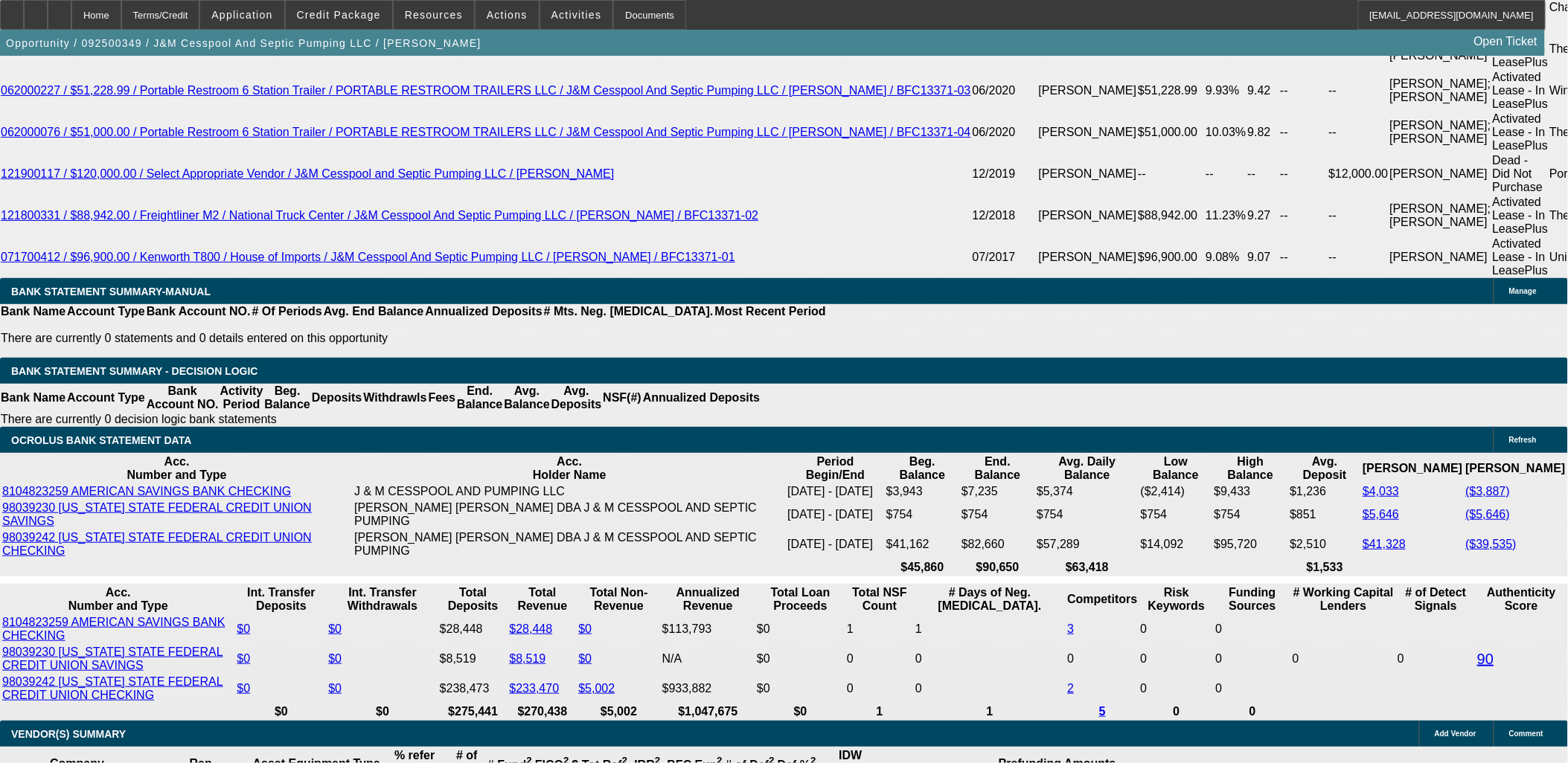
scroll to position [2645, 0]
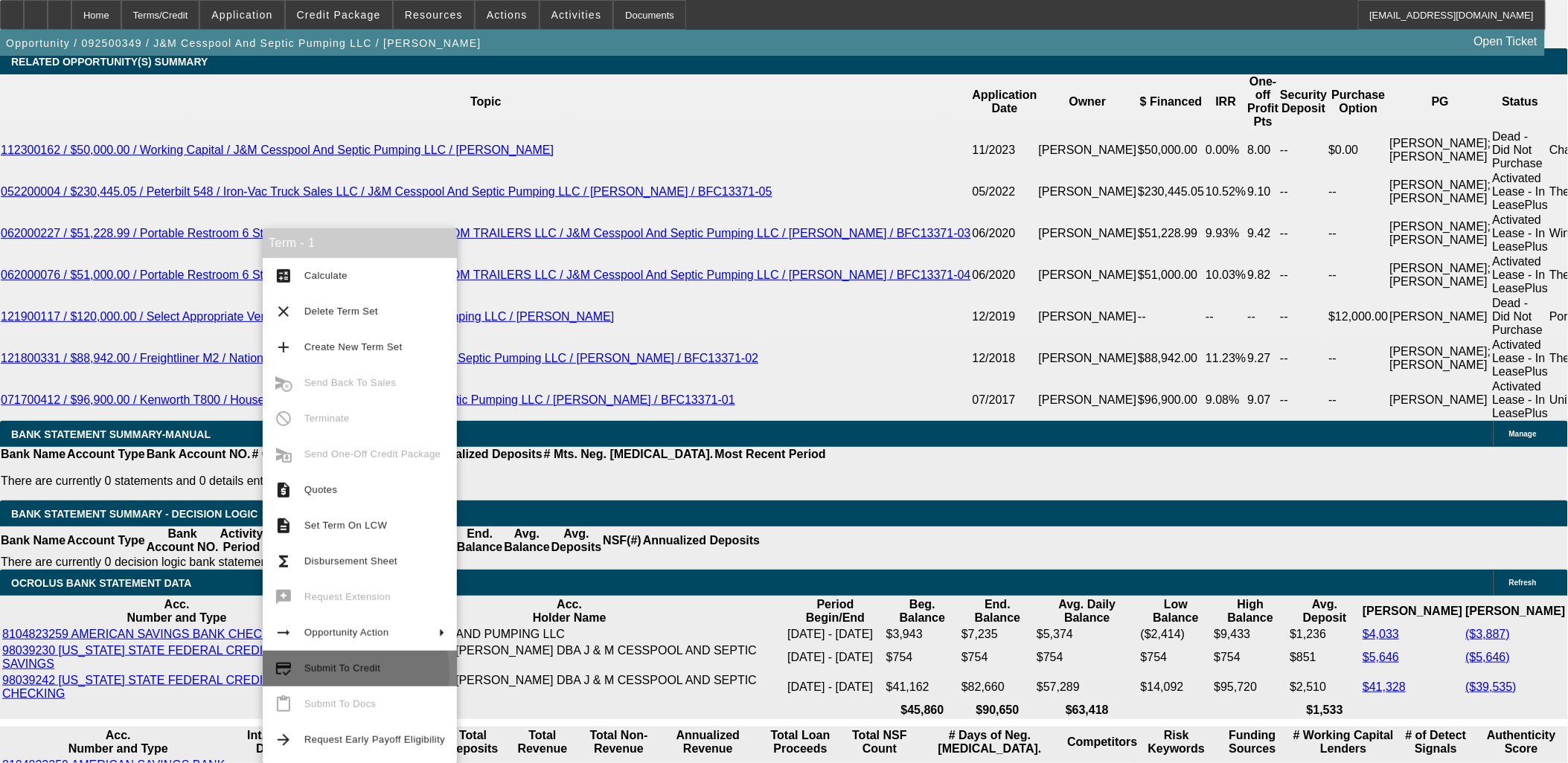
click at [345, 674] on span "Submit To Credit" at bounding box center [375, 669] width 141 height 18
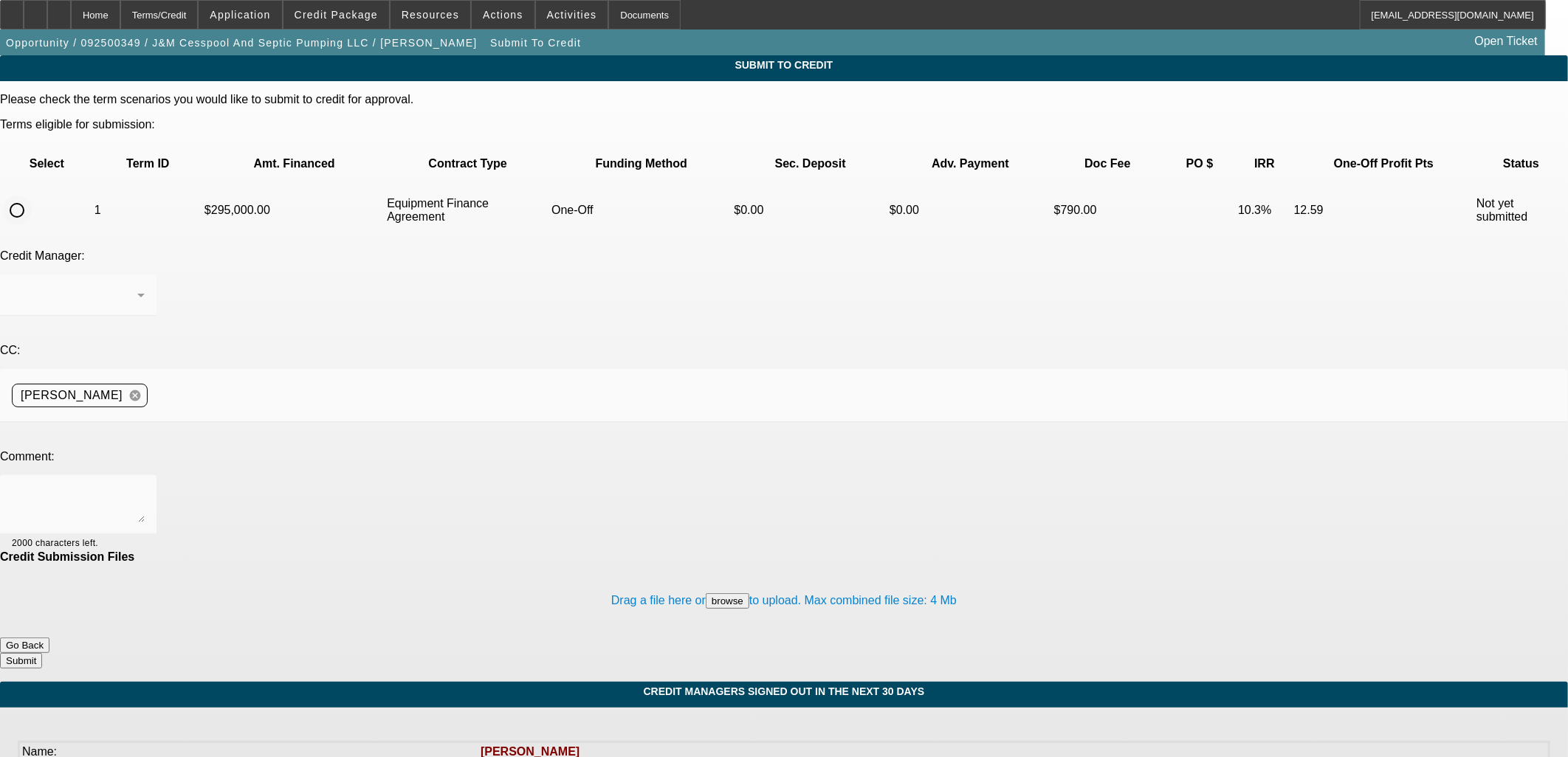
click at [32, 195] on input "radio" at bounding box center [16, 210] width 29 height 29
radio input "true"
click at [144, 487] on textarea at bounding box center [78, 505] width 133 height 36
click at [144, 487] on textarea "Please OK sending this to LEAF. Good paying repeater, mortgage. I am $17k in th…" at bounding box center [78, 505] width 133 height 36
drag, startPoint x: 585, startPoint y: 343, endPoint x: 492, endPoint y: 344, distance: 93.0
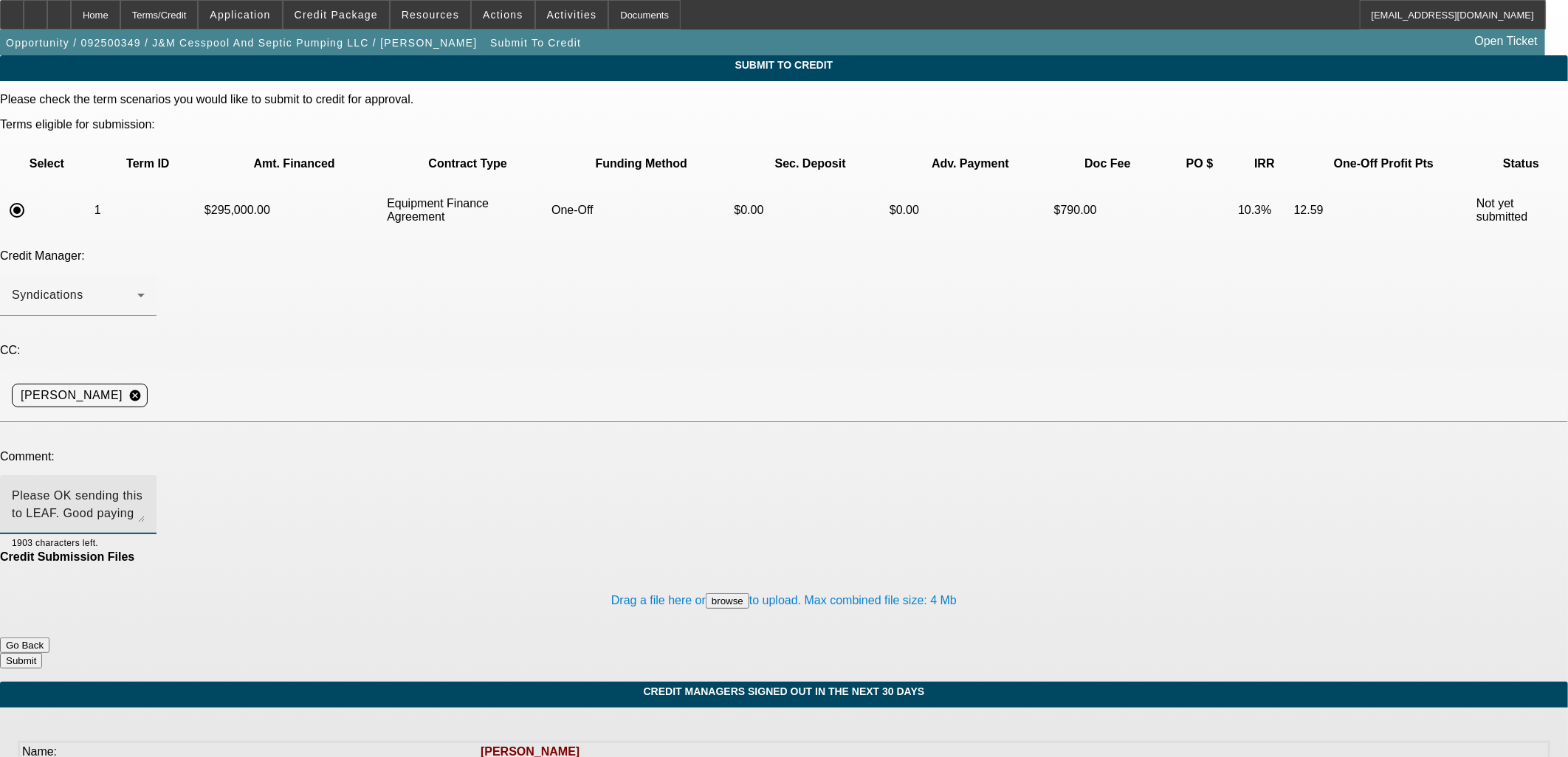
click at [144, 487] on textarea "Please OK sending this to LEAF. Good paying repeater, mortgage. I am $17k in th…" at bounding box center [78, 505] width 133 height 36
drag, startPoint x: 600, startPoint y: 359, endPoint x: 496, endPoint y: 347, distance: 104.7
click at [144, 487] on textarea "Please OK sending this to LEAF. Good paying repeater, mortgage. Thanks bro" at bounding box center [78, 505] width 133 height 36
click at [144, 487] on textarea "Please OK sending this to LEAF. Good paying repeater, mortgage." at bounding box center [78, 505] width 133 height 36
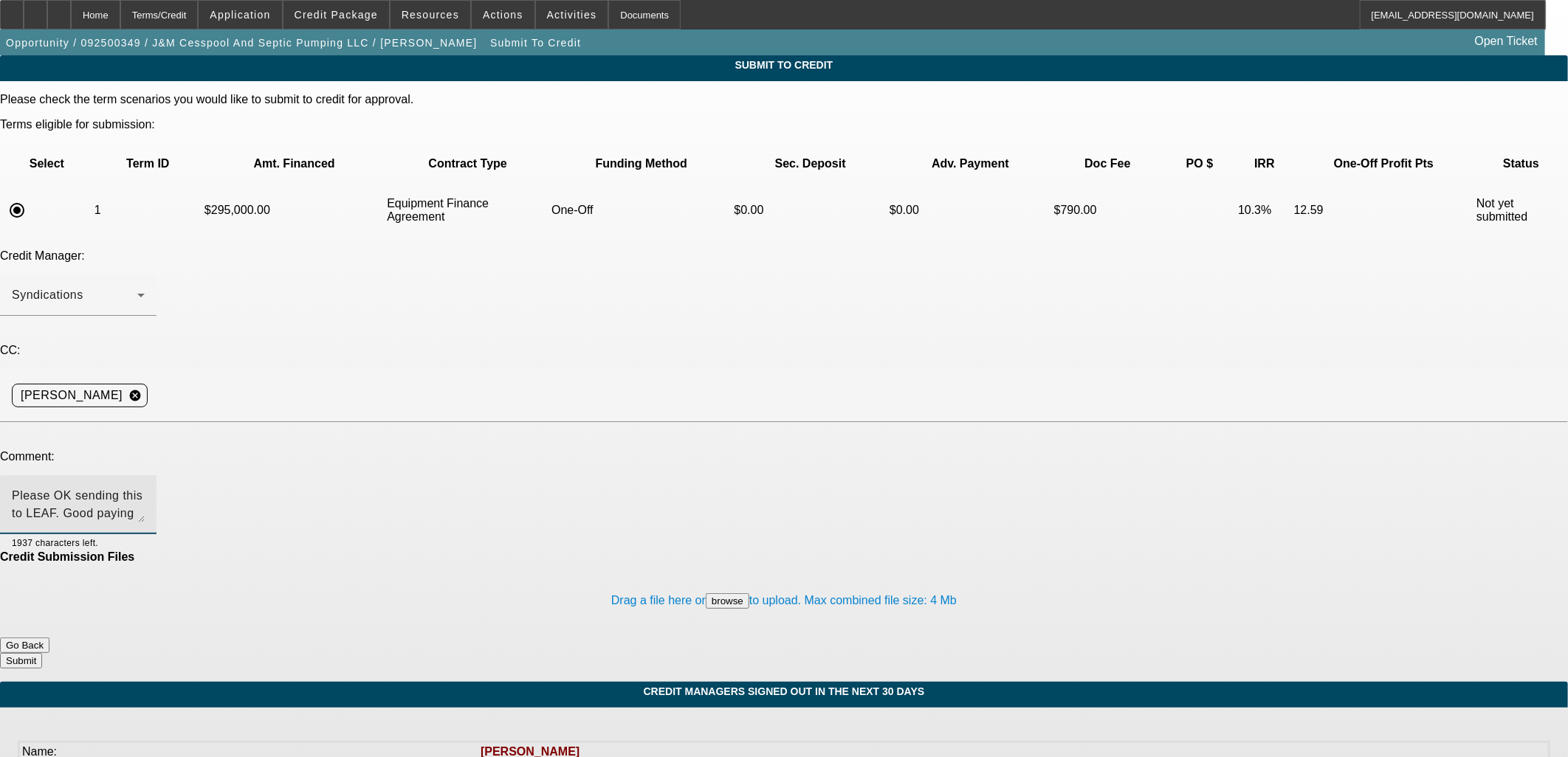
click at [144, 487] on textarea "Please OK sending this to LEAF. Good paying repeater, mortgage." at bounding box center [78, 505] width 133 height 36
type textarea "Please OK sending this to LEAF. Good paying repeater, mortgage, TIB."
click at [42, 653] on button "Submit" at bounding box center [21, 661] width 42 height 15
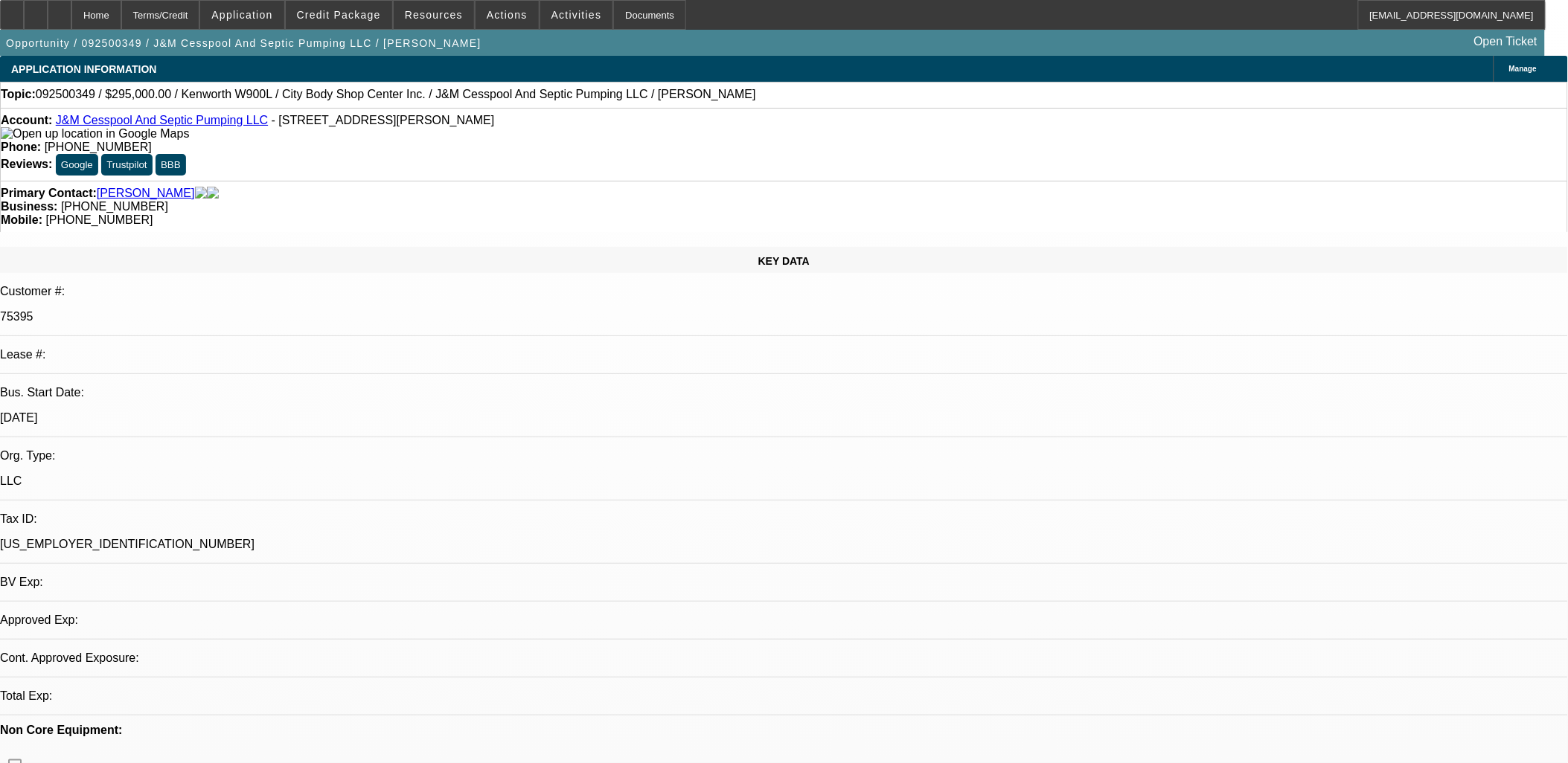
select select "0"
select select "2"
select select "0"
select select "6"
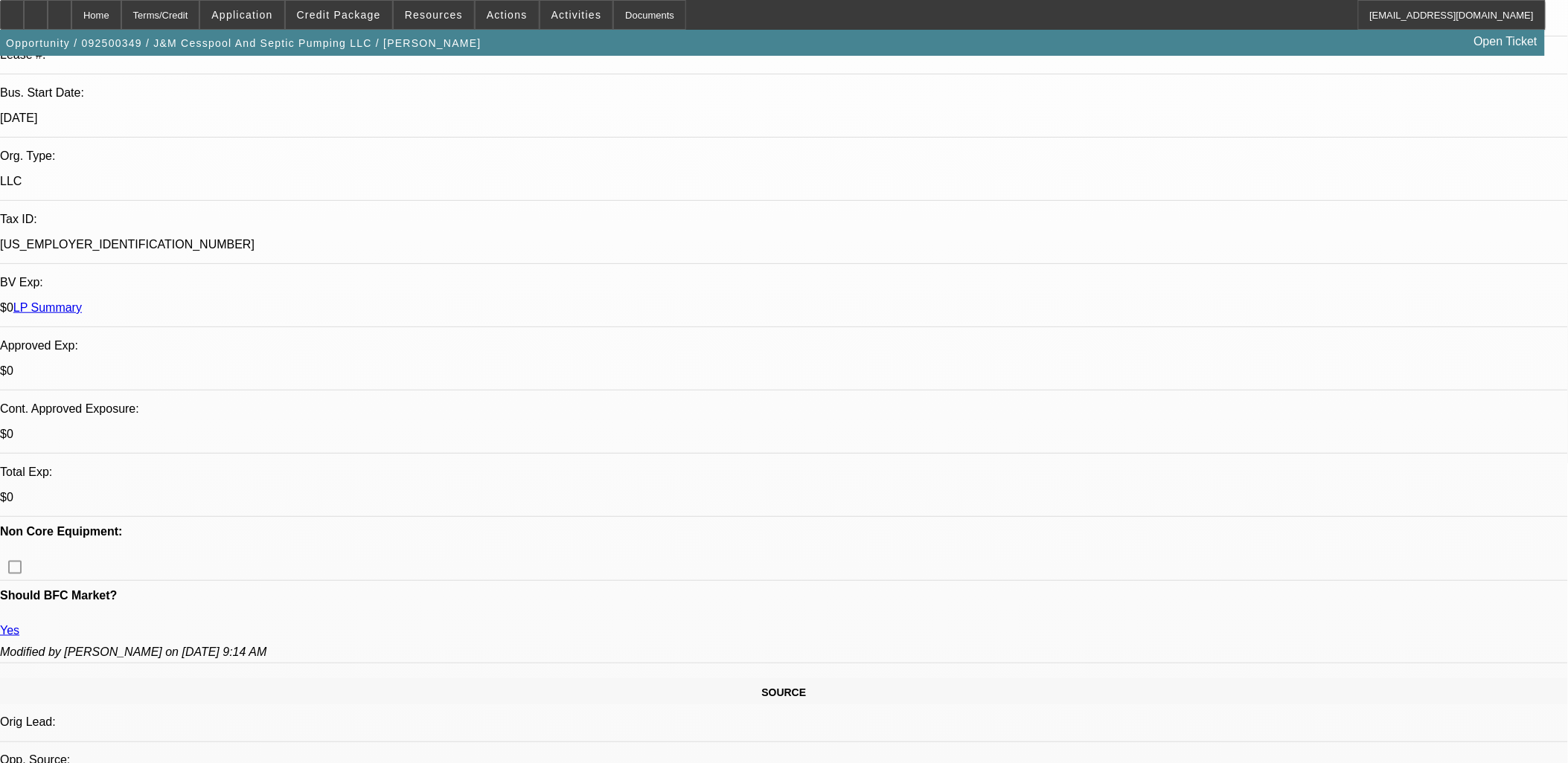
scroll to position [83, 0]
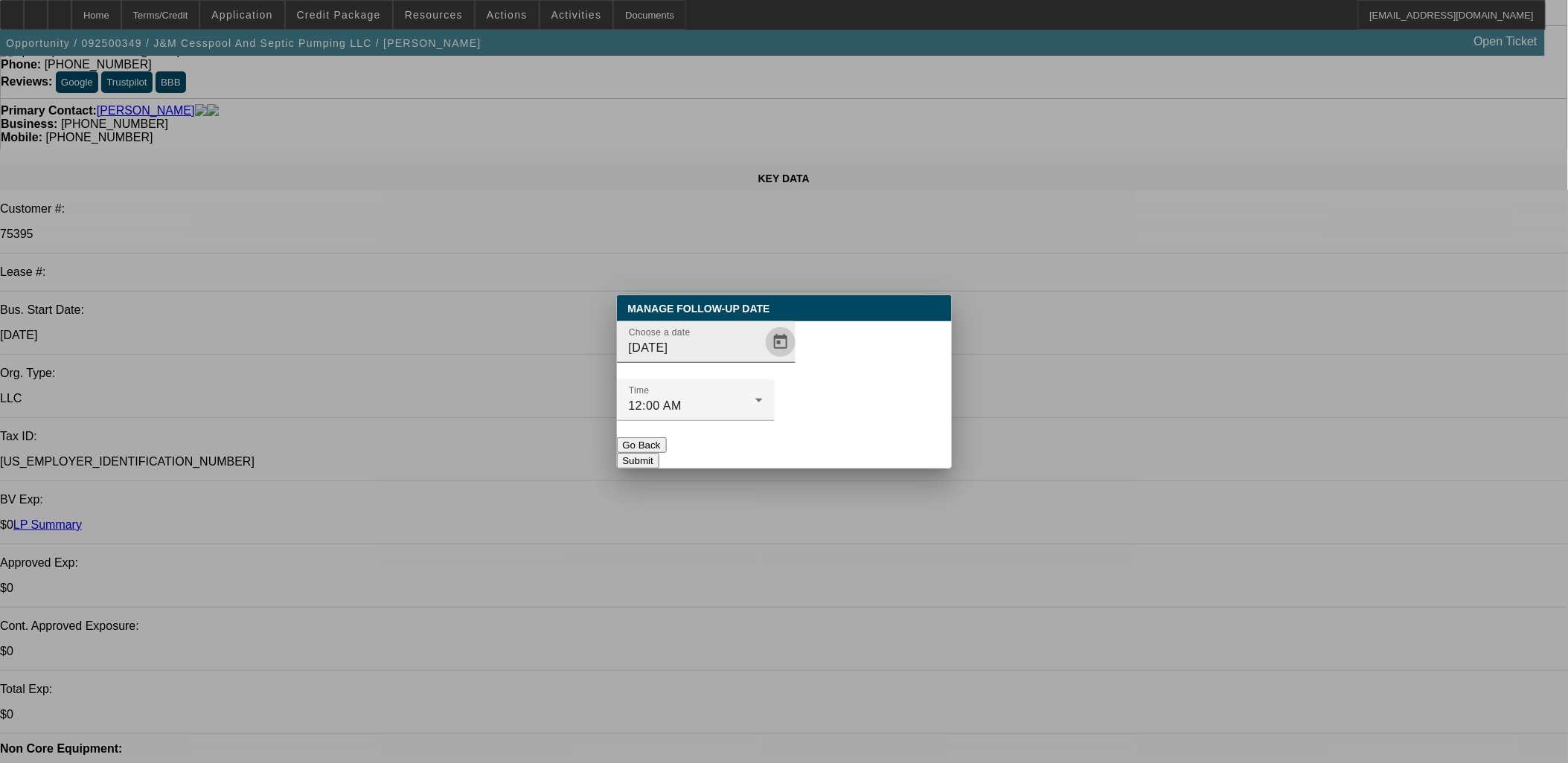
click at [763, 360] on span "Open calendar" at bounding box center [781, 342] width 36 height 36
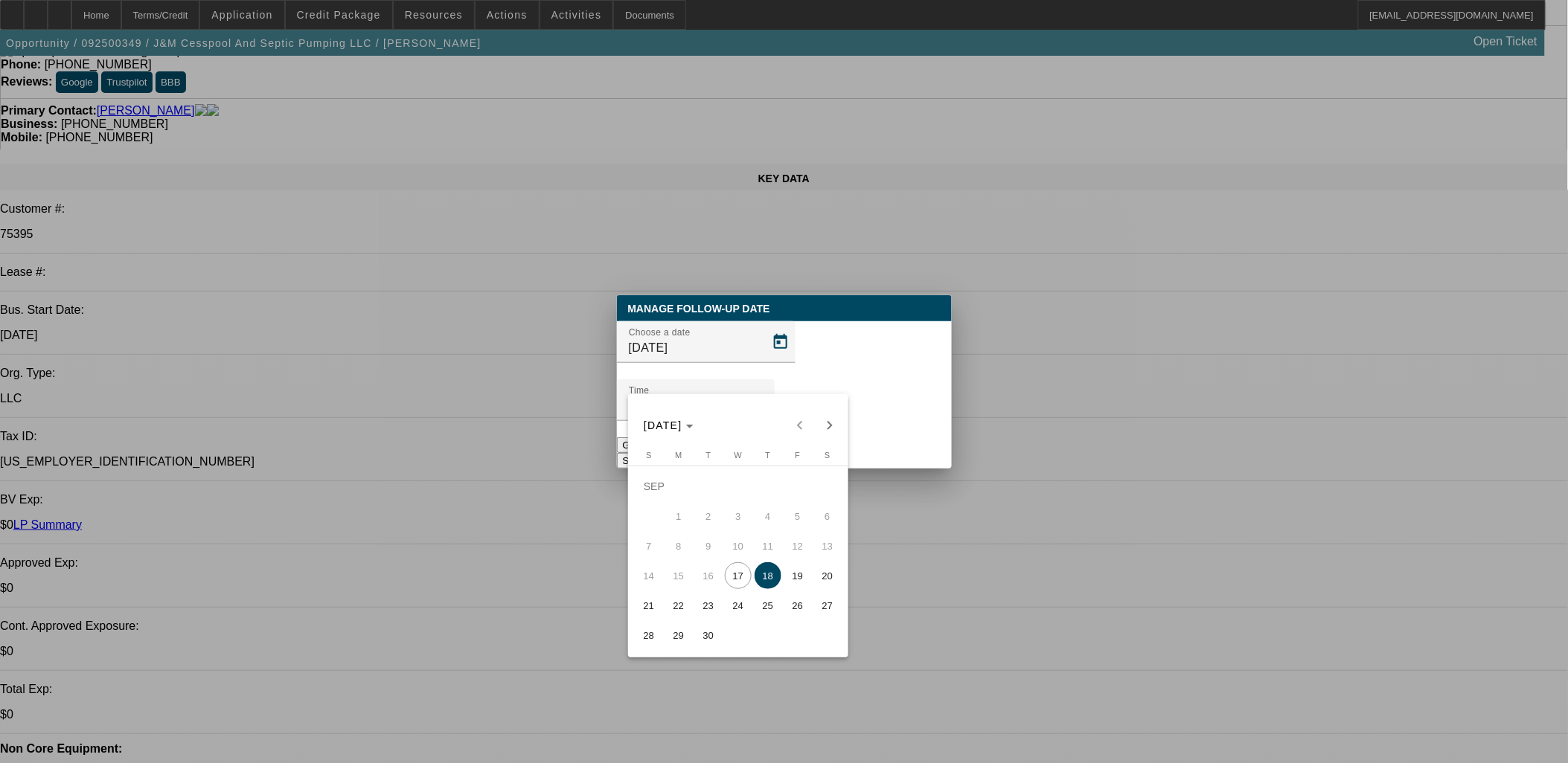
click at [796, 569] on span "19" at bounding box center [797, 576] width 27 height 27
type input "9/19/2025"
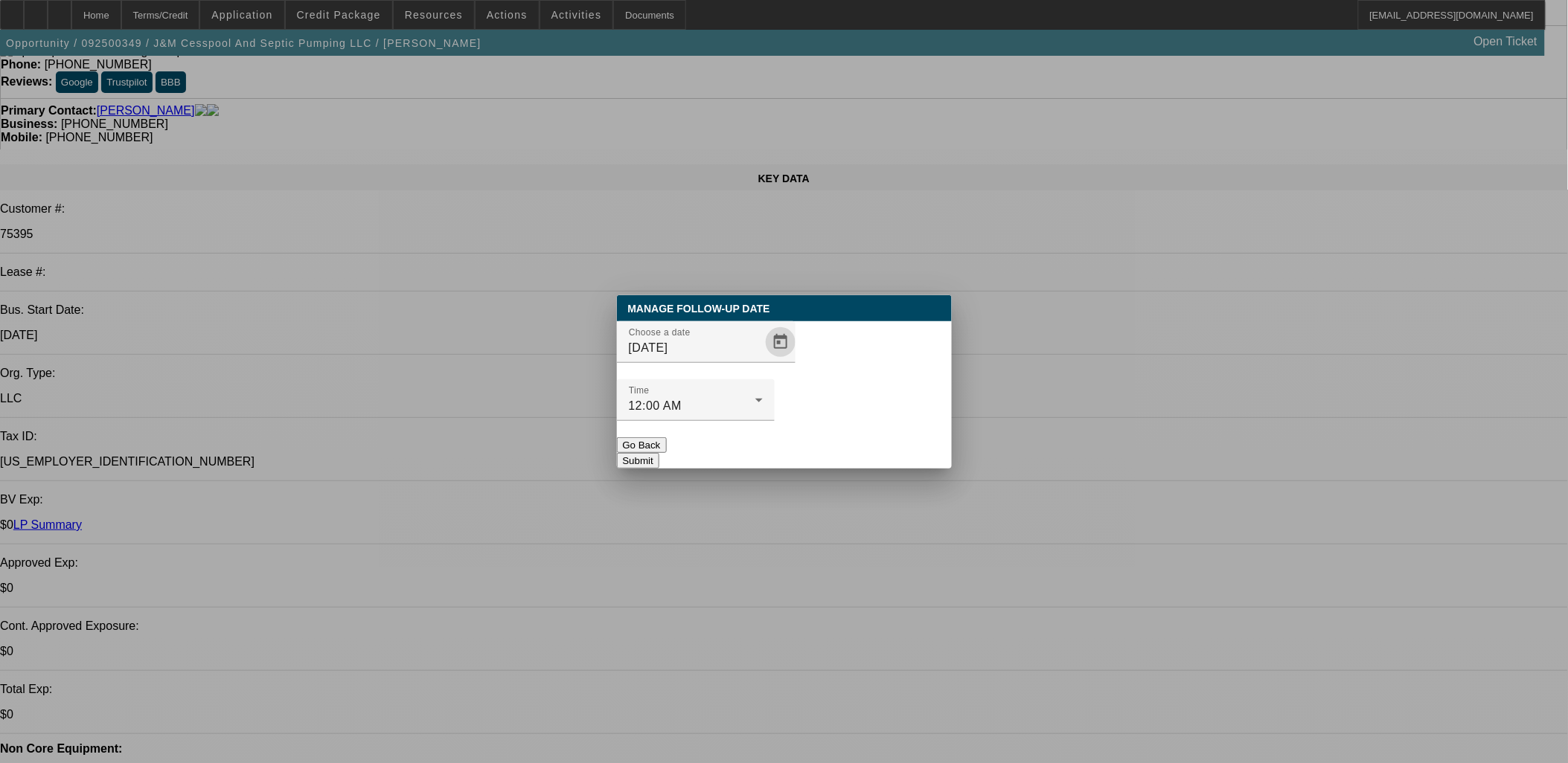
click at [659, 453] on button "Submit" at bounding box center [637, 460] width 43 height 15
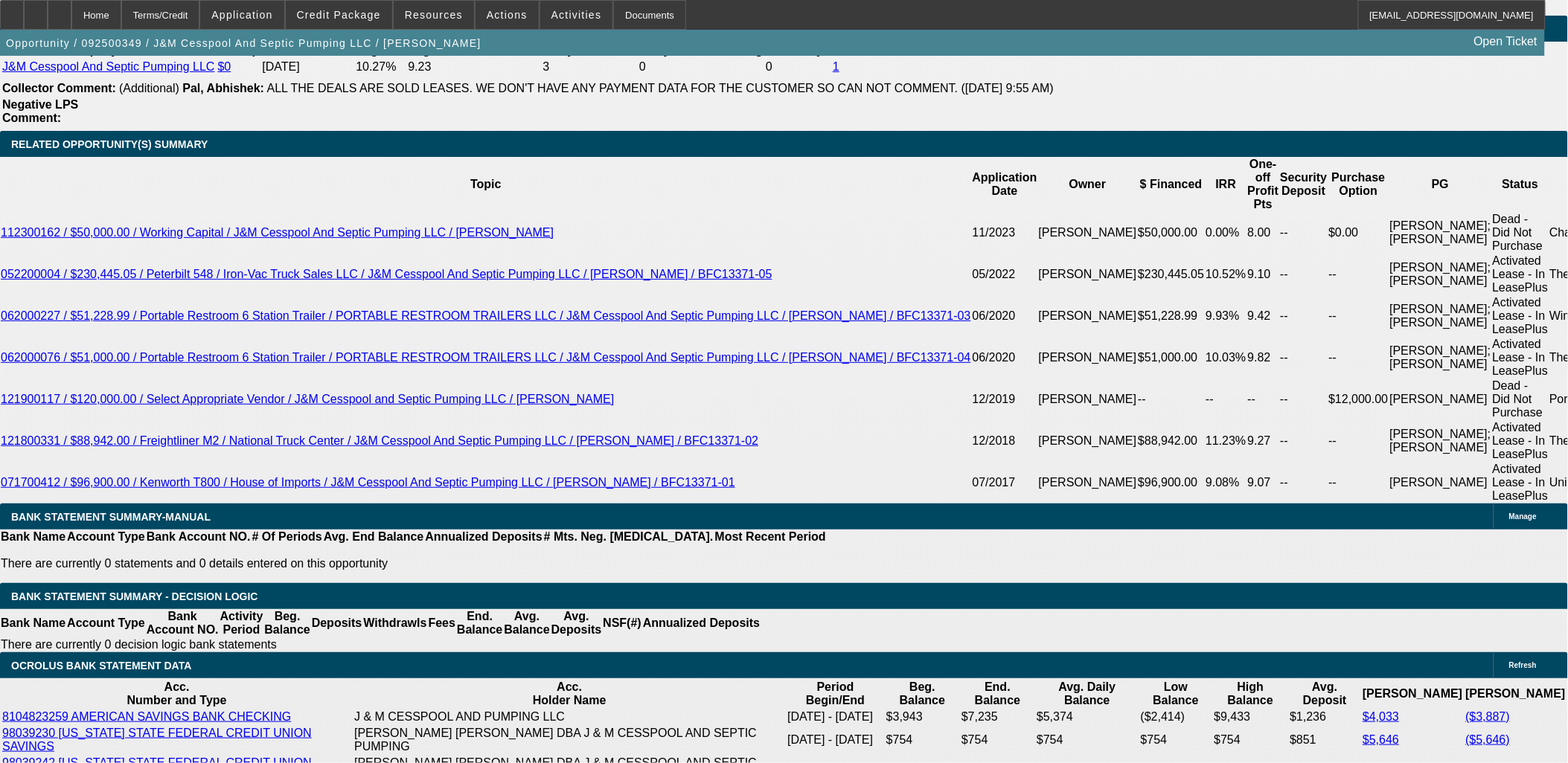
scroll to position [2892, 0]
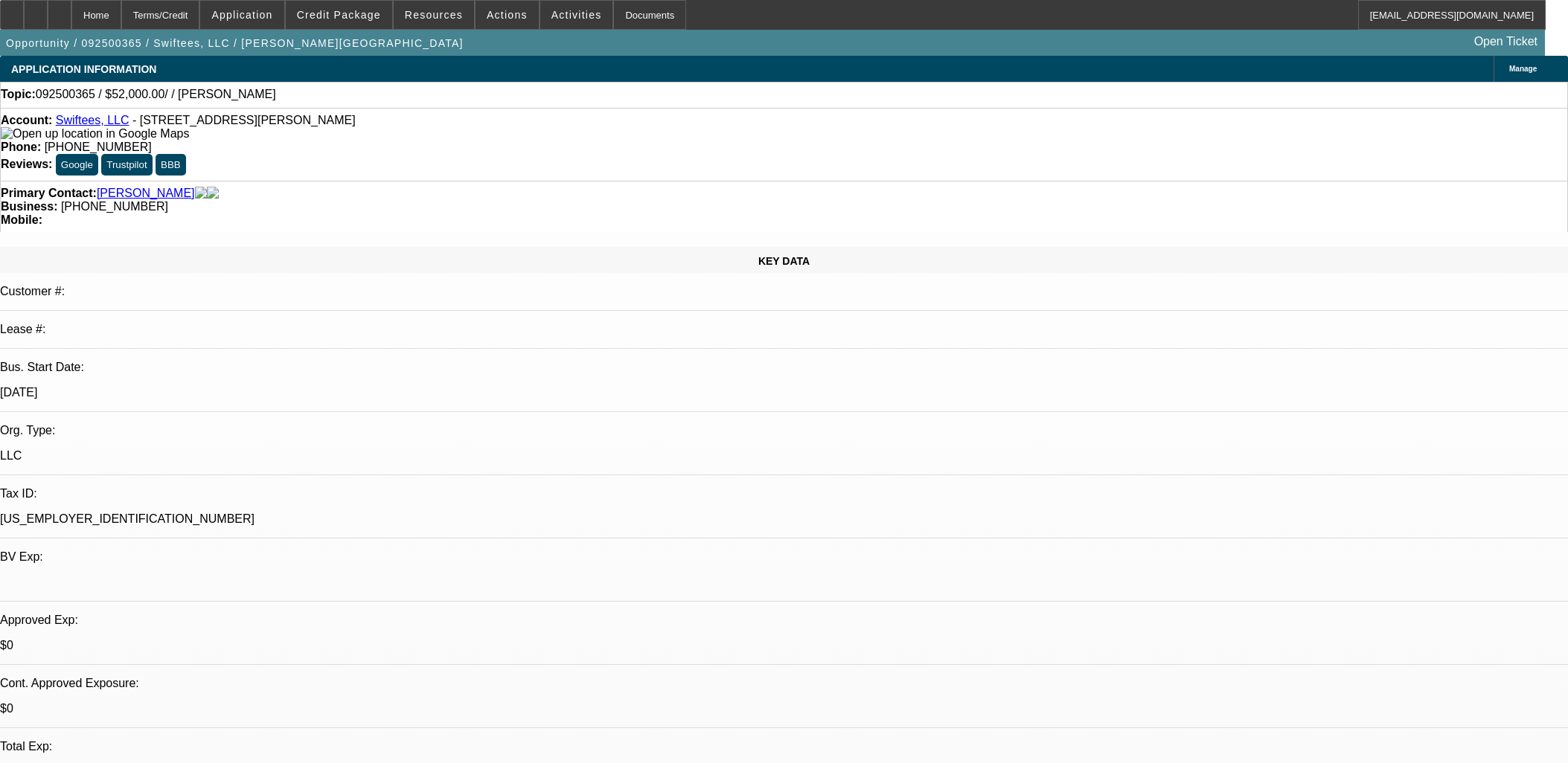
select select "0"
select select "2"
select select "0.1"
select select "4"
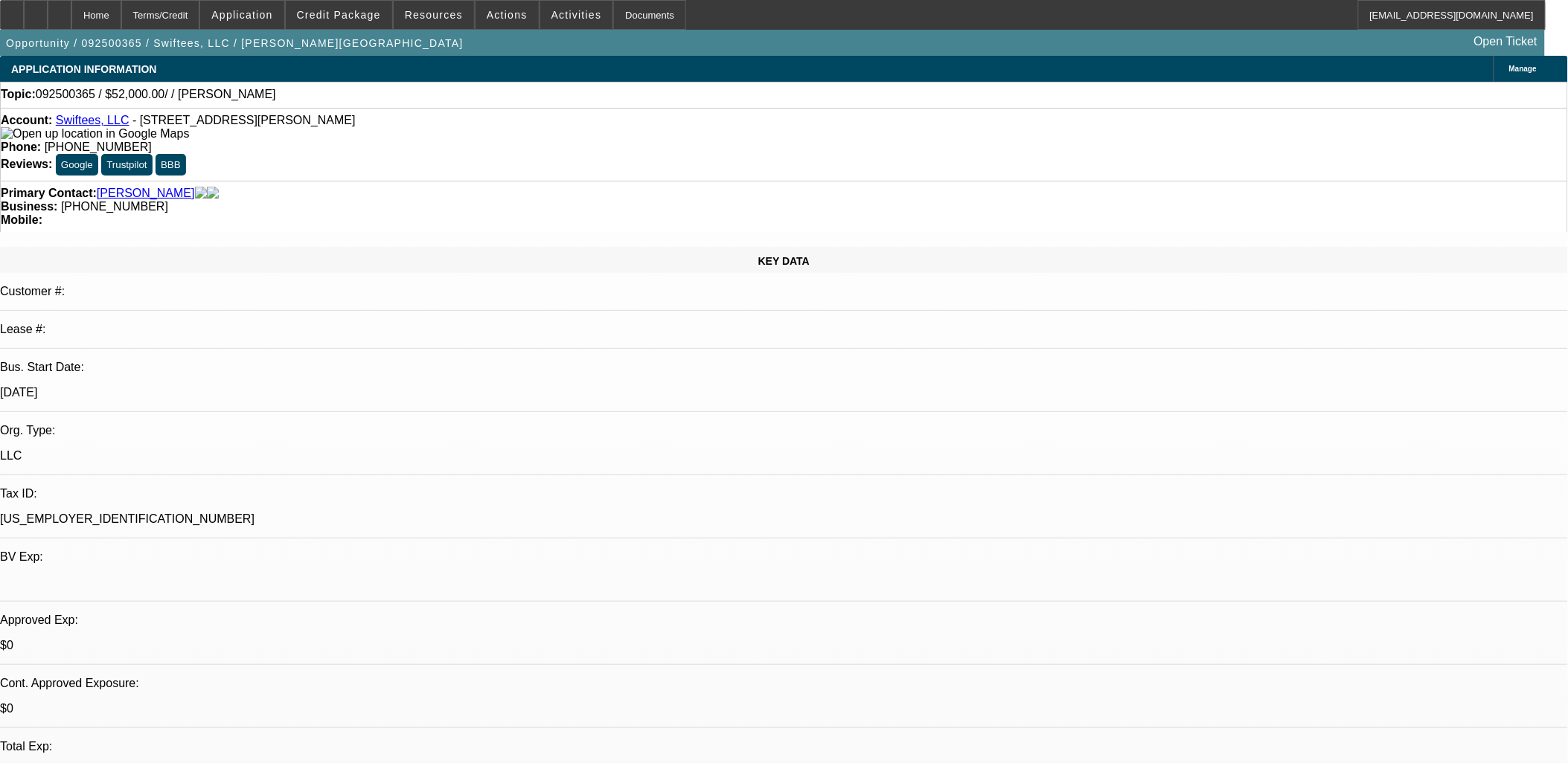
scroll to position [330, 0]
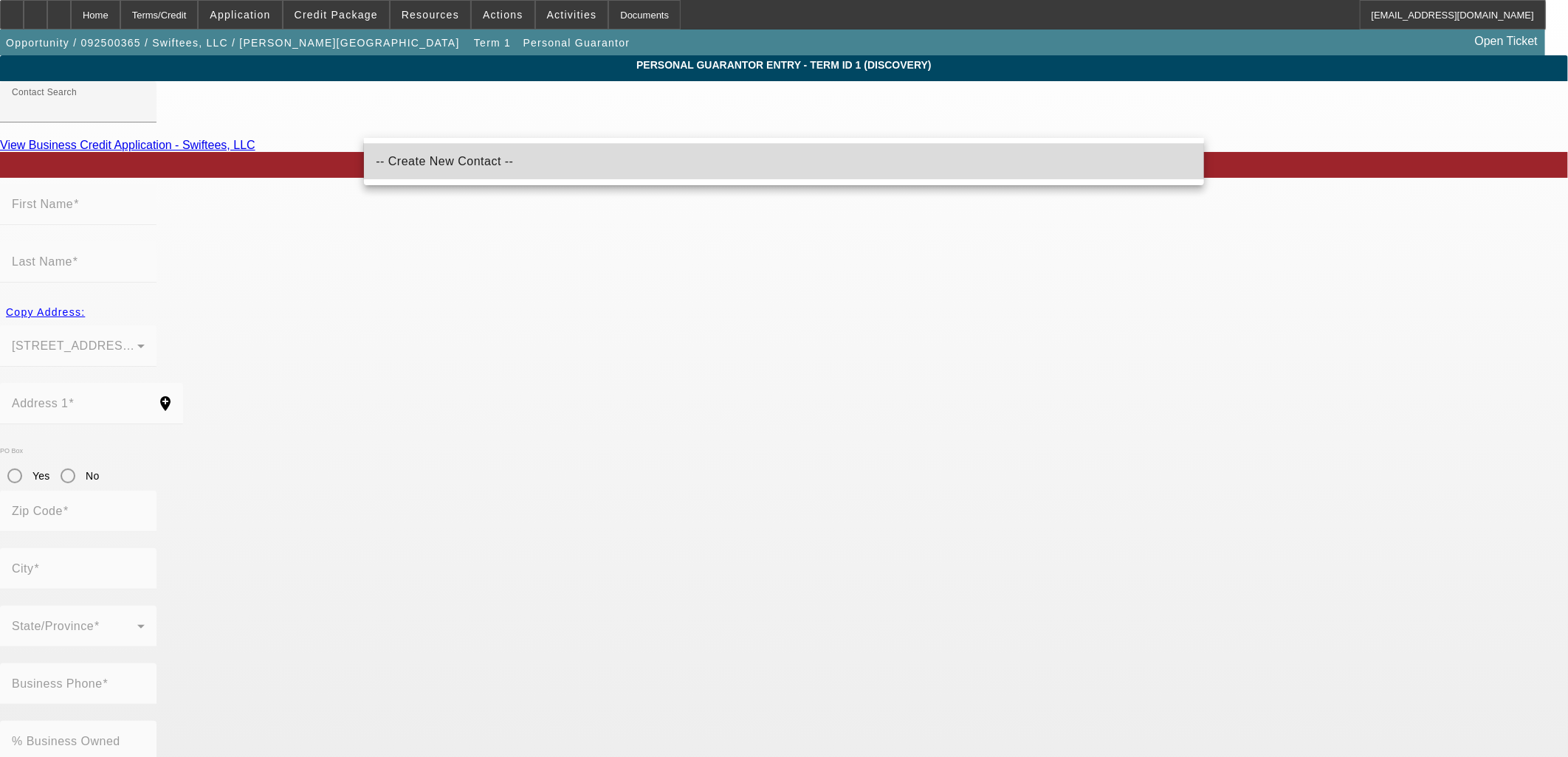
click at [448, 157] on span "-- Create New Contact --" at bounding box center [444, 160] width 137 height 12
type input "-- Create New Contact --"
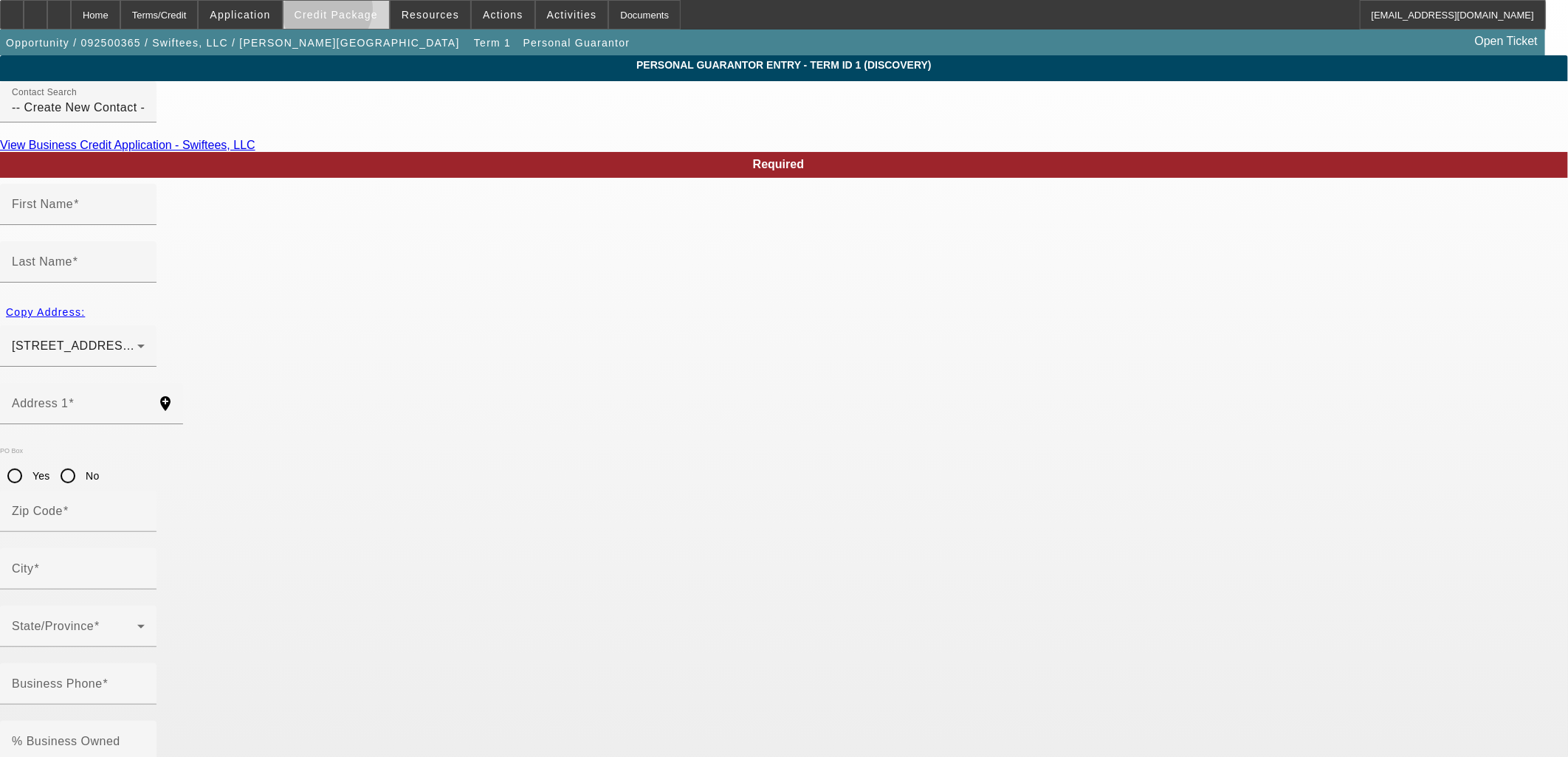
click at [351, 12] on span "Credit Package" at bounding box center [336, 14] width 83 height 12
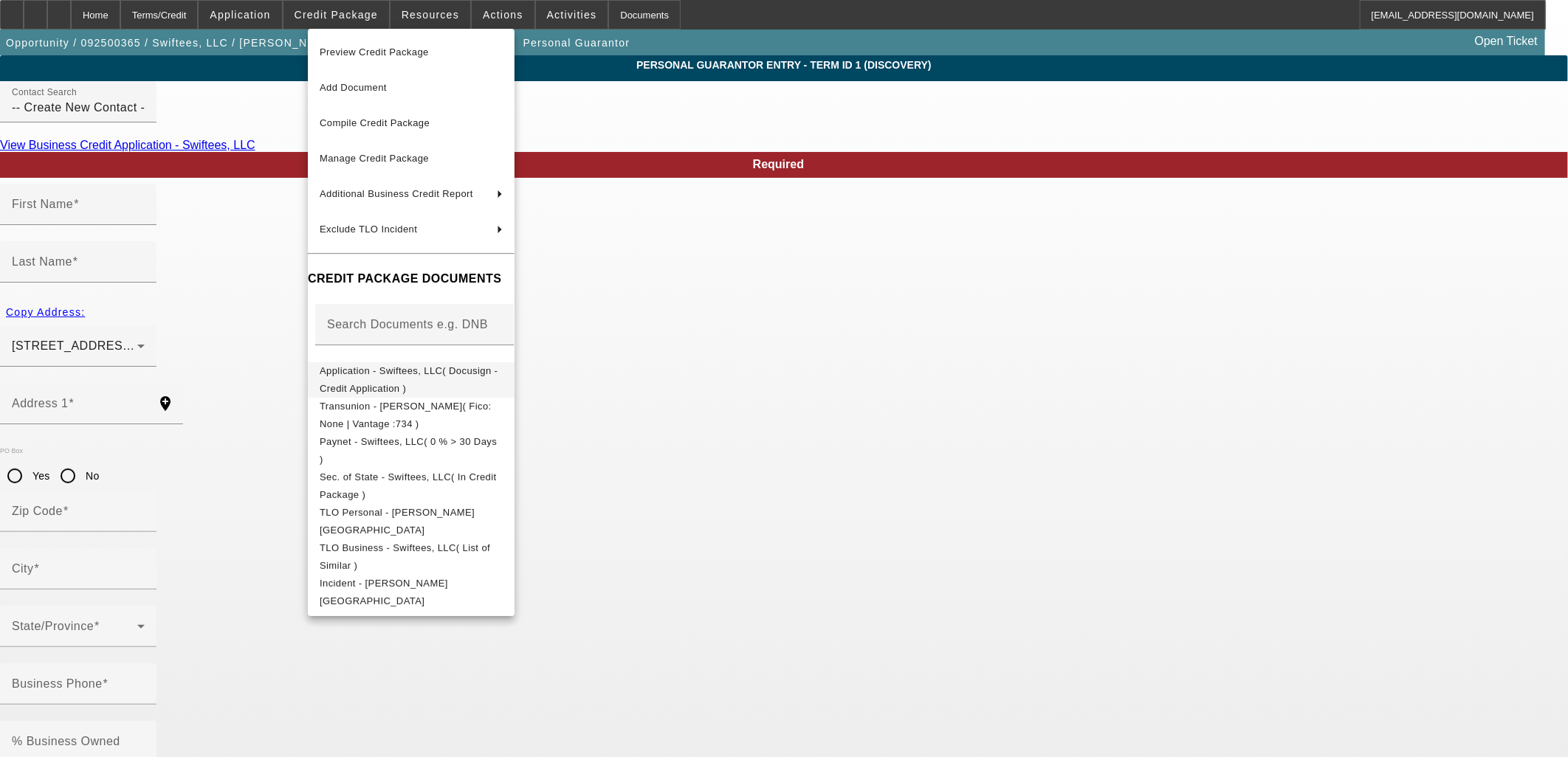
click at [392, 381] on span "Application - Swiftees, LLC( Docusign - Credit Application )" at bounding box center [412, 379] width 183 height 36
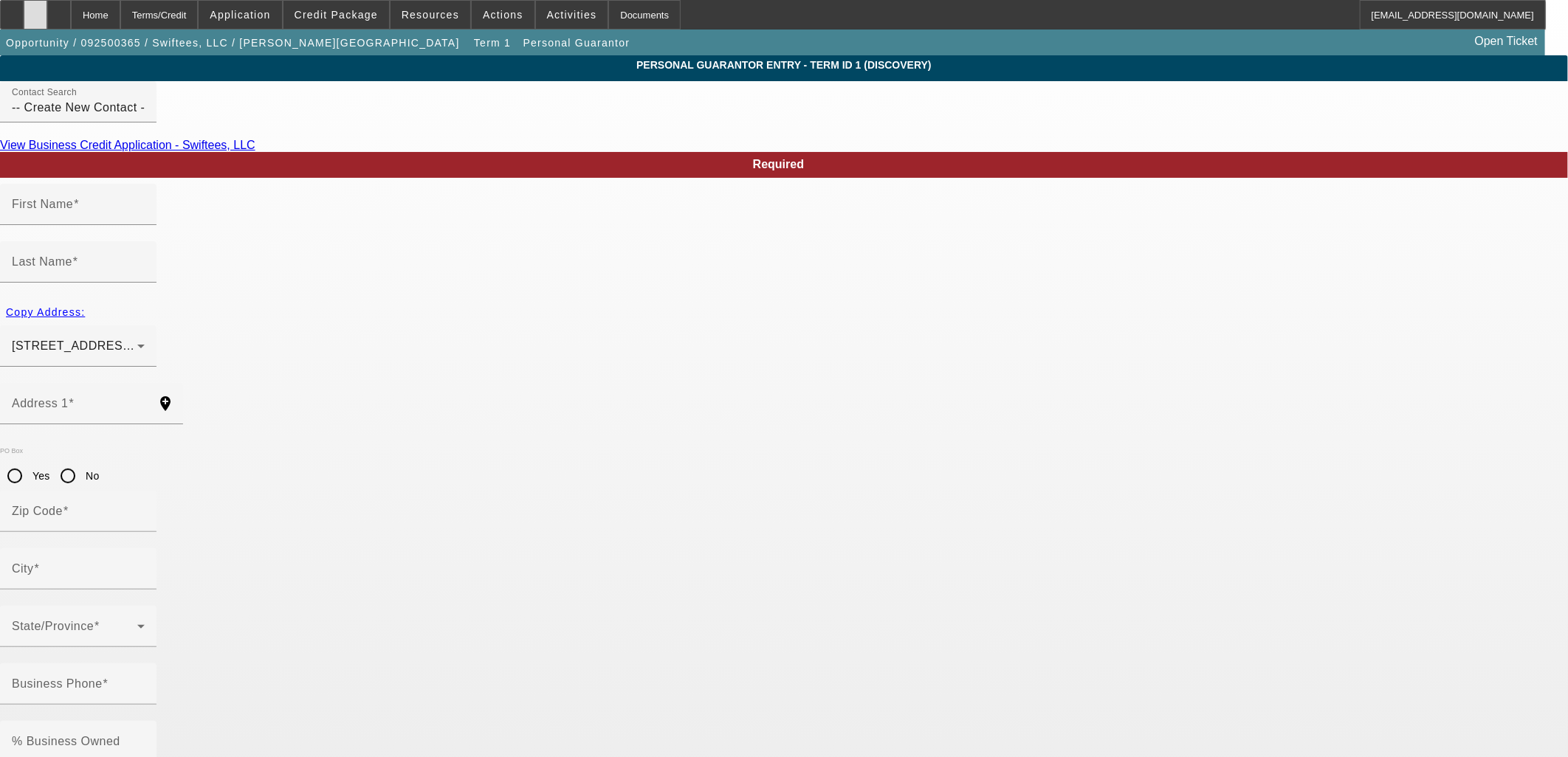
click at [47, 17] on div at bounding box center [35, 14] width 24 height 29
click at [363, 12] on span "Credit Package" at bounding box center [336, 14] width 83 height 12
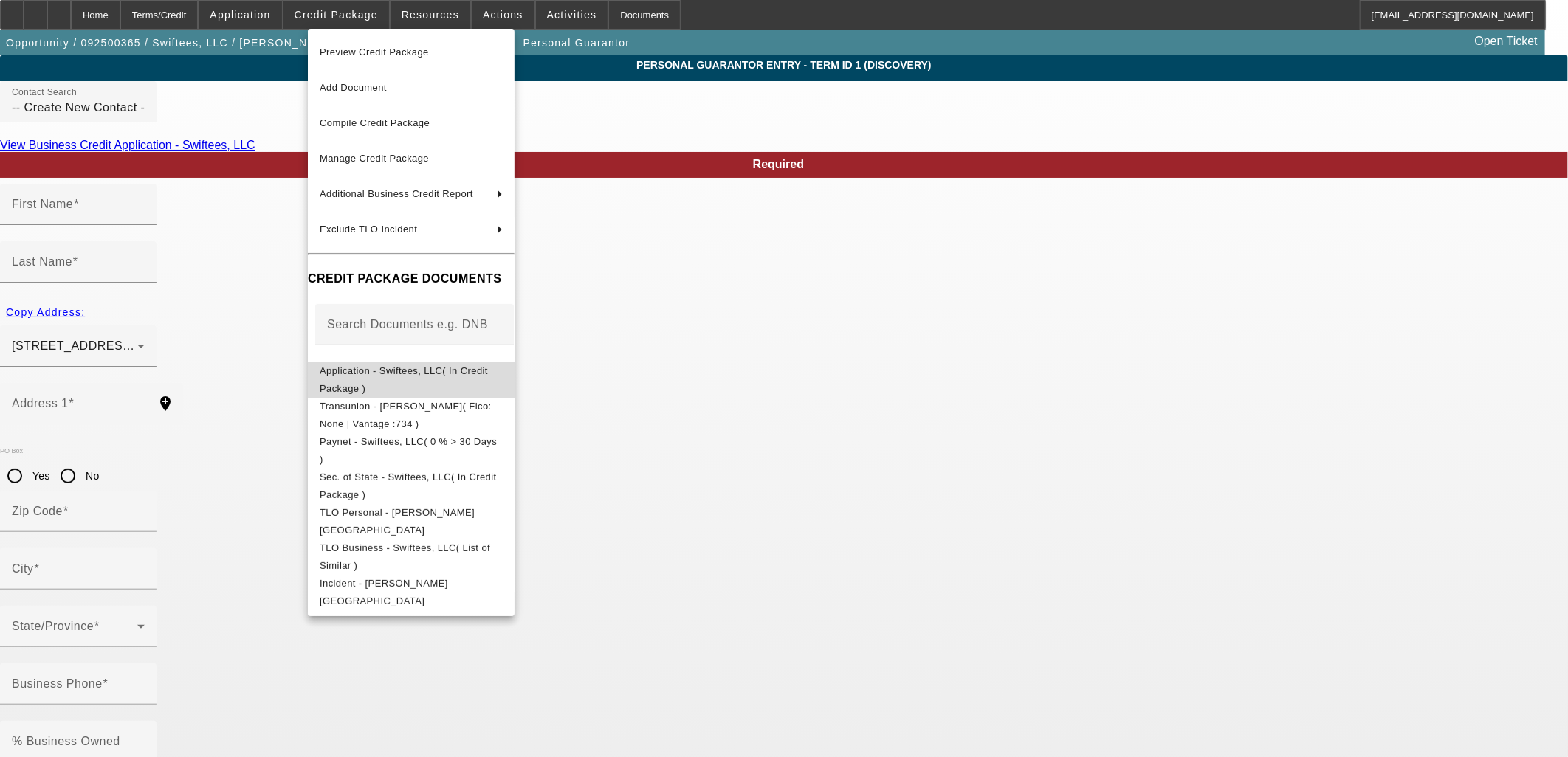
click at [380, 367] on span "Application - Swiftees, LLC( In Credit Package )" at bounding box center [404, 378] width 168 height 28
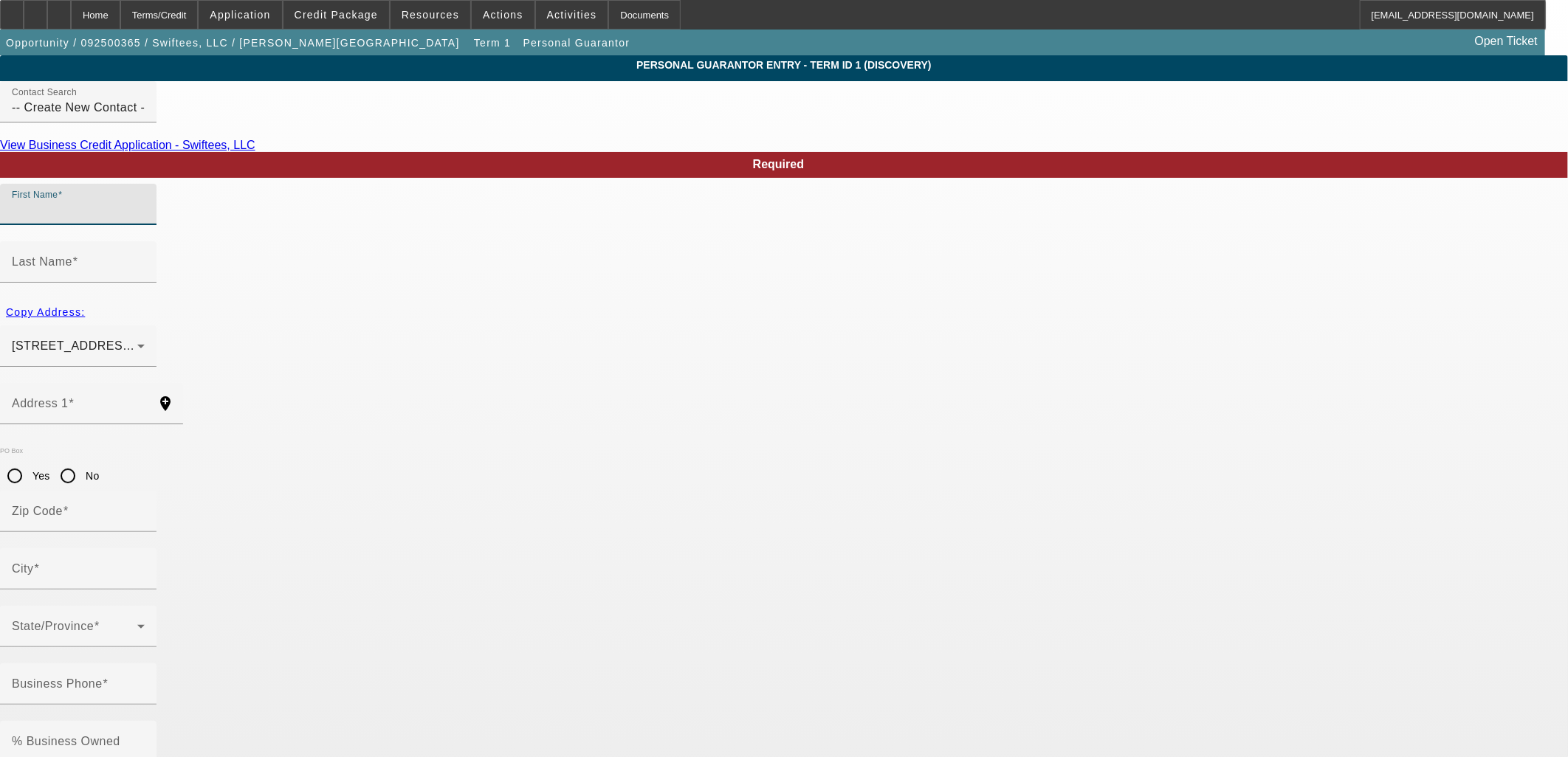
click at [144, 219] on input "First Name" at bounding box center [78, 210] width 133 height 18
type input "Kelly"
type input "Broom"
click at [85, 307] on span "Copy Address:" at bounding box center [45, 312] width 79 height 12
type input "9 Vail Drive"
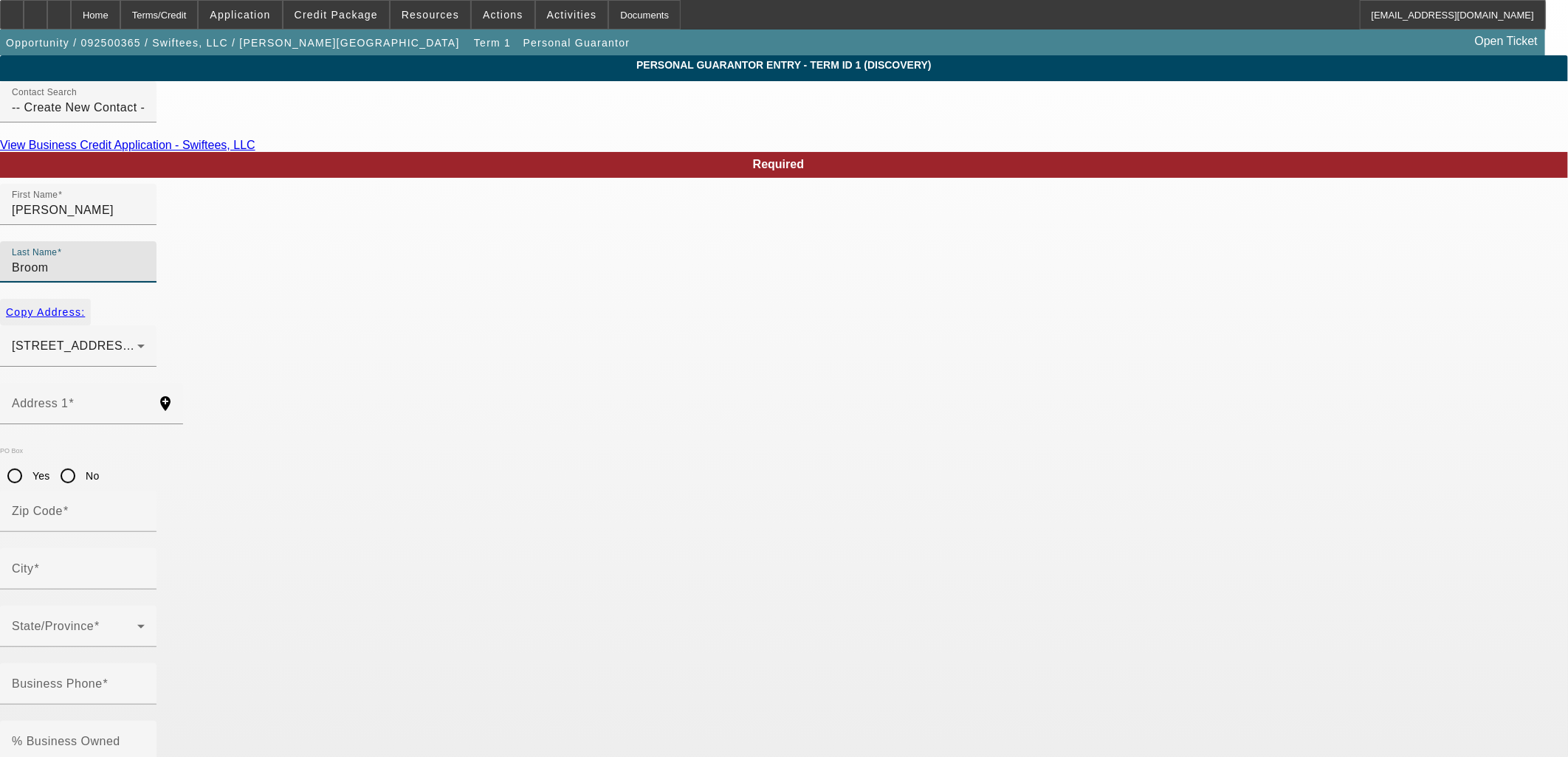
type input "25271"
type input "Ripley"
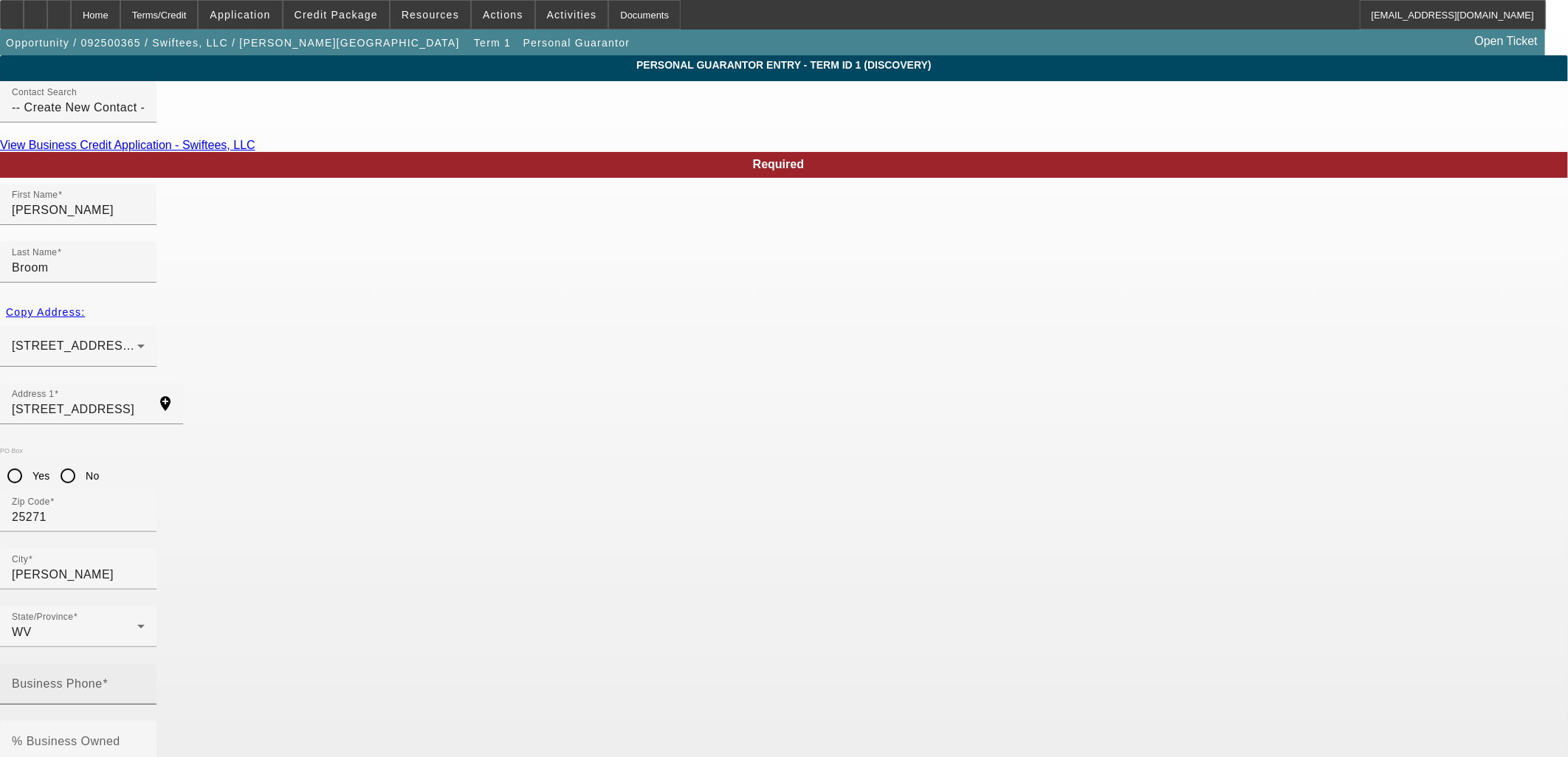
click at [103, 678] on mat-label "Business Phone" at bounding box center [58, 683] width 91 height 12
click at [144, 681] on input "Business Phone" at bounding box center [78, 690] width 133 height 18
type input "(304) 440-0071"
click at [144, 739] on input "% Business Owned" at bounding box center [78, 748] width 133 height 18
type input "50"
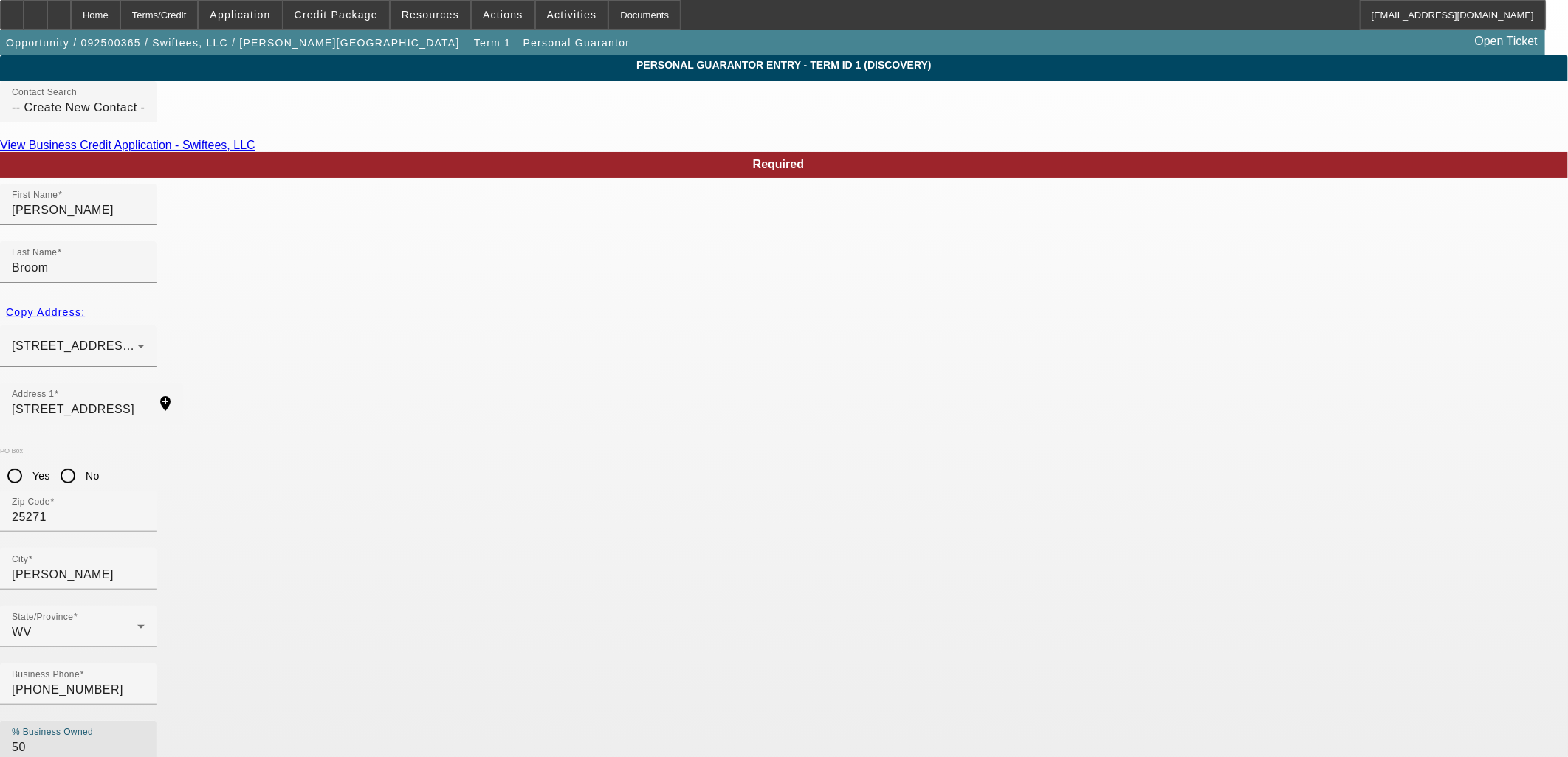
type input "233-29-5610"
paste input "kelly@swifteesapparel.com"
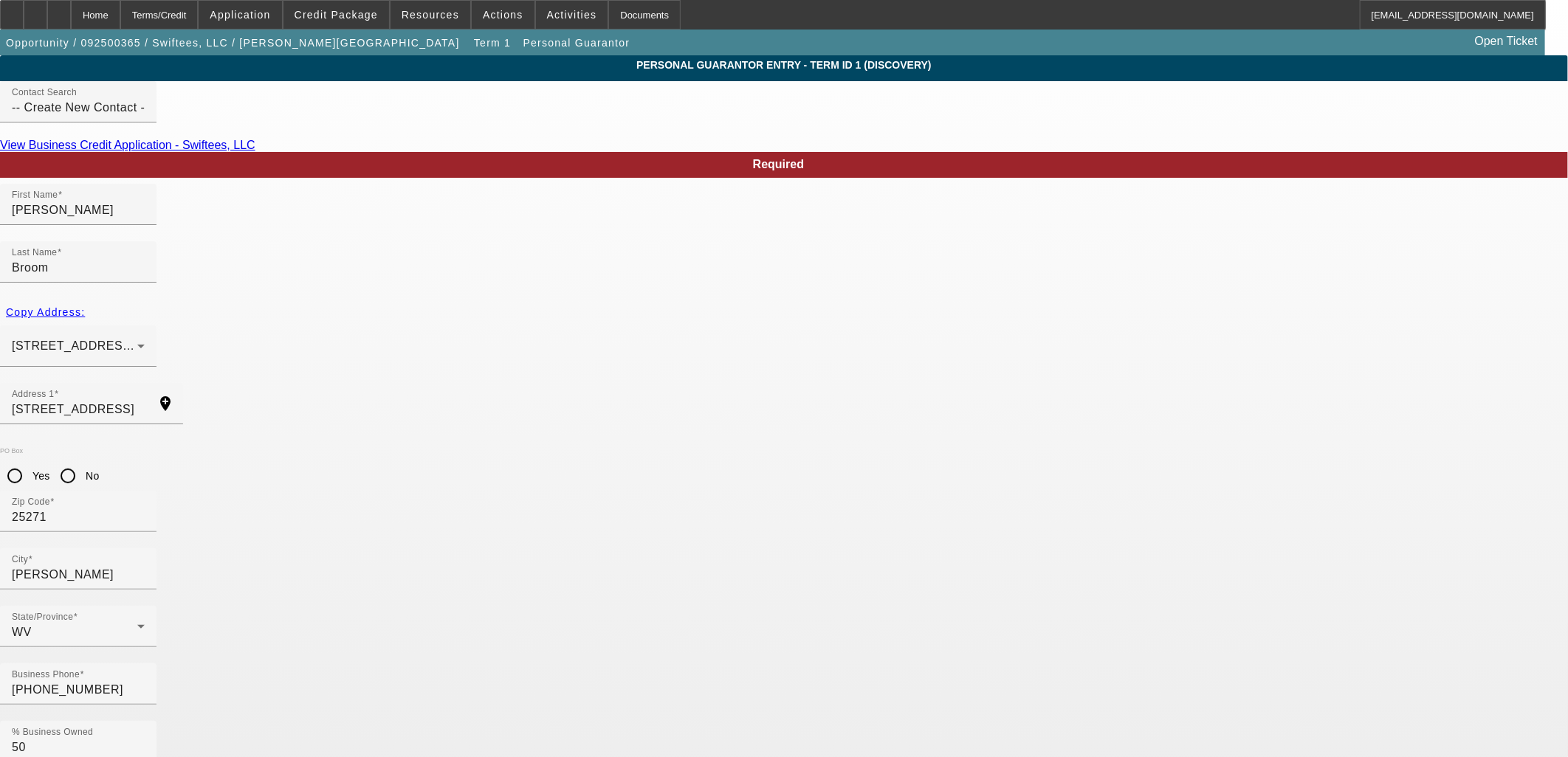
type input "kelly@swifteesapparel.com"
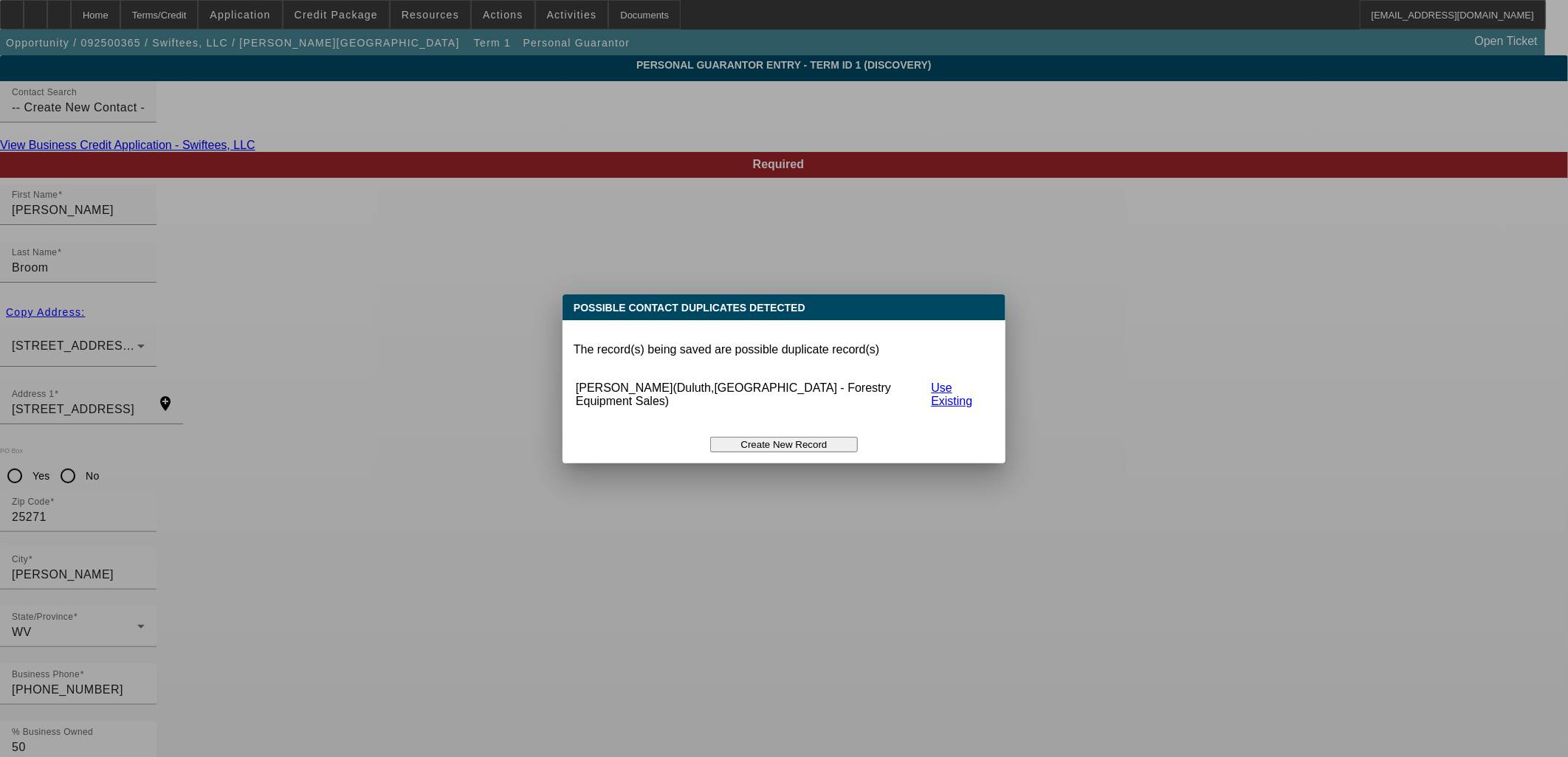
click at [805, 437] on button "Create New Record" at bounding box center [784, 445] width 147 height 15
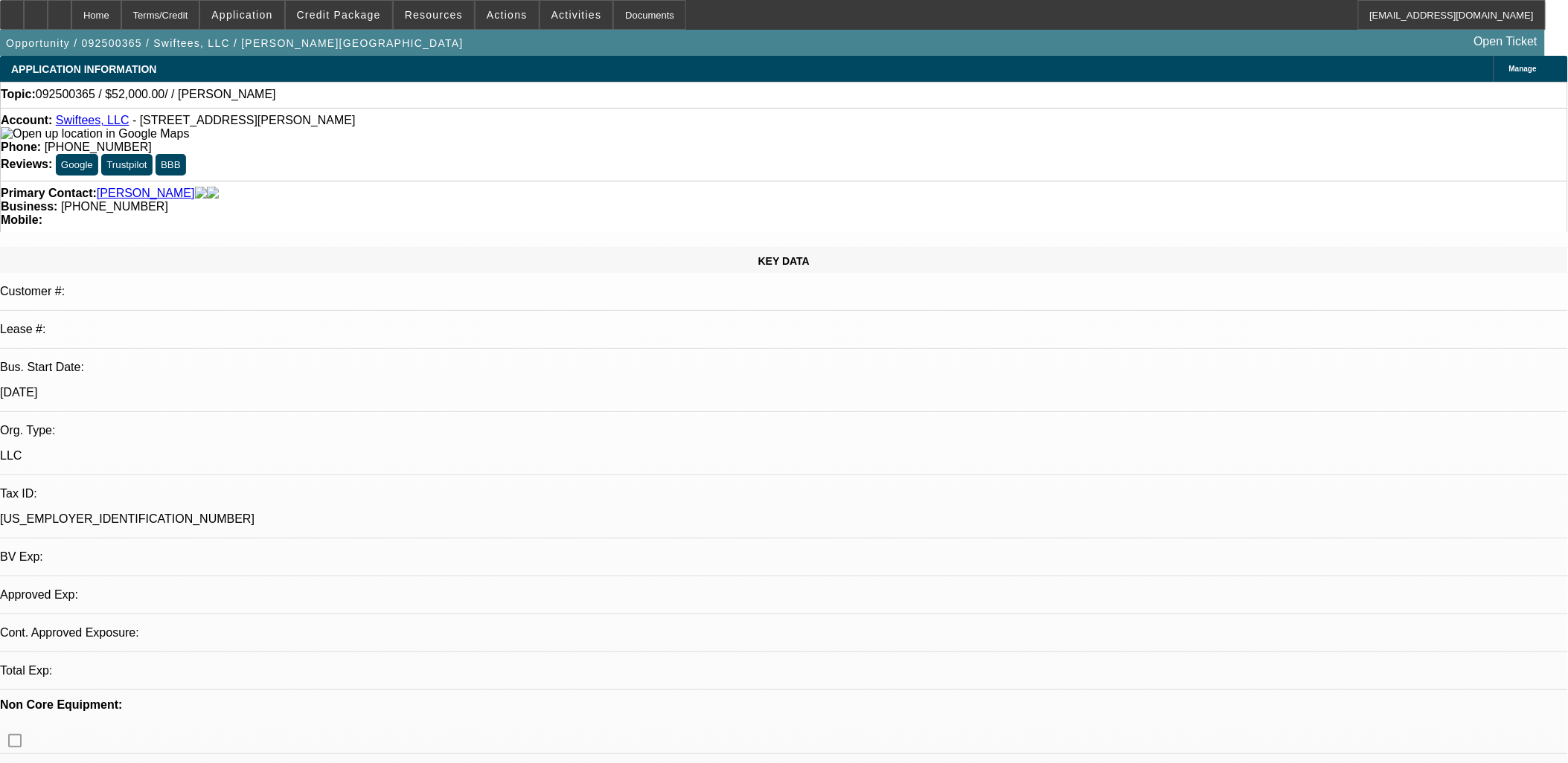
select select "0"
select select "2"
select select "0.1"
select select "4"
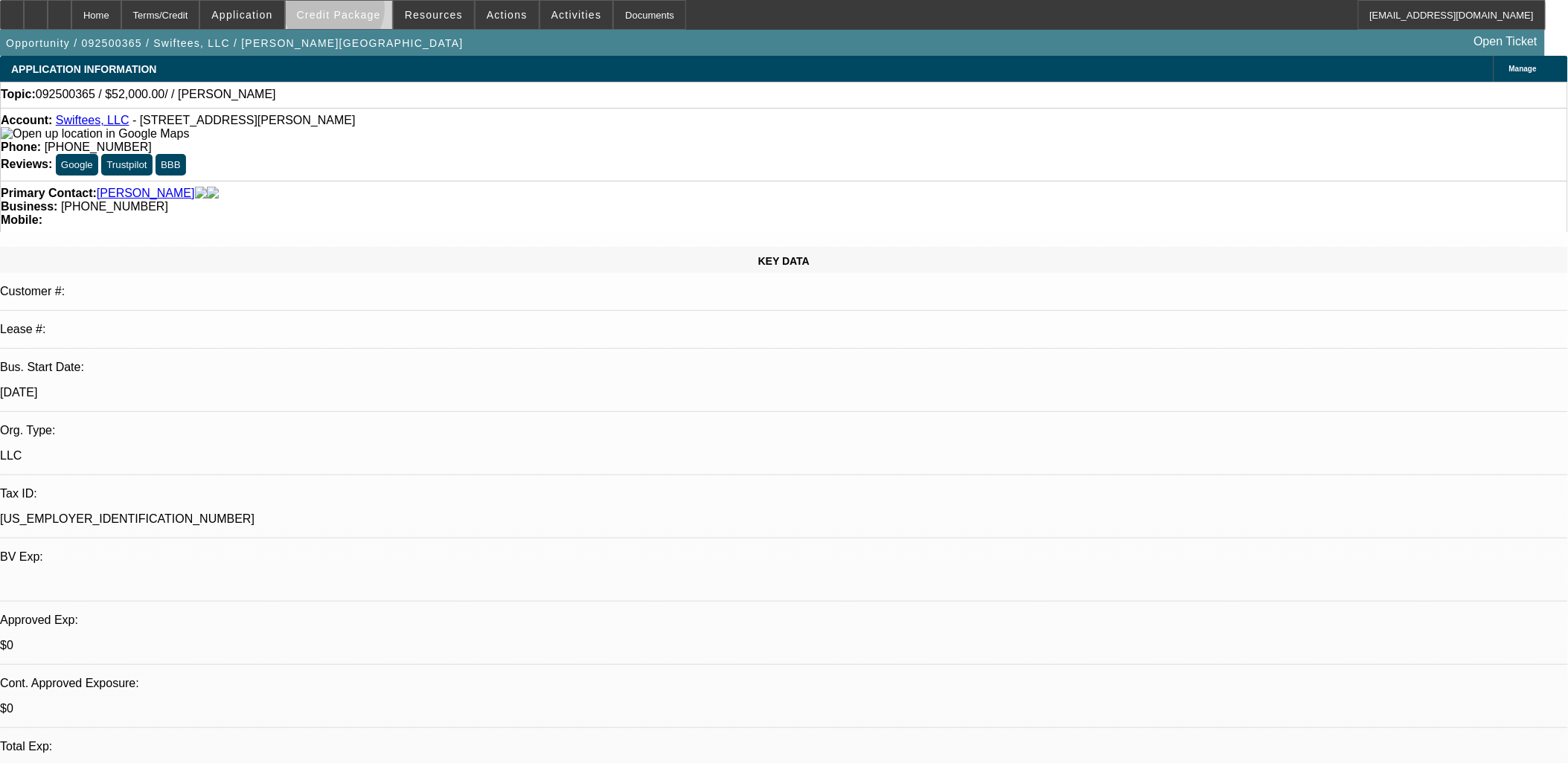
click at [359, 11] on span "Credit Package" at bounding box center [339, 14] width 84 height 12
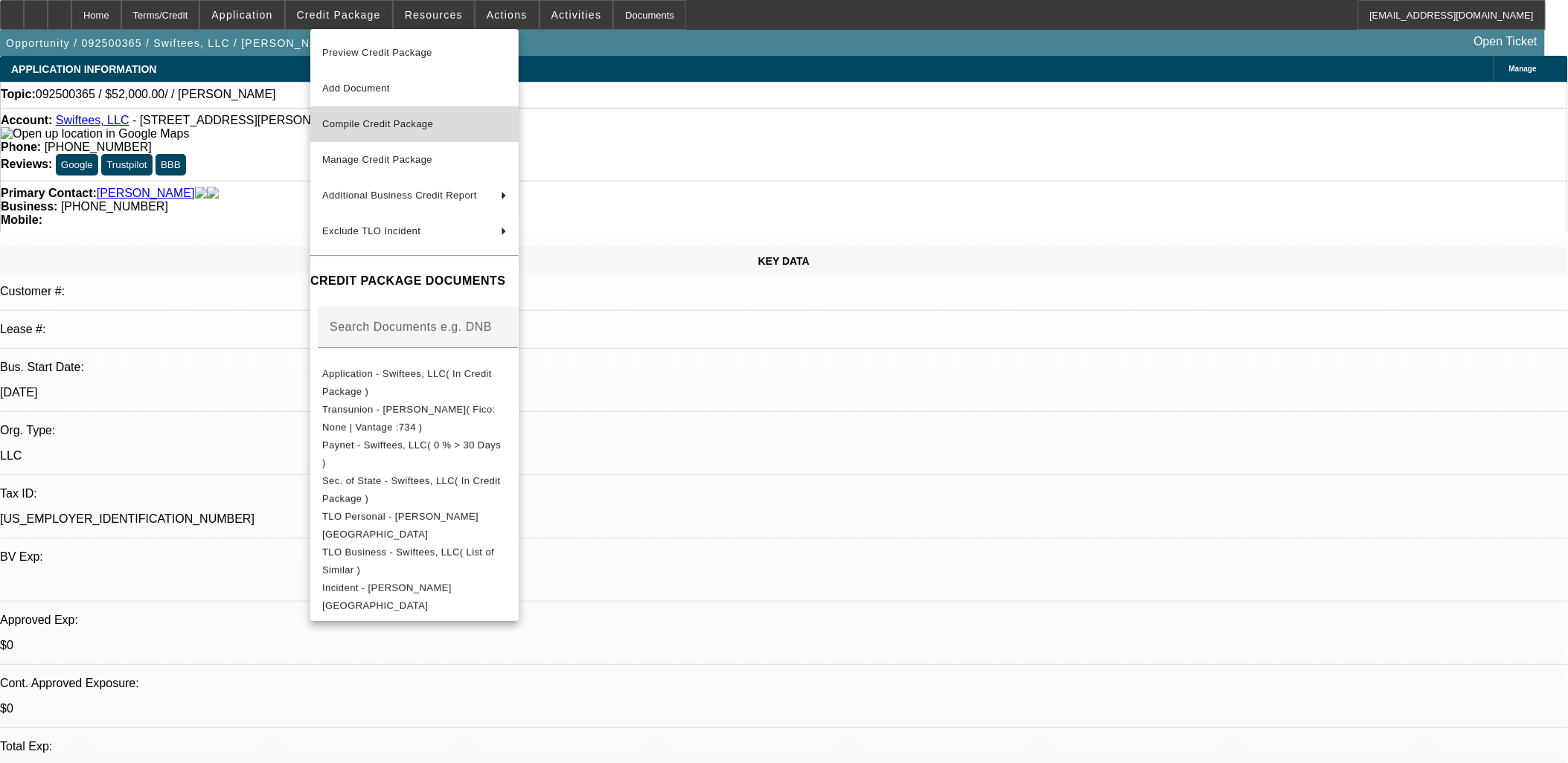
click at [358, 127] on span "Compile Credit Package" at bounding box center [378, 124] width 111 height 11
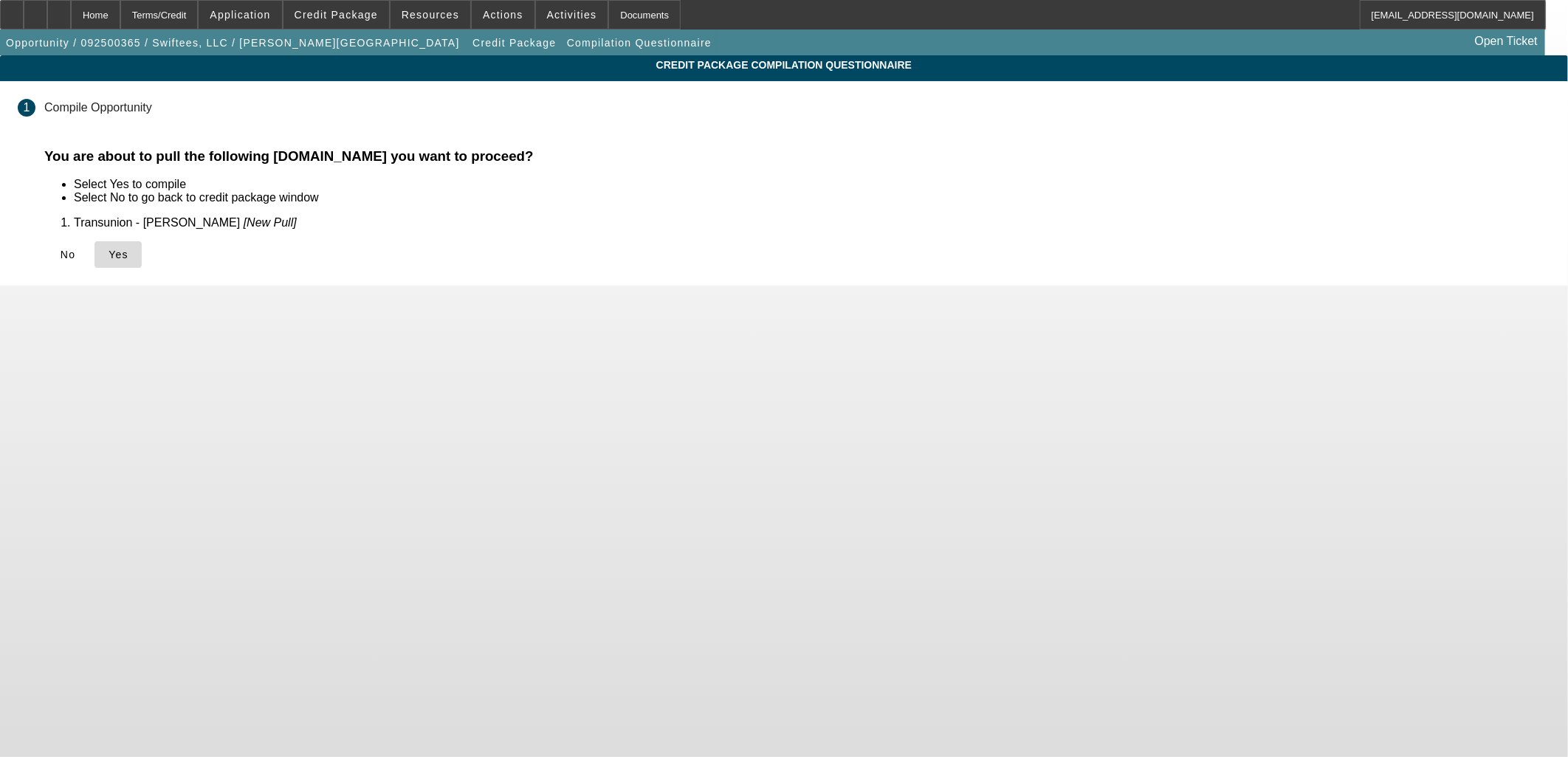
click at [128, 253] on span "Yes" at bounding box center [118, 255] width 20 height 12
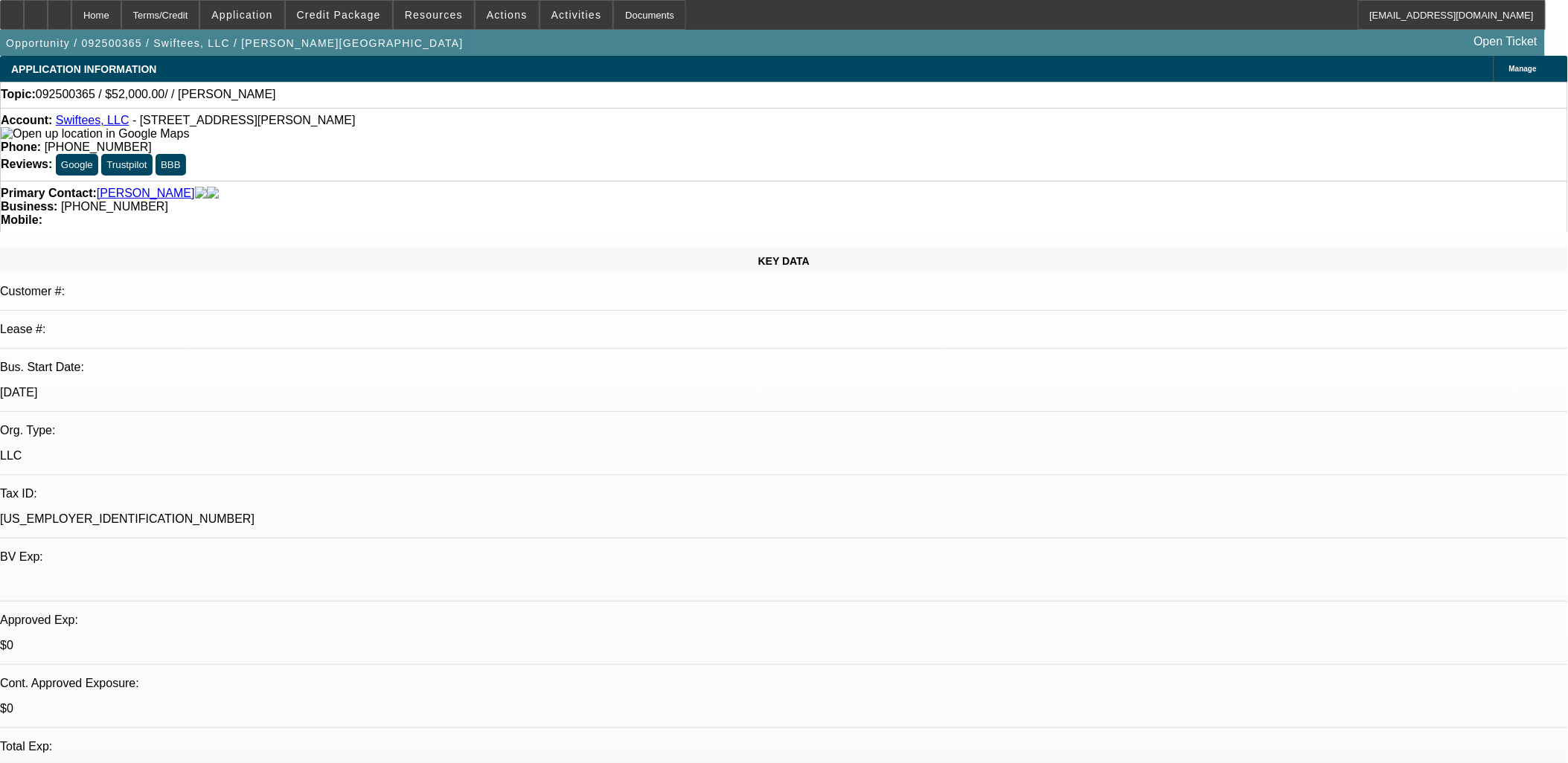
select select "0"
select select "2"
select select "0.1"
select select "4"
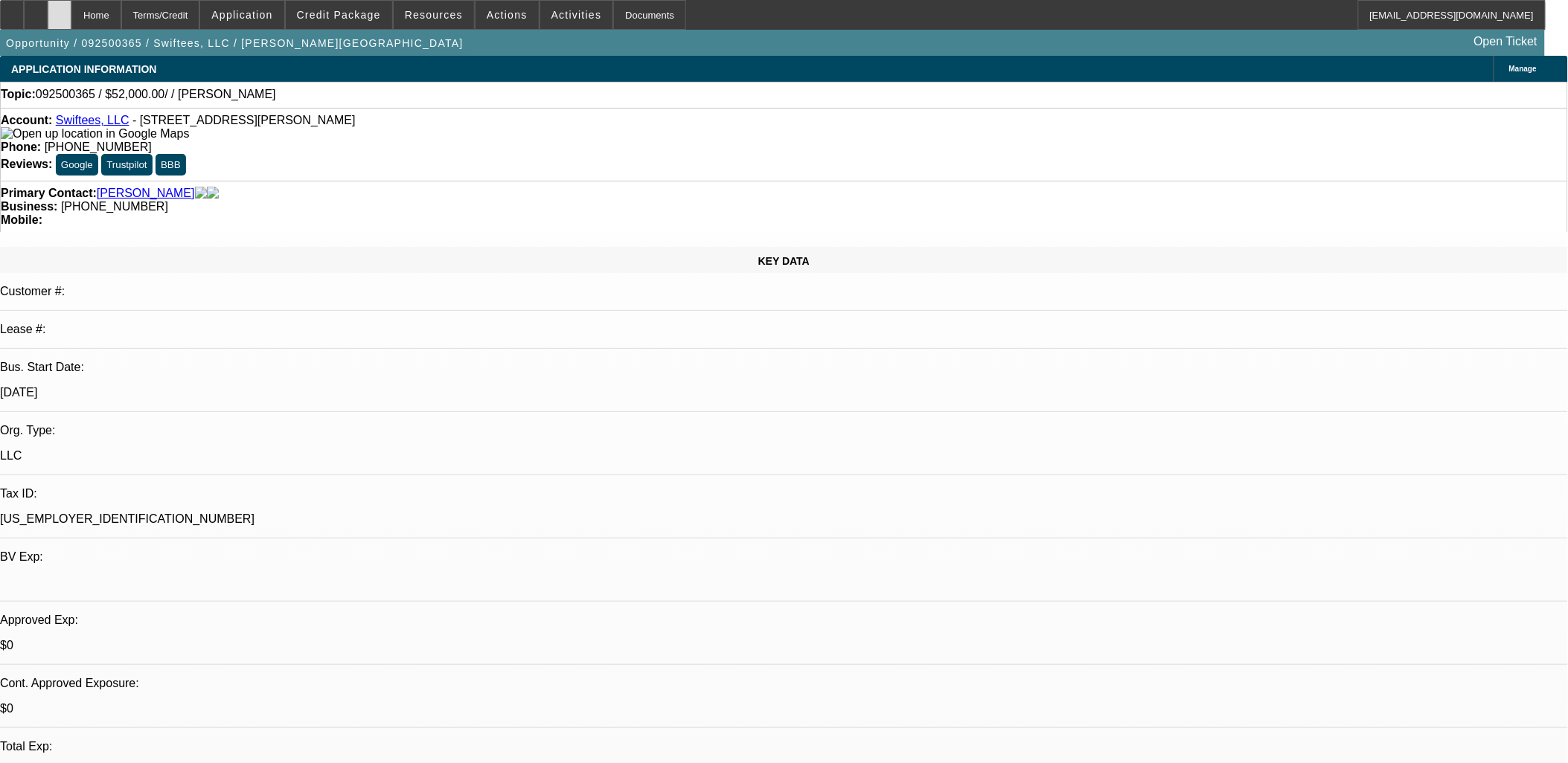
click at [60, 10] on icon at bounding box center [60, 10] width 0 height 0
select select "0"
select select "2"
select select "0.1"
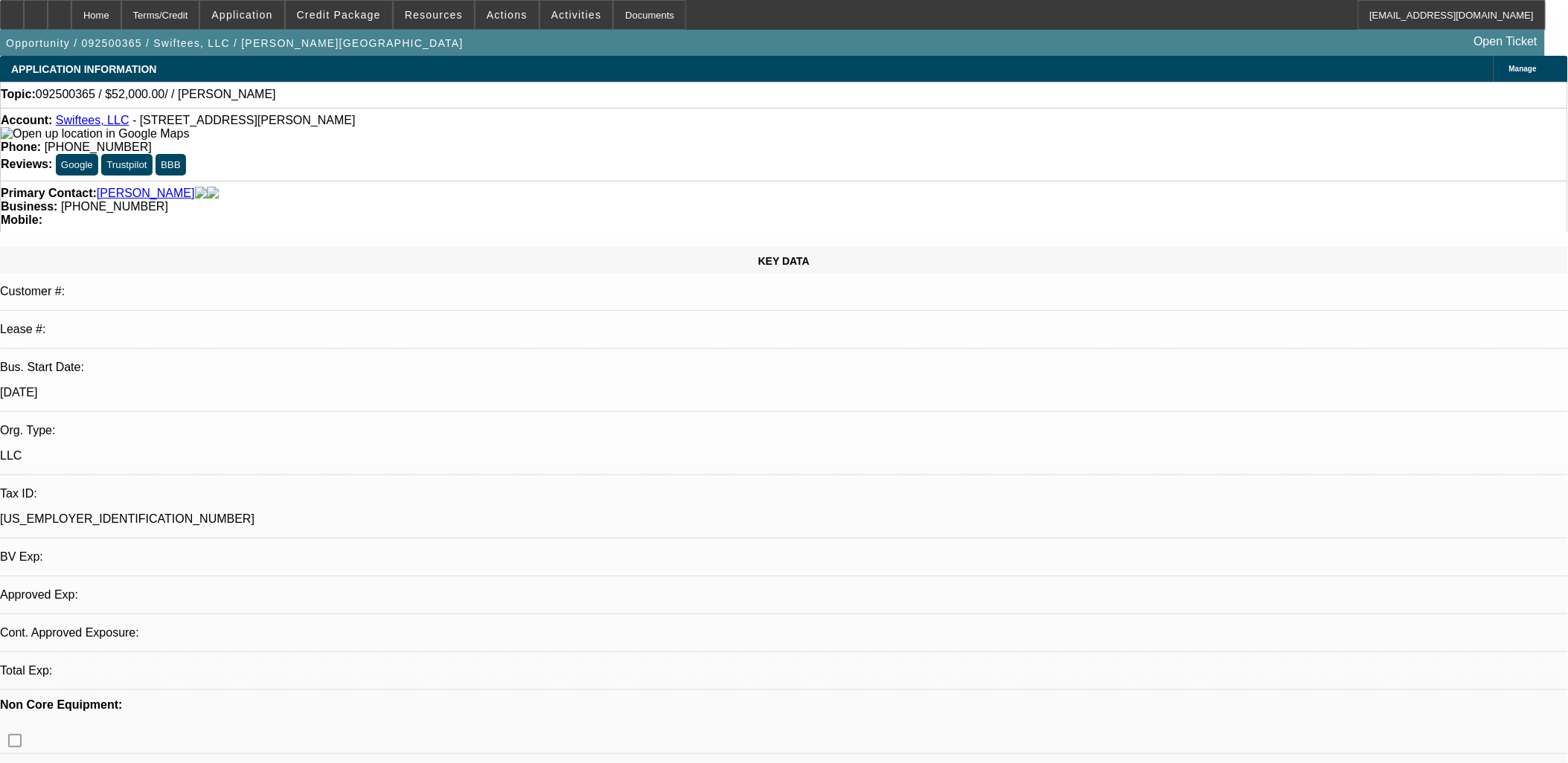
select select "4"
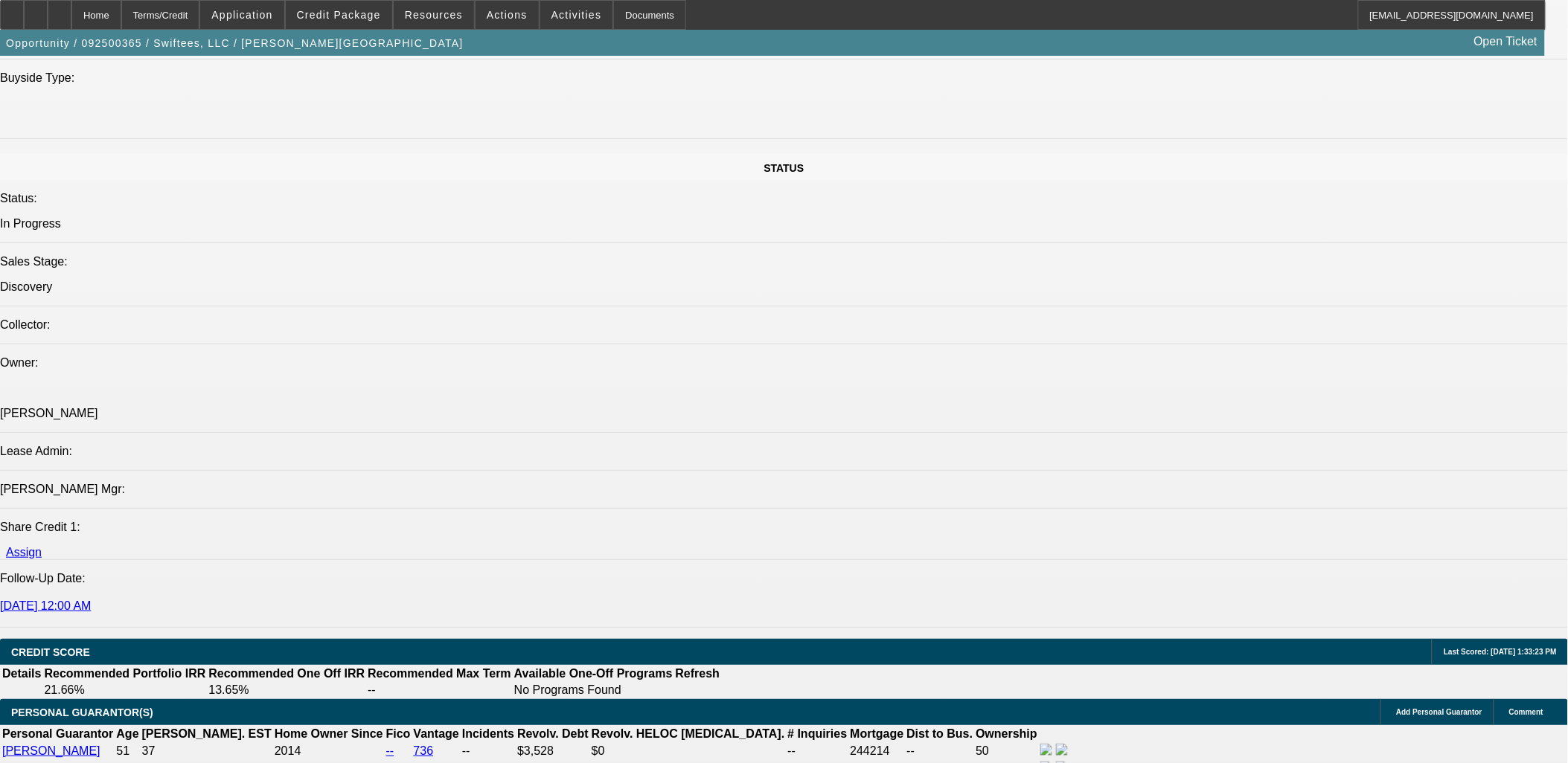
scroll to position [1818, 0]
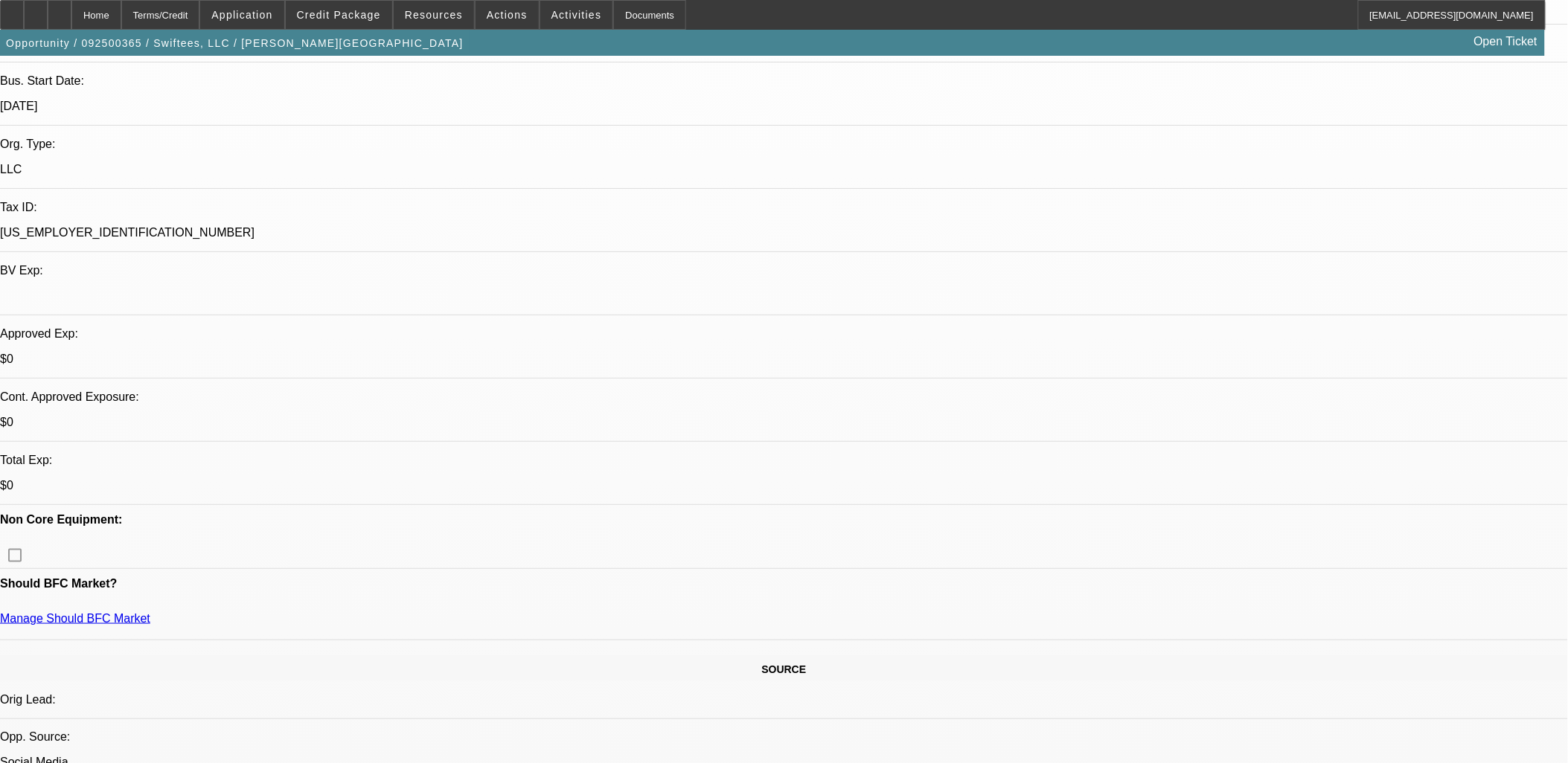
scroll to position [0, 0]
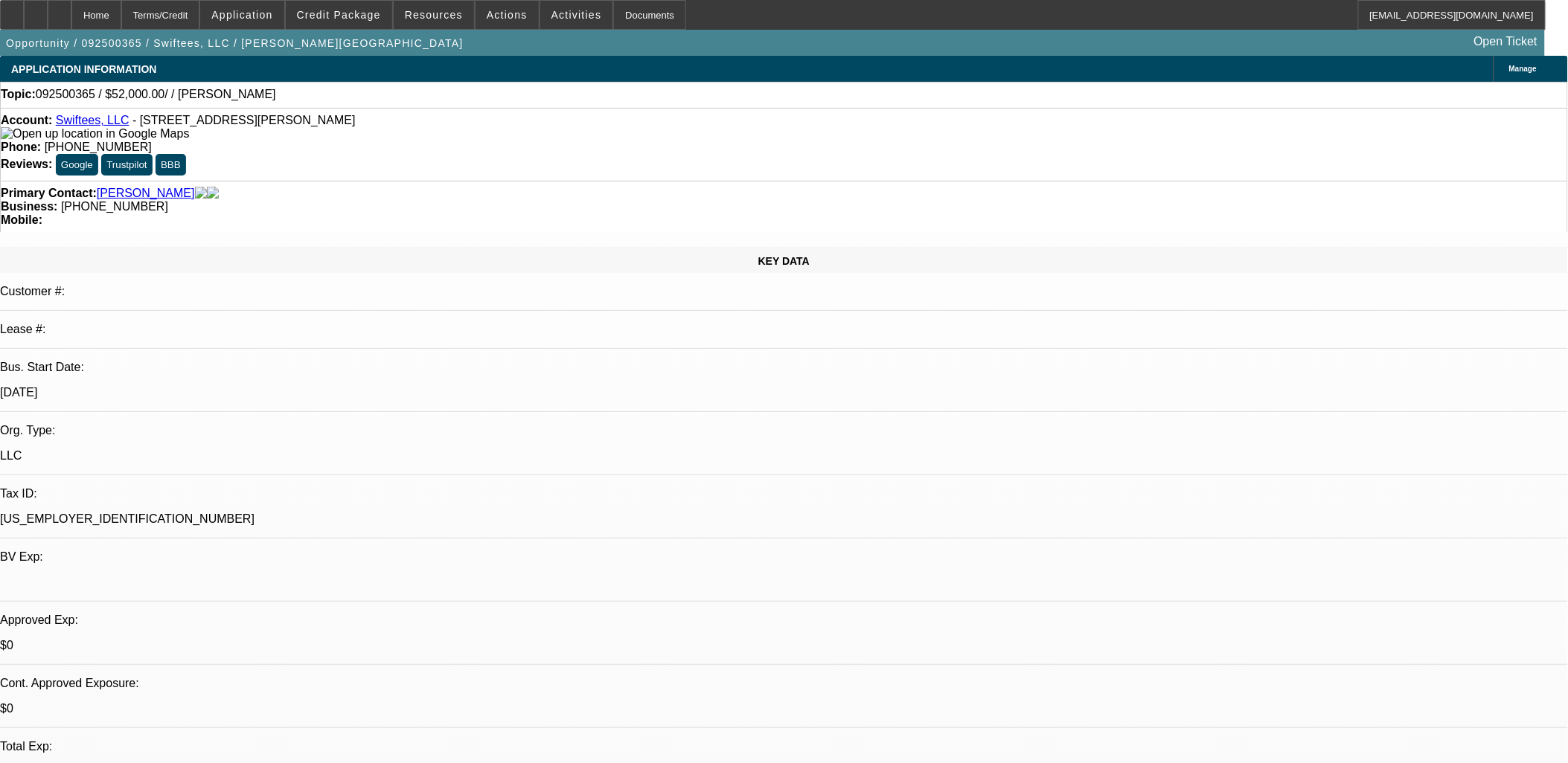
select select "0"
select select "2"
select select "0.1"
select select "1"
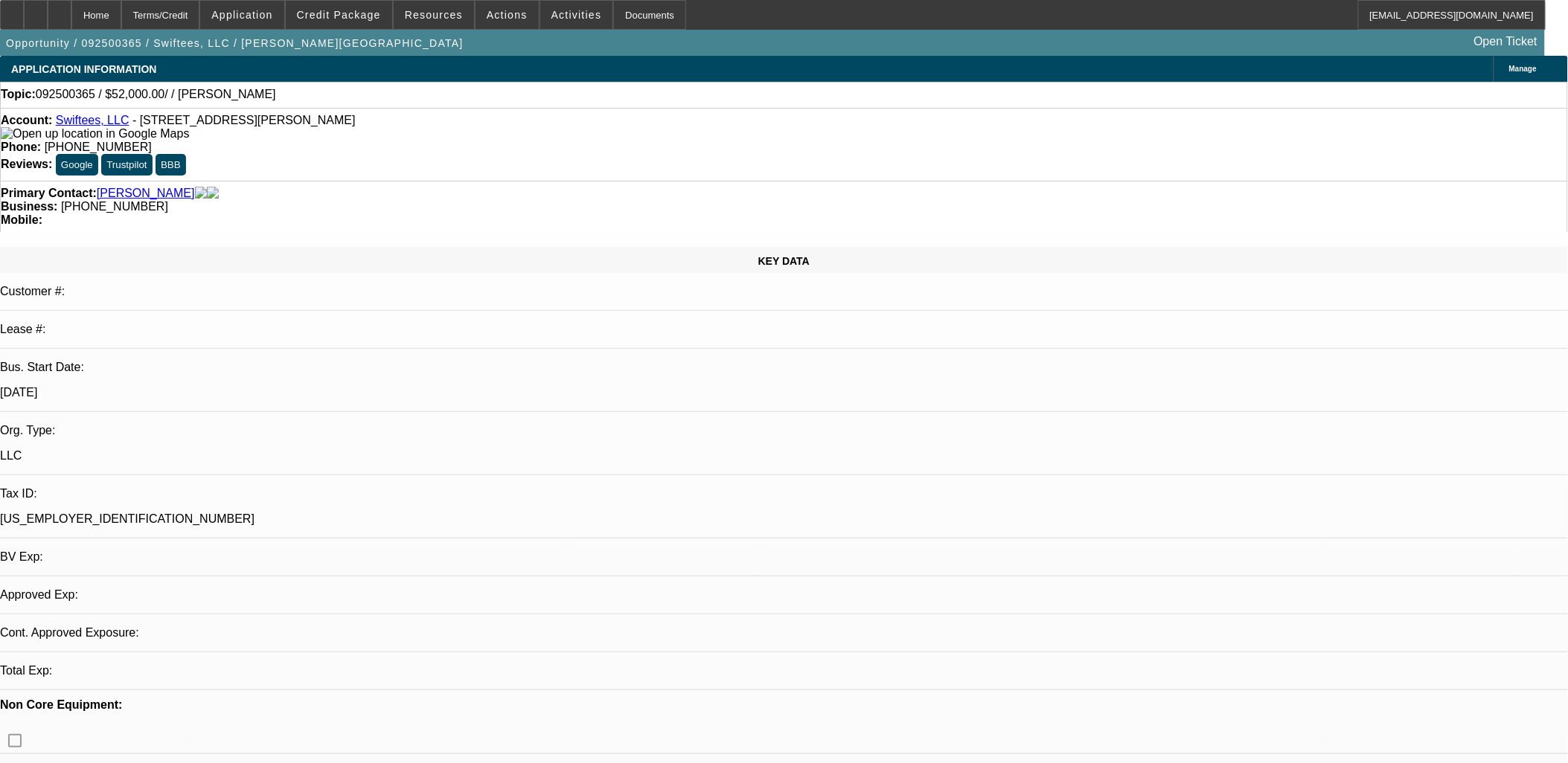
select select "2"
select select "4"
click at [36, 10] on icon at bounding box center [36, 10] width 0 height 0
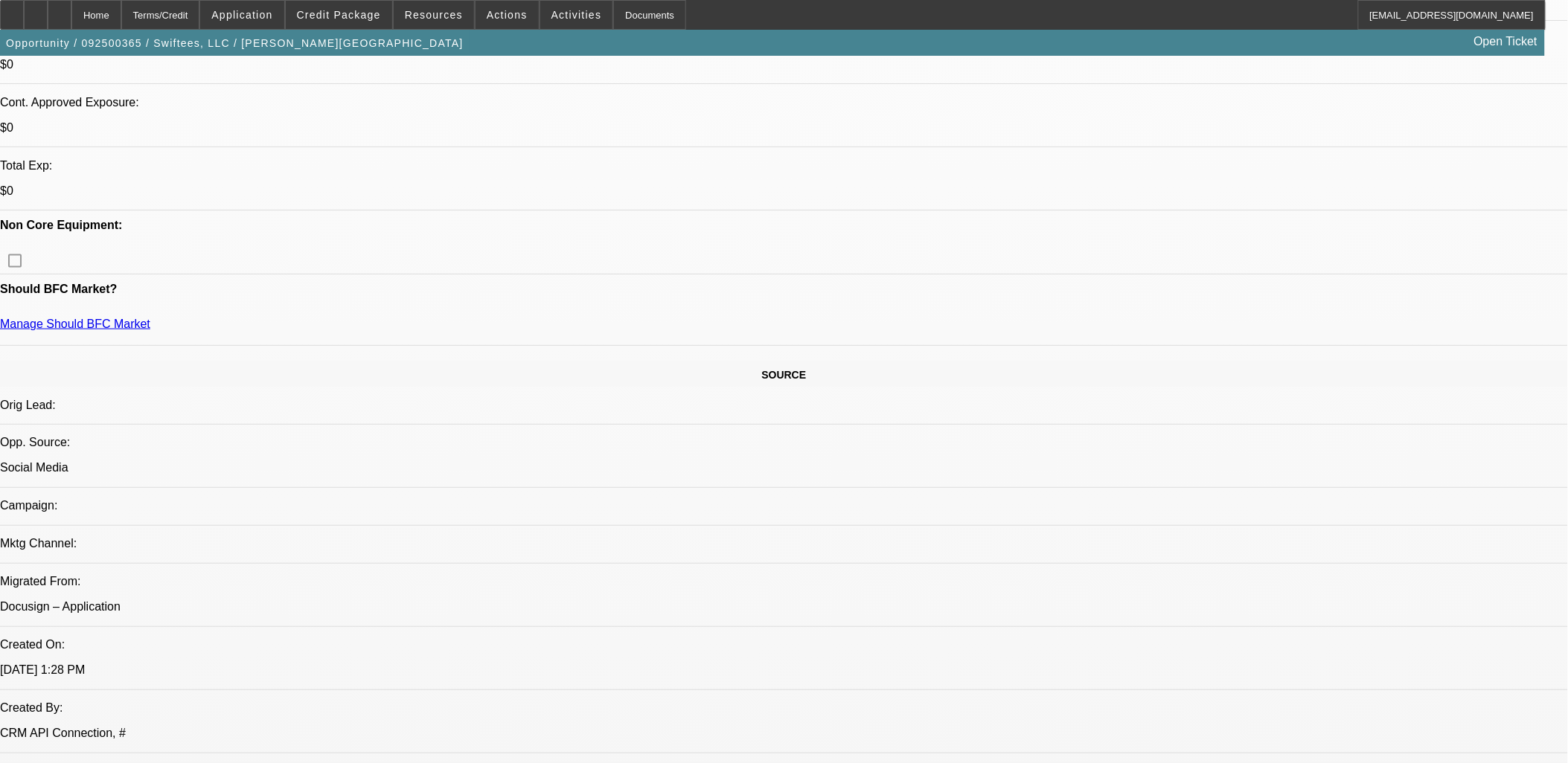
scroll to position [744, 0]
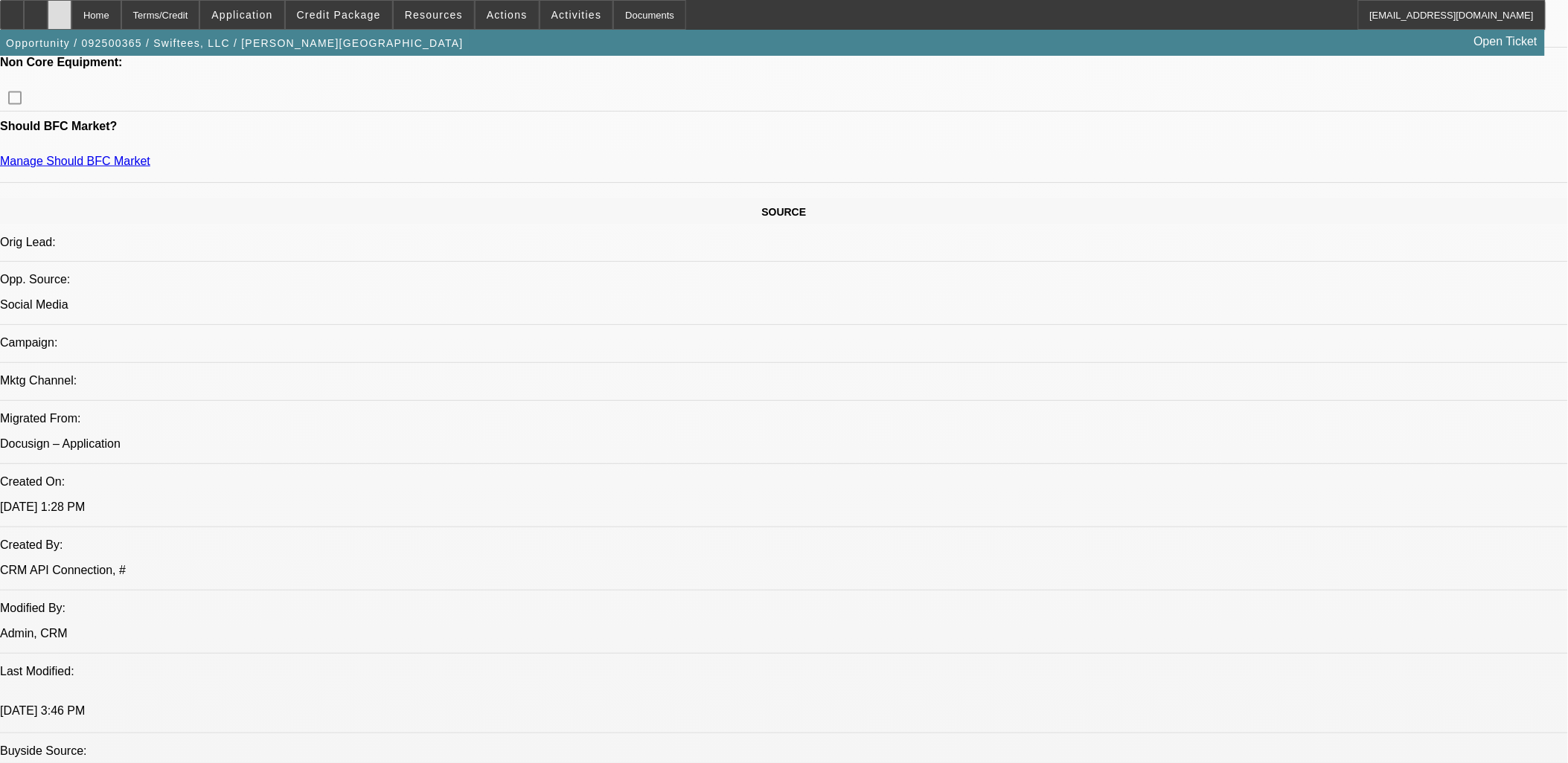
click at [71, 18] on div at bounding box center [59, 14] width 24 height 29
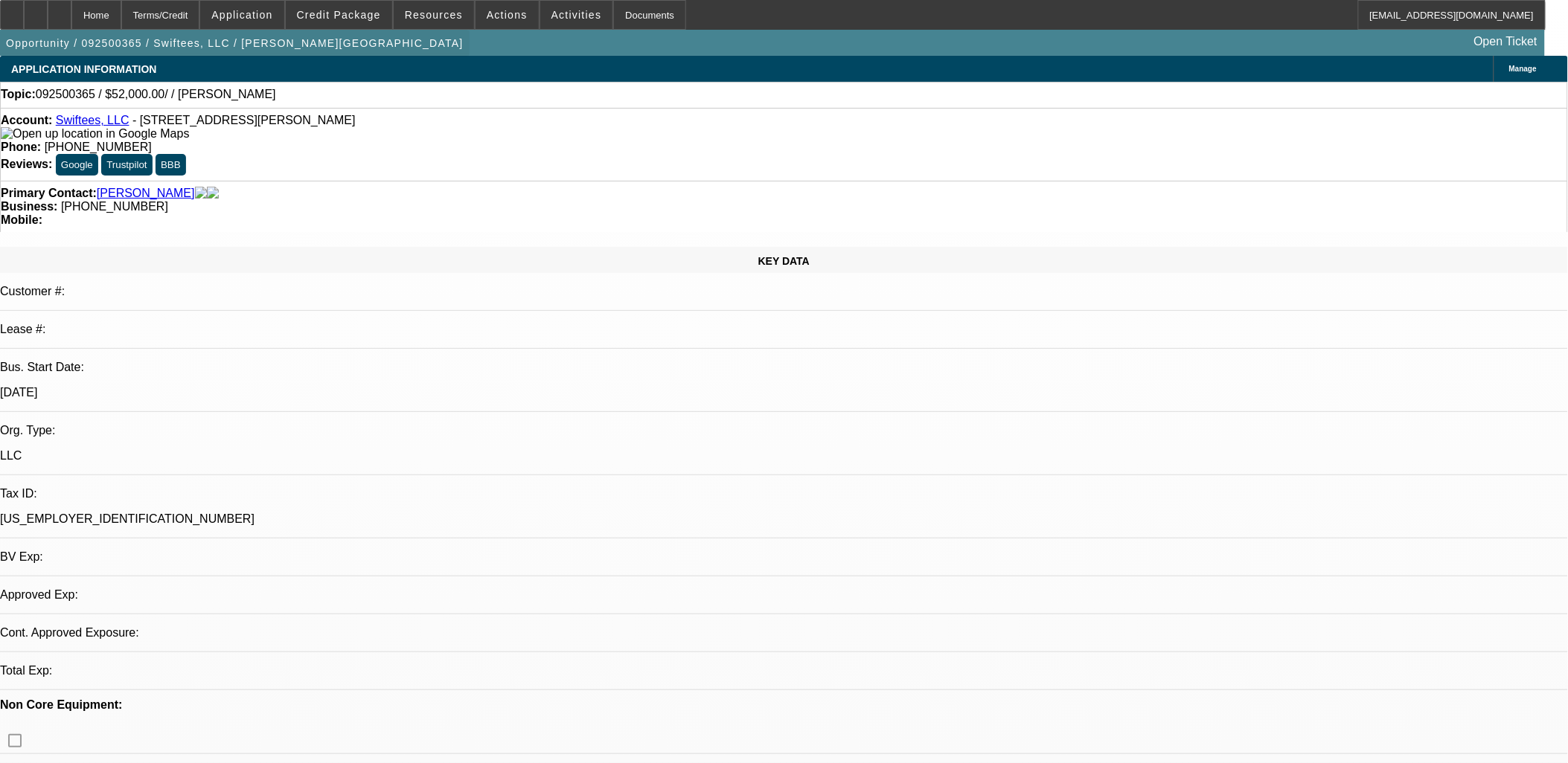
select select "0"
select select "2"
select select "0.1"
select select "4"
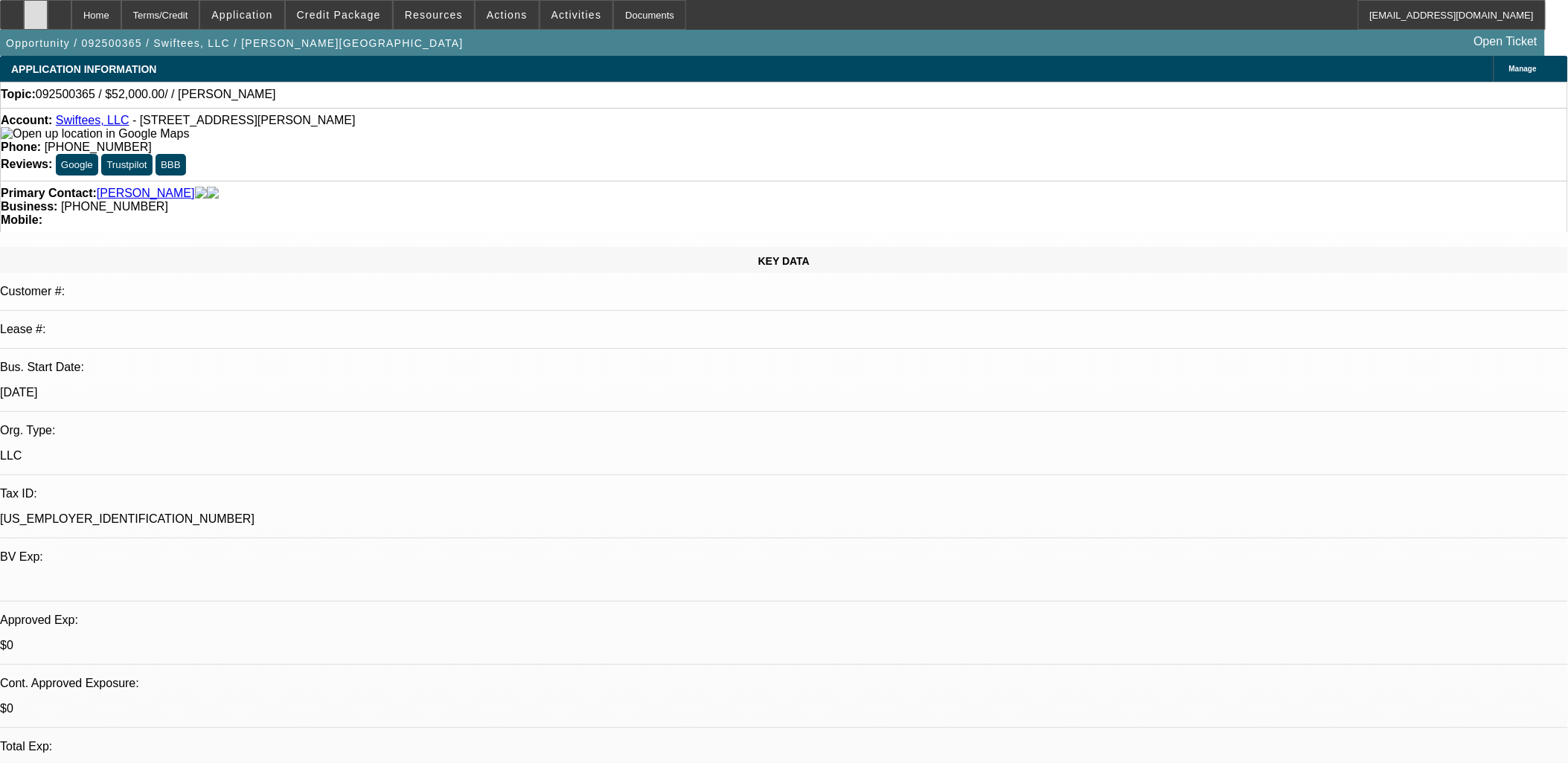
click at [36, 10] on icon at bounding box center [36, 10] width 0 height 0
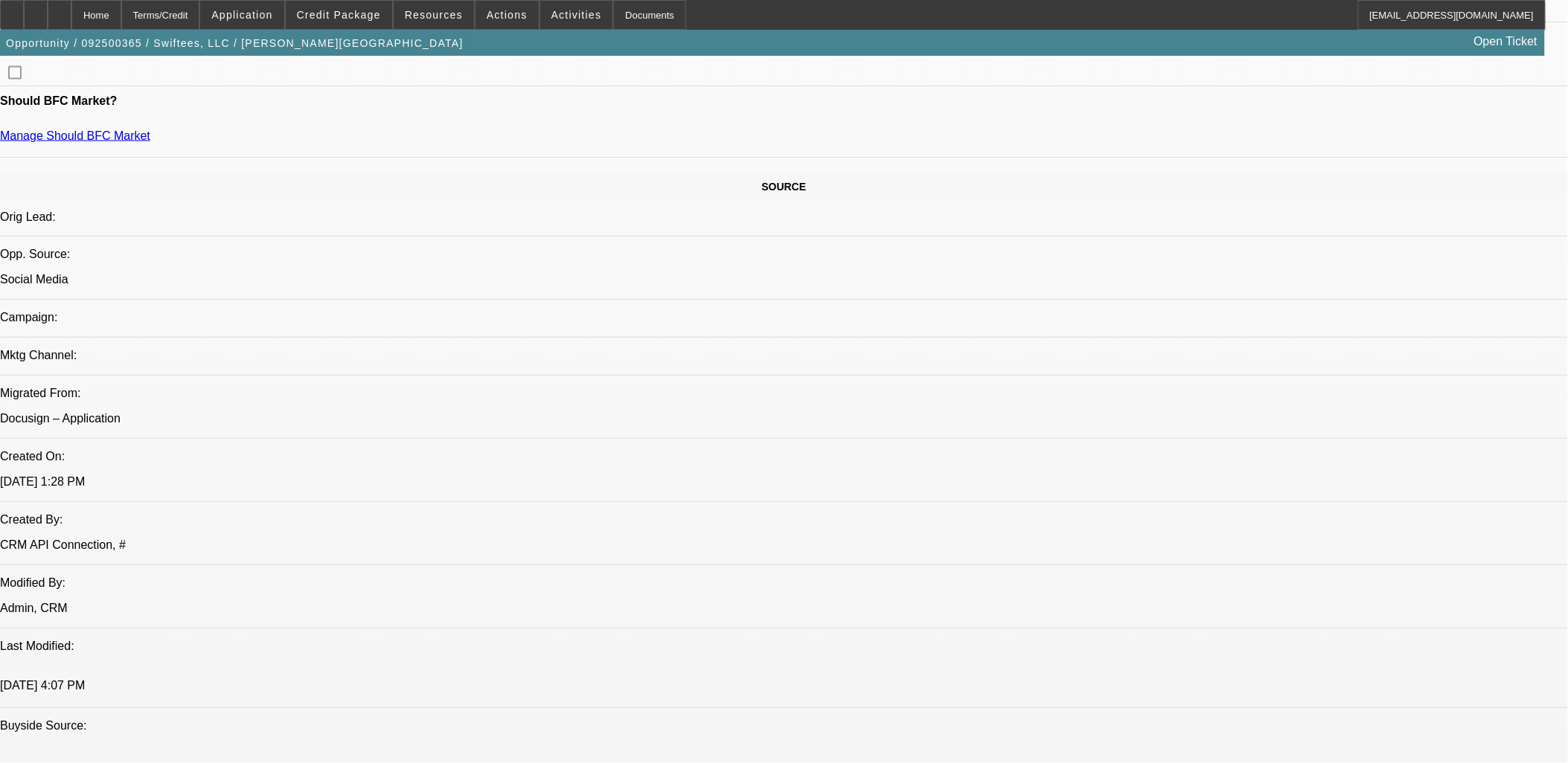
scroll to position [991, 0]
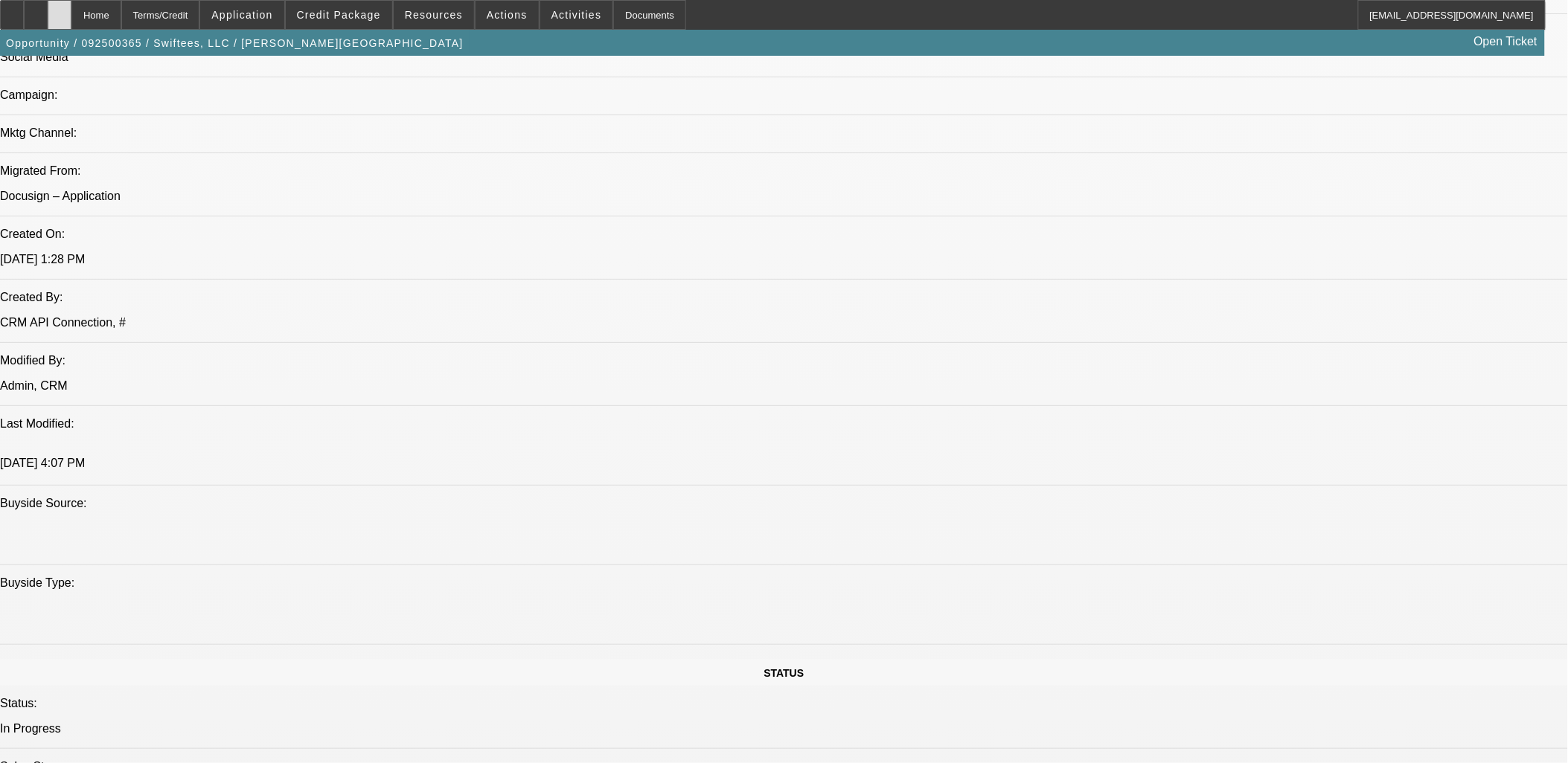
click at [71, 15] on div at bounding box center [59, 14] width 24 height 29
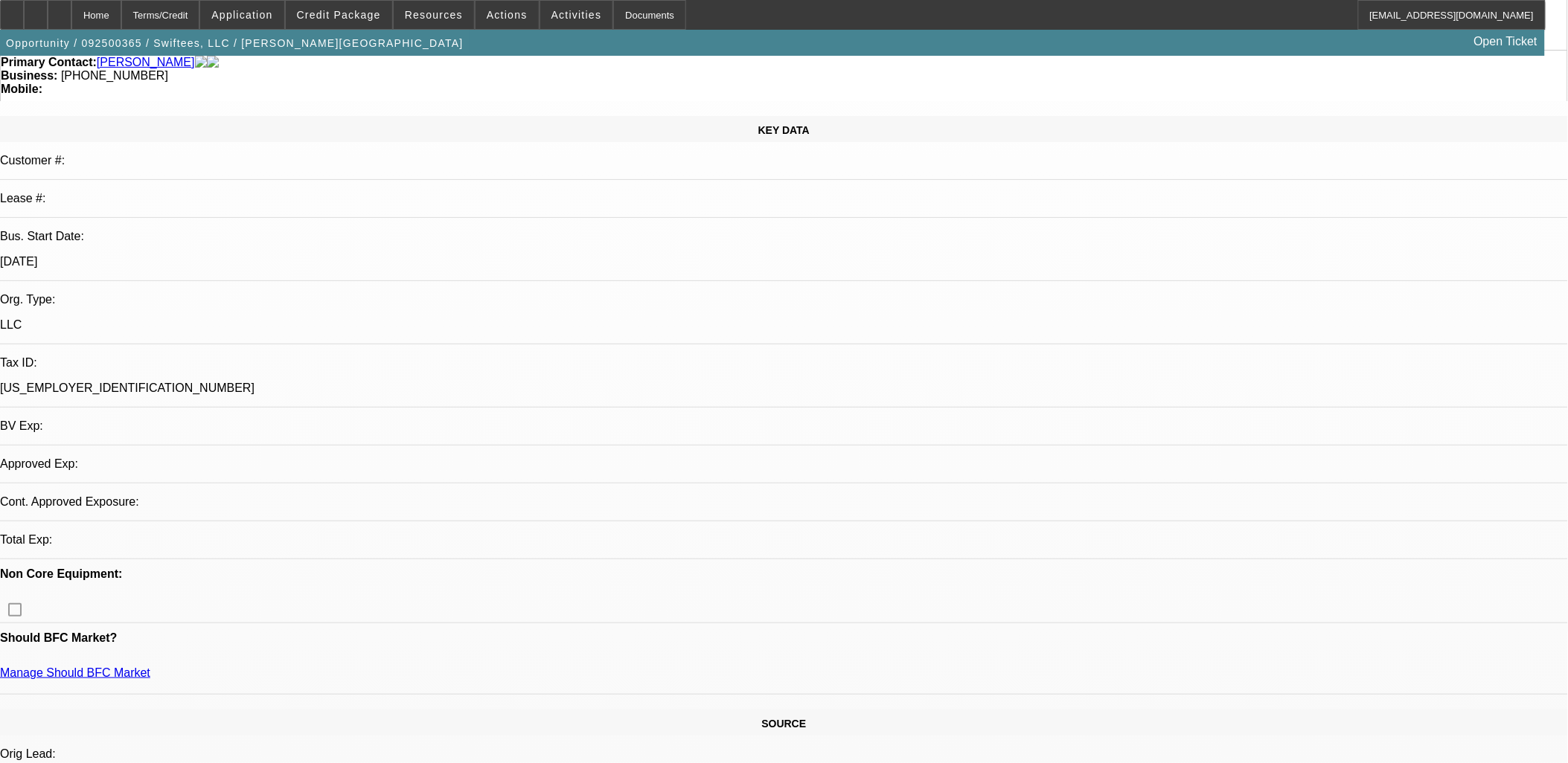
select select "0"
select select "2"
select select "0.1"
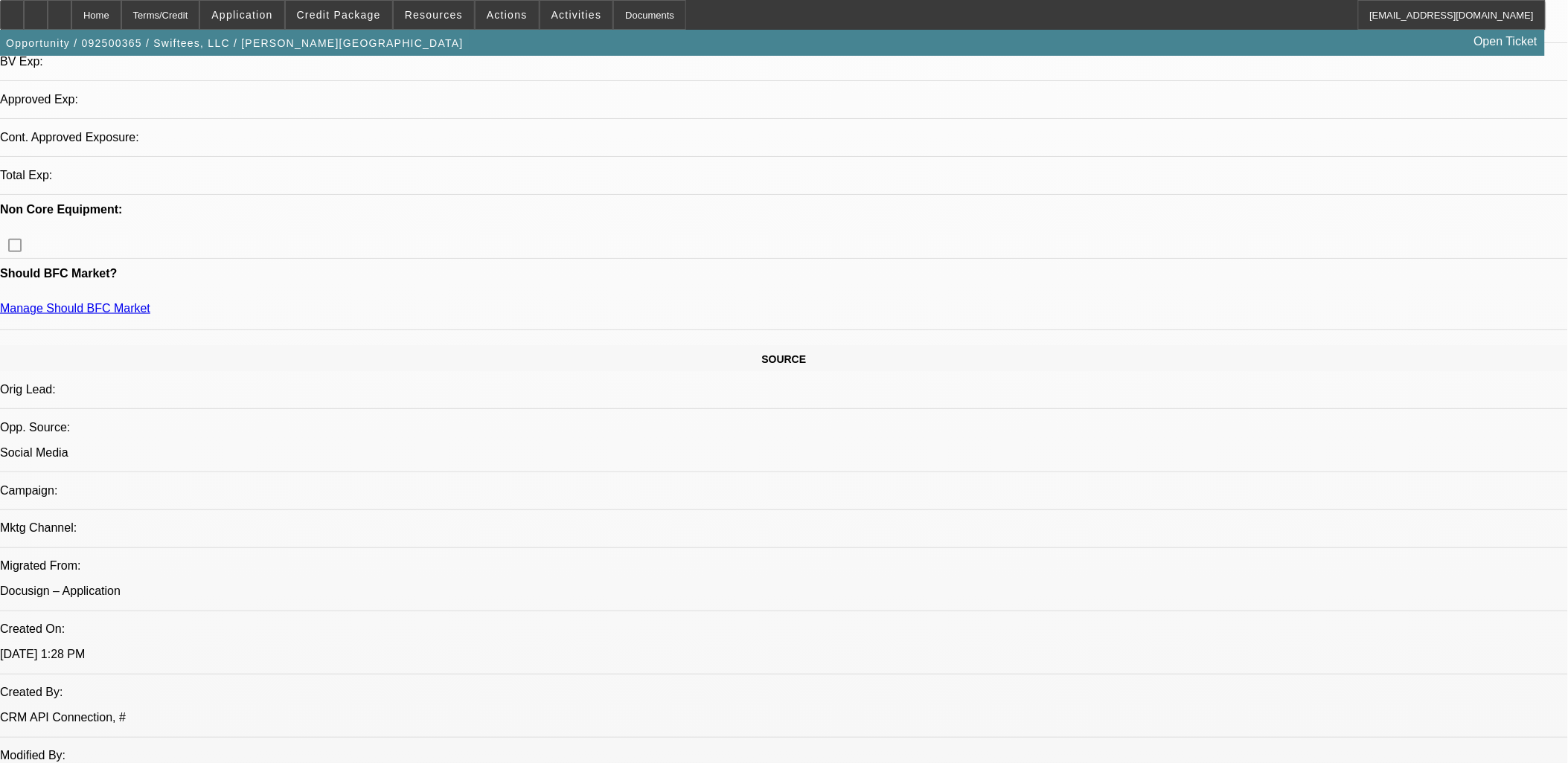
select select "4"
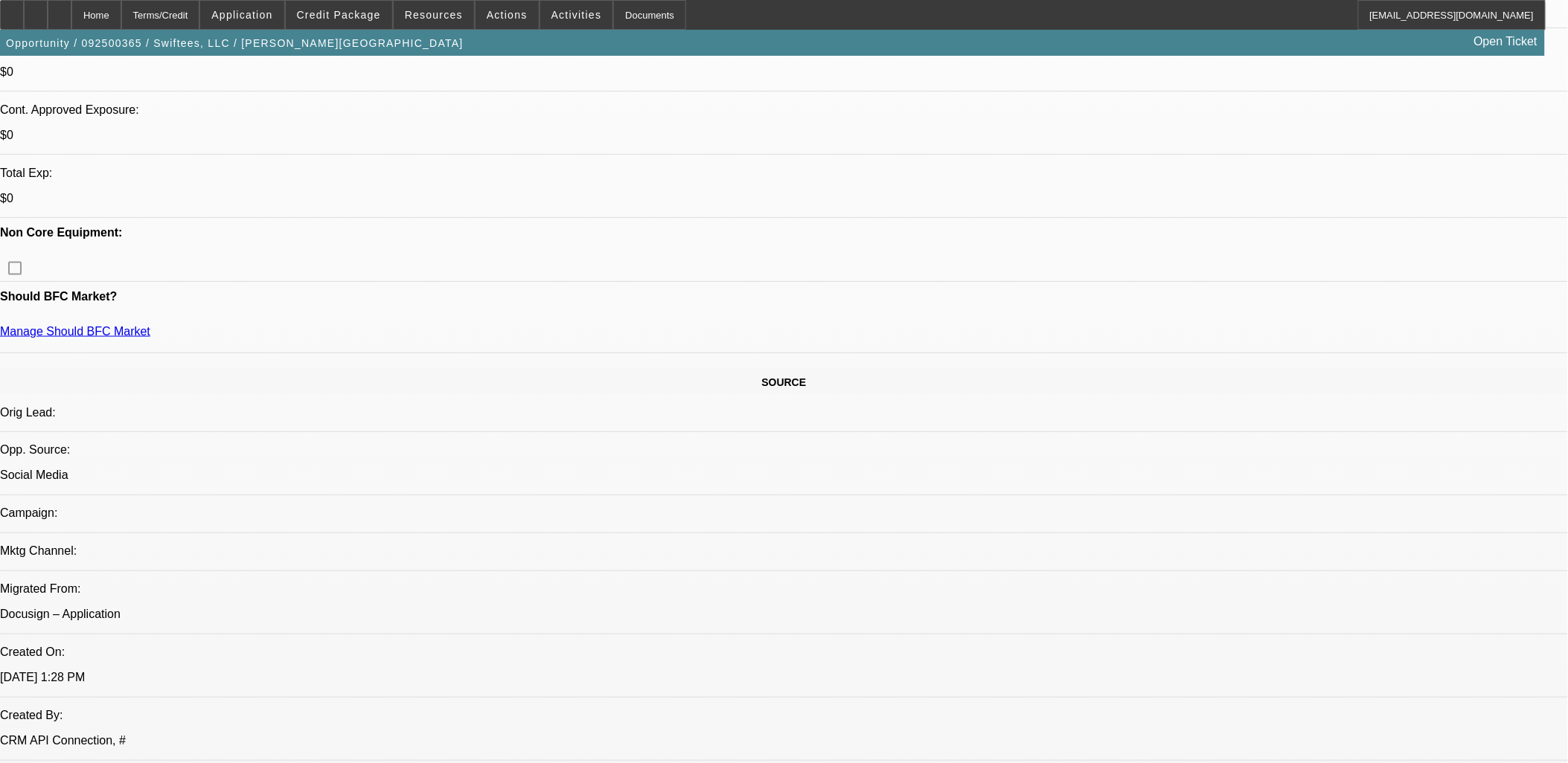
scroll to position [744, 0]
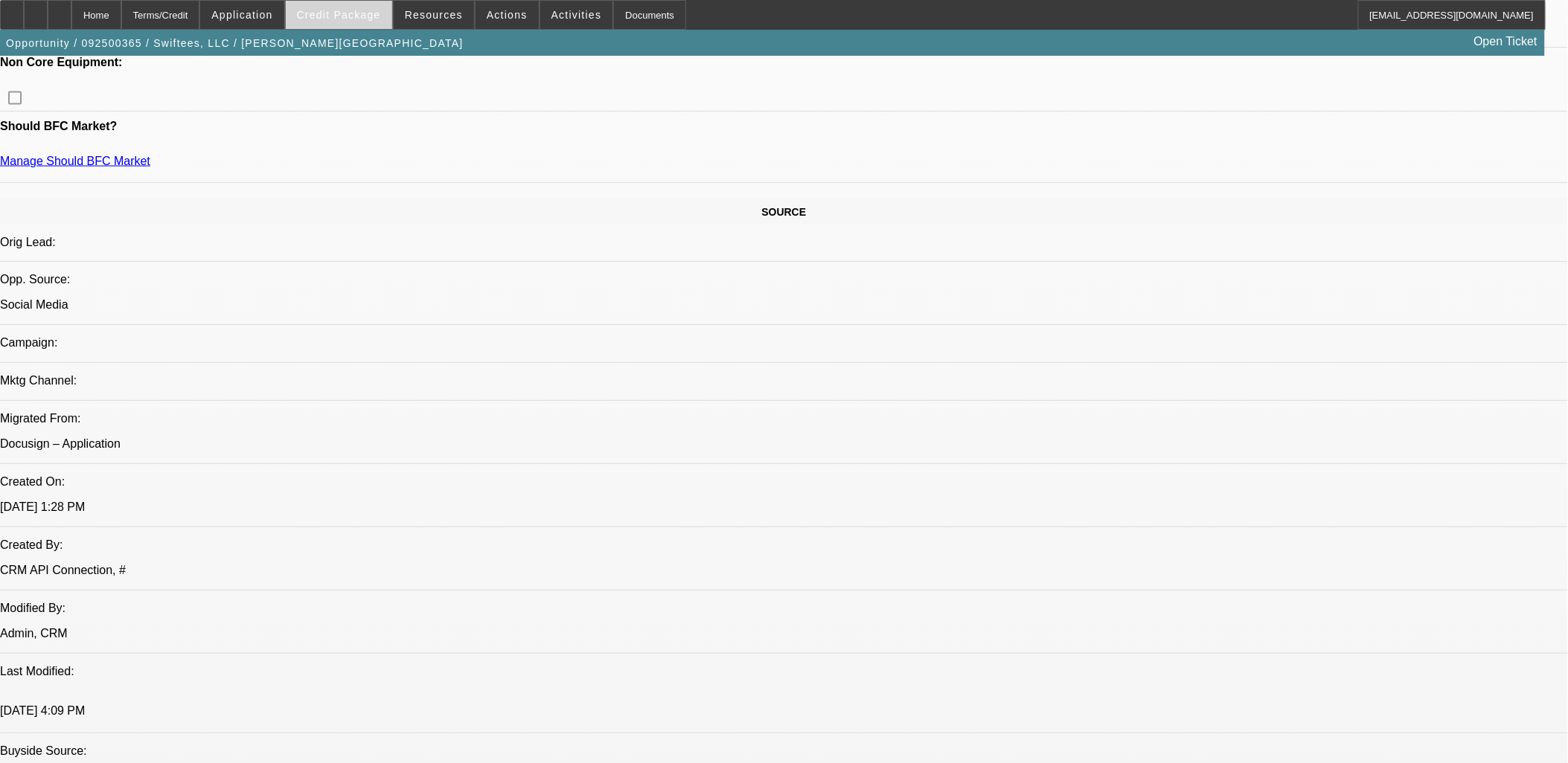
click at [370, 20] on span at bounding box center [339, 15] width 107 height 36
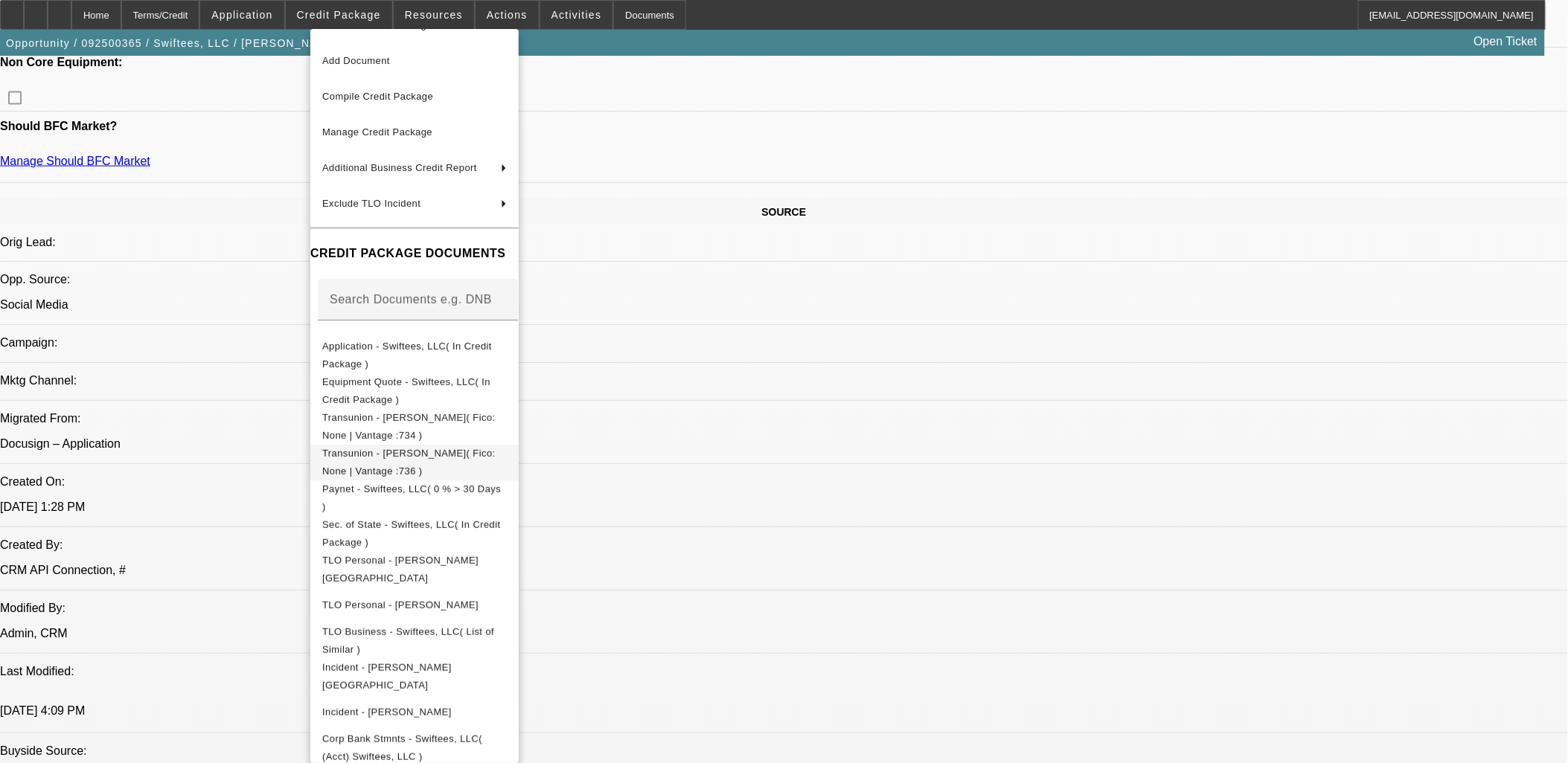
scroll to position [43, 0]
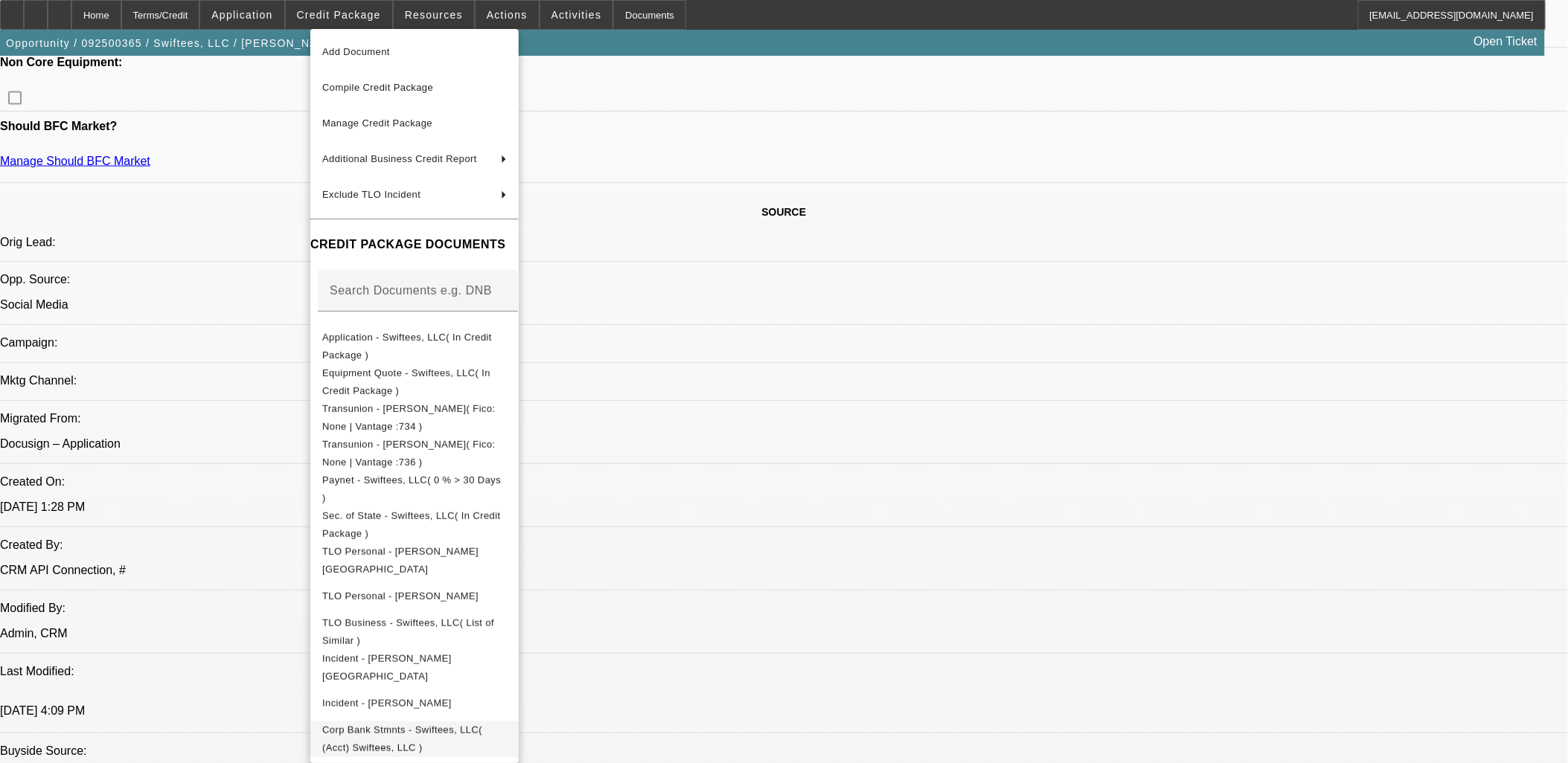
click at [482, 729] on span "Corp Bank Stmnts - Swiftees, LLC( (Acct) Swiftees, LLC )" at bounding box center [402, 738] width 160 height 29
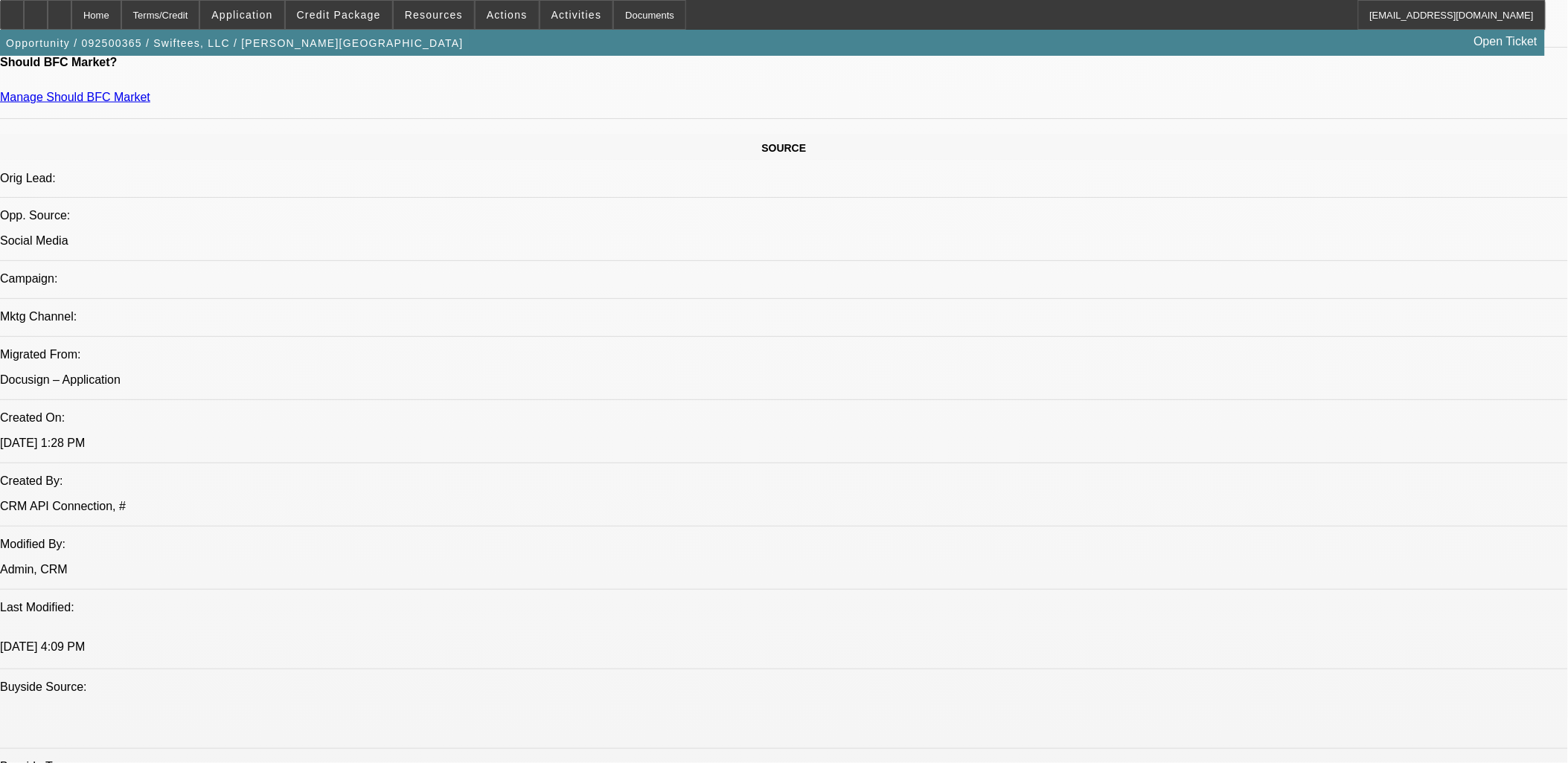
scroll to position [910, 0]
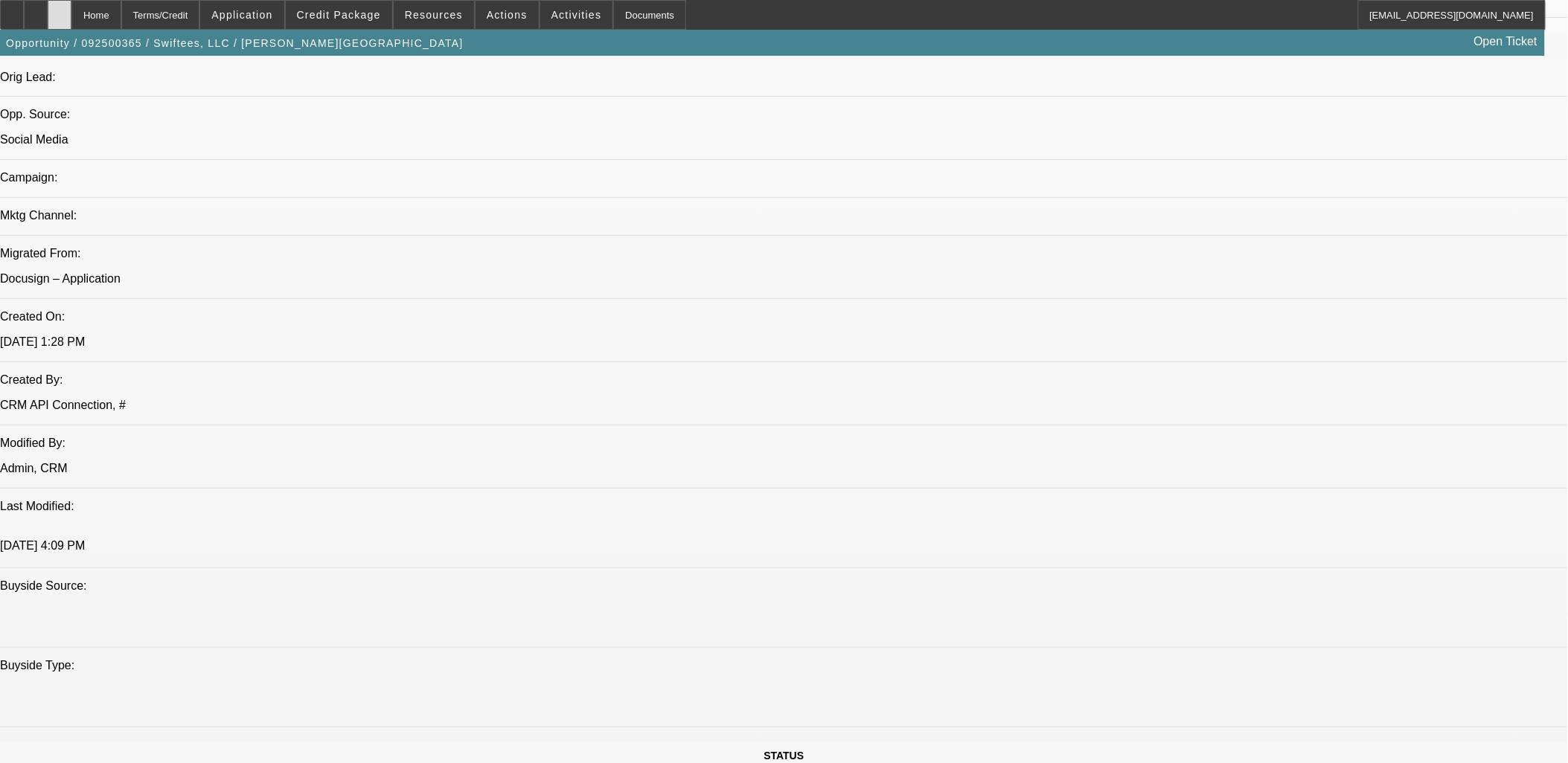
click at [71, 10] on div at bounding box center [59, 14] width 24 height 29
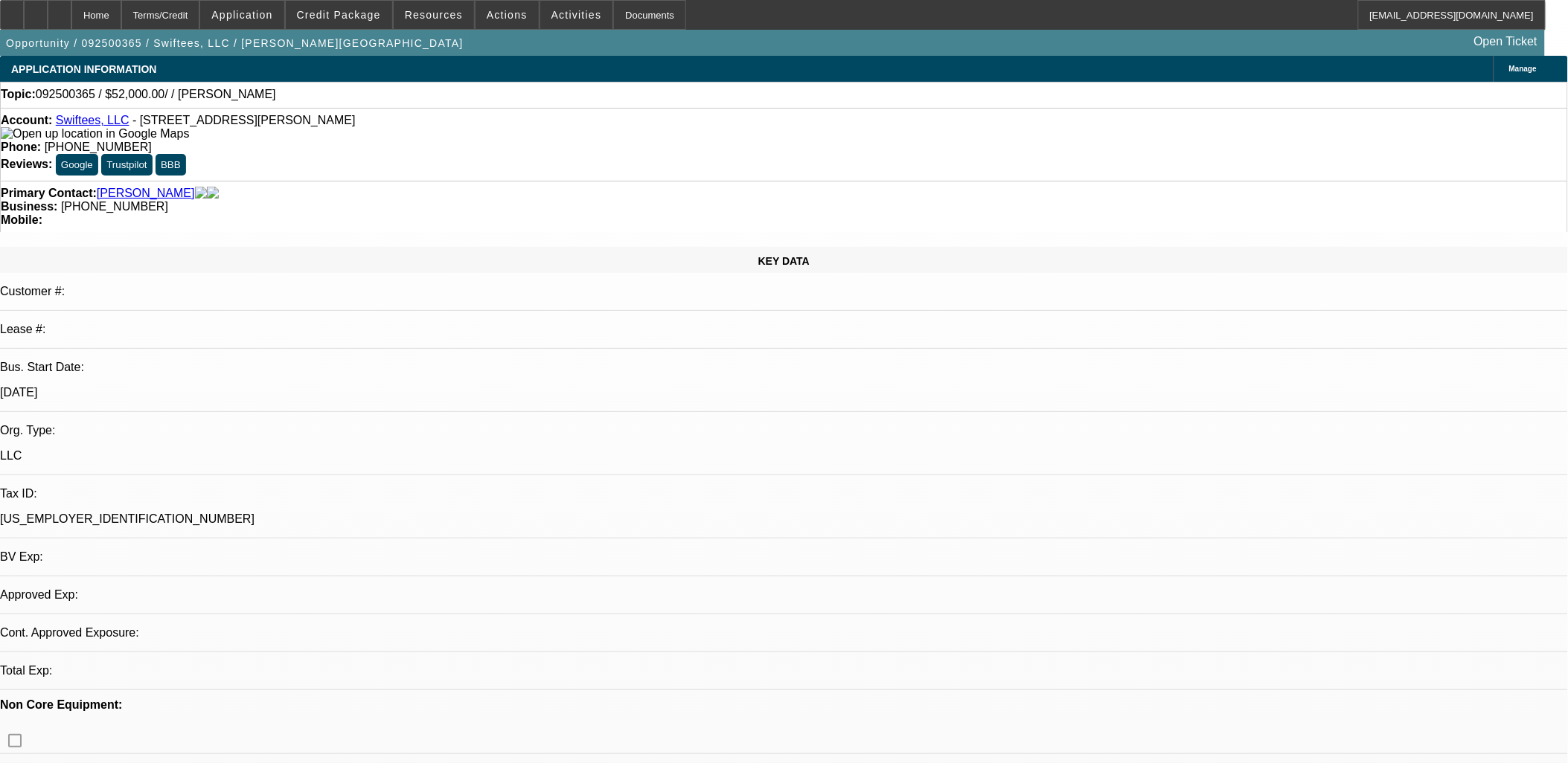
select select "0"
select select "2"
select select "0.1"
select select "4"
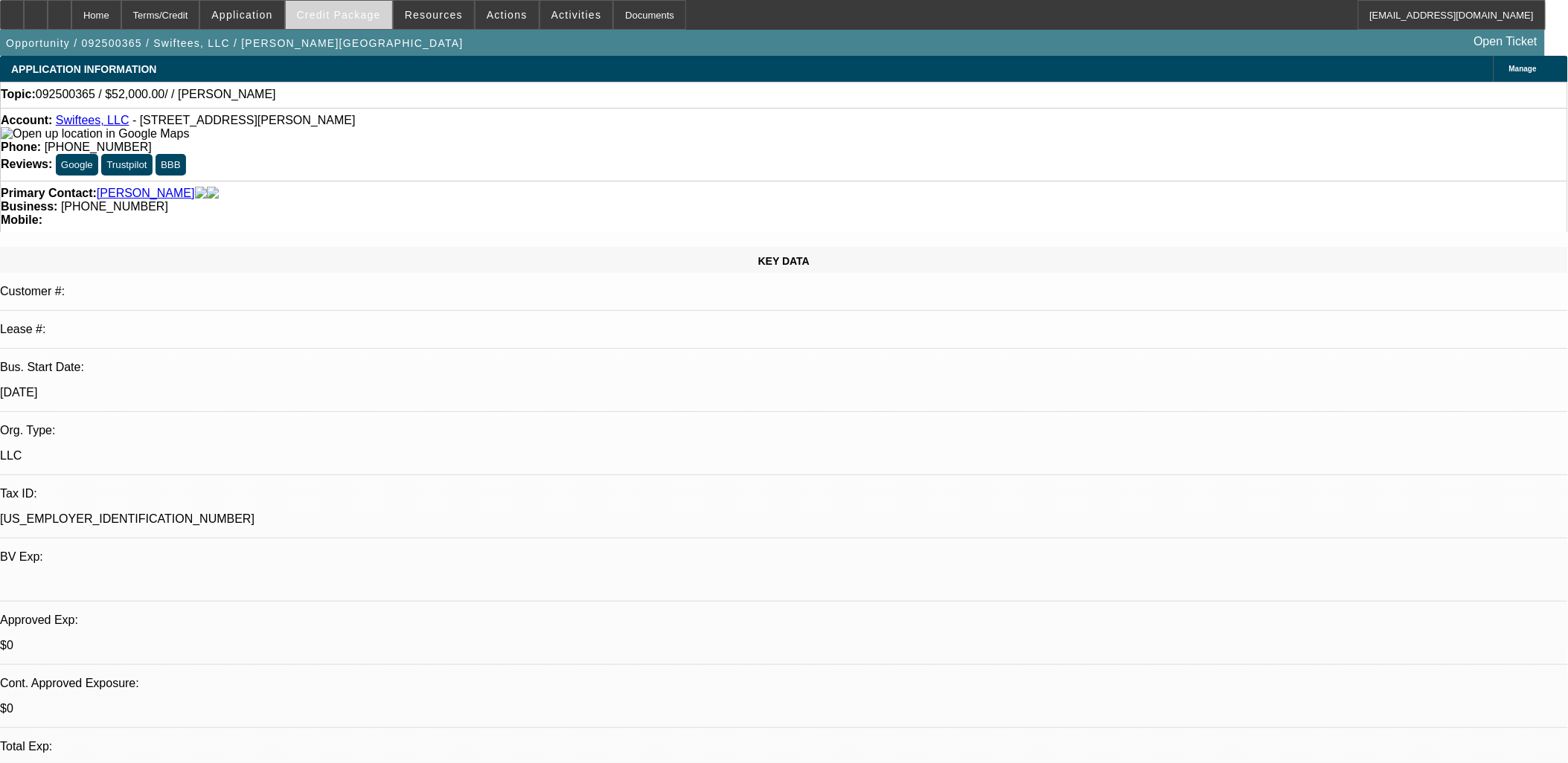
click at [346, 18] on span "Credit Package" at bounding box center [339, 14] width 84 height 12
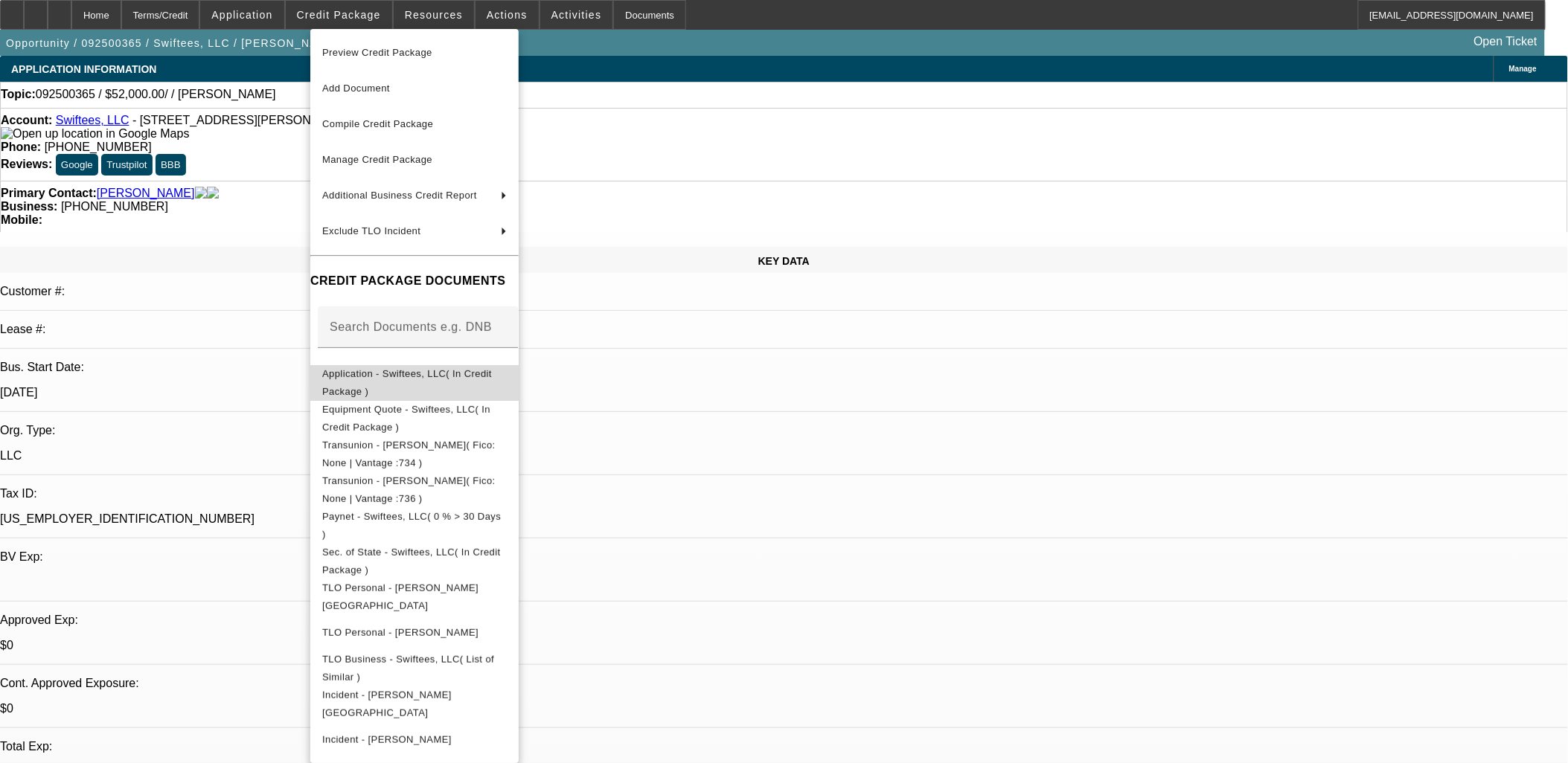
click at [412, 366] on button "Application - Swiftees, LLC( In Credit Package )" at bounding box center [414, 382] width 208 height 36
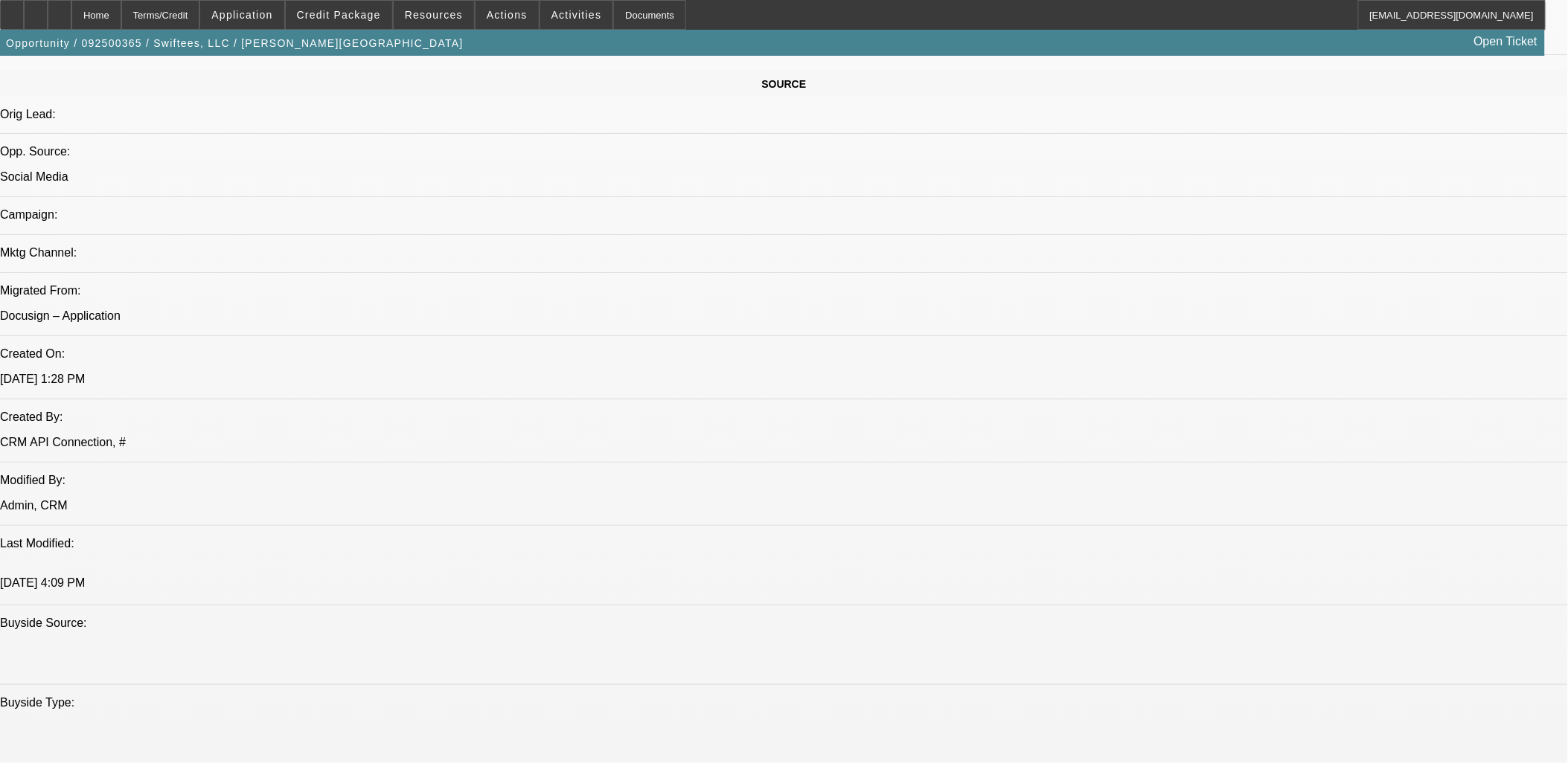
scroll to position [1157, 0]
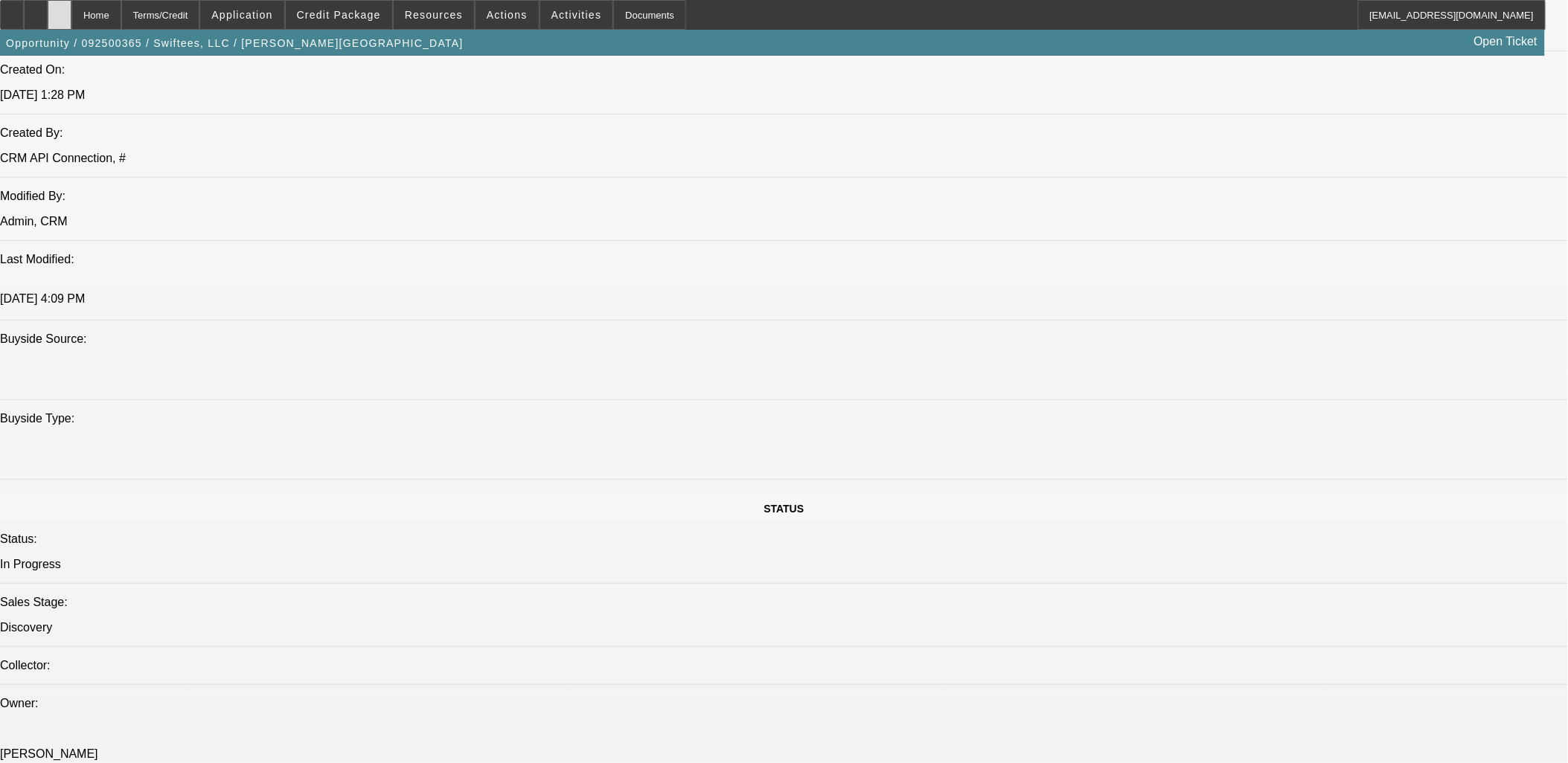
click at [60, 10] on icon at bounding box center [60, 10] width 0 height 0
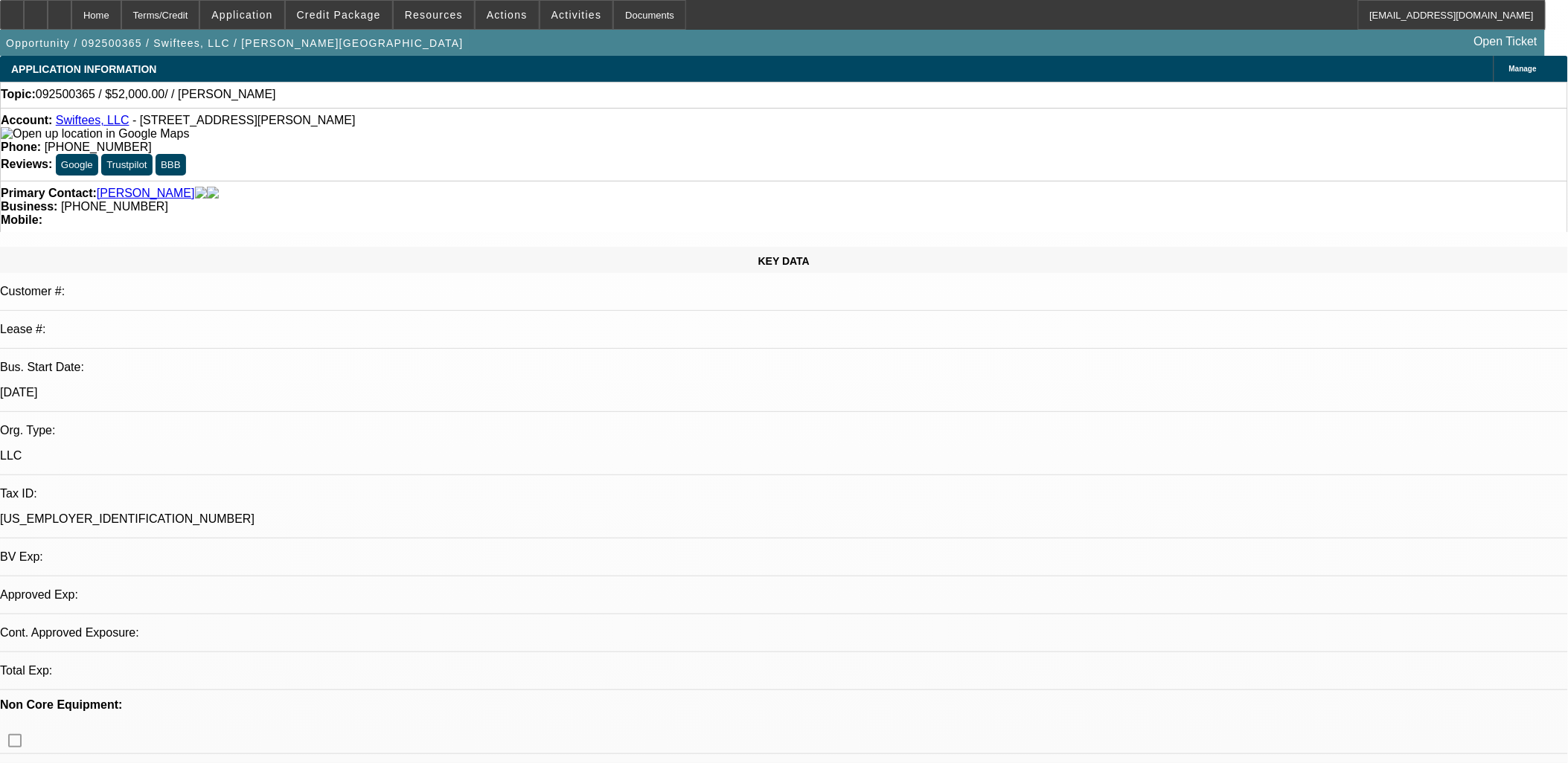
select select "0"
select select "2"
select select "0.1"
select select "4"
